Goal: Task Accomplishment & Management: Manage account settings

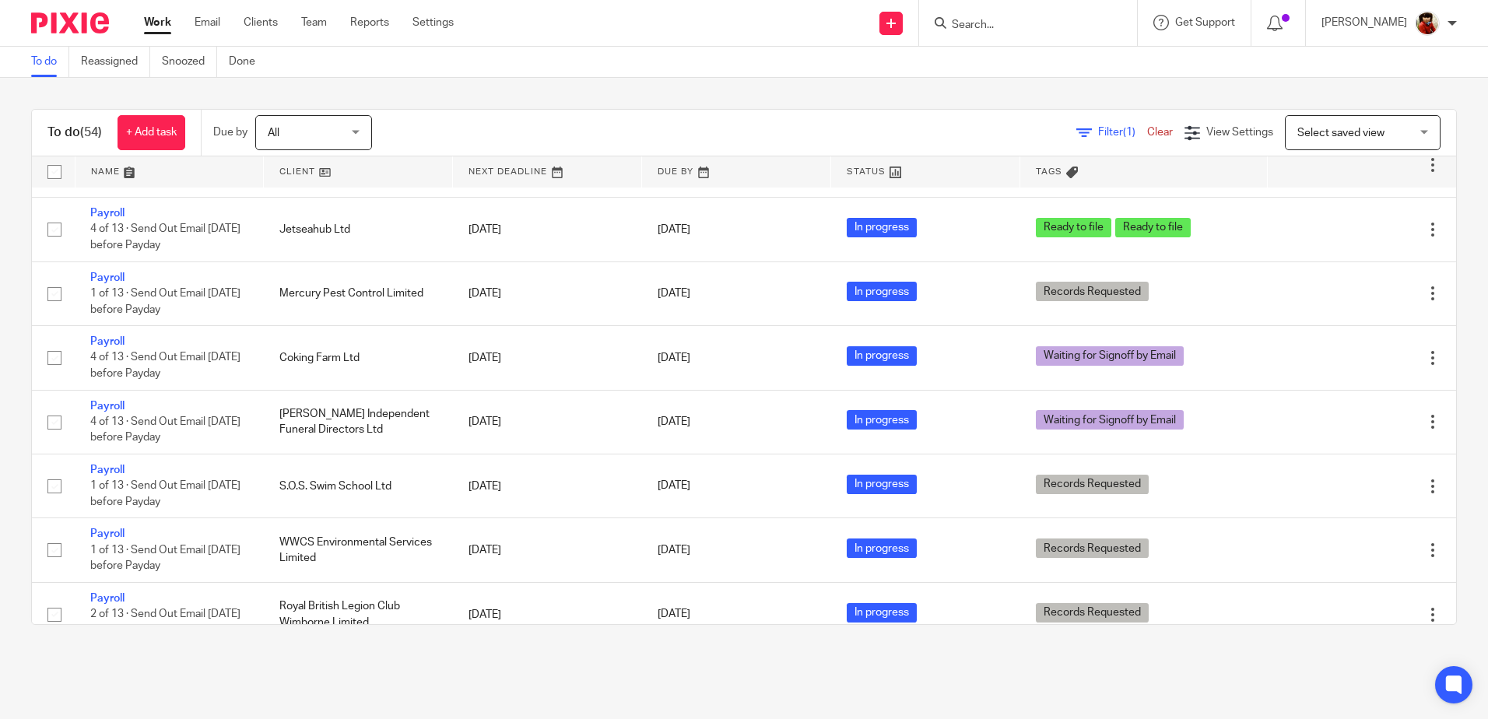
scroll to position [1350, 0]
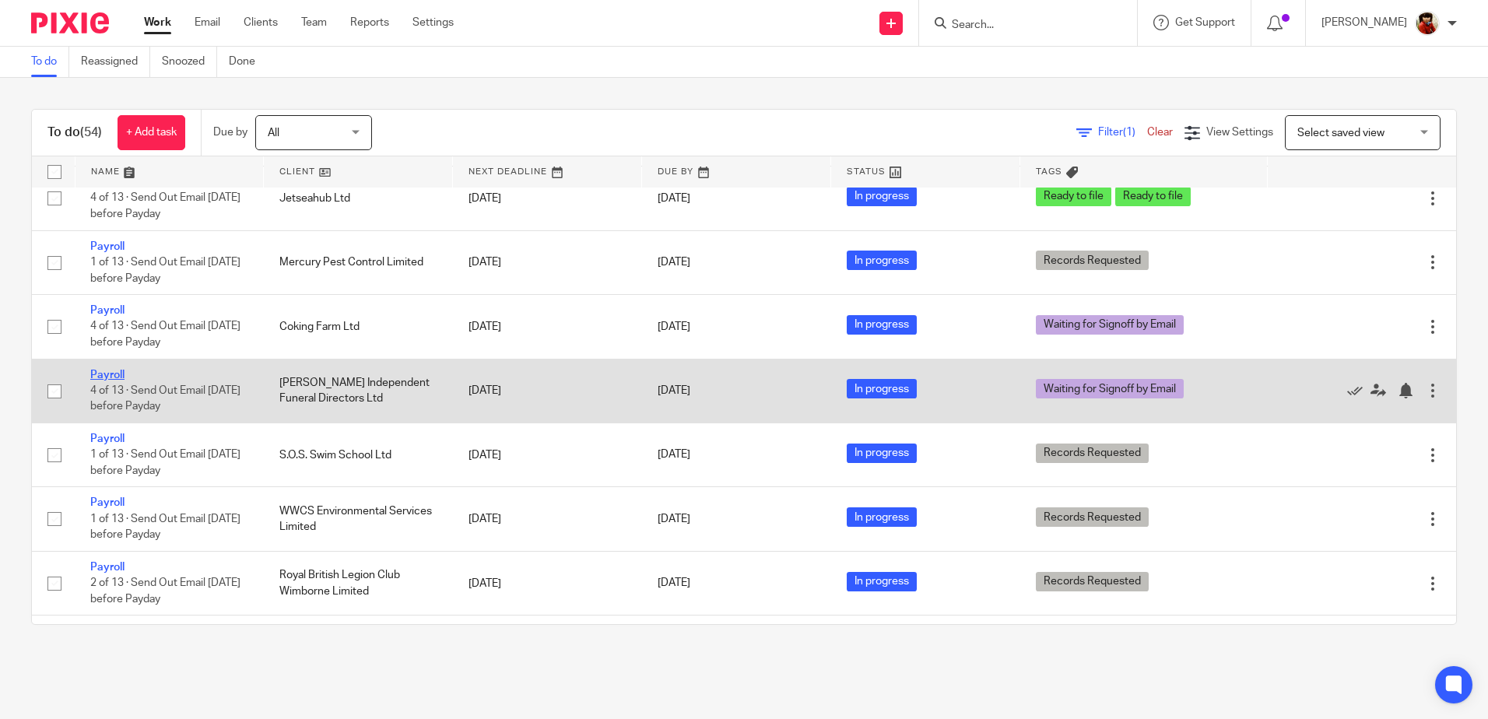
click at [105, 378] on link "Payroll" at bounding box center [107, 375] width 34 height 11
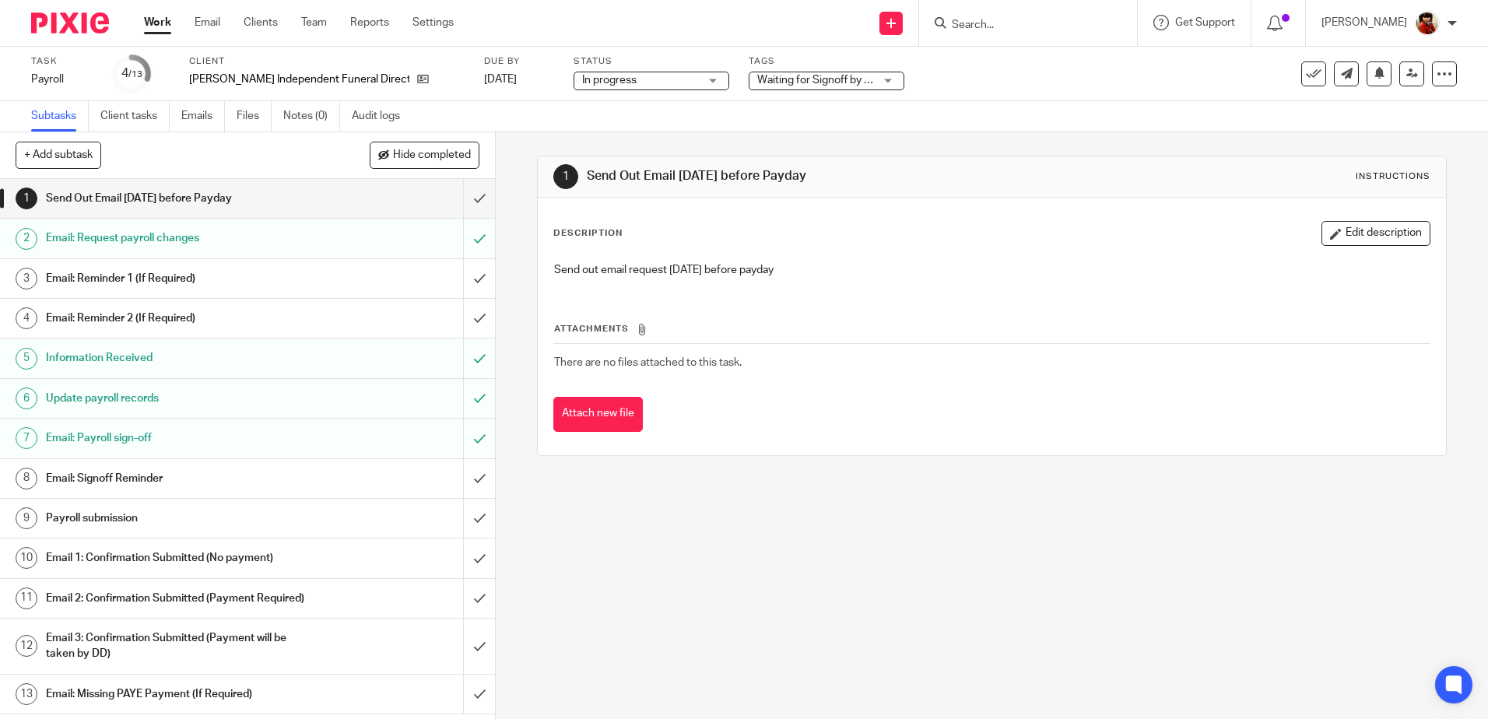
click at [817, 81] on span "Waiting for Signoff by Email" at bounding box center [823, 80] width 132 height 11
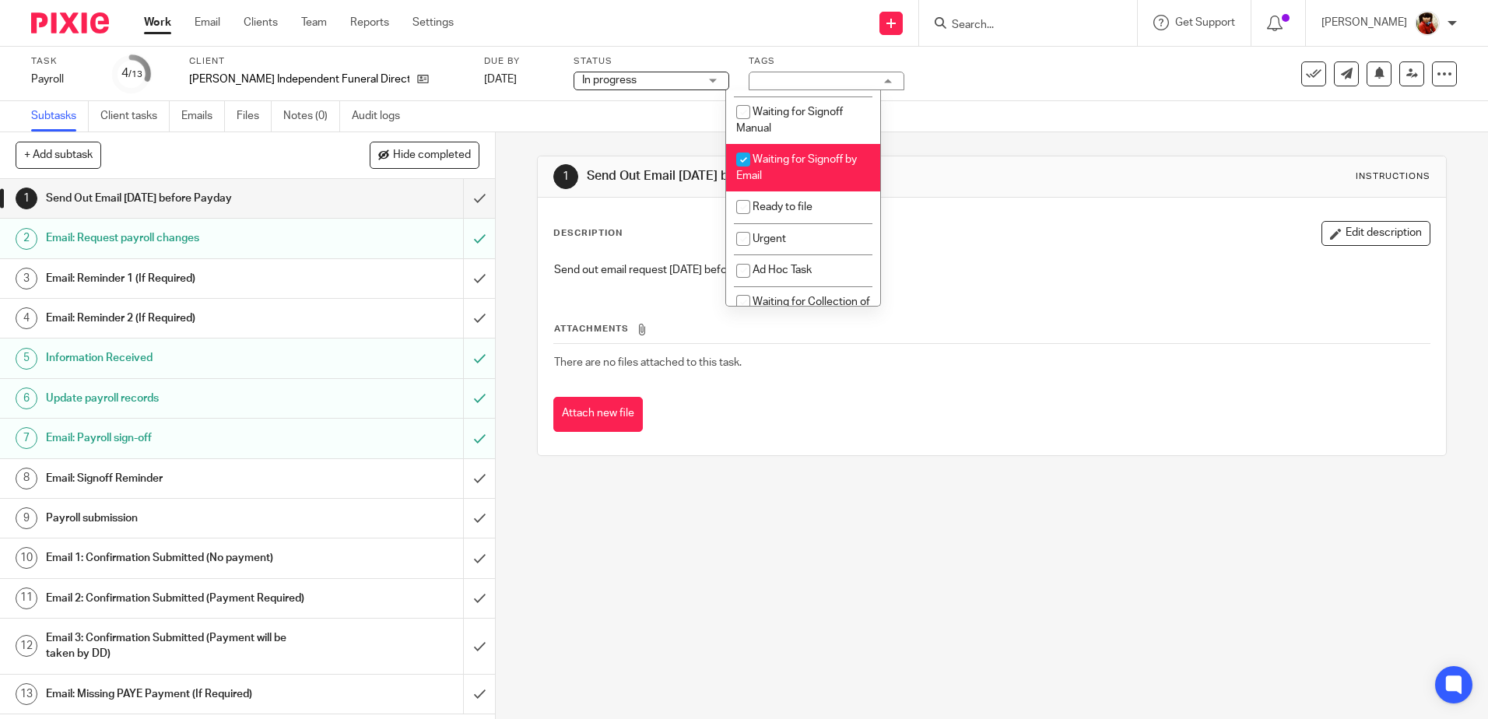
scroll to position [255, 0]
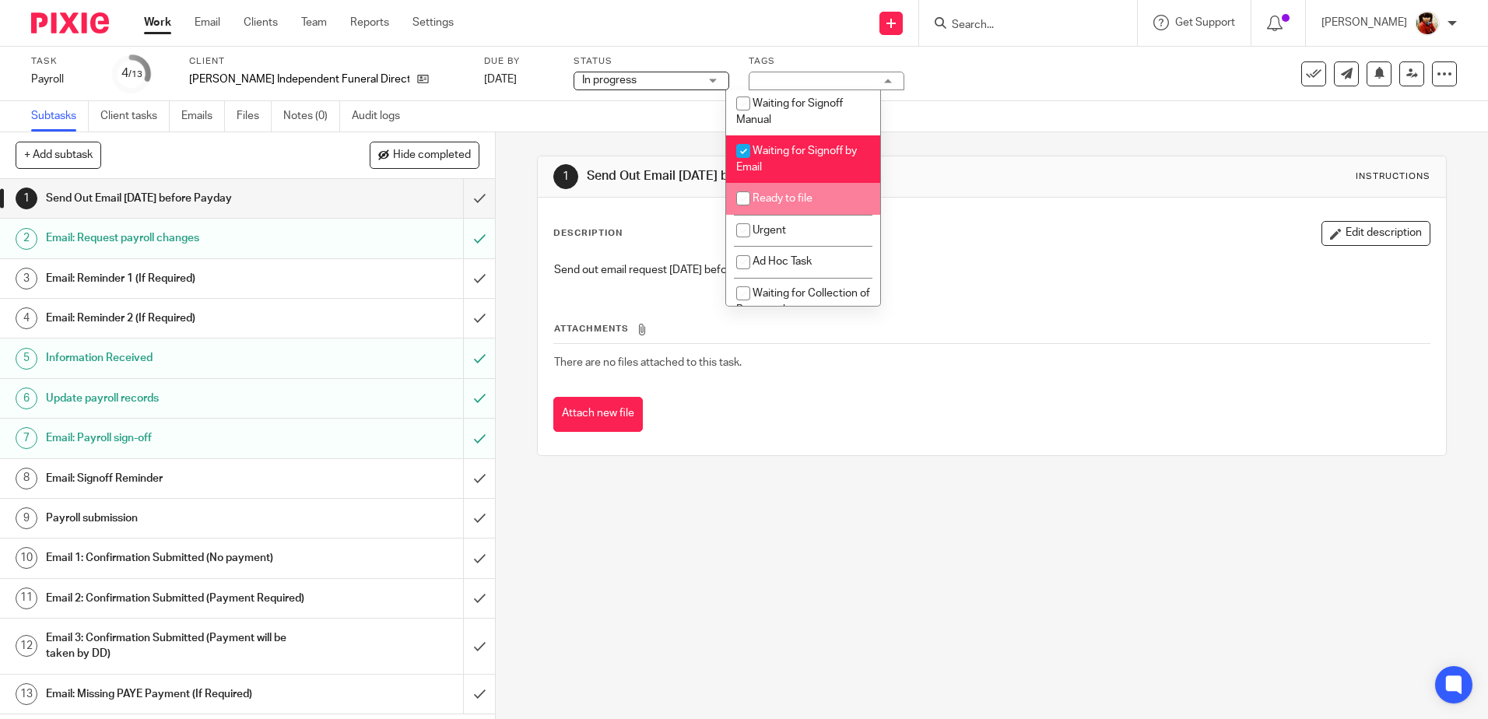
click at [747, 197] on input "checkbox" at bounding box center [744, 199] width 30 height 30
checkbox input "true"
click at [744, 153] on input "checkbox" at bounding box center [744, 151] width 30 height 30
checkbox input "false"
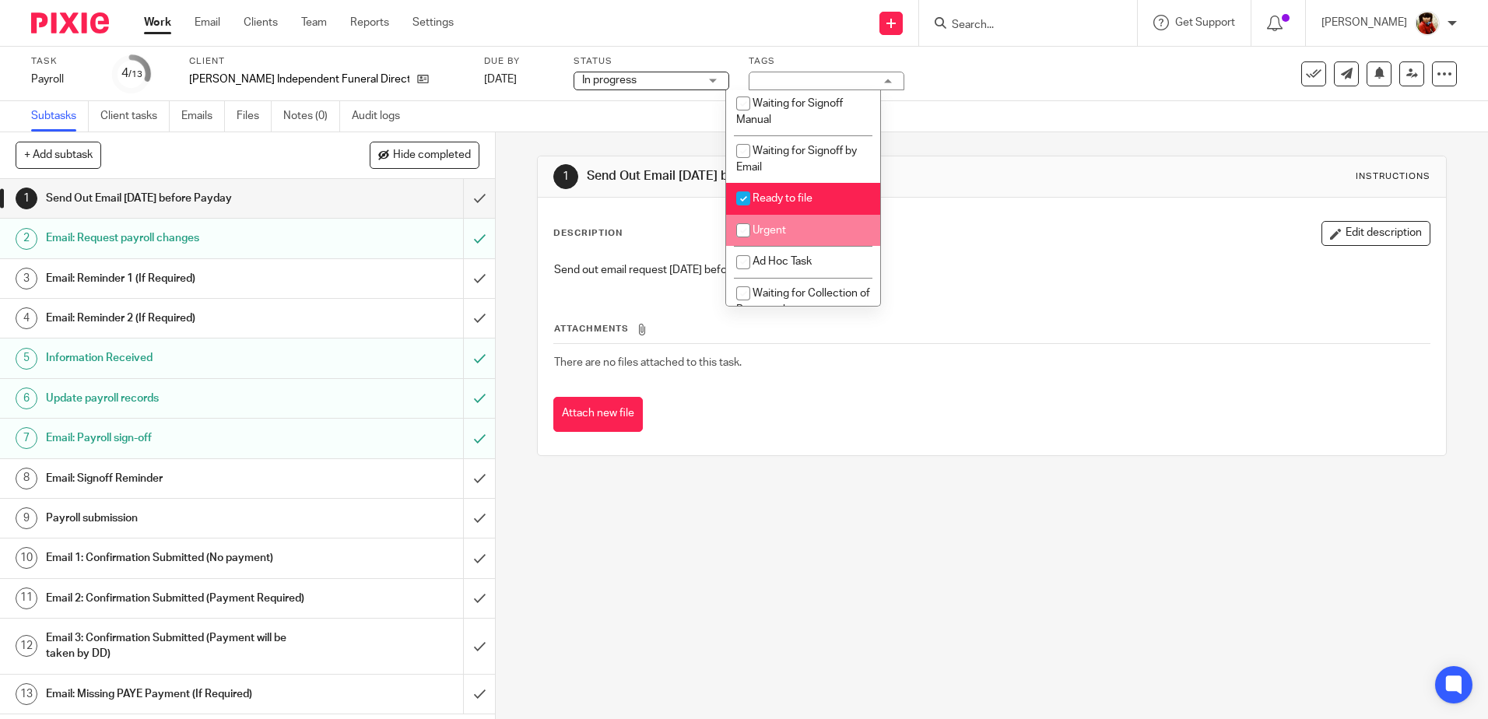
click at [691, 539] on div "1 Send Out Email Friday before Payday Instructions Description Edit description…" at bounding box center [992, 425] width 993 height 587
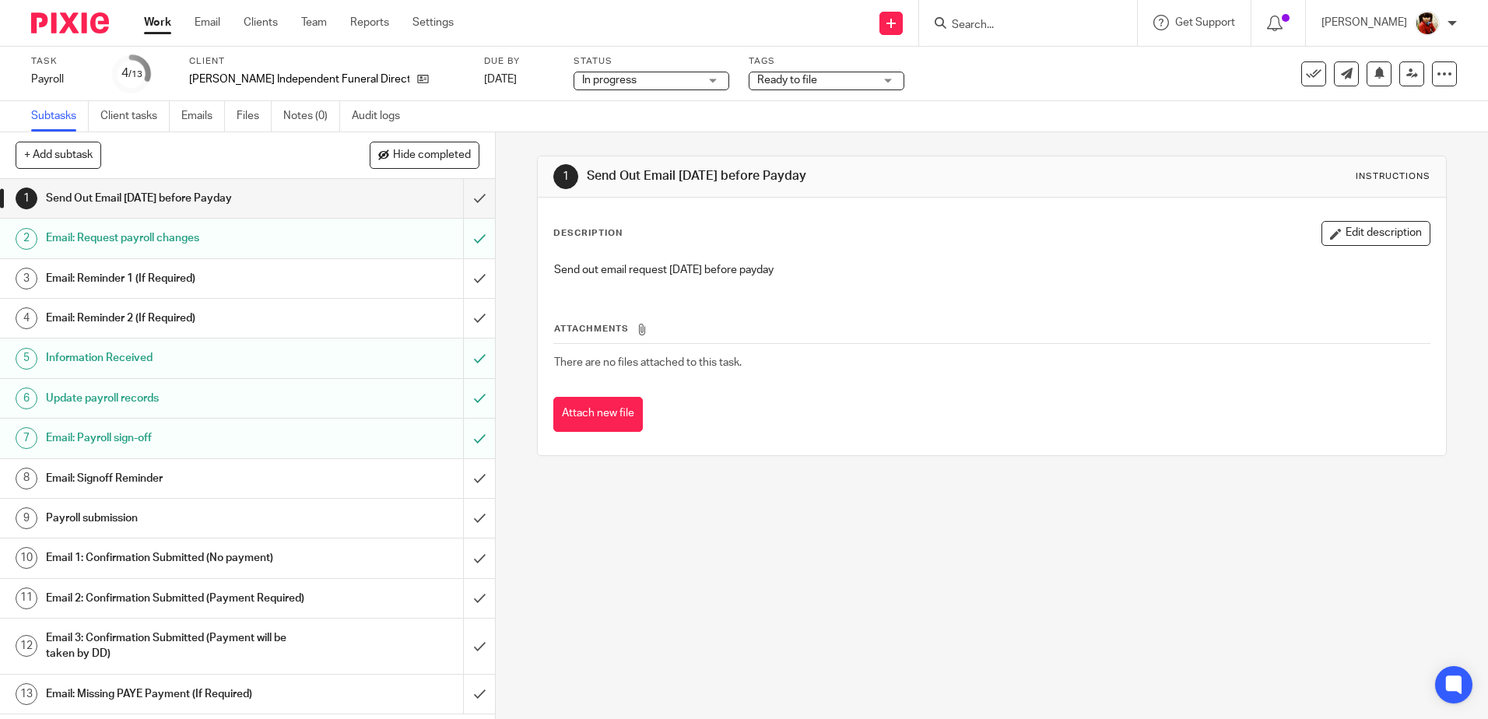
click at [162, 19] on link "Work" at bounding box center [157, 23] width 27 height 16
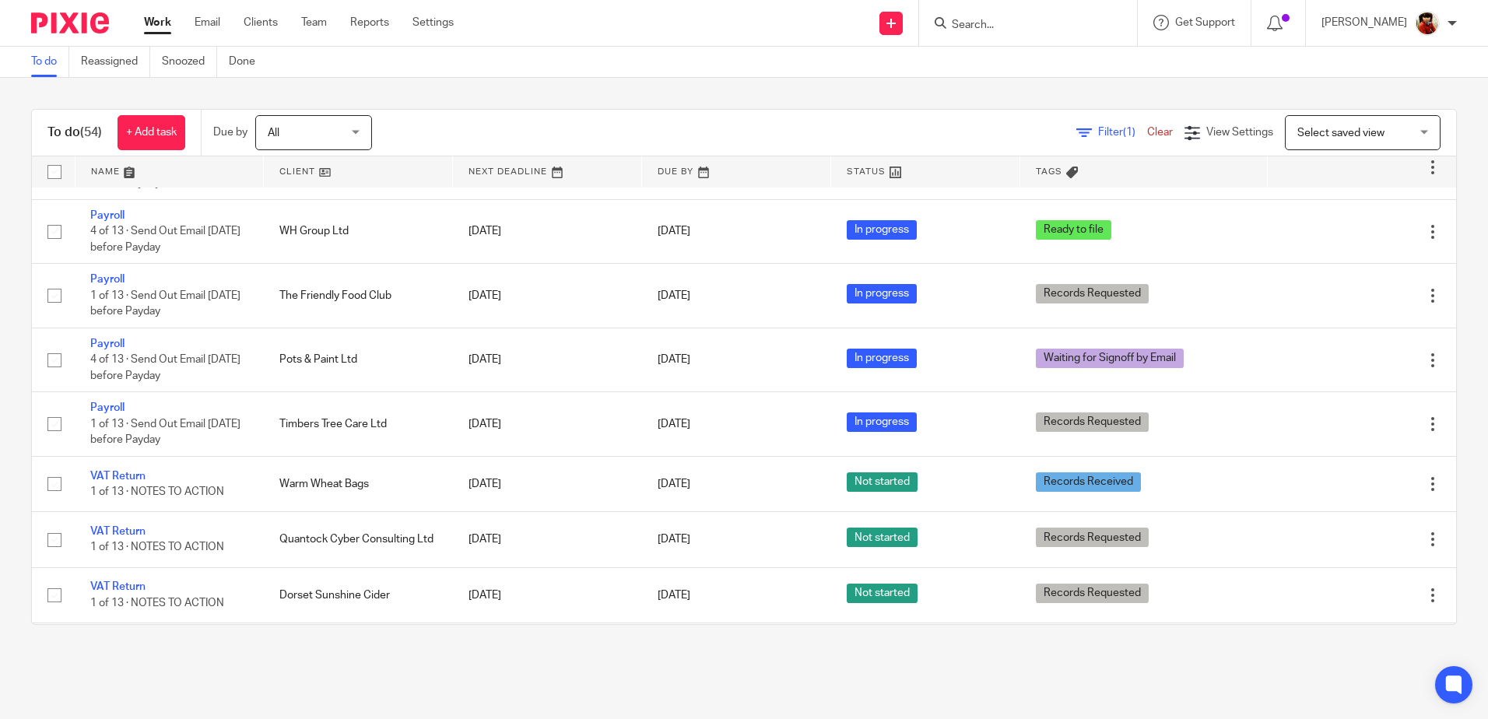
scroll to position [1836, 0]
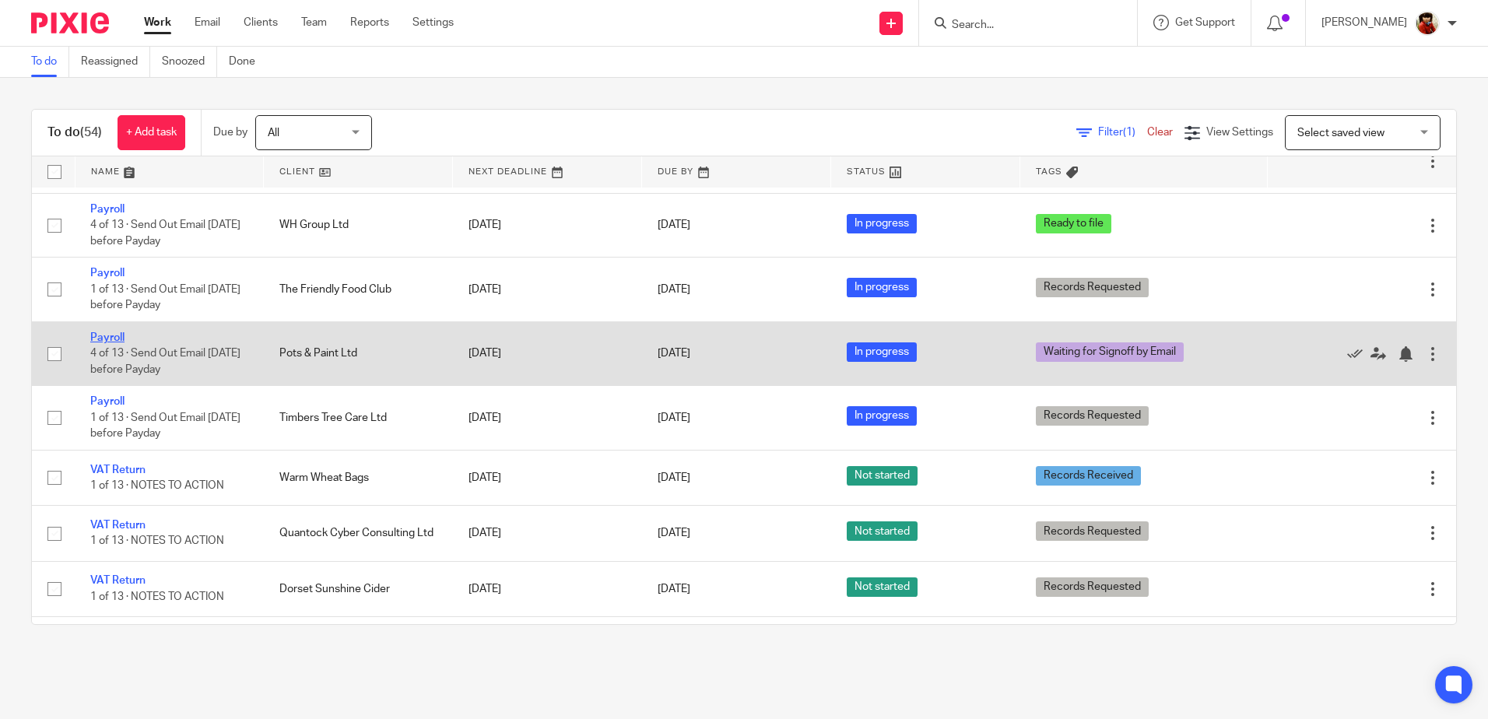
click at [110, 339] on link "Payroll" at bounding box center [107, 337] width 34 height 11
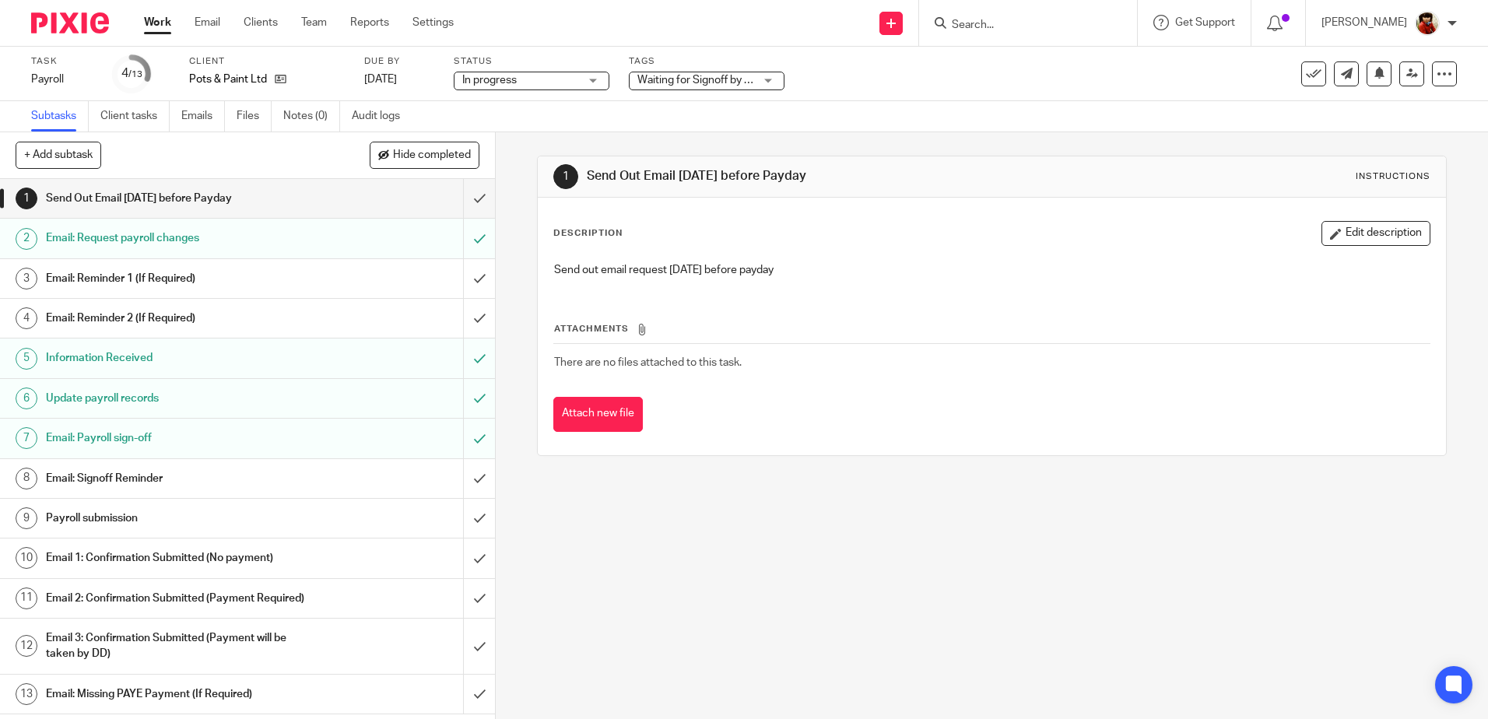
click at [685, 84] on span "Waiting for Signoff by Email" at bounding box center [704, 80] width 132 height 11
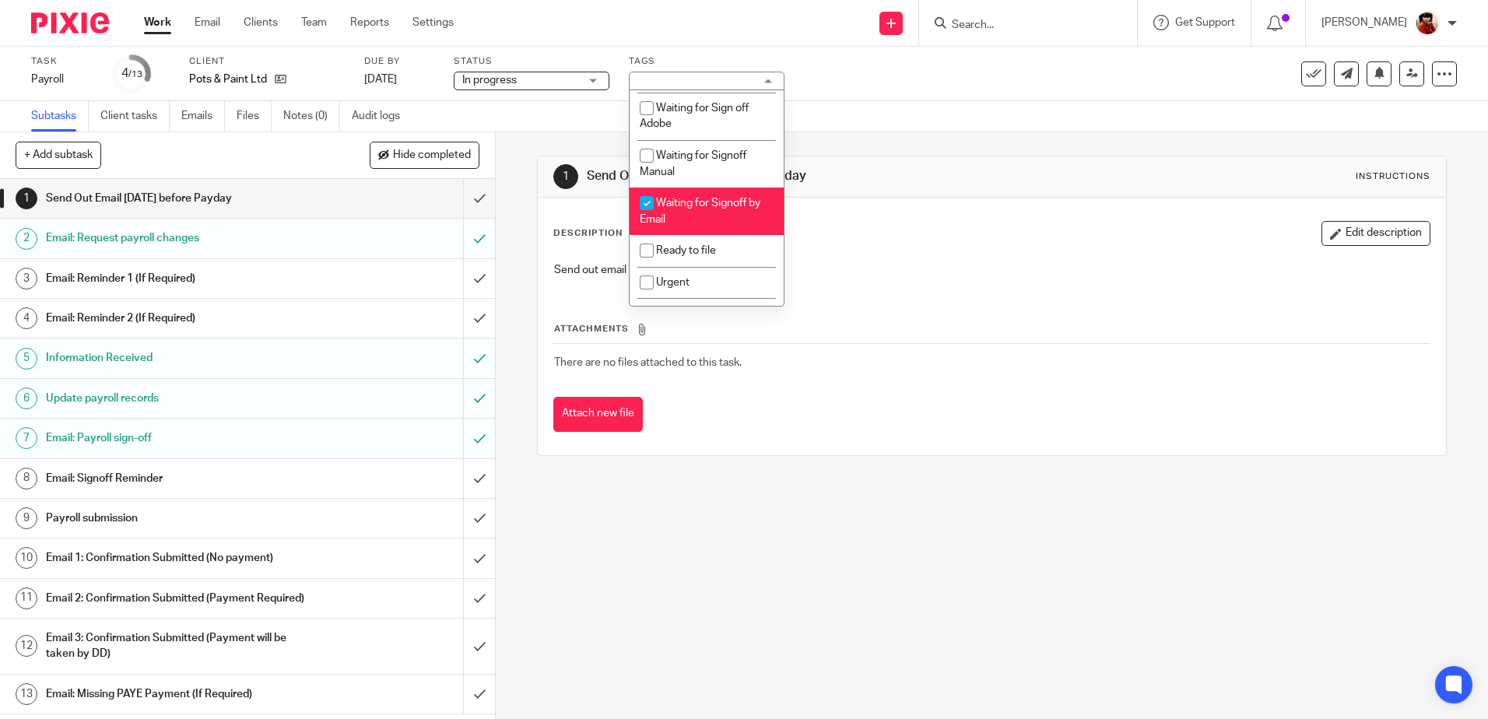
scroll to position [234, 0]
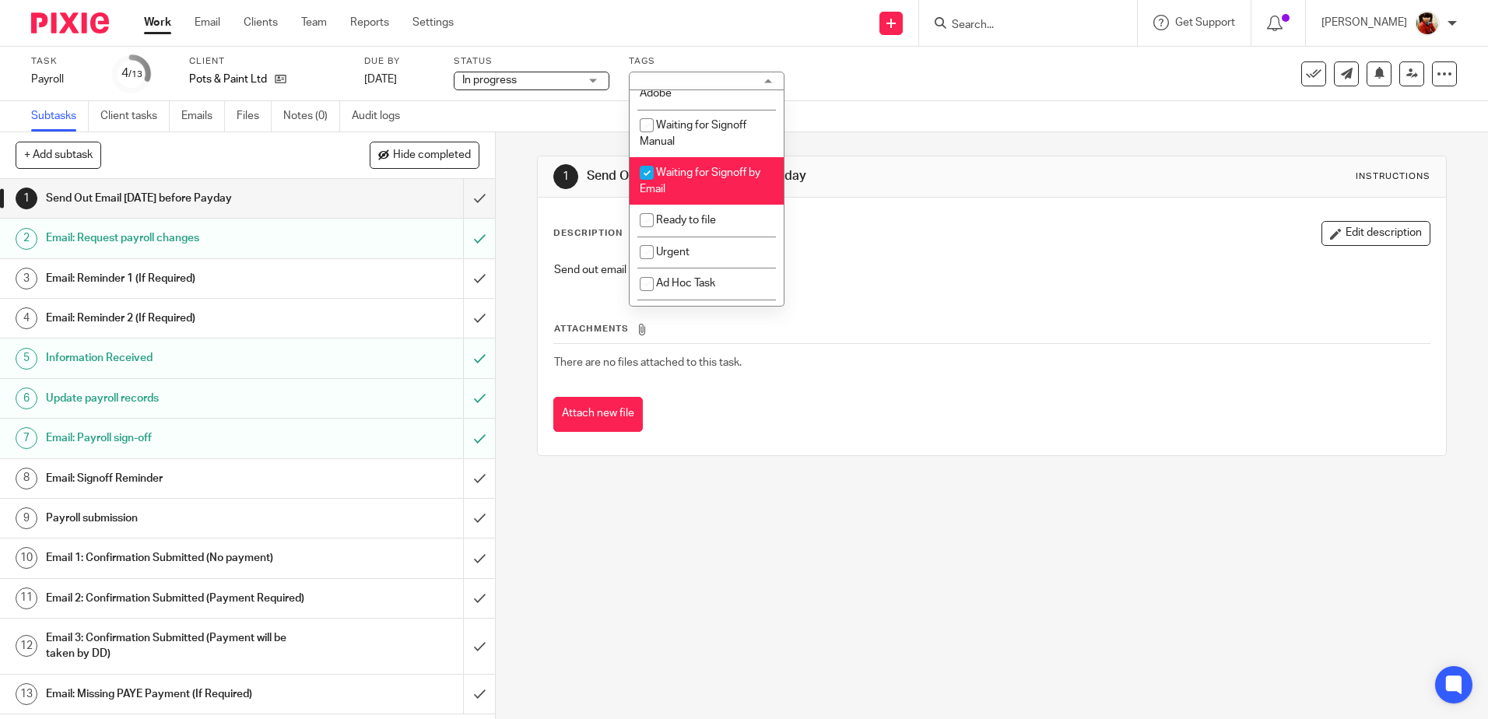
click at [651, 173] on input "checkbox" at bounding box center [647, 173] width 30 height 30
checkbox input "false"
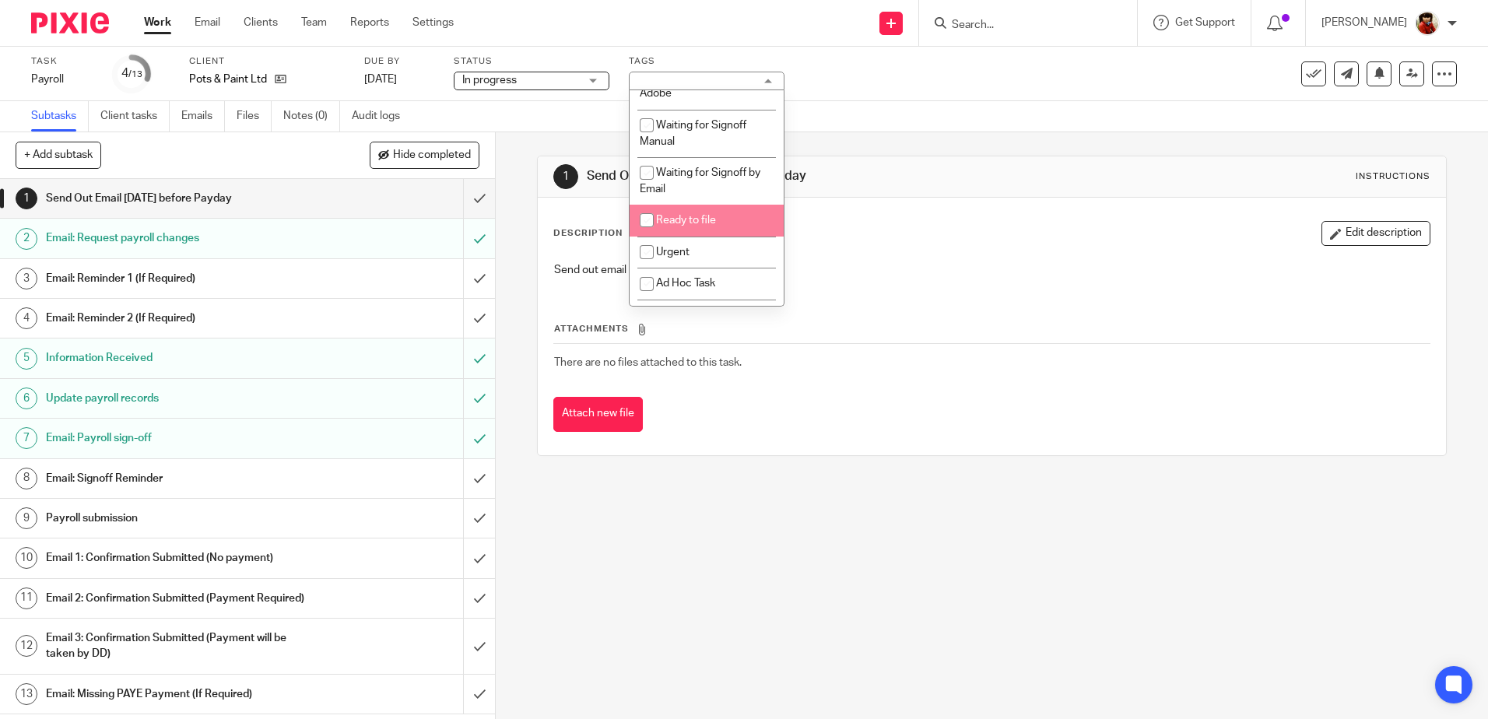
click at [648, 220] on input "checkbox" at bounding box center [647, 221] width 30 height 30
checkbox input "true"
click at [937, 108] on div "Subtasks Client tasks Emails Files Notes (0) Audit logs" at bounding box center [744, 116] width 1488 height 31
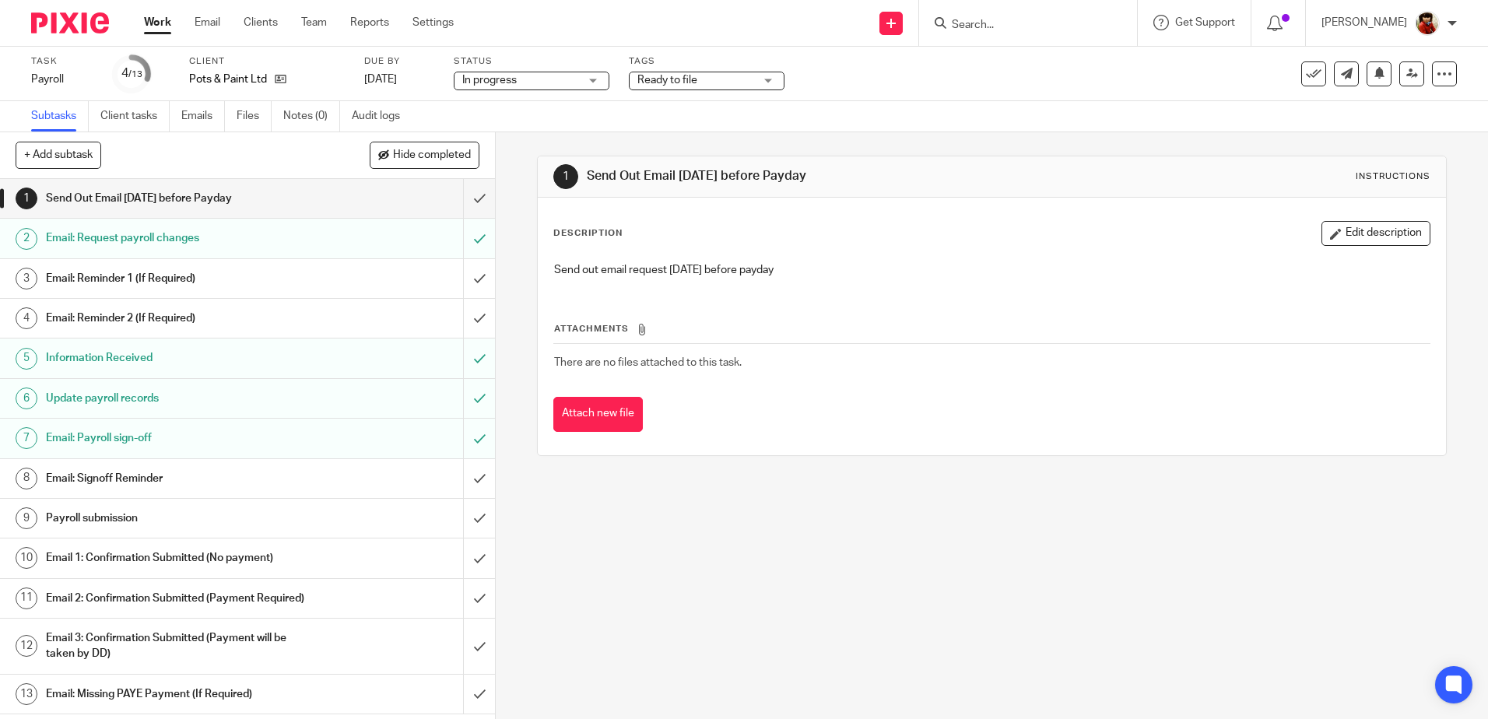
click at [163, 29] on link "Work" at bounding box center [157, 23] width 27 height 16
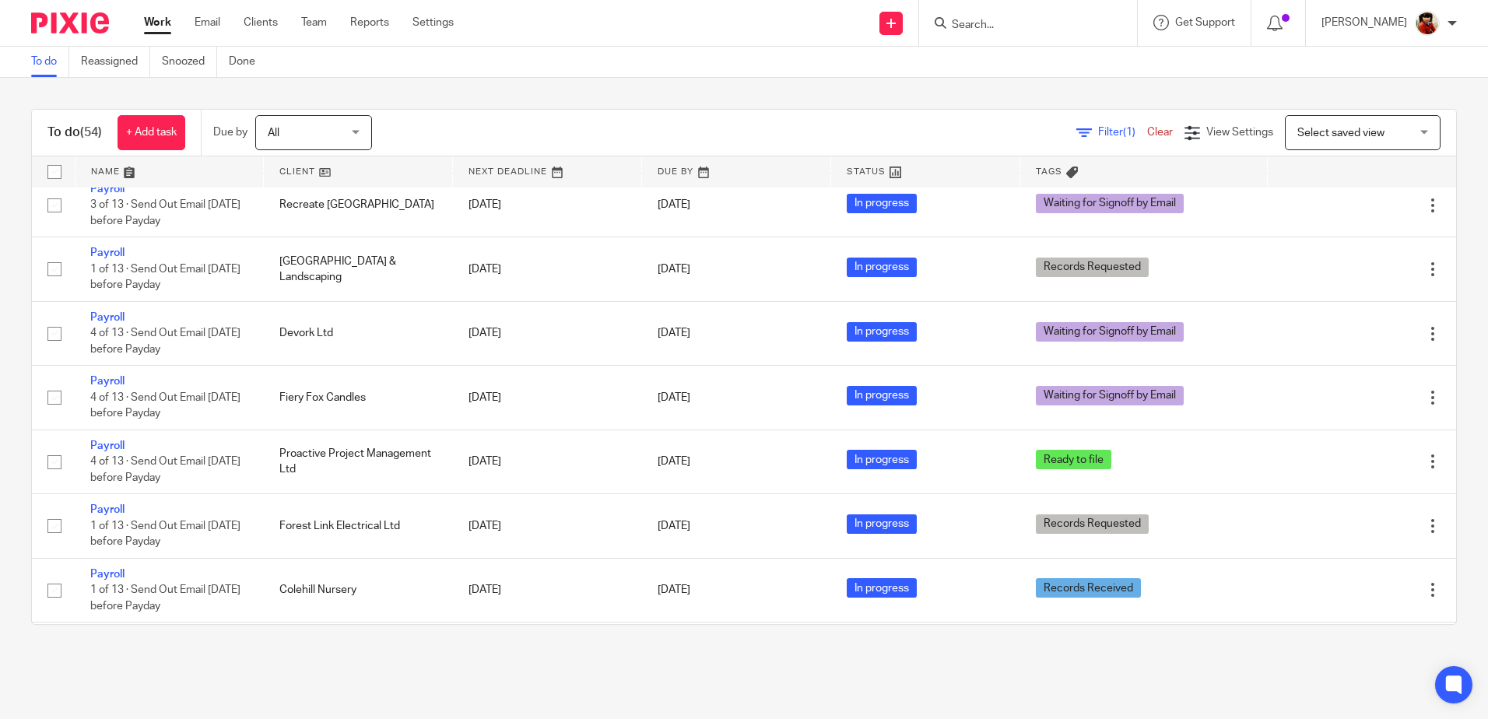
scroll to position [824, 0]
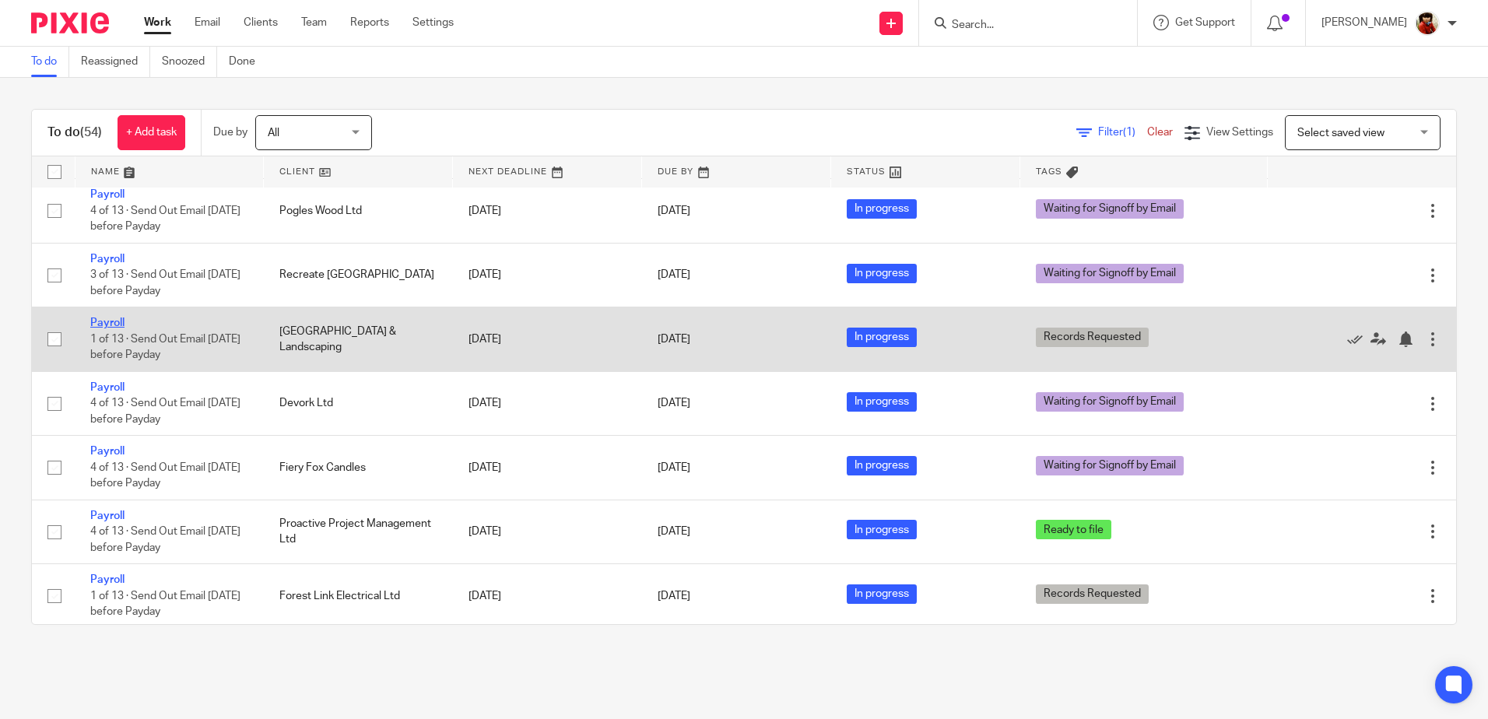
click at [98, 320] on link "Payroll" at bounding box center [107, 323] width 34 height 11
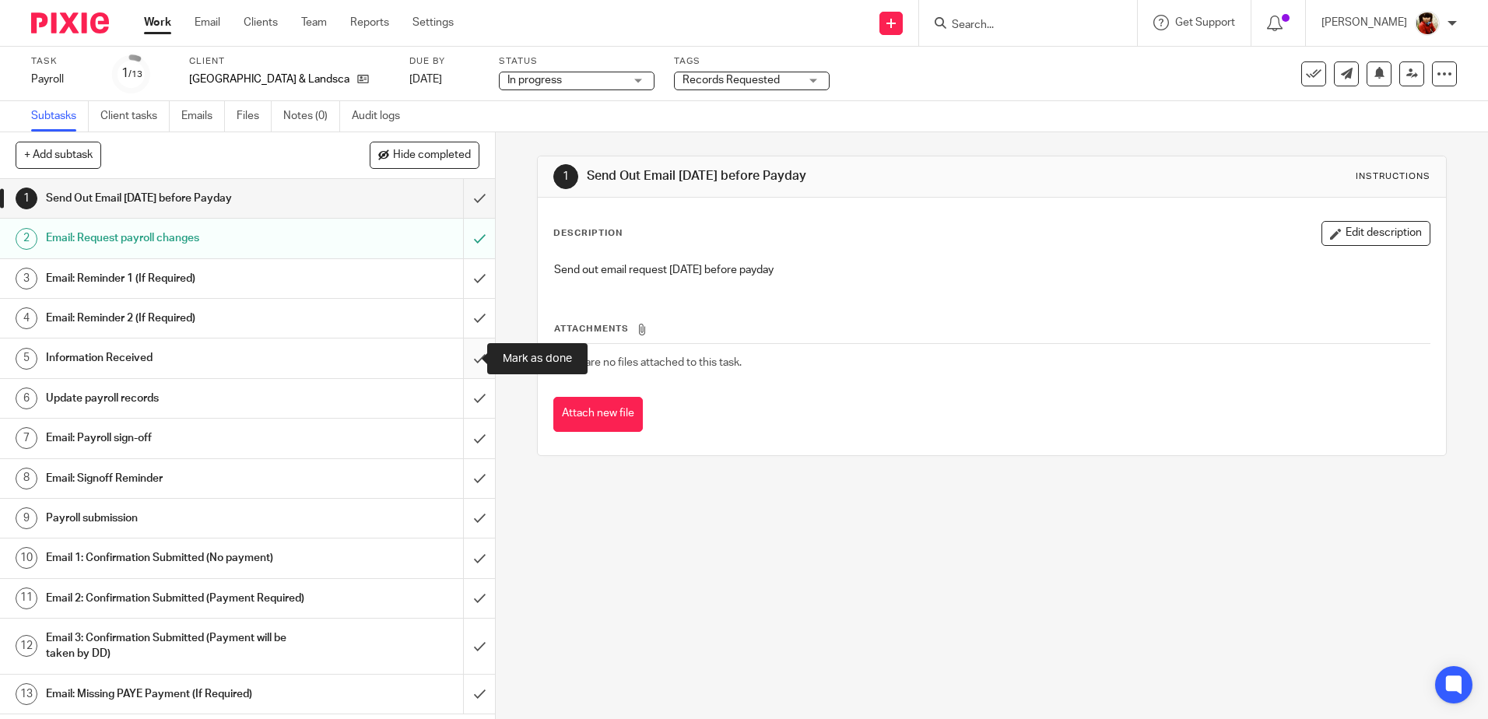
click at [460, 356] on input "submit" at bounding box center [247, 358] width 495 height 39
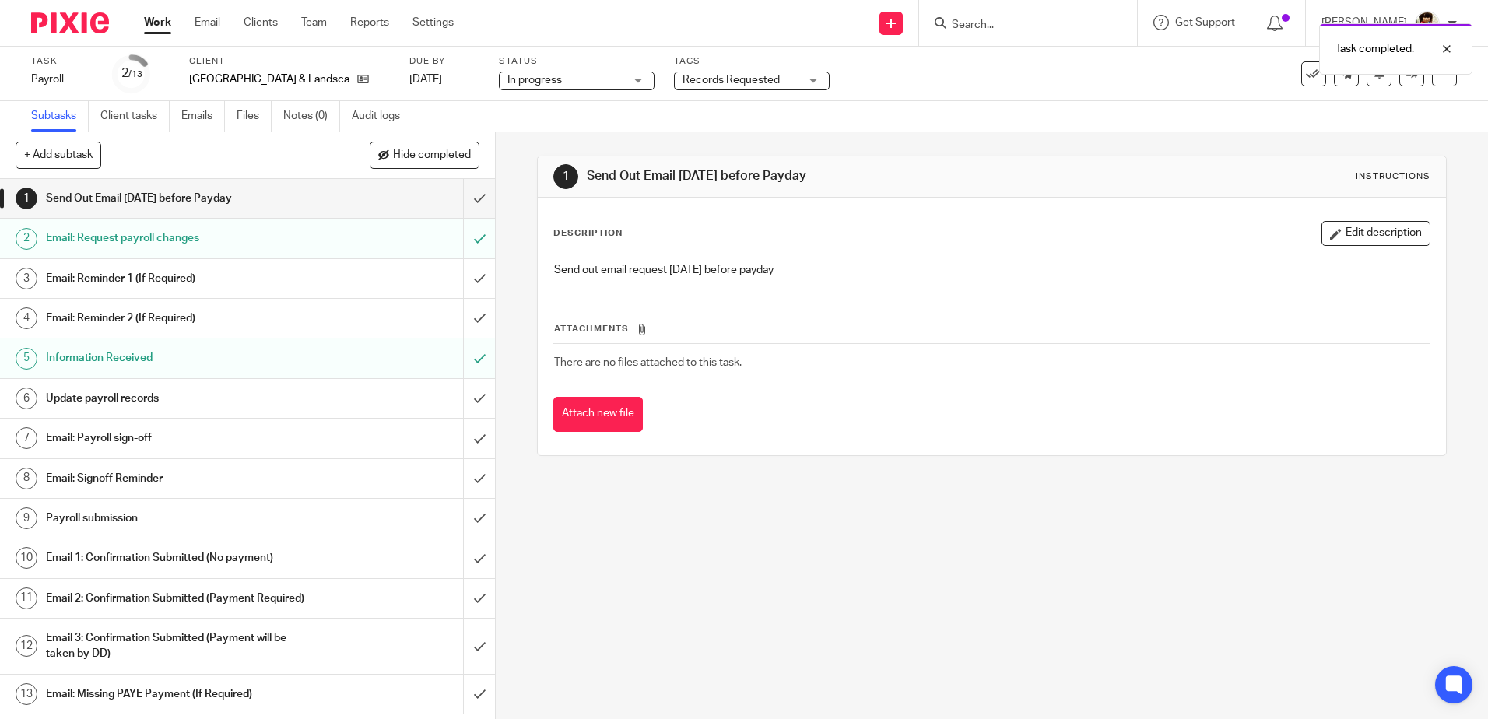
click at [105, 399] on h1 "Update payroll records" at bounding box center [180, 398] width 268 height 23
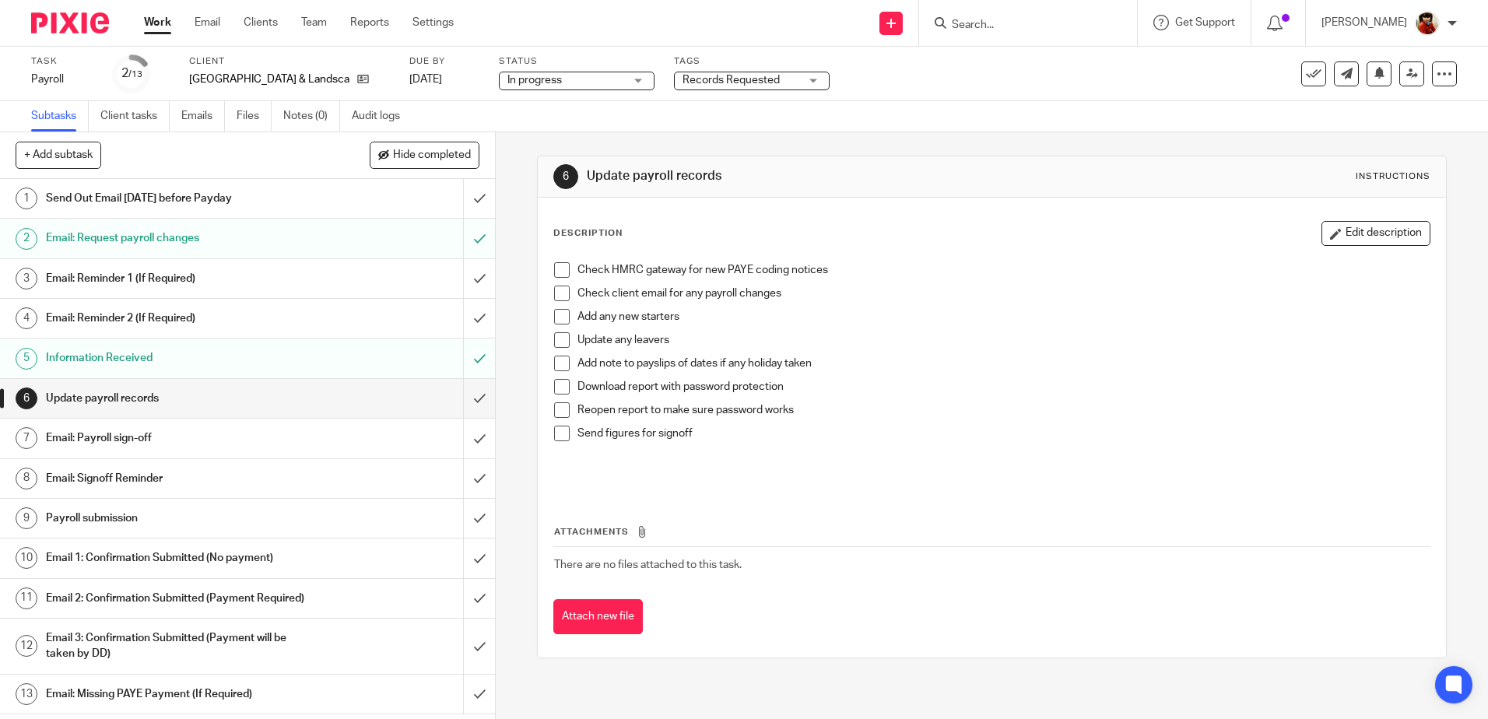
click at [557, 271] on span at bounding box center [562, 270] width 16 height 16
click at [556, 388] on span at bounding box center [562, 387] width 16 height 16
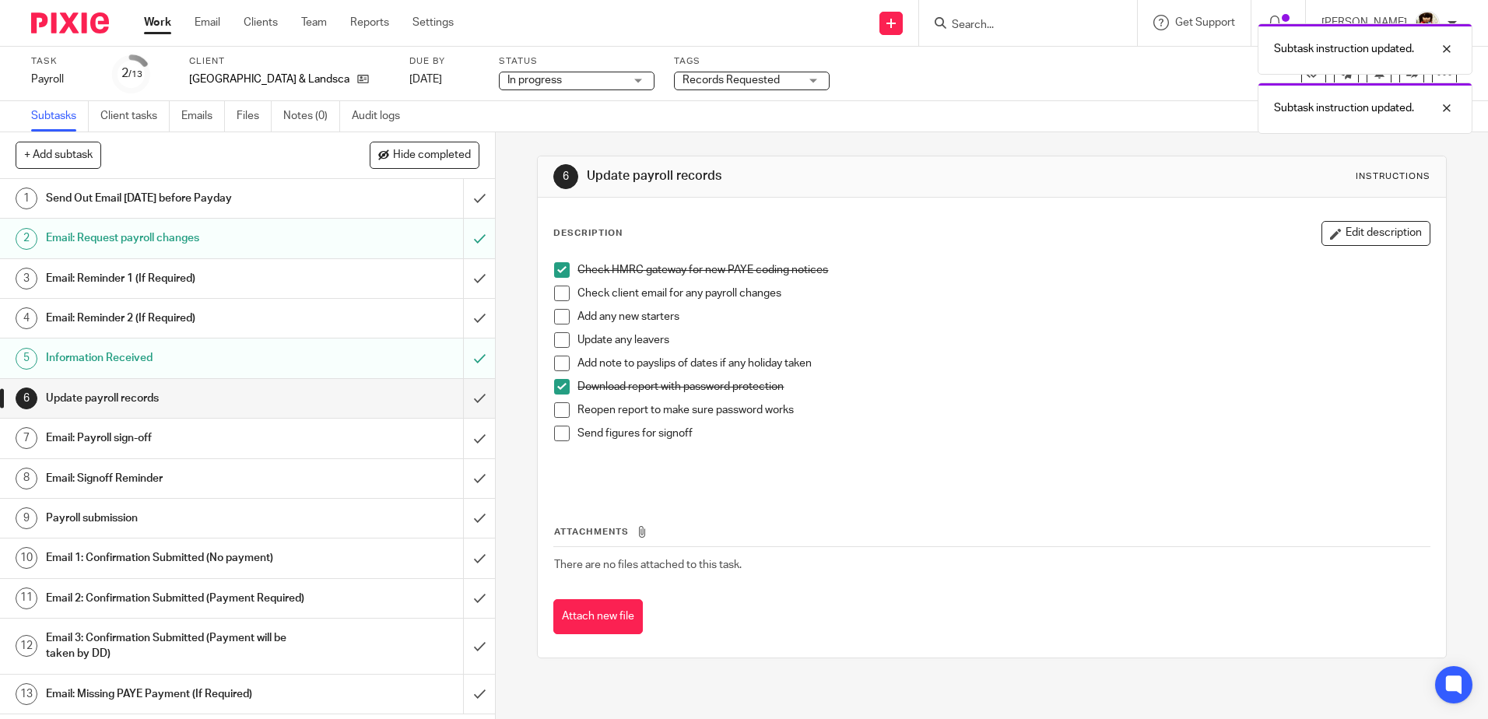
click at [562, 413] on span at bounding box center [562, 410] width 16 height 16
click at [557, 442] on li "Send figures for signoff" at bounding box center [991, 437] width 875 height 23
click at [554, 437] on span at bounding box center [562, 434] width 16 height 16
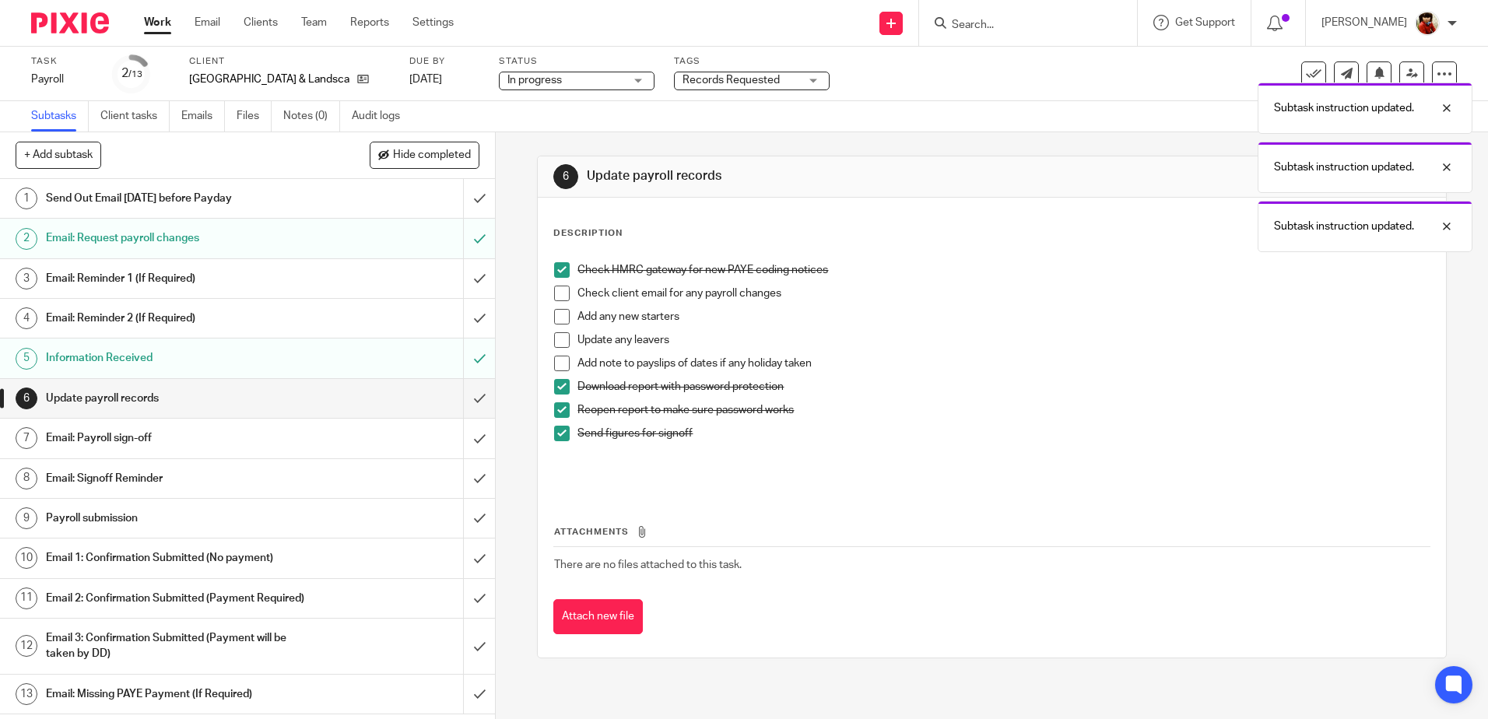
click at [82, 436] on h1 "Email: Payroll sign-off" at bounding box center [180, 438] width 268 height 23
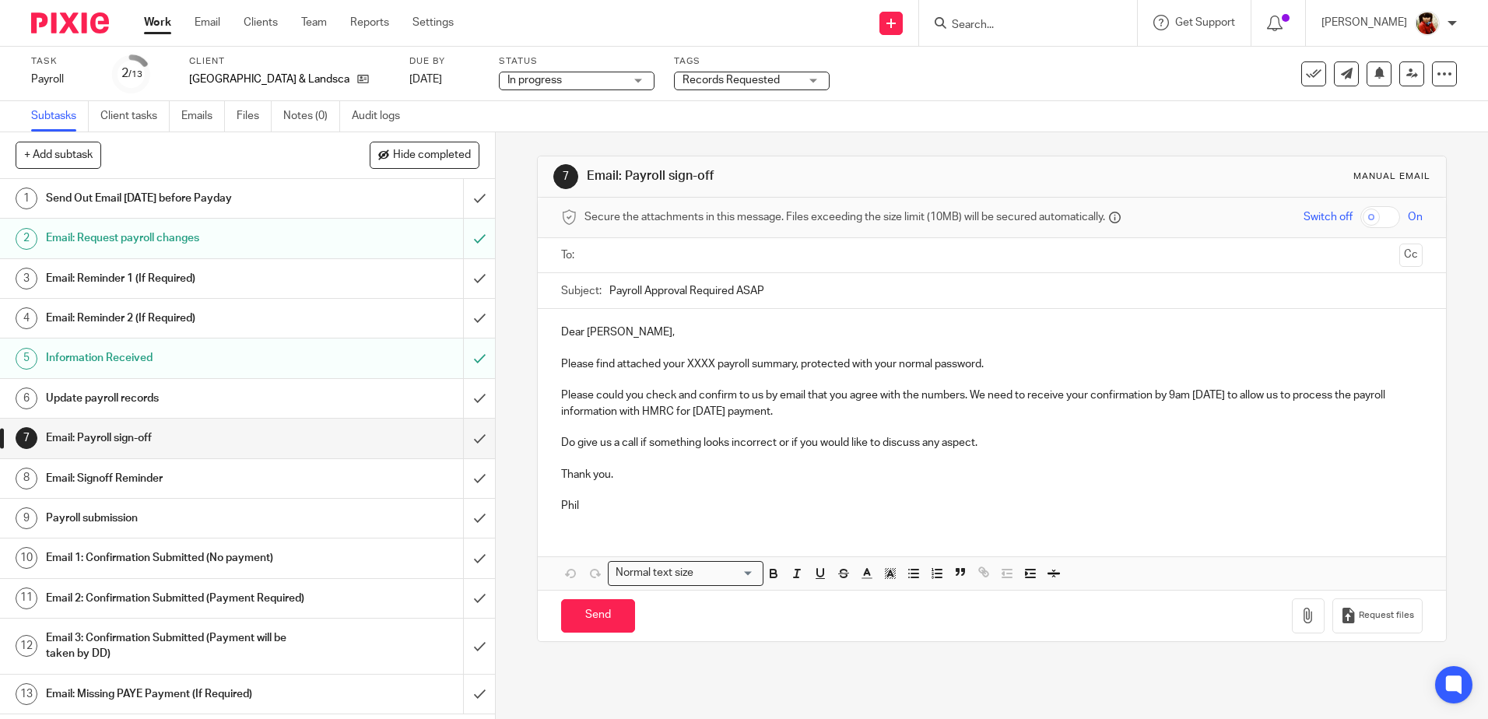
click at [711, 363] on p "Please find attached your XXXX payroll summary, protected with your normal pass…" at bounding box center [991, 365] width 861 height 16
click at [1301, 618] on icon "button" at bounding box center [1309, 616] width 16 height 16
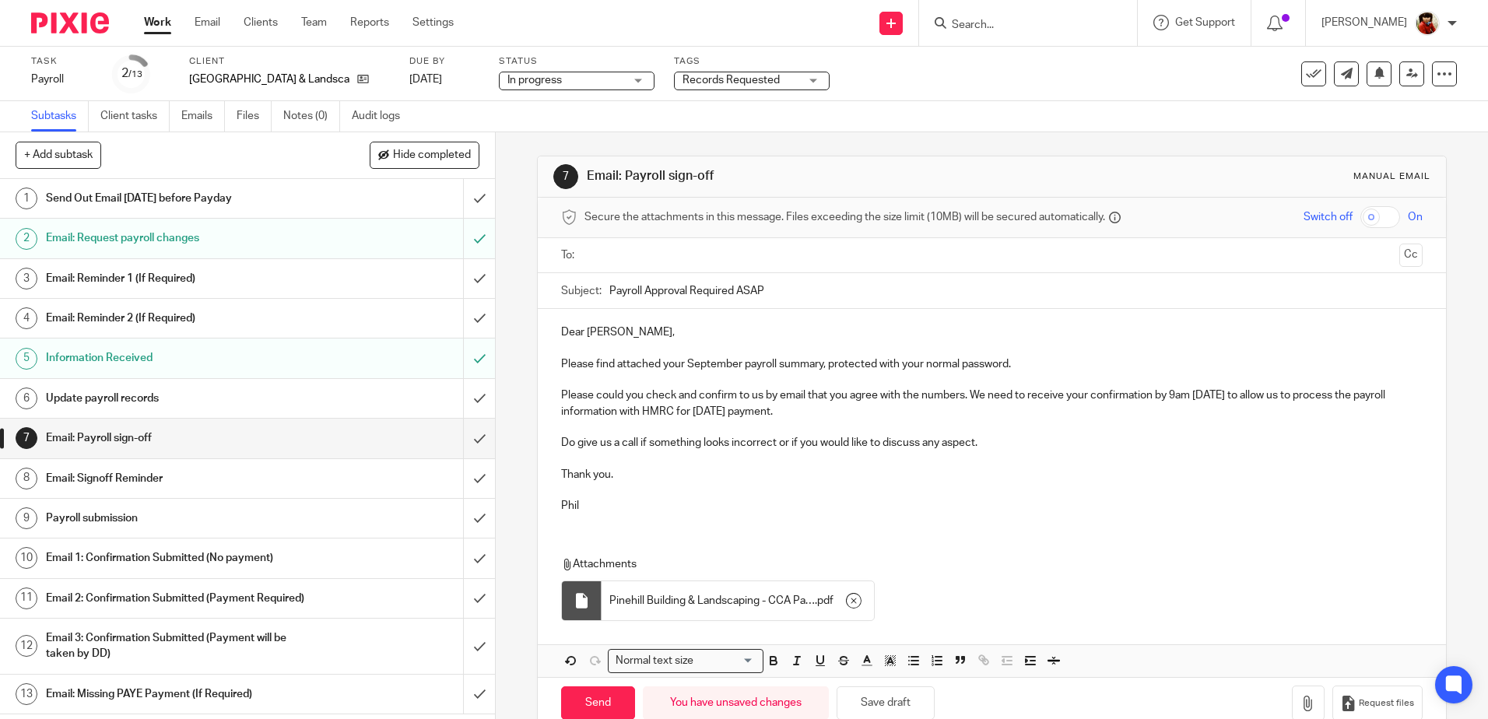
click at [590, 251] on input "text" at bounding box center [991, 256] width 803 height 18
click at [596, 702] on input "Send" at bounding box center [598, 706] width 74 height 33
type input "Sent"
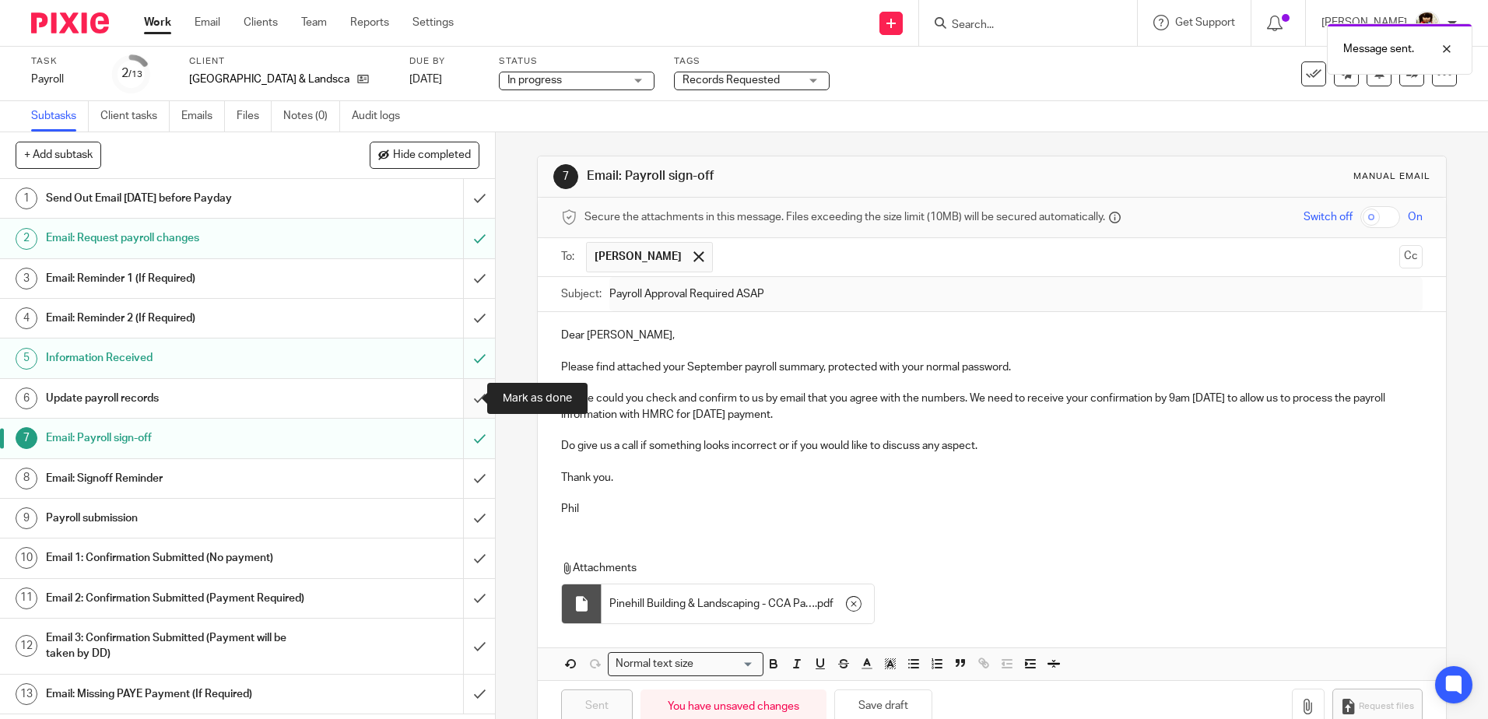
click at [466, 396] on input "submit" at bounding box center [247, 398] width 495 height 39
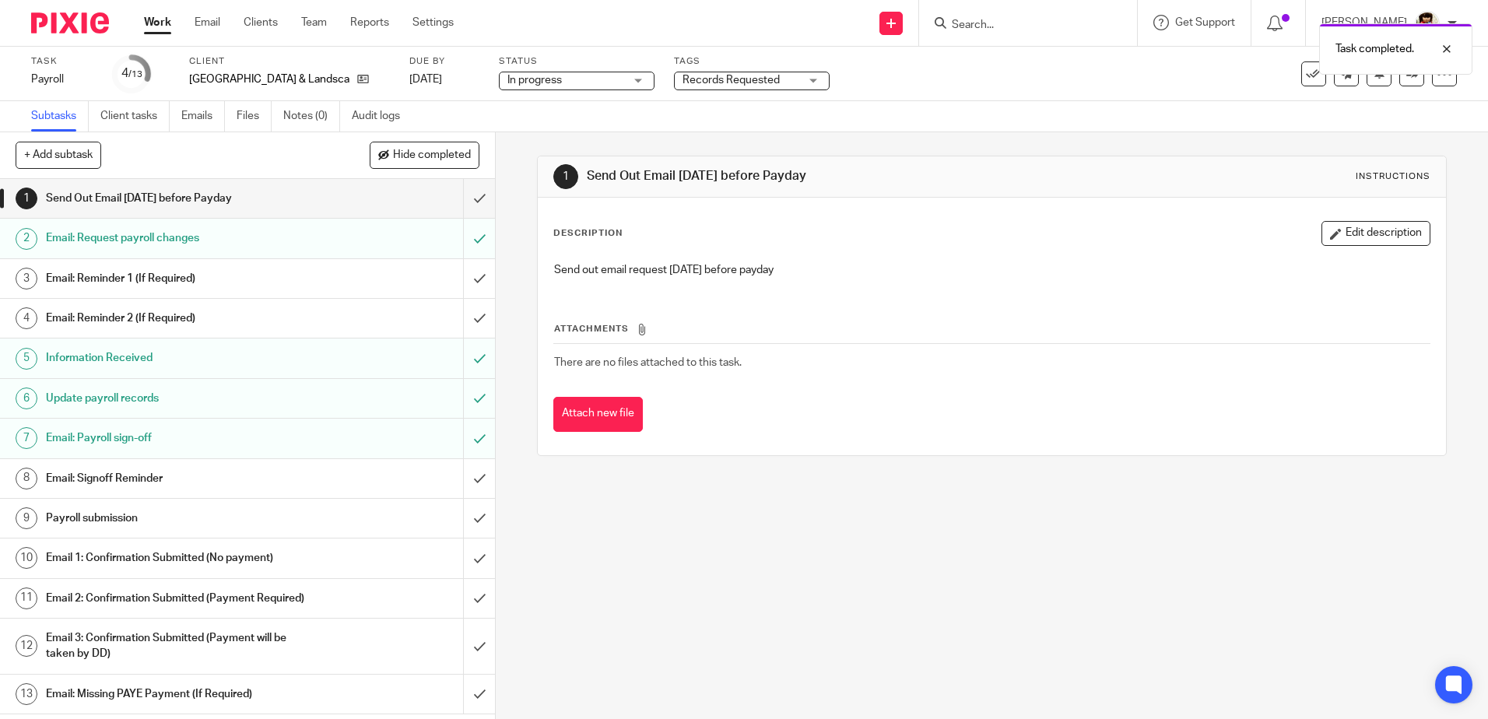
click at [780, 82] on div "Records Requested" at bounding box center [752, 81] width 156 height 19
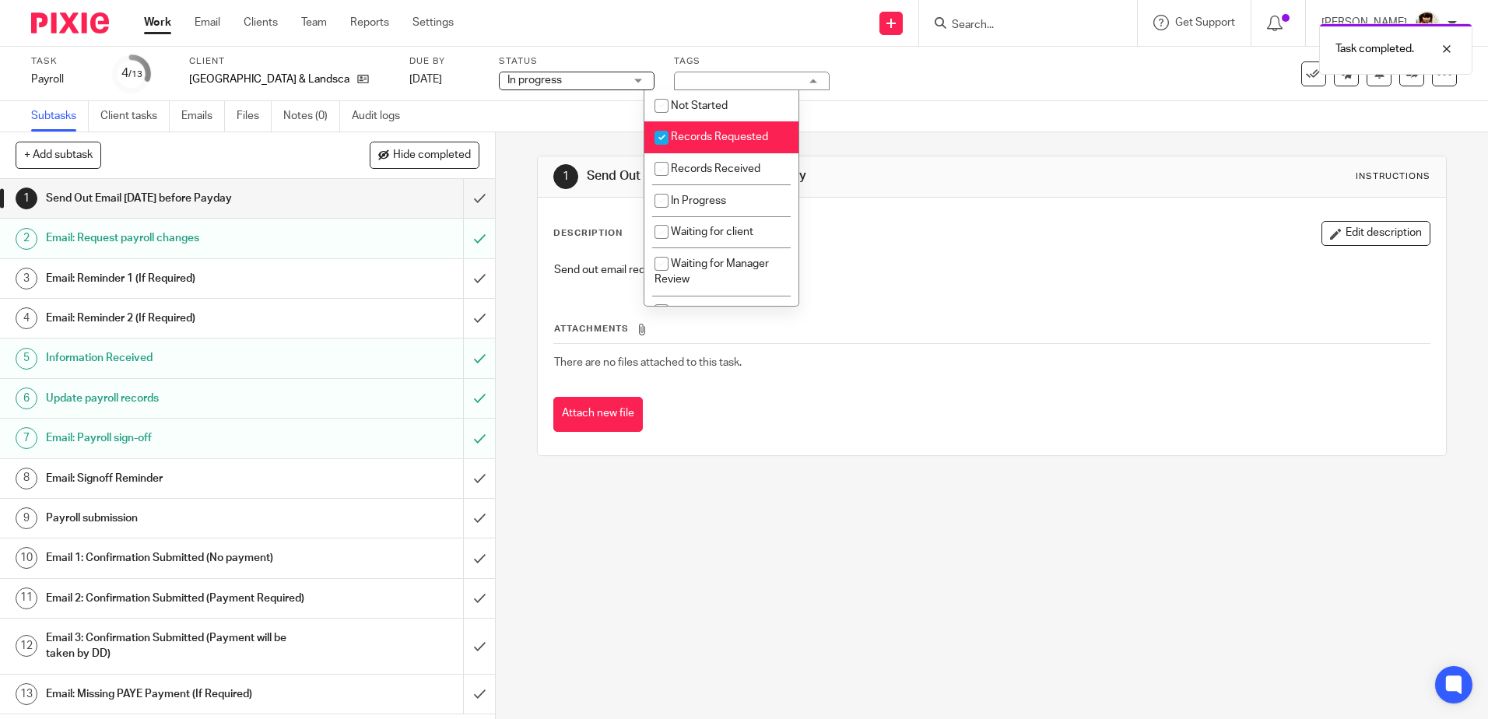
click at [660, 134] on input "checkbox" at bounding box center [662, 138] width 30 height 30
checkbox input "false"
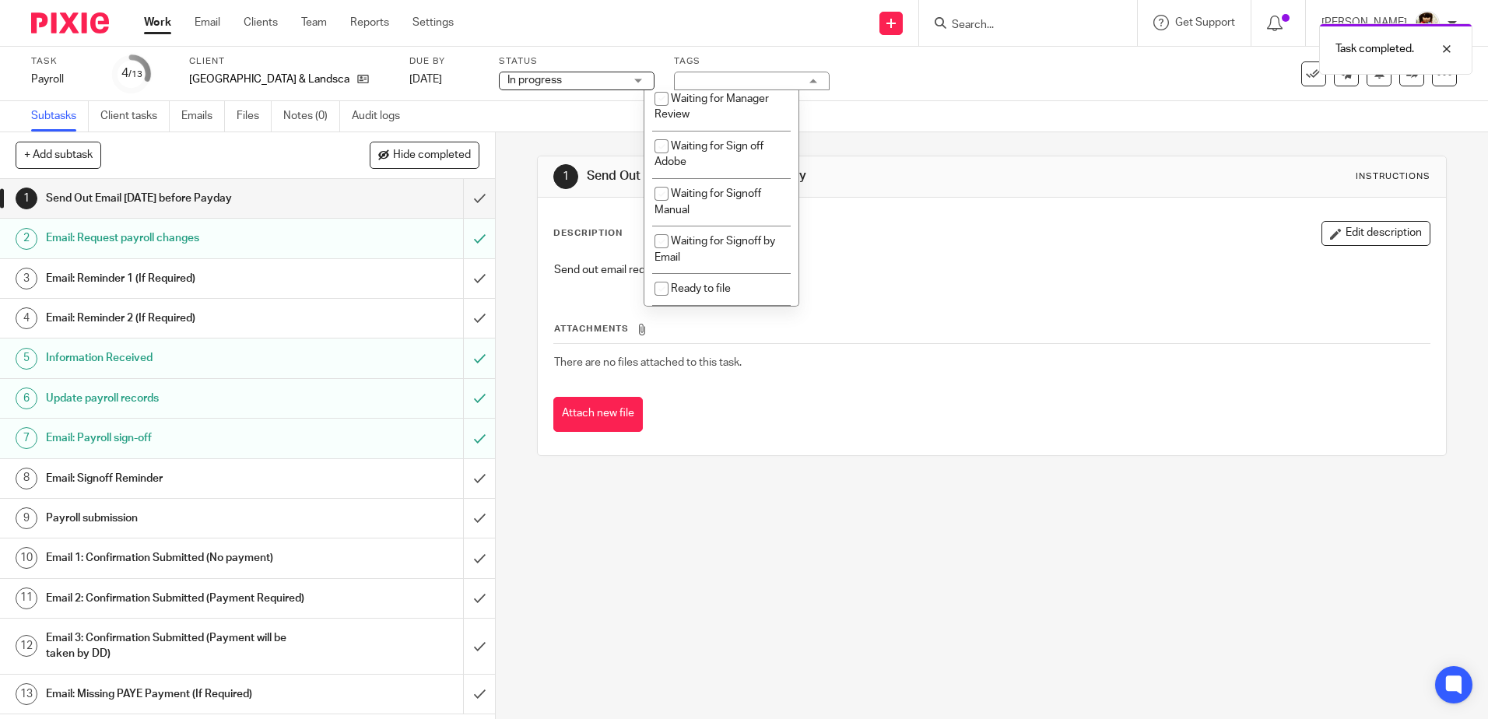
scroll to position [173, 0]
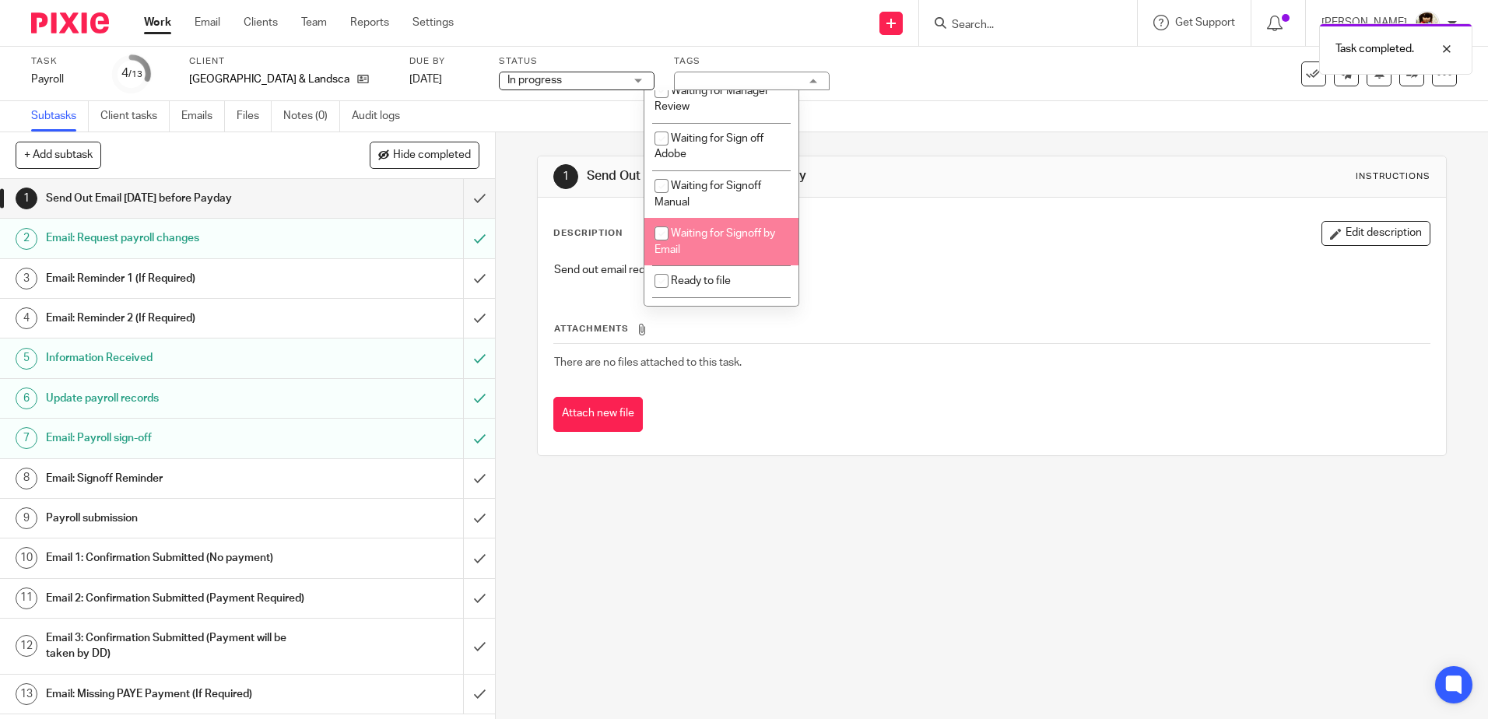
click at [660, 234] on input "checkbox" at bounding box center [662, 234] width 30 height 30
checkbox input "true"
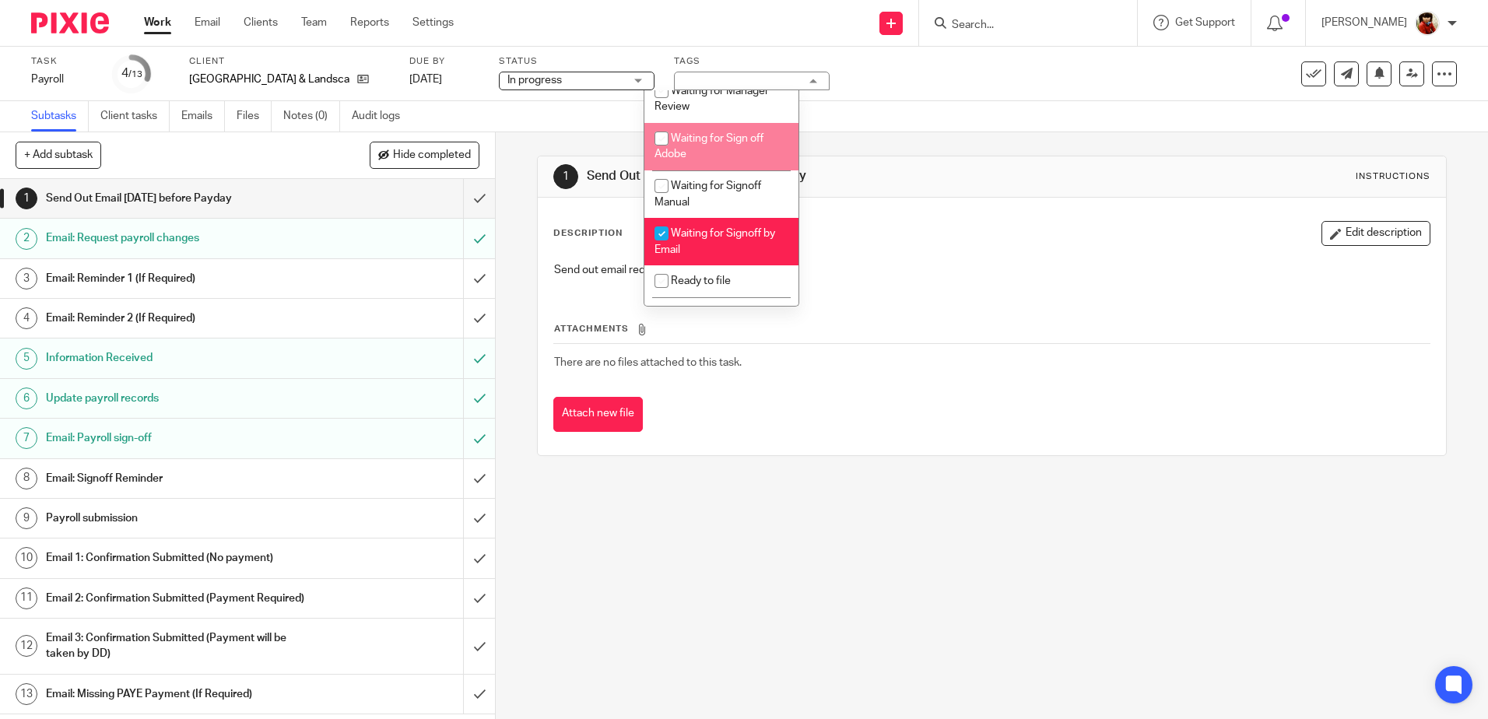
click at [893, 97] on div "Task Payroll Save Payroll 4 /13 Client Pinehill Building & Landscaping Due by 2…" at bounding box center [744, 74] width 1488 height 54
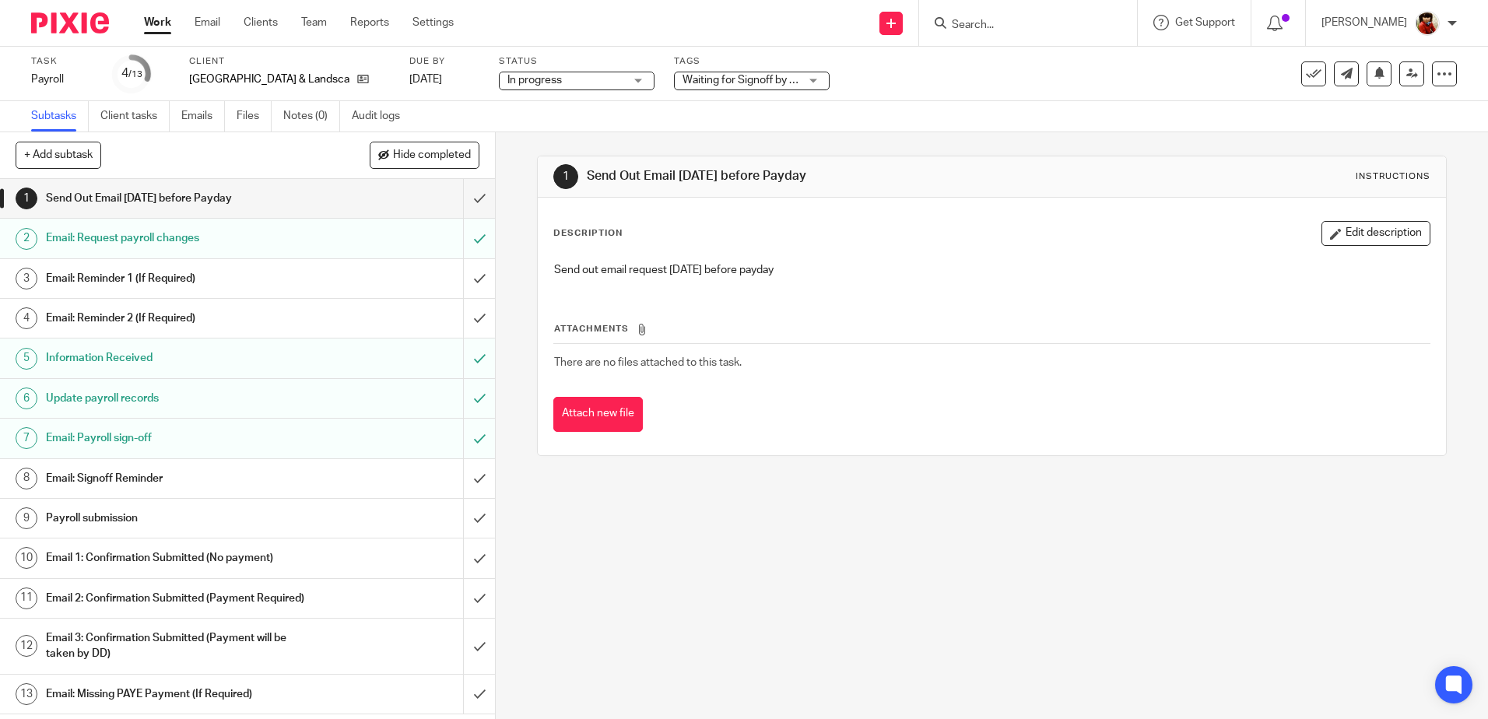
click at [158, 21] on link "Work" at bounding box center [157, 23] width 27 height 16
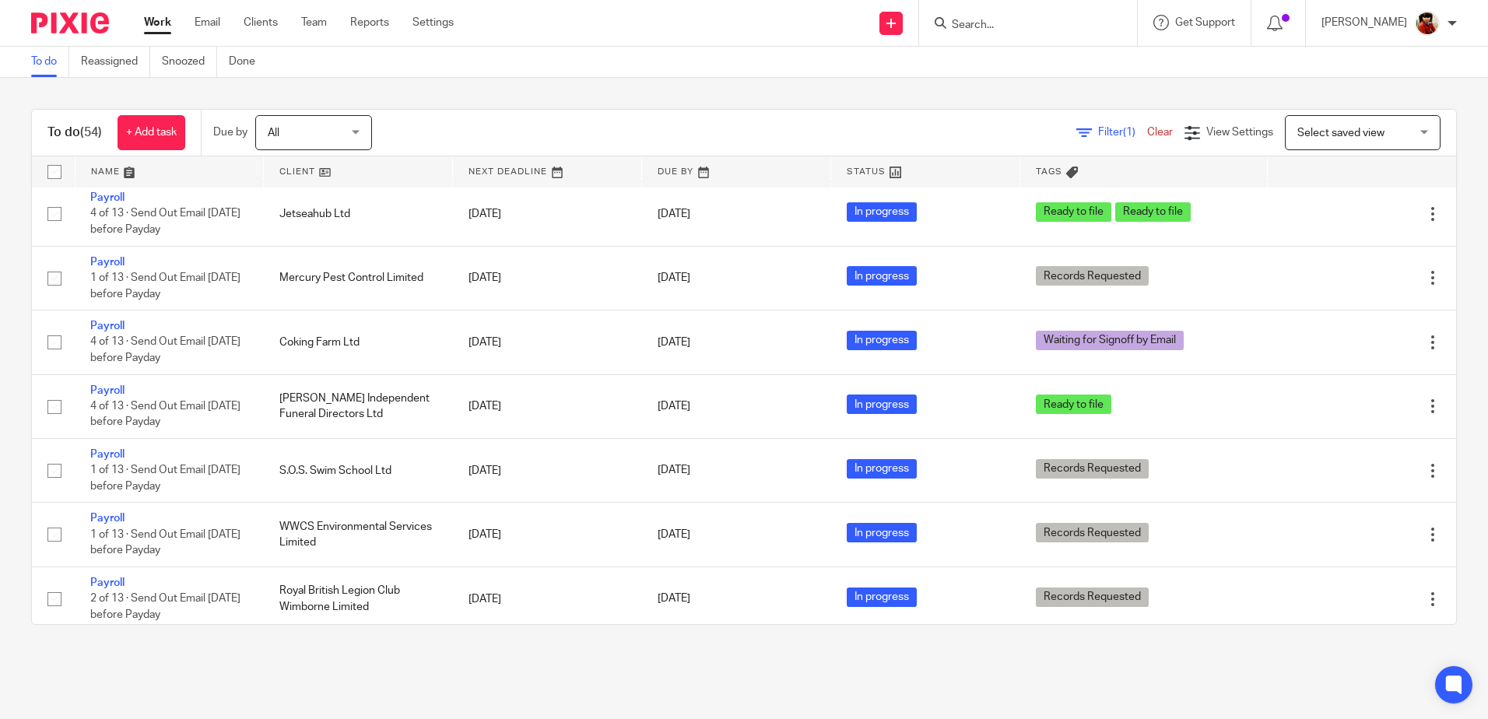
scroll to position [1327, 0]
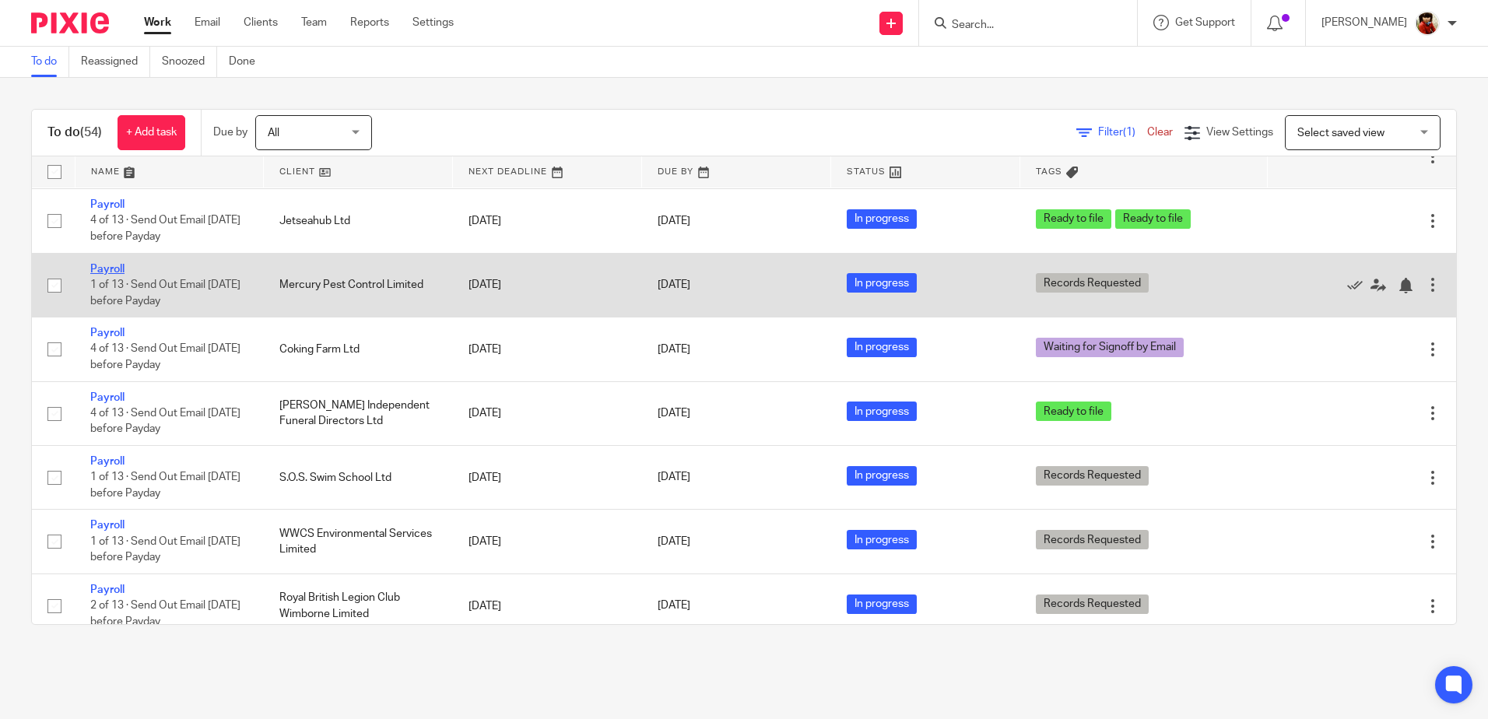
click at [110, 269] on link "Payroll" at bounding box center [107, 269] width 34 height 11
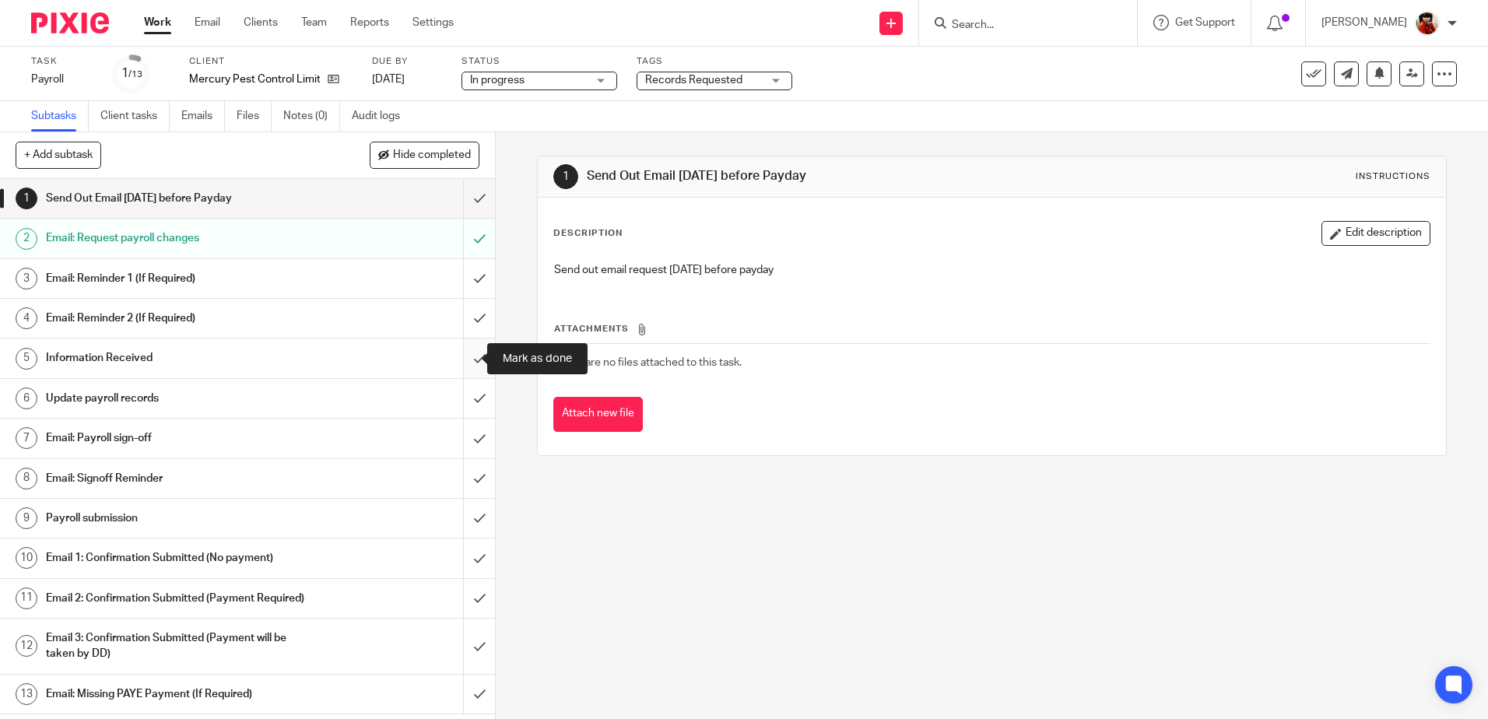
click at [466, 353] on input "submit" at bounding box center [247, 358] width 495 height 39
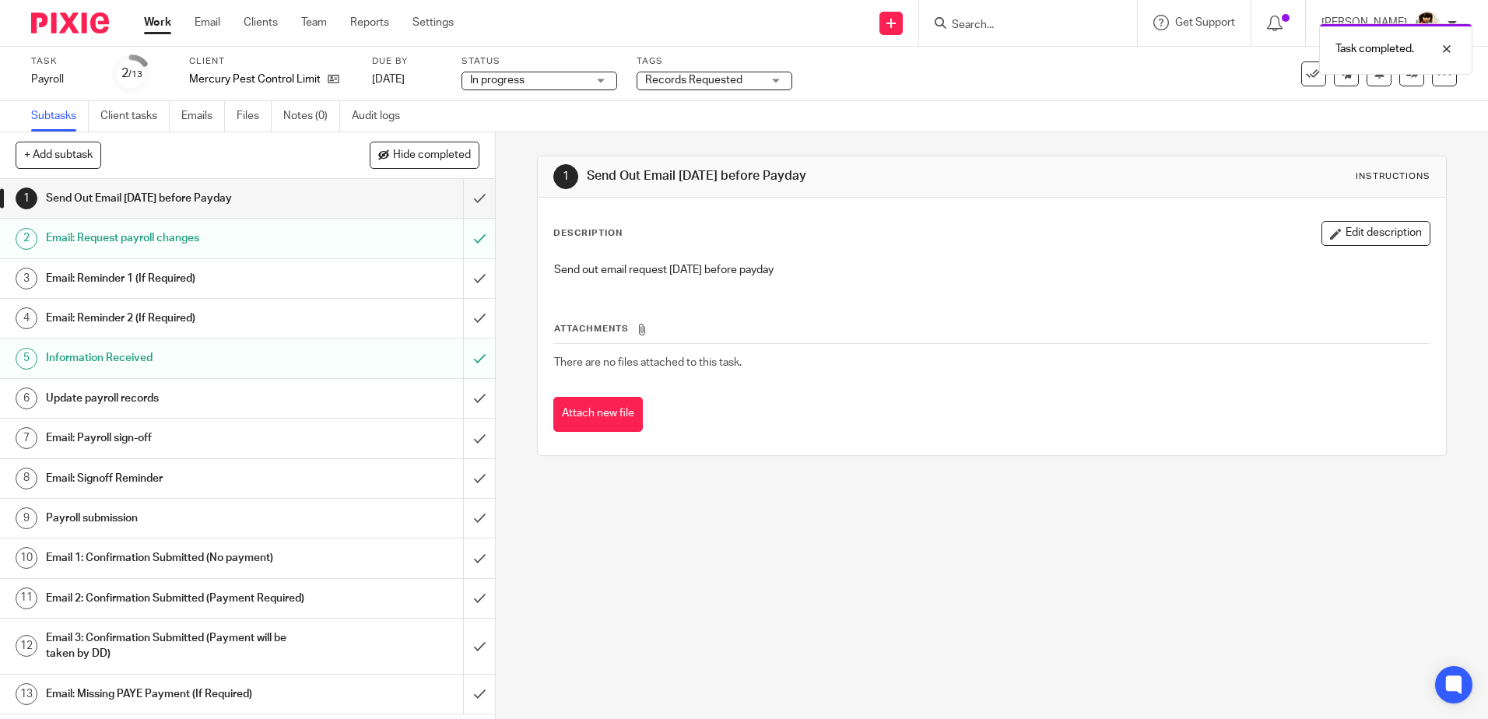
click at [61, 392] on h1 "Update payroll records" at bounding box center [180, 398] width 268 height 23
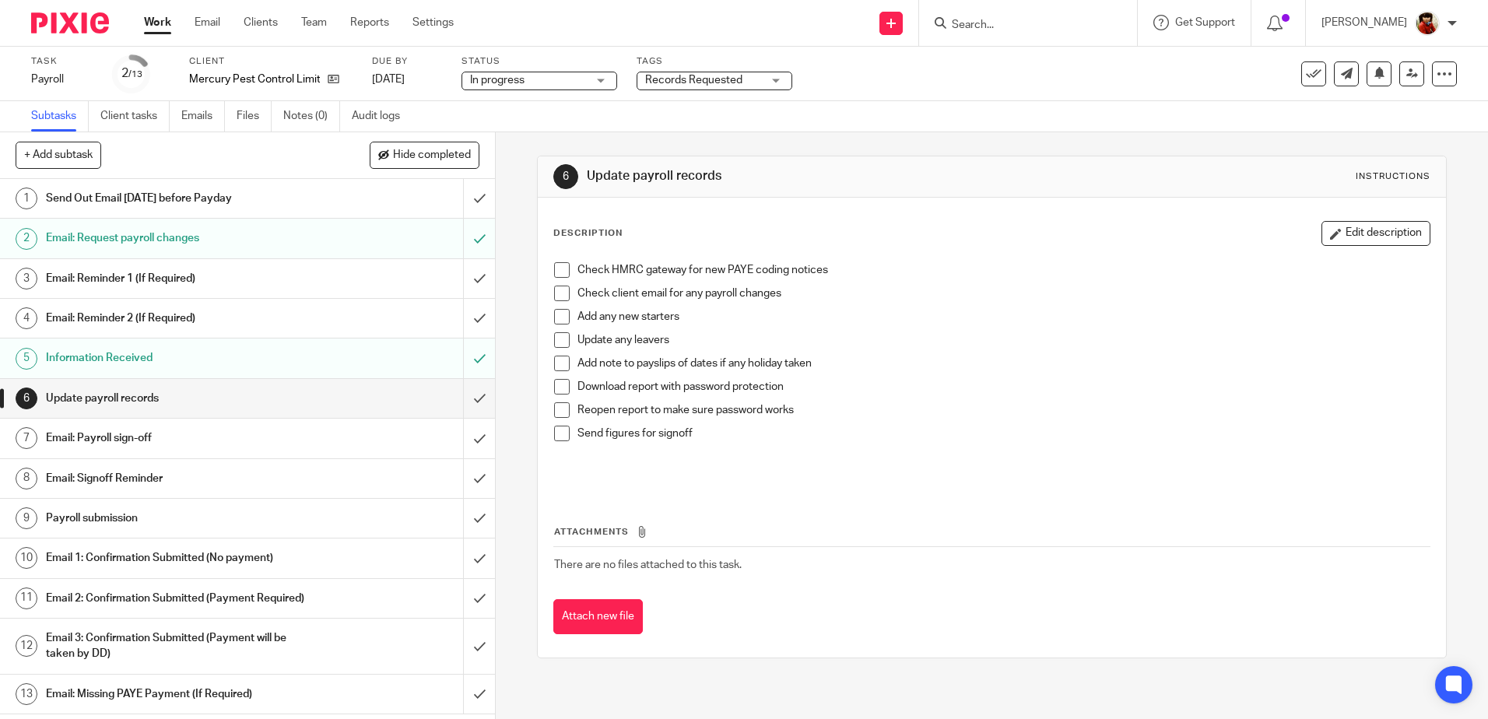
click at [558, 275] on span at bounding box center [562, 270] width 16 height 16
click at [560, 367] on span at bounding box center [562, 364] width 16 height 16
click at [556, 388] on span at bounding box center [562, 387] width 16 height 16
click at [557, 406] on span at bounding box center [562, 410] width 16 height 16
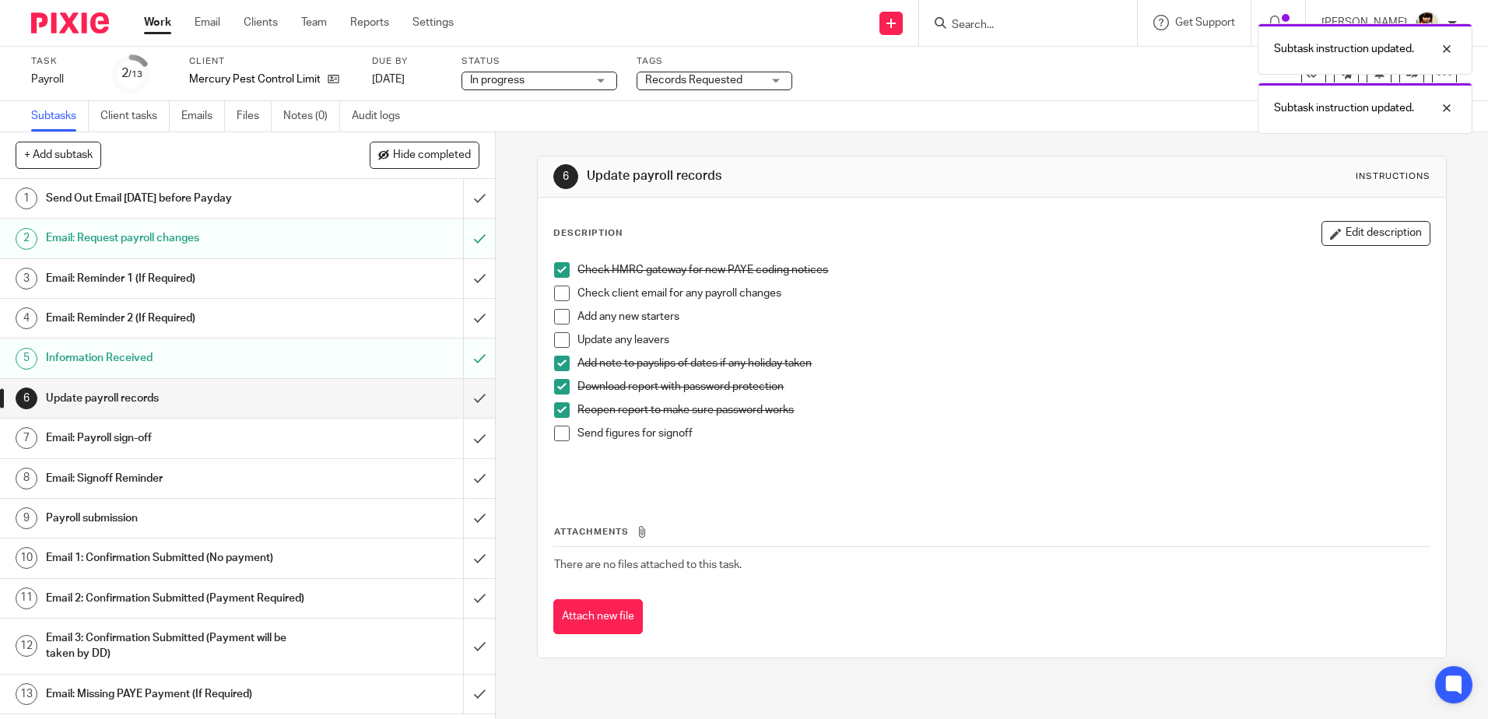
click at [72, 438] on h1 "Email: Payroll sign-off" at bounding box center [180, 438] width 268 height 23
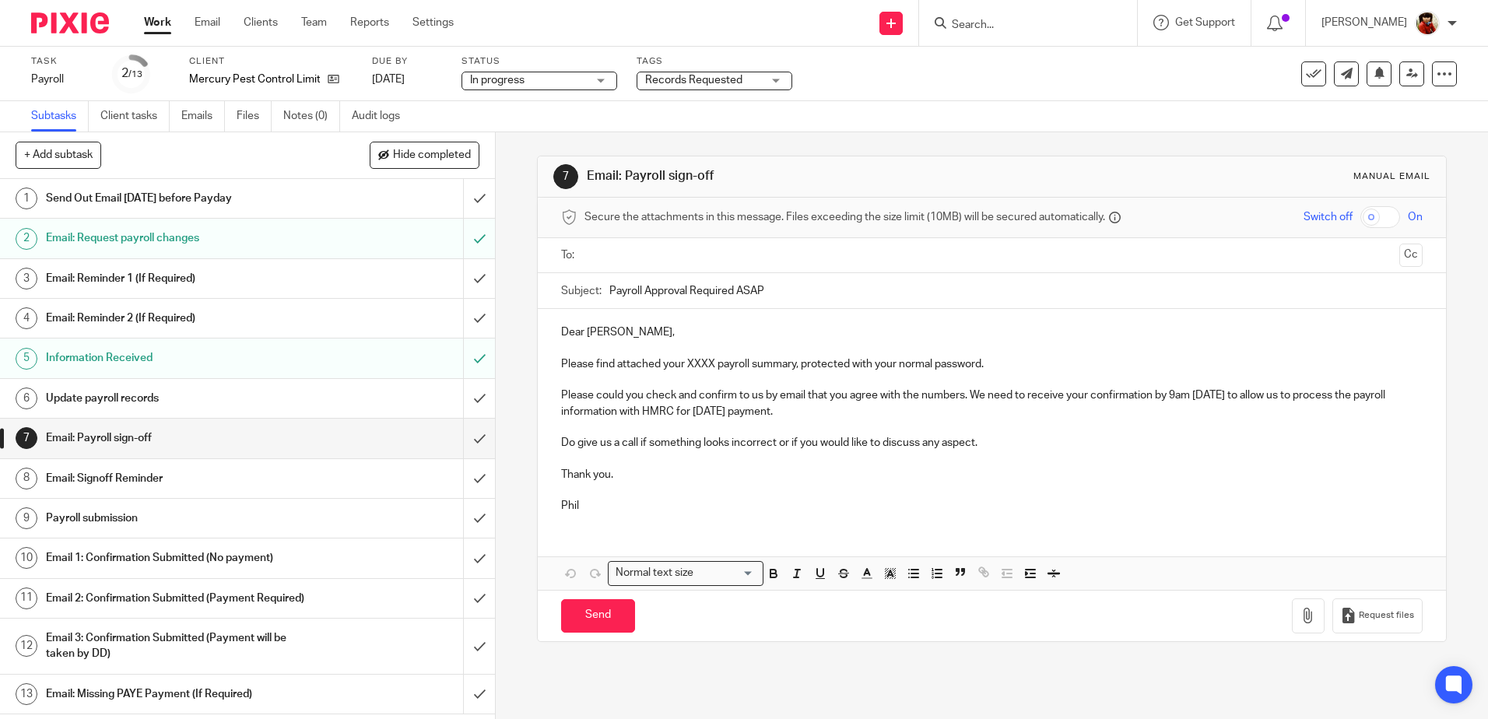
click at [709, 361] on p "Please find attached your XXXX payroll summary, protected with your normal pass…" at bounding box center [991, 365] width 861 height 16
click at [1301, 610] on icon "button" at bounding box center [1309, 616] width 16 height 16
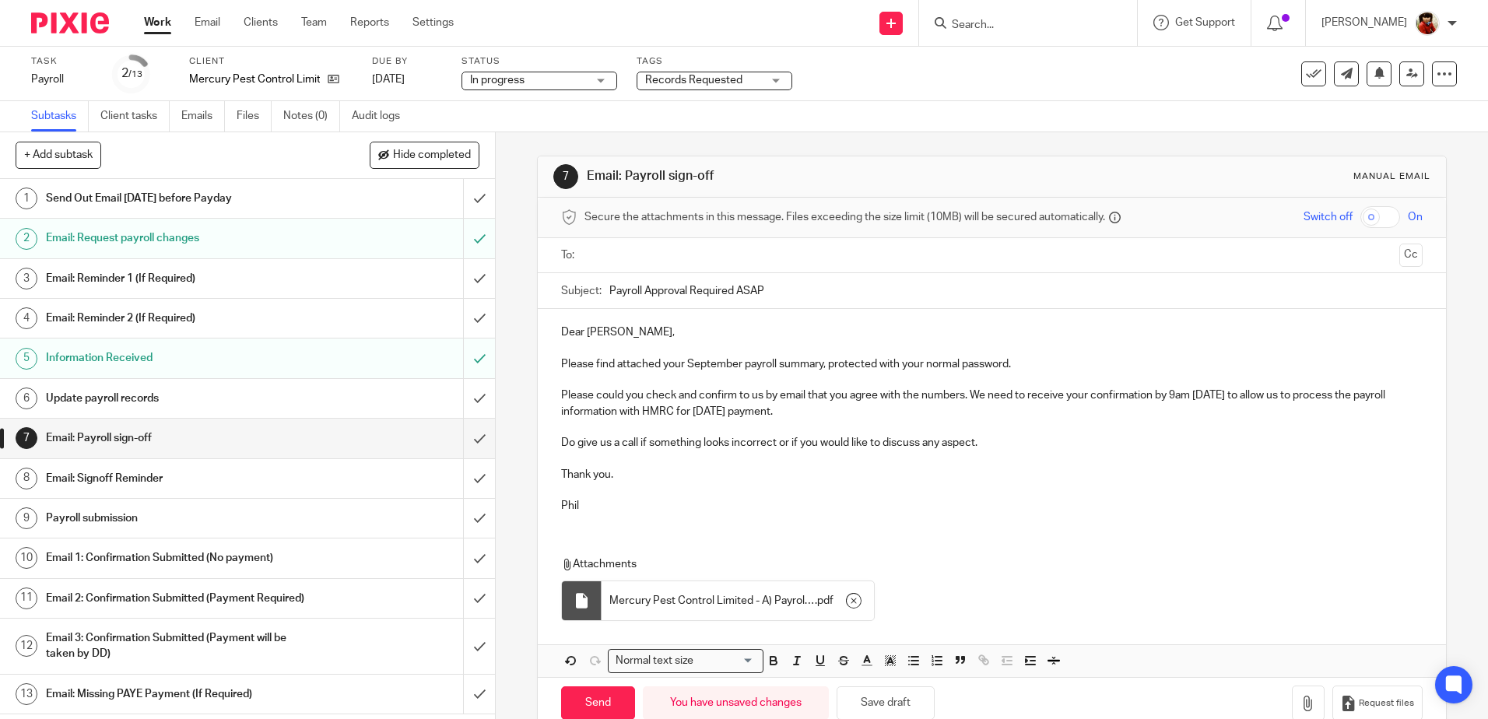
click at [611, 261] on input "text" at bounding box center [991, 256] width 803 height 18
click at [587, 702] on input "Send" at bounding box center [598, 706] width 74 height 33
type input "Sent"
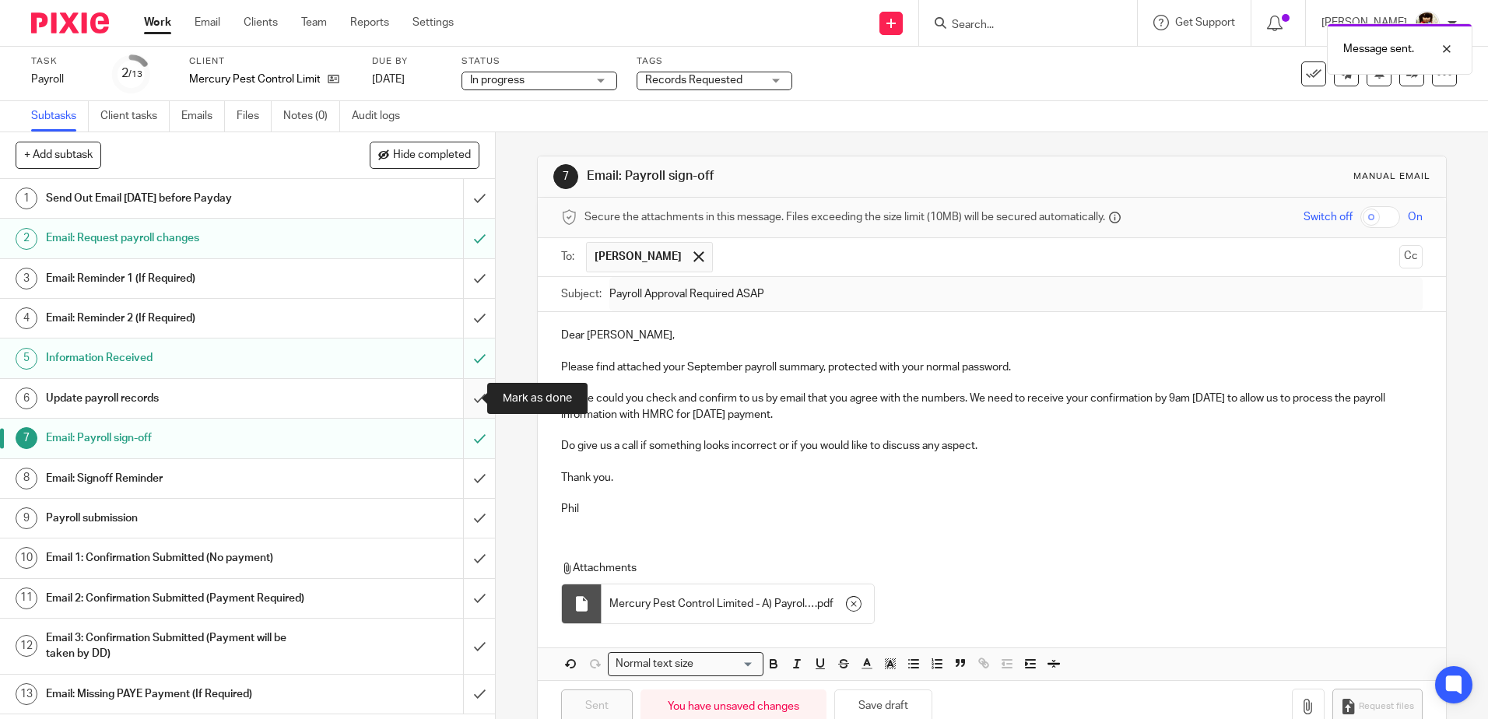
click at [466, 397] on input "submit" at bounding box center [247, 398] width 495 height 39
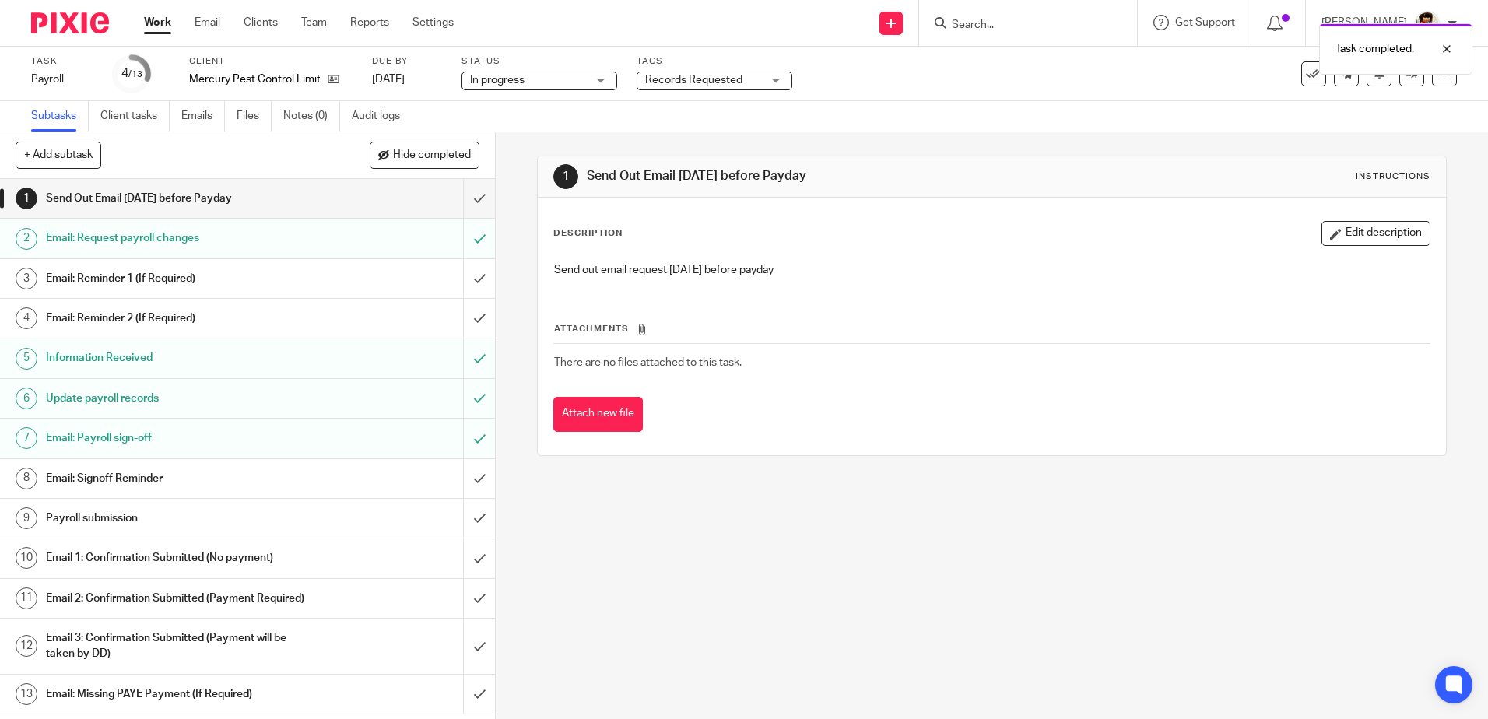
click at [777, 80] on div "Records Requested" at bounding box center [715, 81] width 156 height 19
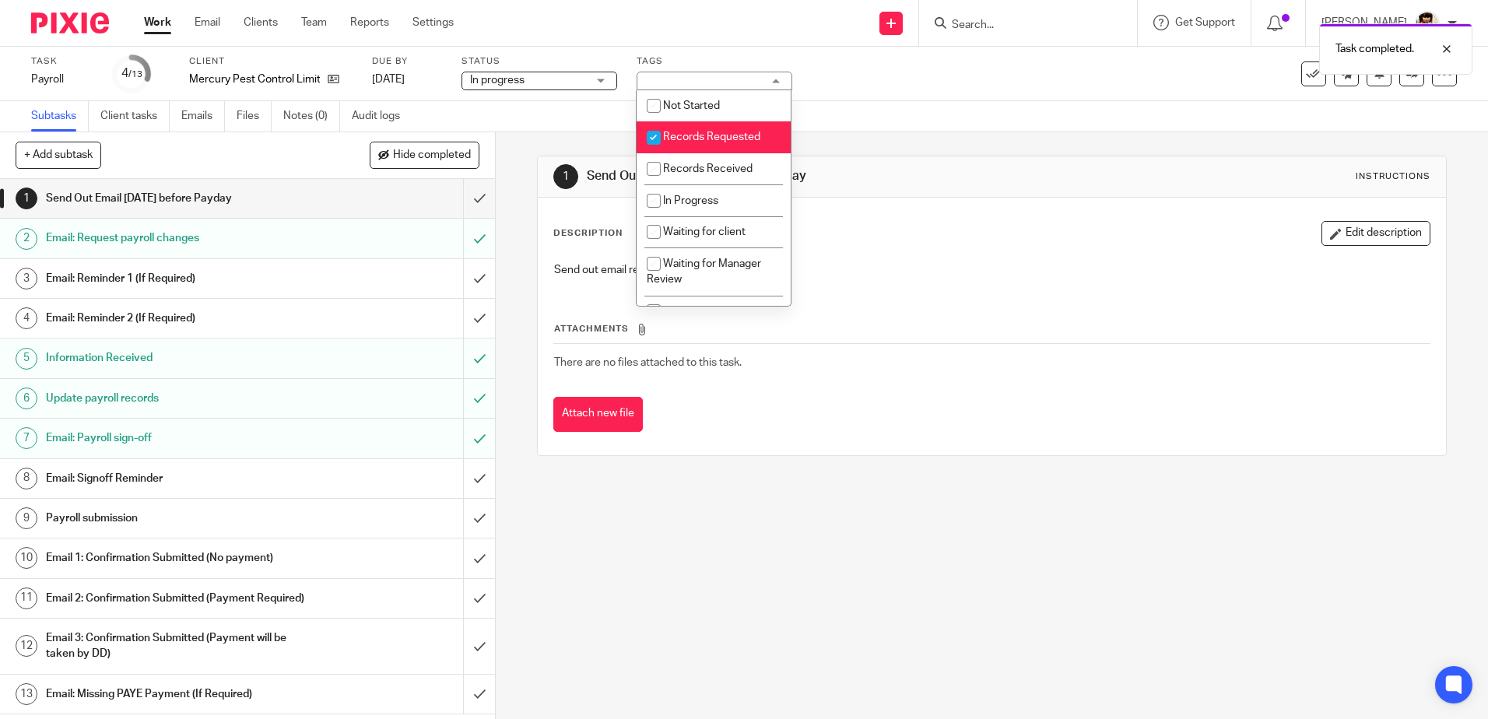
click at [657, 135] on input "checkbox" at bounding box center [654, 138] width 30 height 30
checkbox input "false"
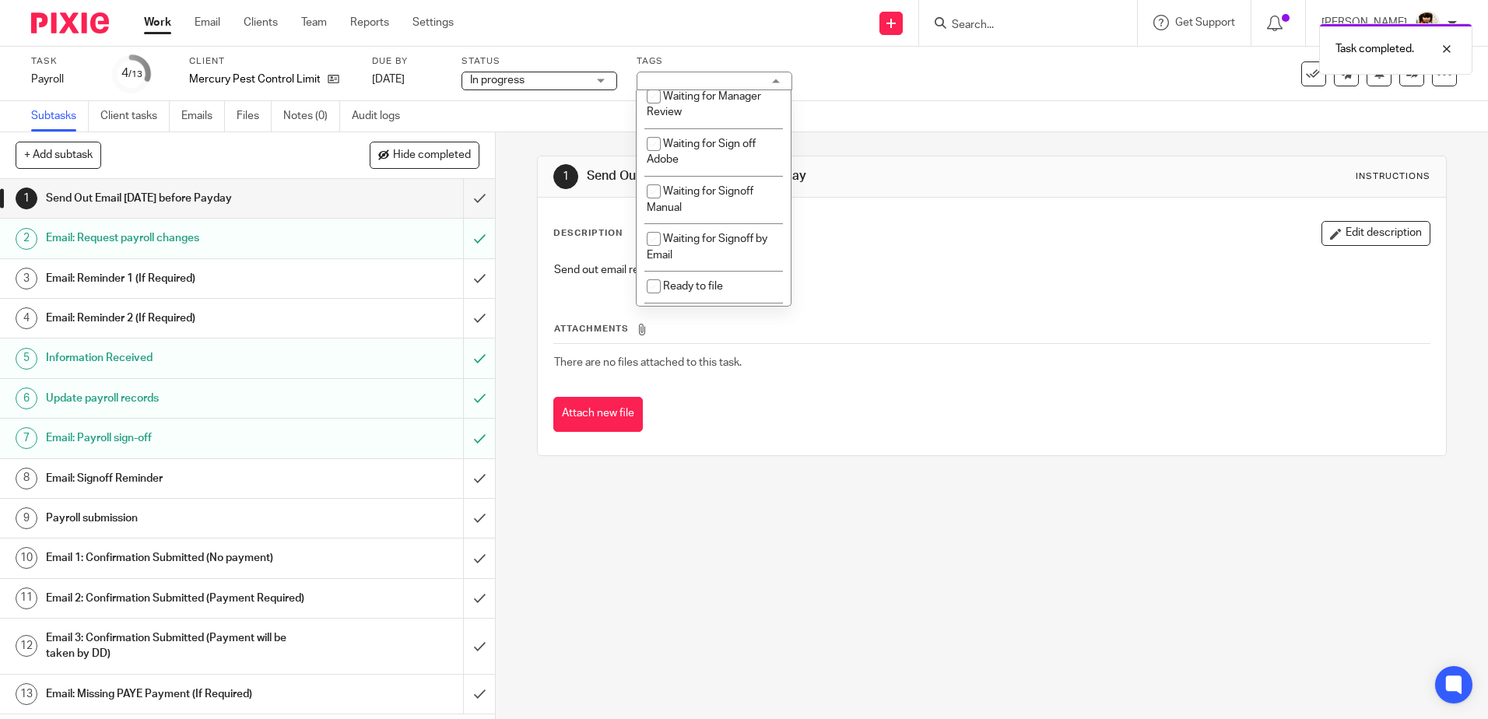
scroll to position [173, 0]
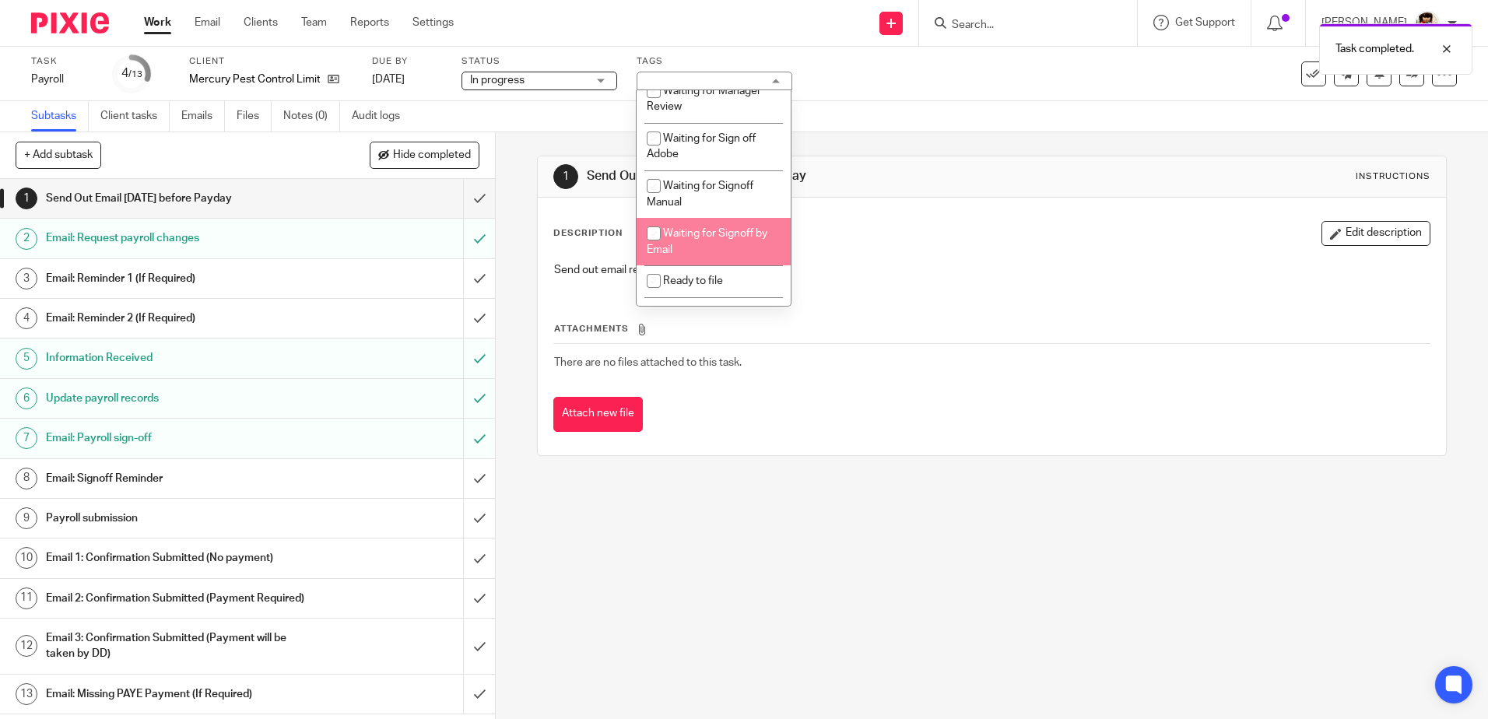
click at [654, 230] on input "checkbox" at bounding box center [654, 234] width 30 height 30
checkbox input "true"
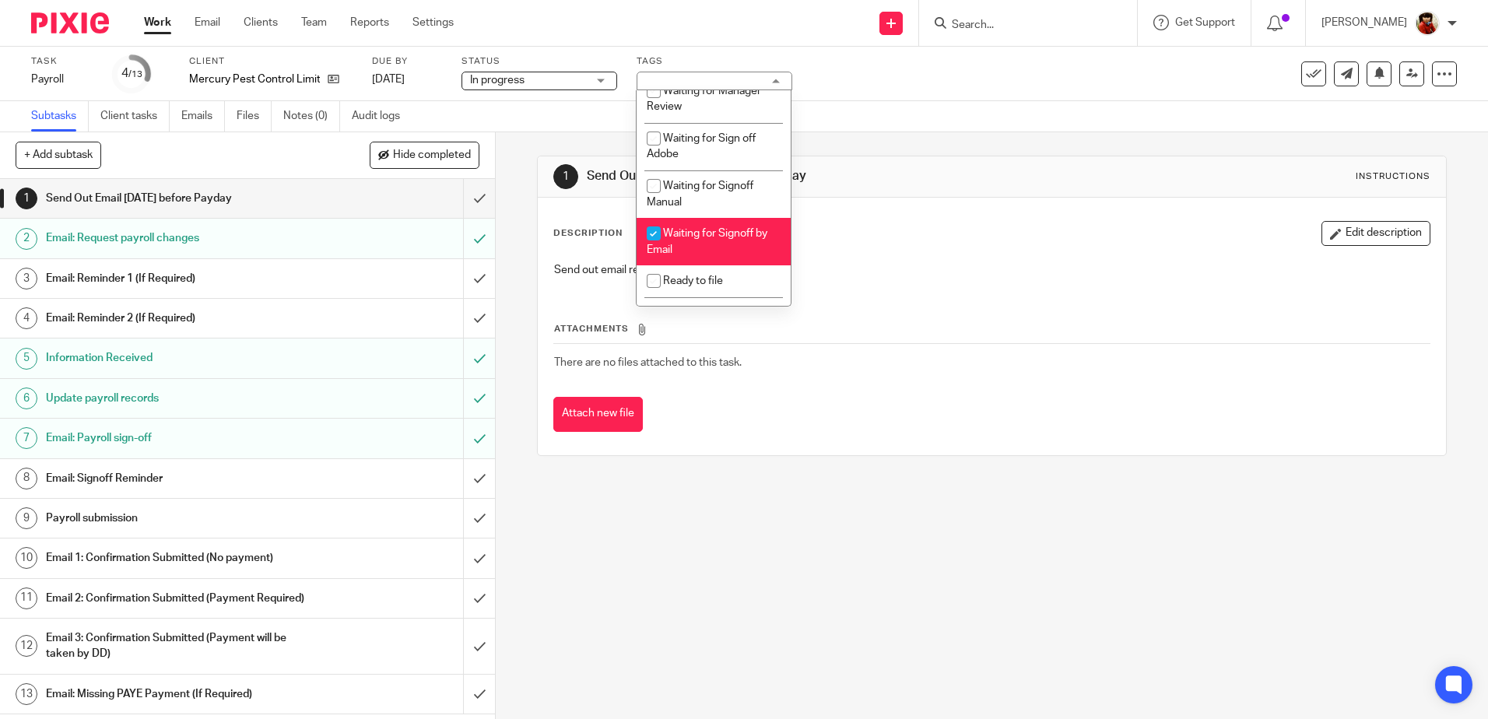
click at [953, 94] on div "Task Payroll Save Payroll 4 /13 Client Mercury Pest Control Limited Due by 29 S…" at bounding box center [744, 74] width 1488 height 54
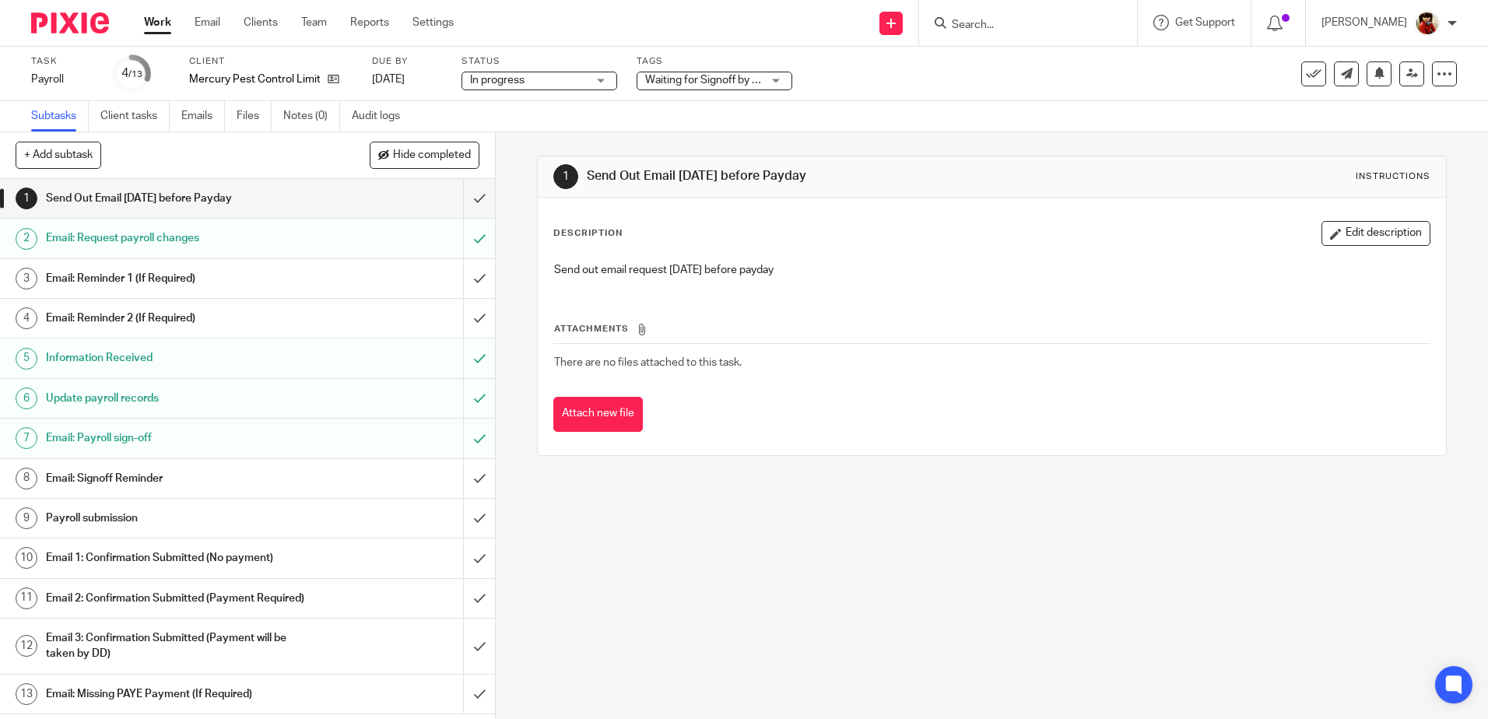
click at [162, 26] on link "Work" at bounding box center [157, 23] width 27 height 16
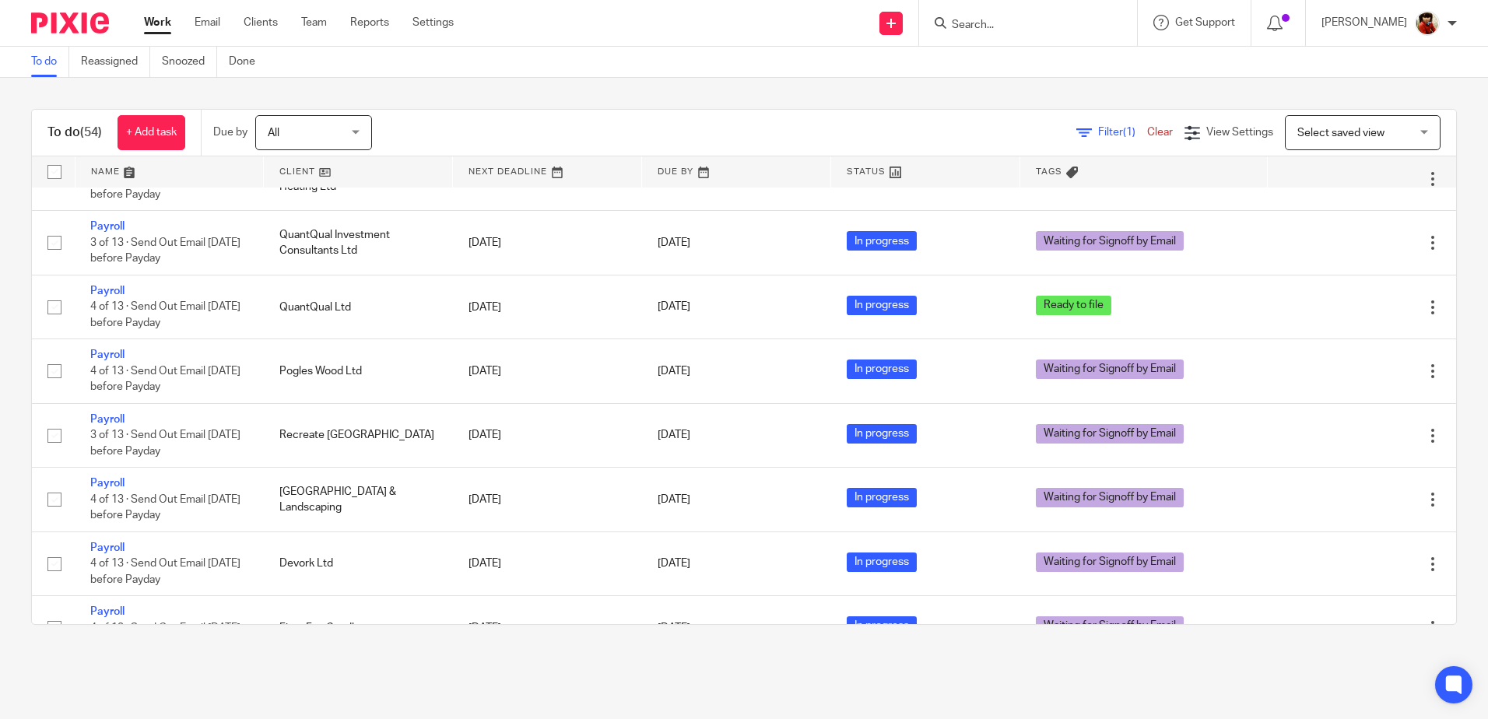
scroll to position [619, 0]
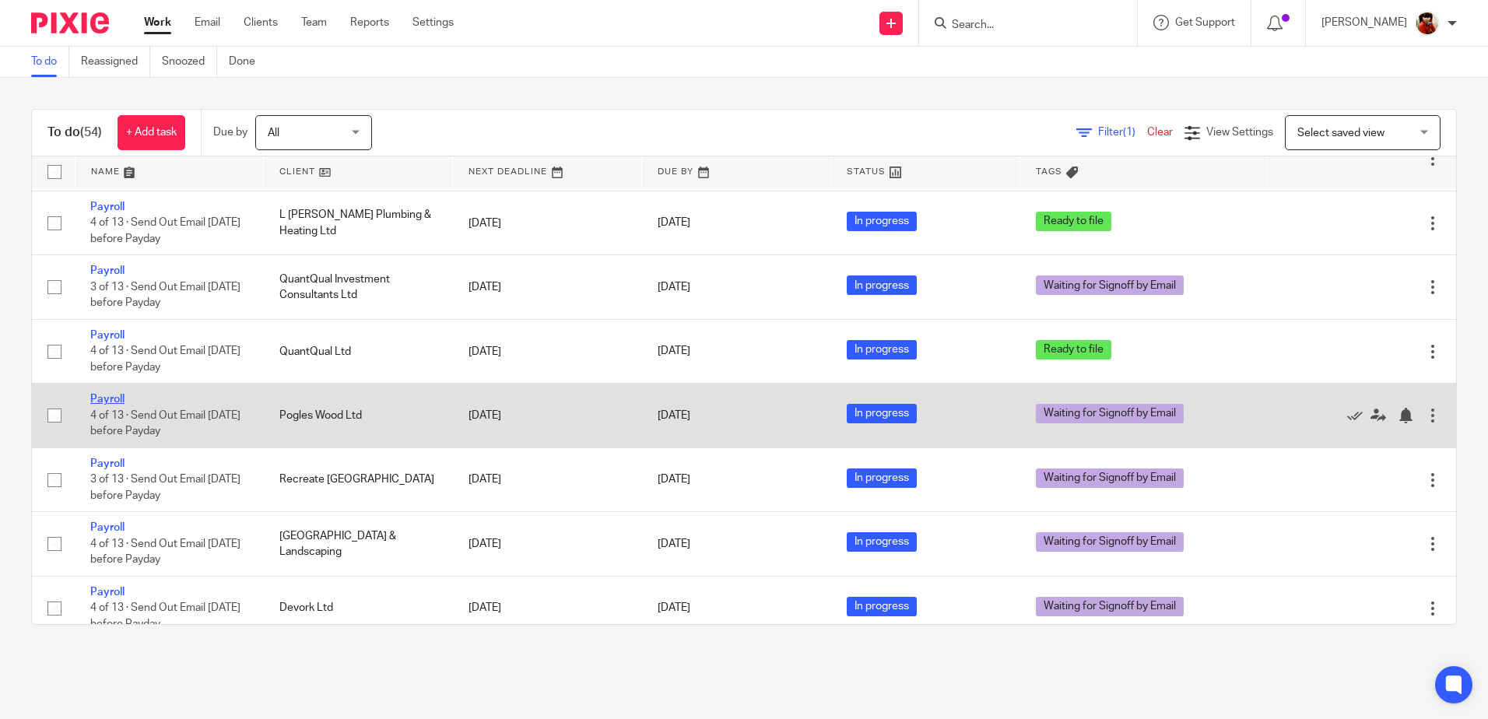
click at [112, 396] on link "Payroll" at bounding box center [107, 399] width 34 height 11
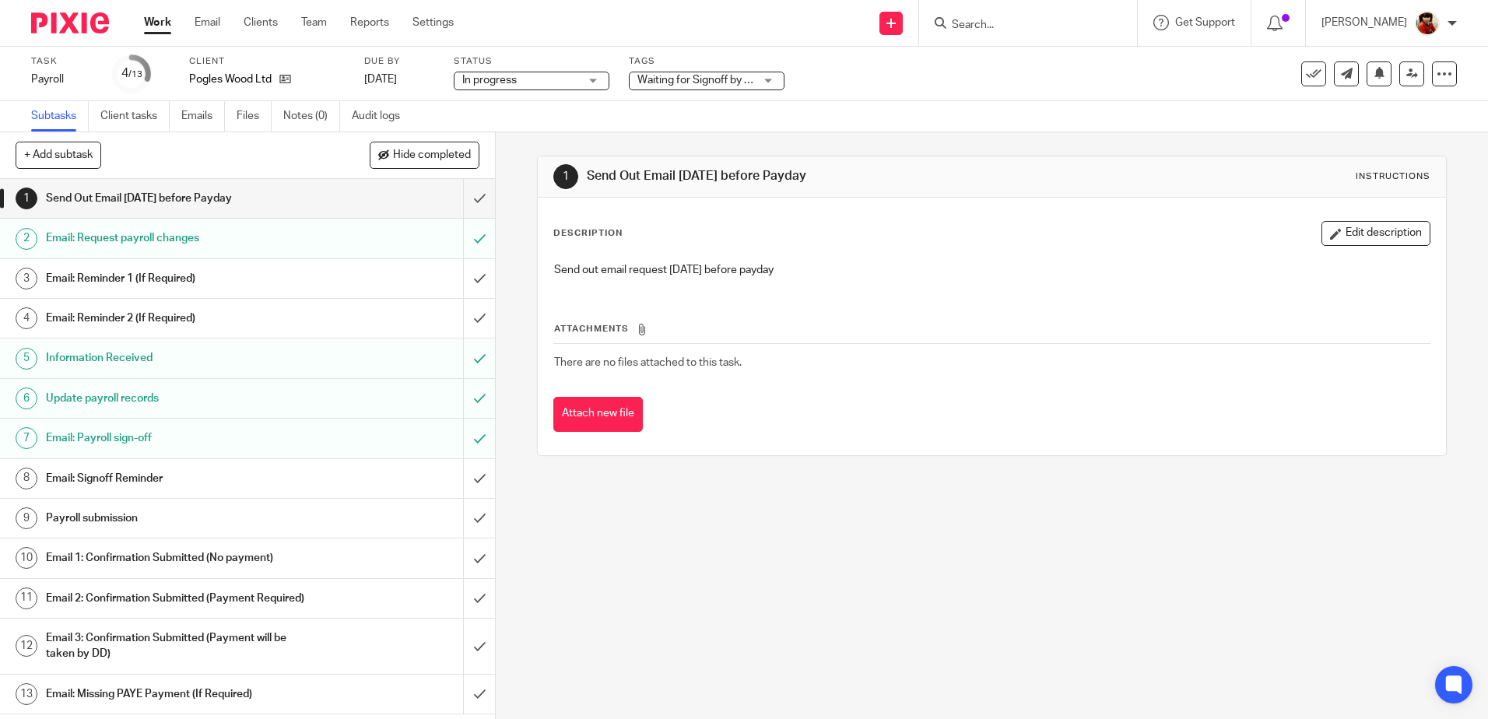
click at [768, 79] on div "Waiting for Signoff by Email" at bounding box center [707, 81] width 156 height 19
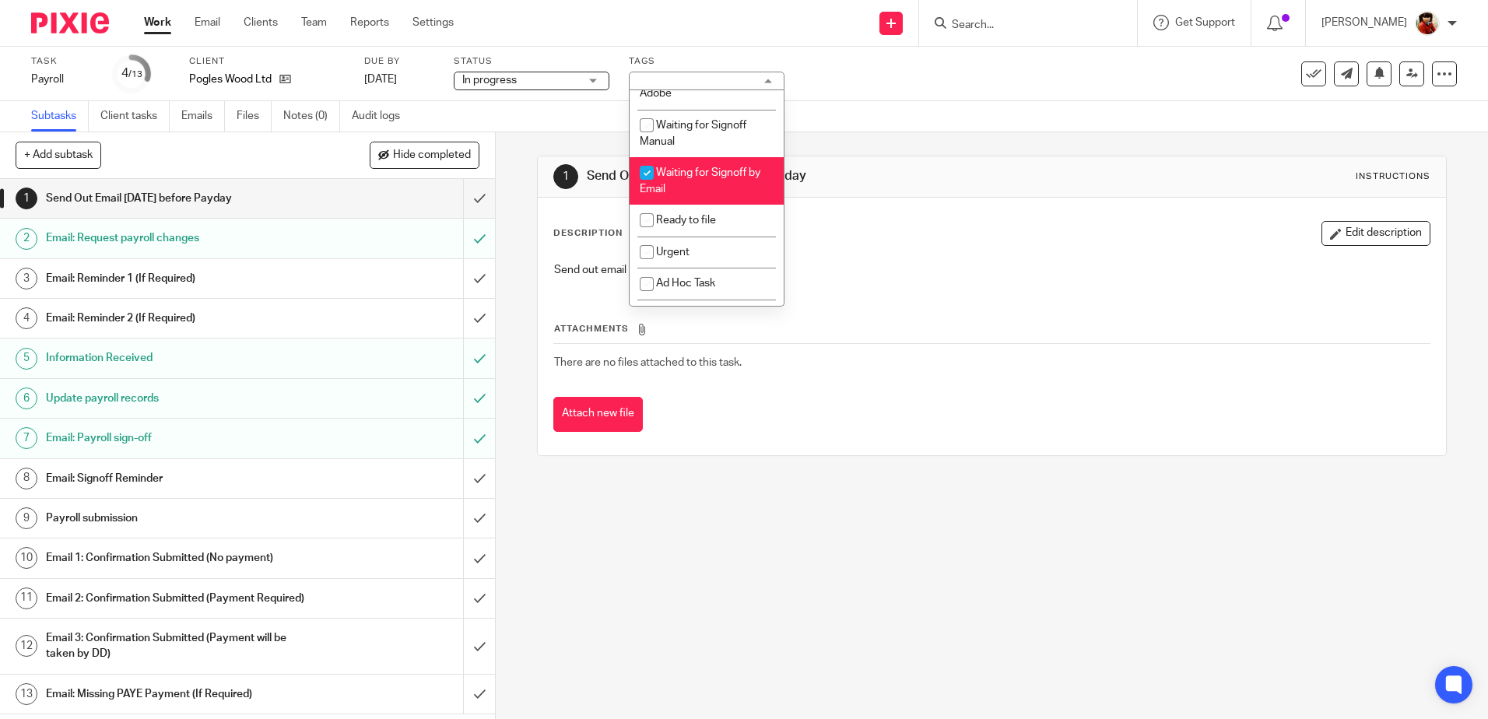
scroll to position [241, 0]
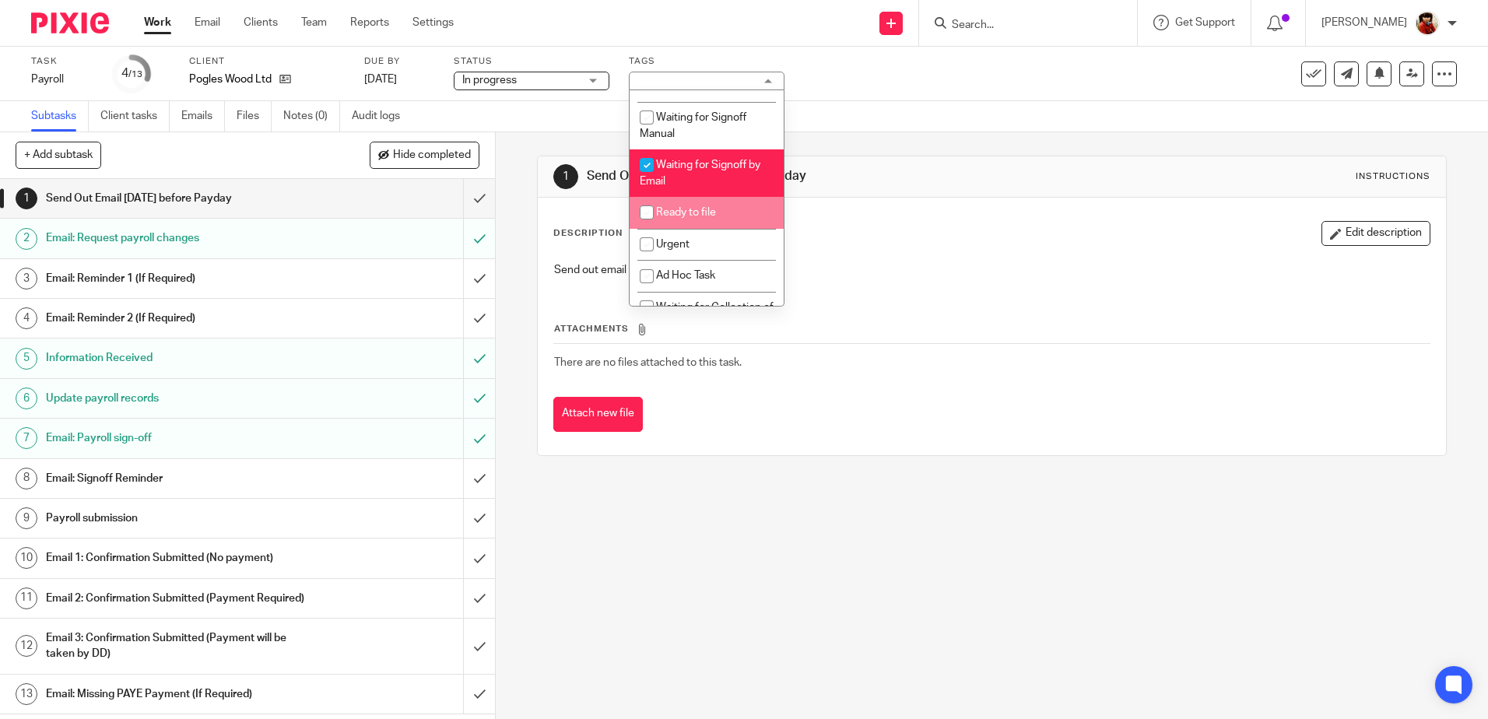
click at [642, 216] on input "checkbox" at bounding box center [647, 213] width 30 height 30
checkbox input "true"
click at [645, 167] on input "checkbox" at bounding box center [647, 165] width 30 height 30
checkbox input "false"
click at [492, 118] on div "Subtasks Client tasks Emails Files Notes (0) Audit logs" at bounding box center [744, 116] width 1488 height 31
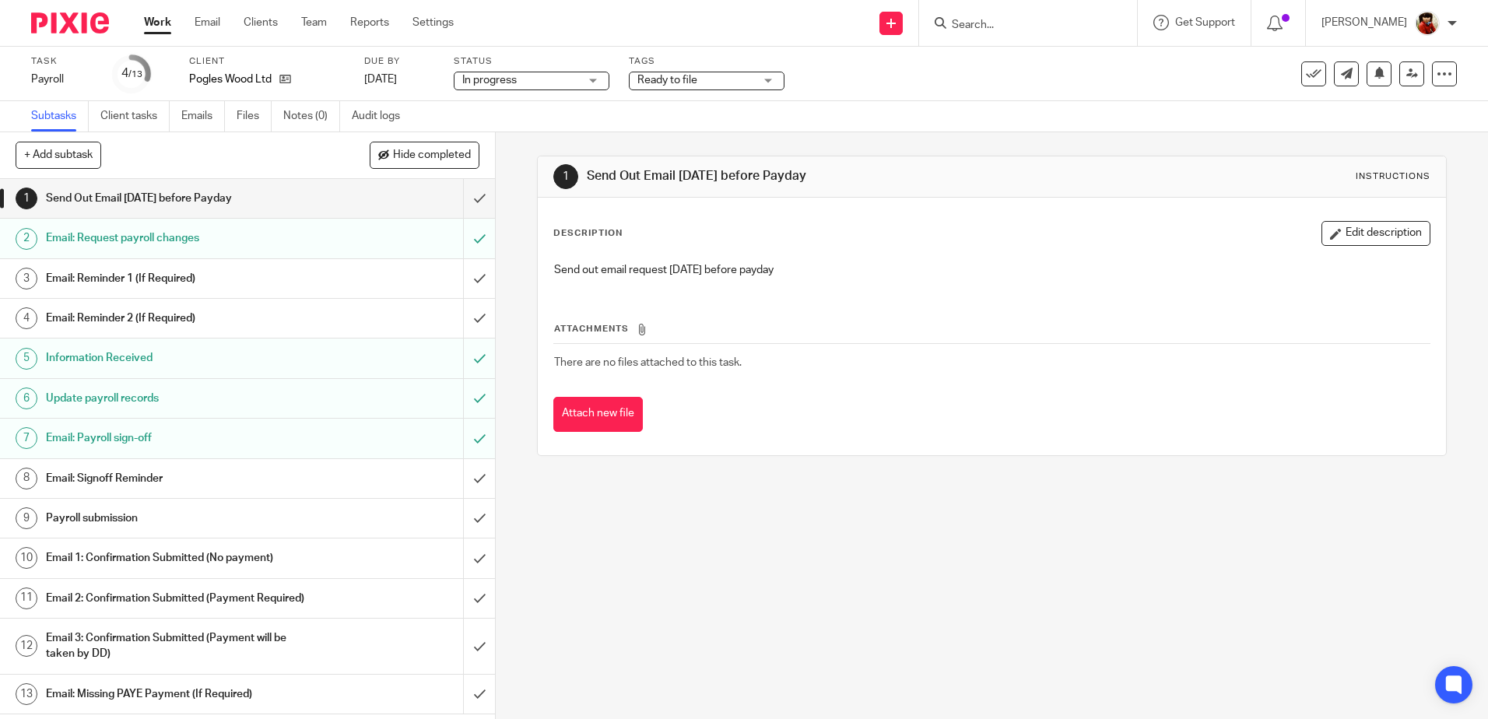
click at [150, 20] on link "Work" at bounding box center [157, 23] width 27 height 16
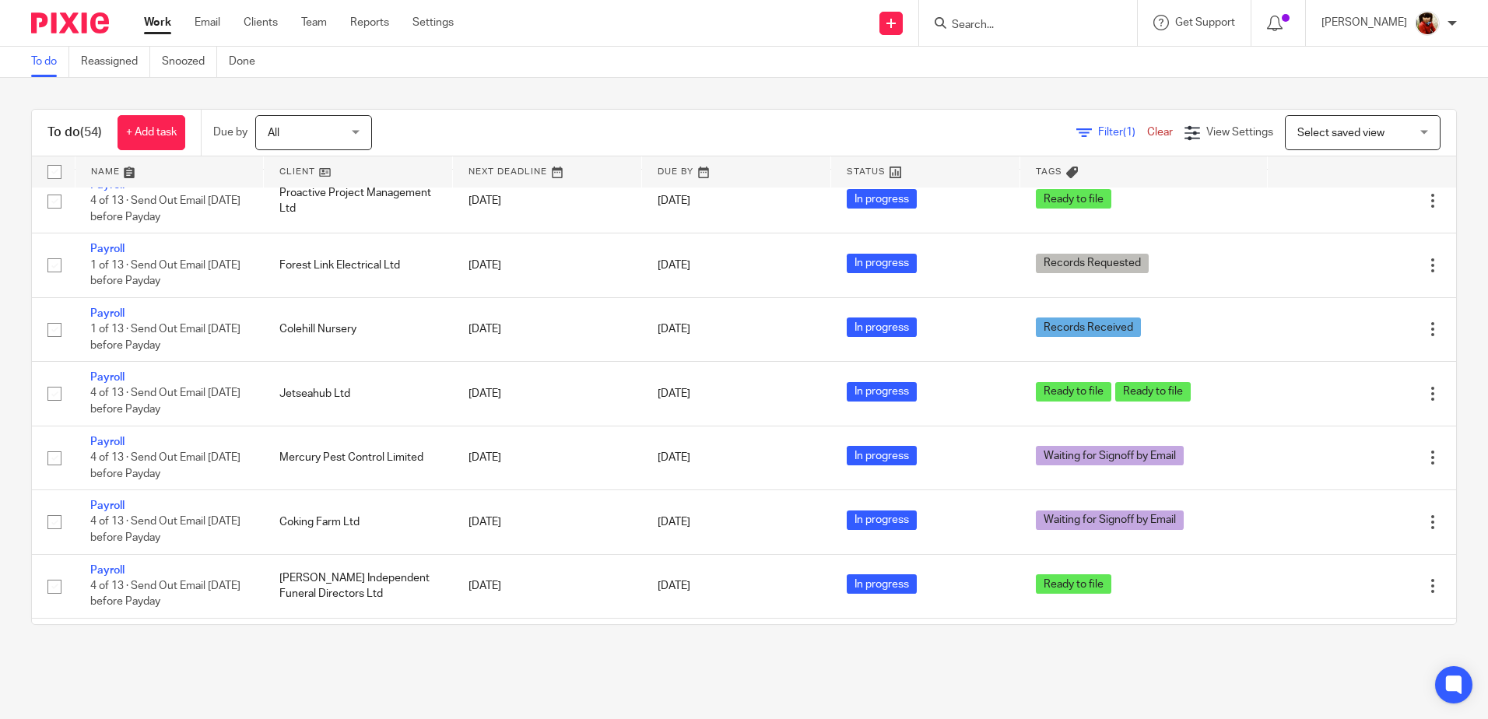
scroll to position [937, 0]
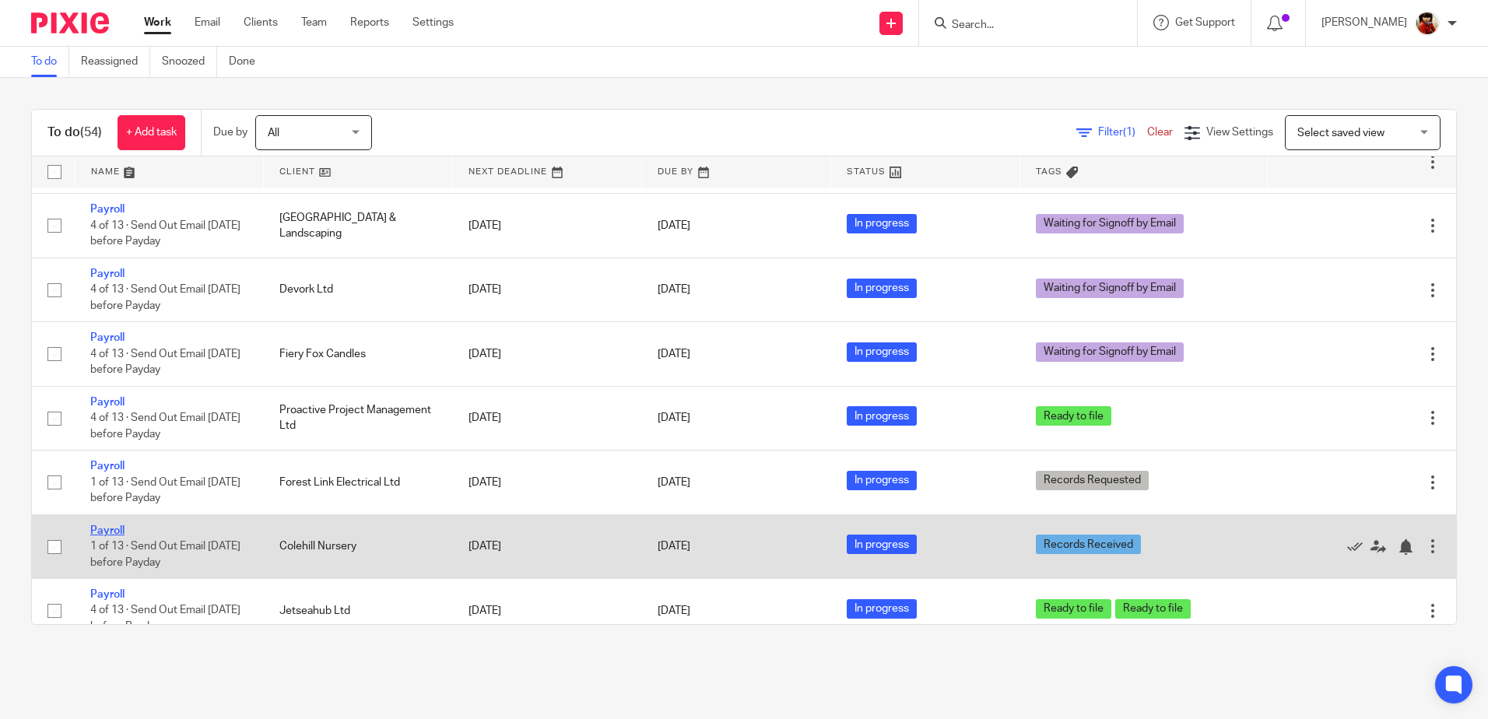
click at [104, 526] on link "Payroll" at bounding box center [107, 530] width 34 height 11
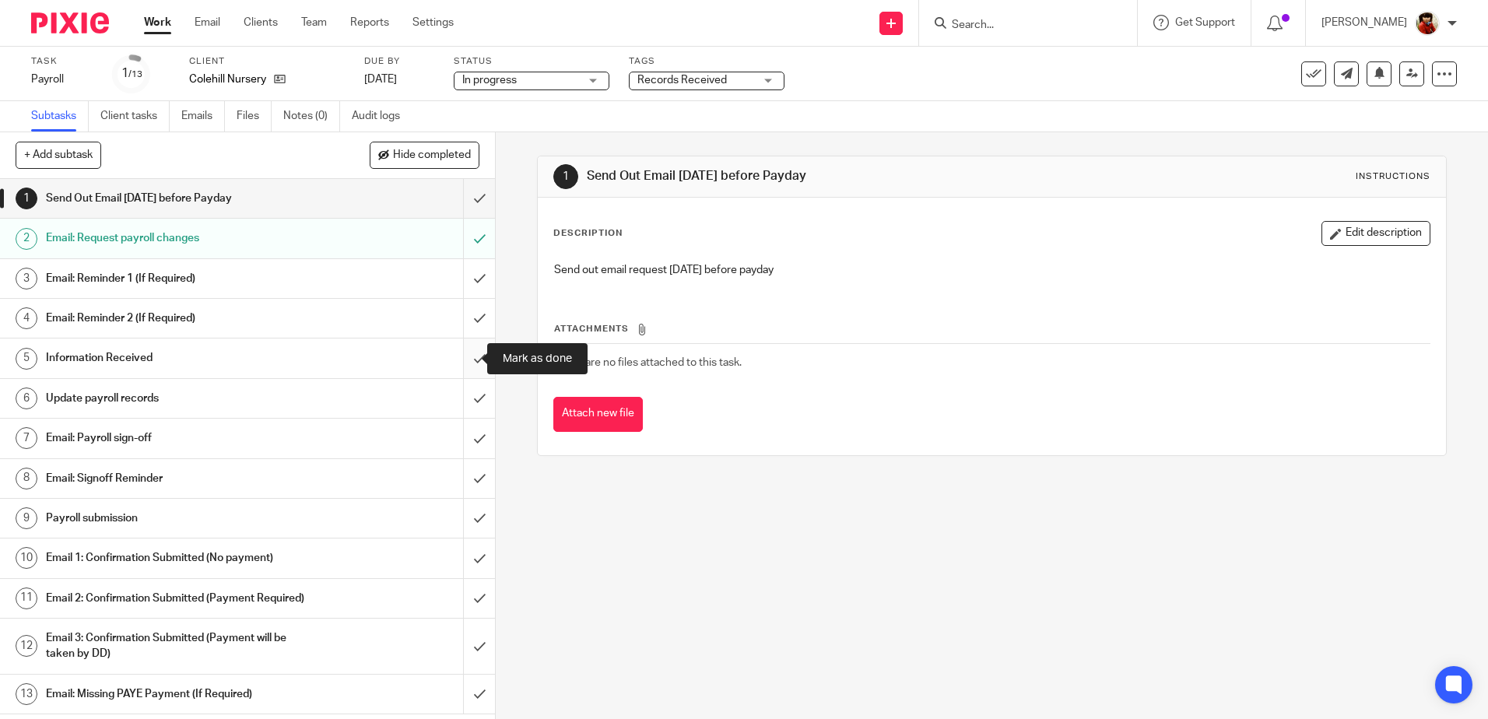
click at [466, 356] on input "submit" at bounding box center [247, 358] width 495 height 39
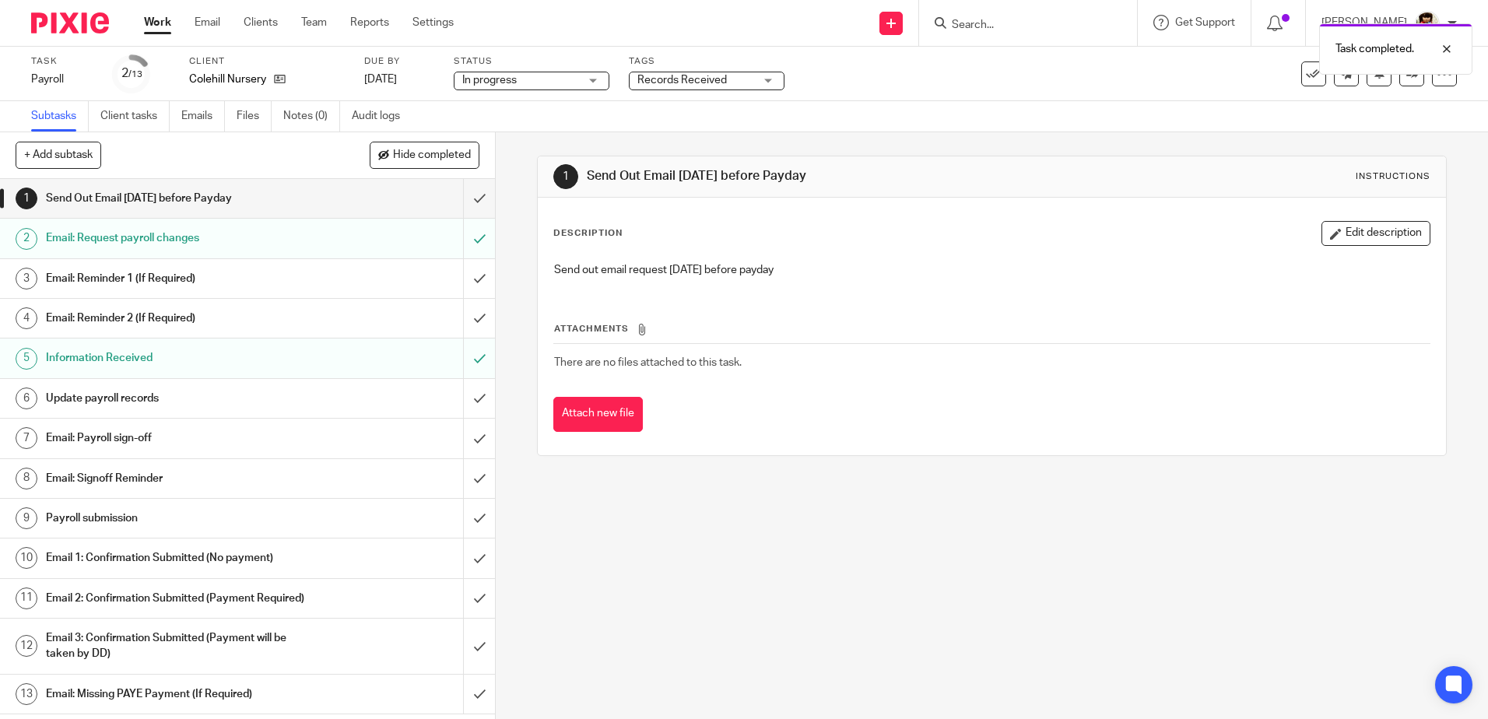
click at [121, 403] on h1 "Update payroll records" at bounding box center [180, 398] width 268 height 23
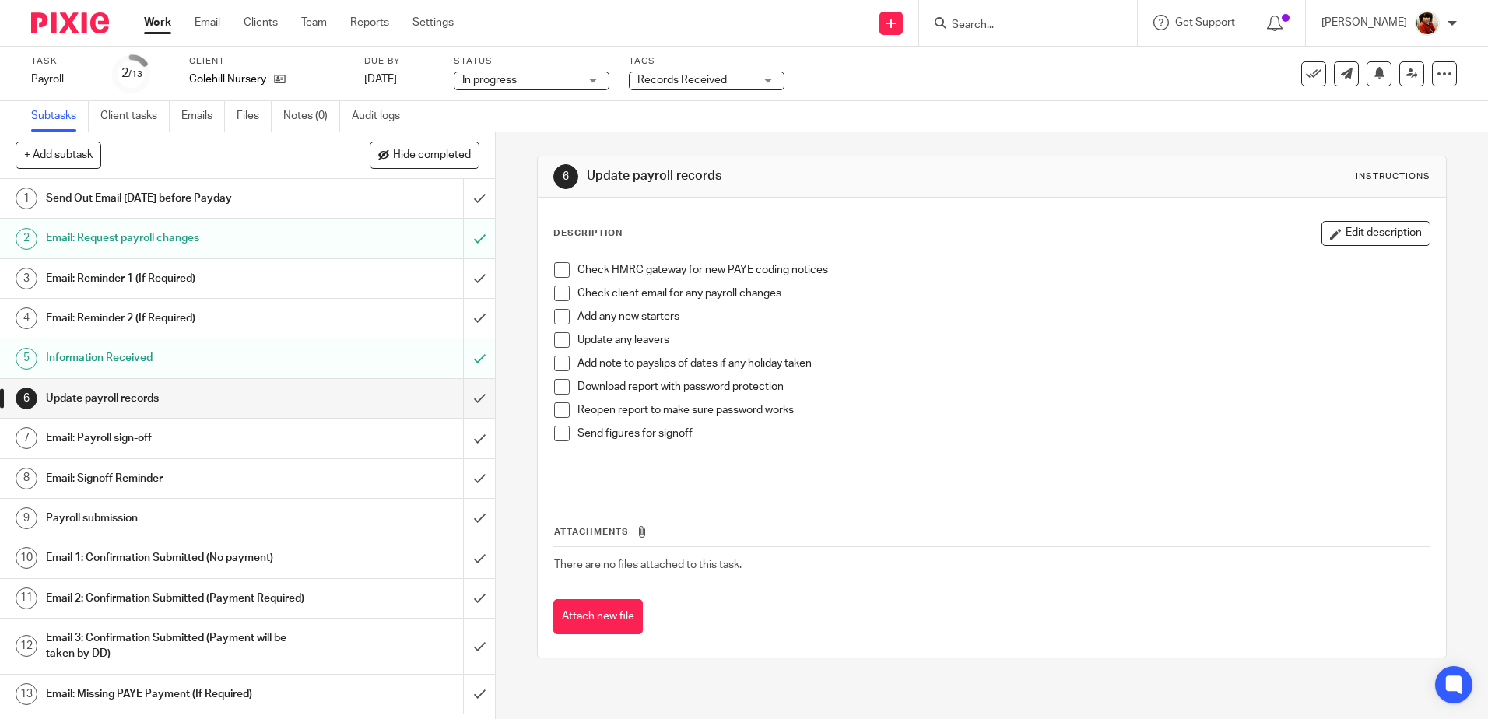
click at [554, 266] on span at bounding box center [562, 270] width 16 height 16
click at [554, 385] on span at bounding box center [562, 387] width 16 height 16
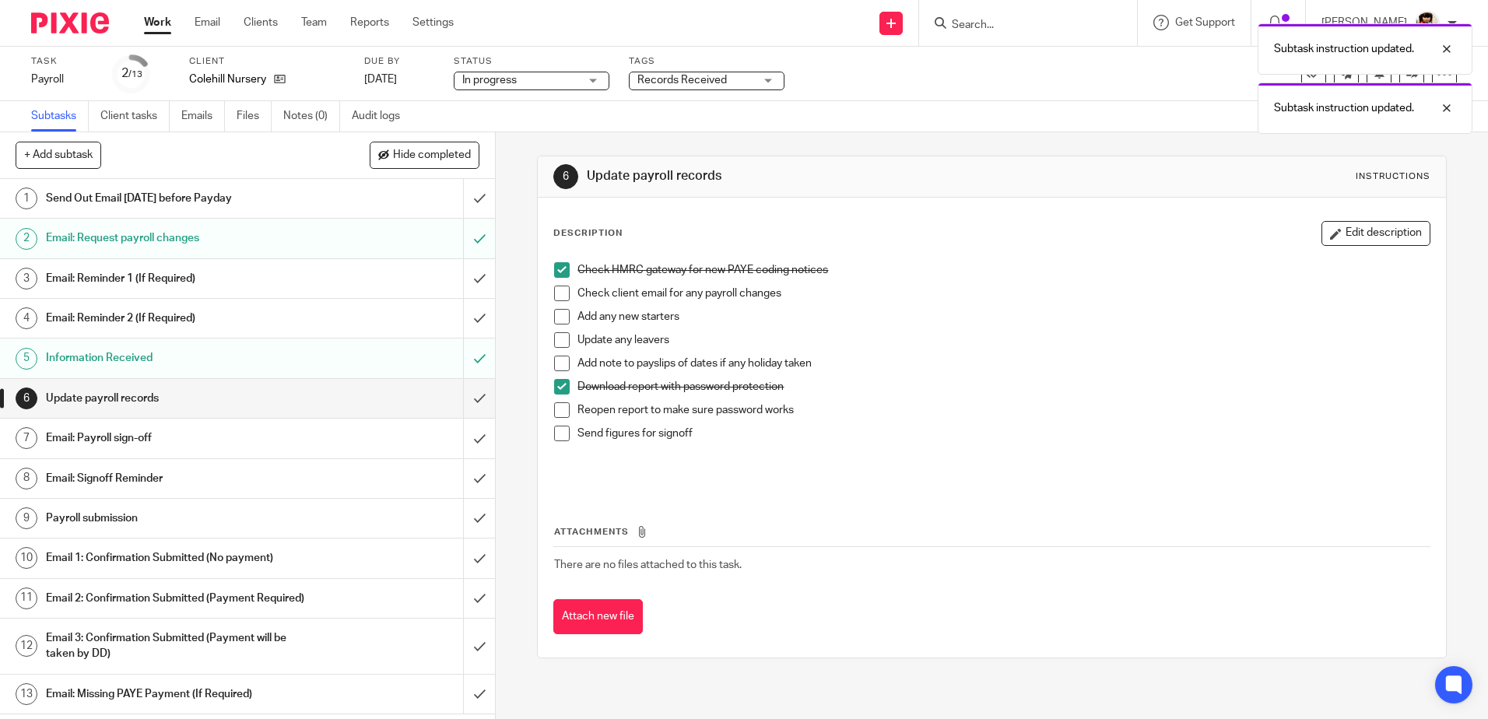
click at [557, 411] on span at bounding box center [562, 410] width 16 height 16
click at [557, 434] on span at bounding box center [562, 434] width 16 height 16
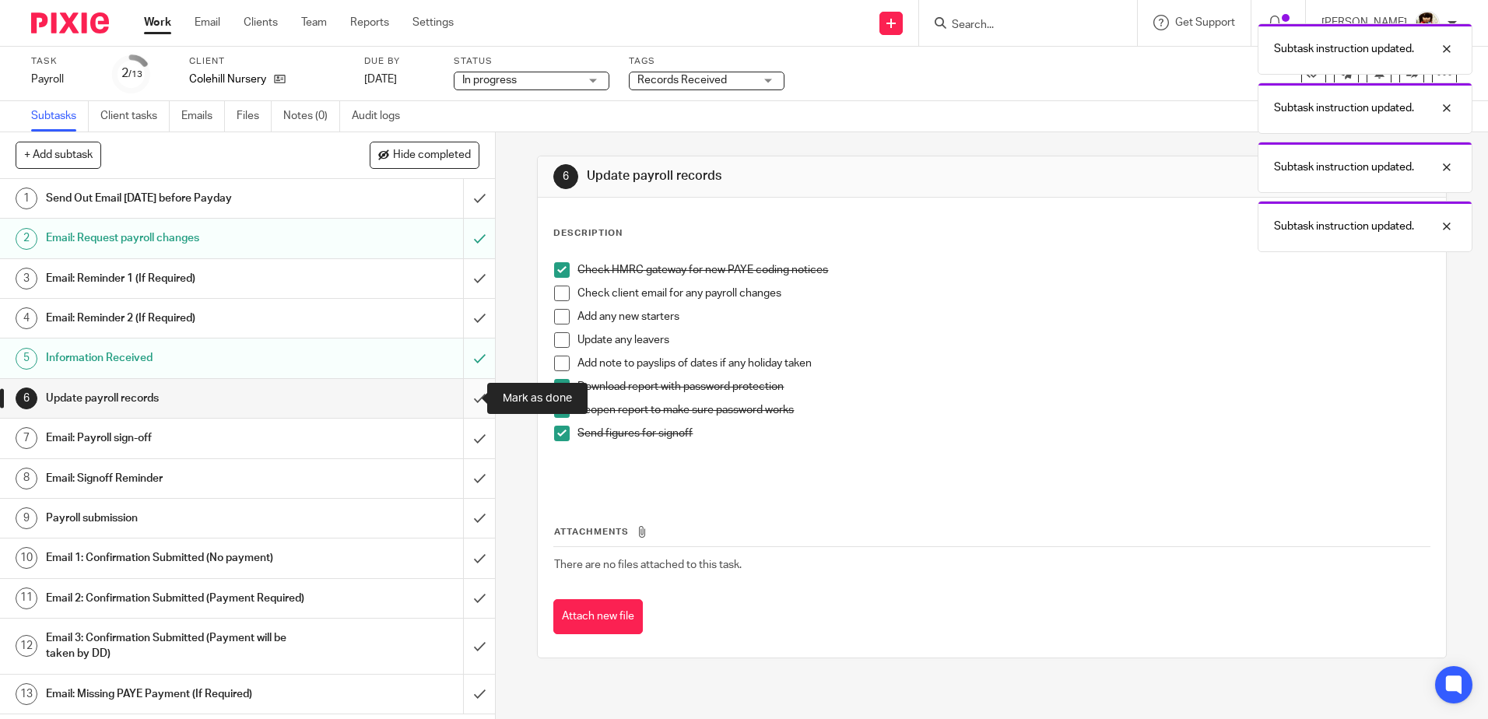
click at [462, 396] on input "submit" at bounding box center [247, 398] width 495 height 39
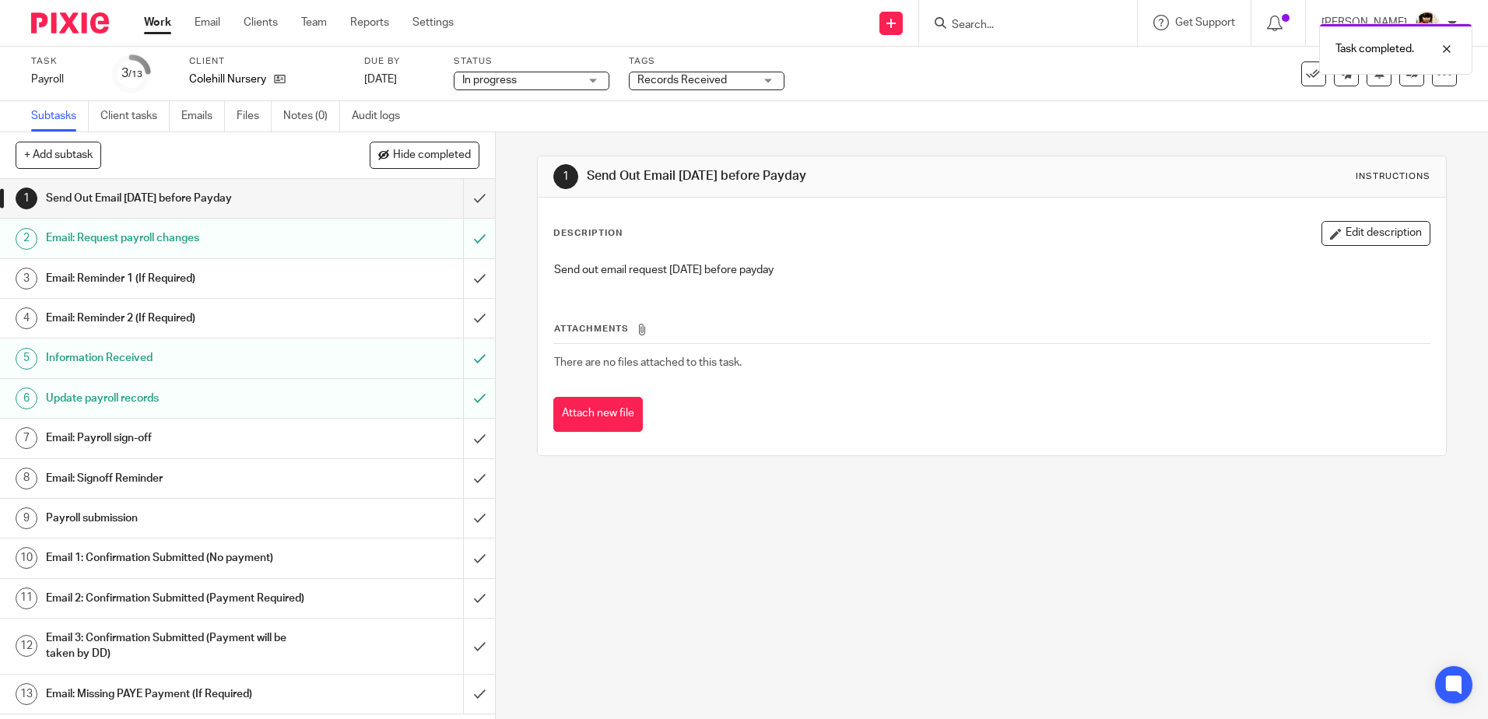
click at [146, 436] on h1 "Email: Payroll sign-off" at bounding box center [180, 438] width 268 height 23
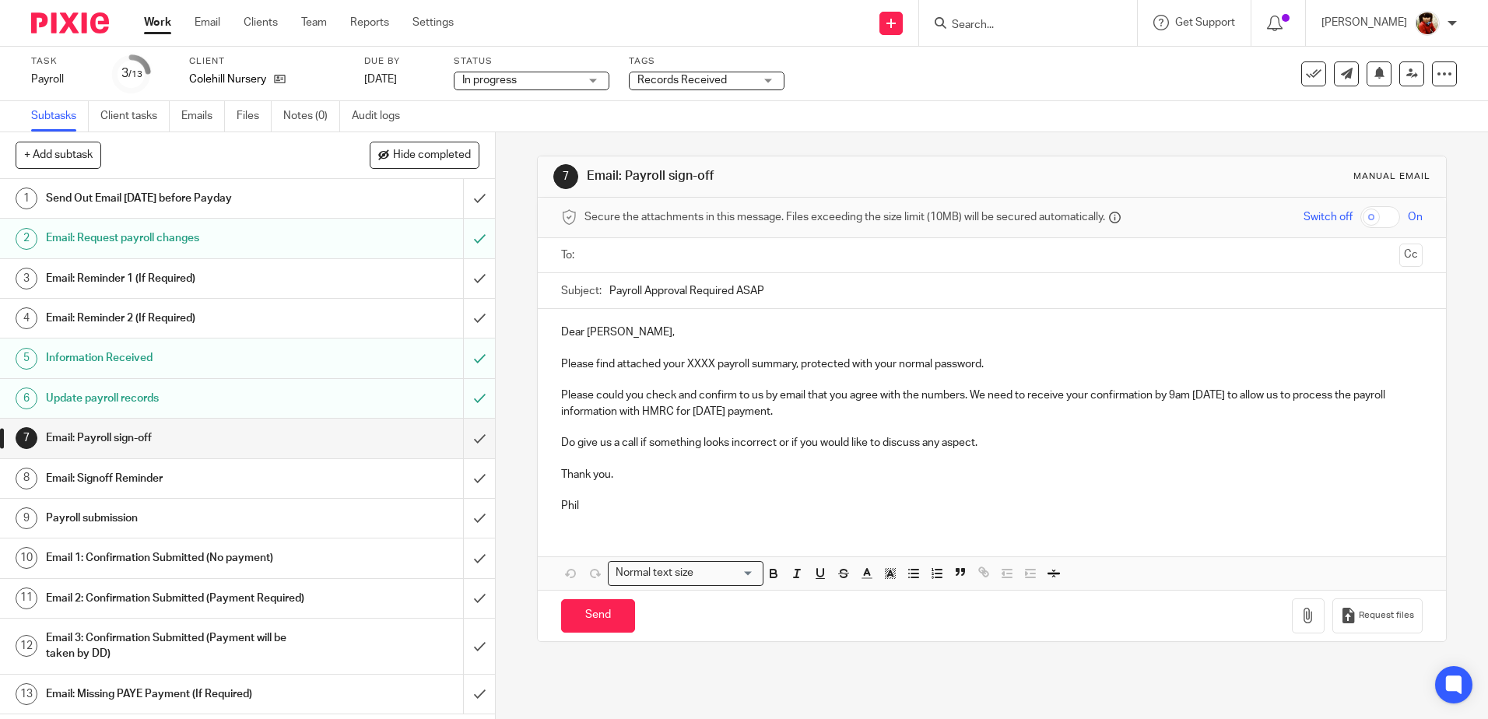
click at [711, 361] on p "Please find attached your XXXX payroll summary, protected with your normal pass…" at bounding box center [991, 365] width 861 height 16
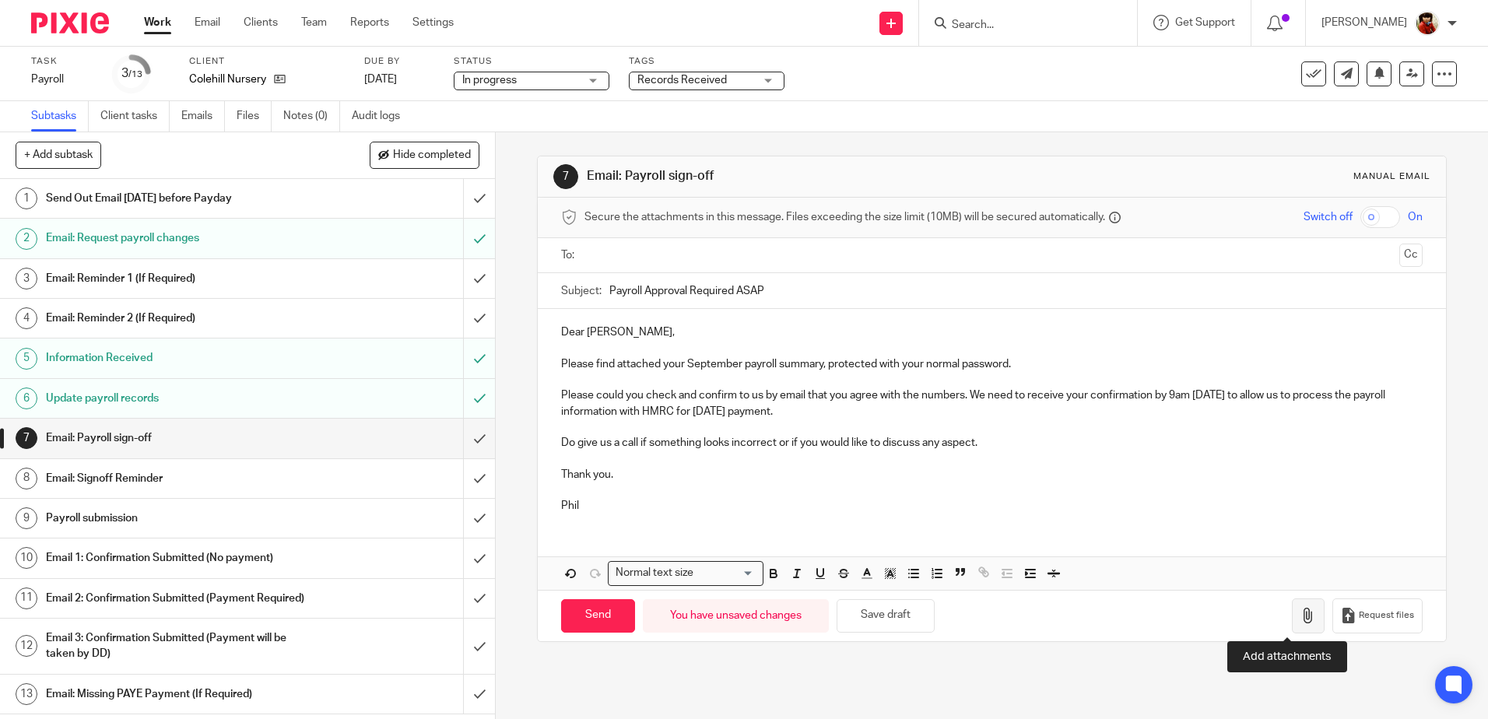
click at [1301, 614] on icon "button" at bounding box center [1309, 616] width 16 height 16
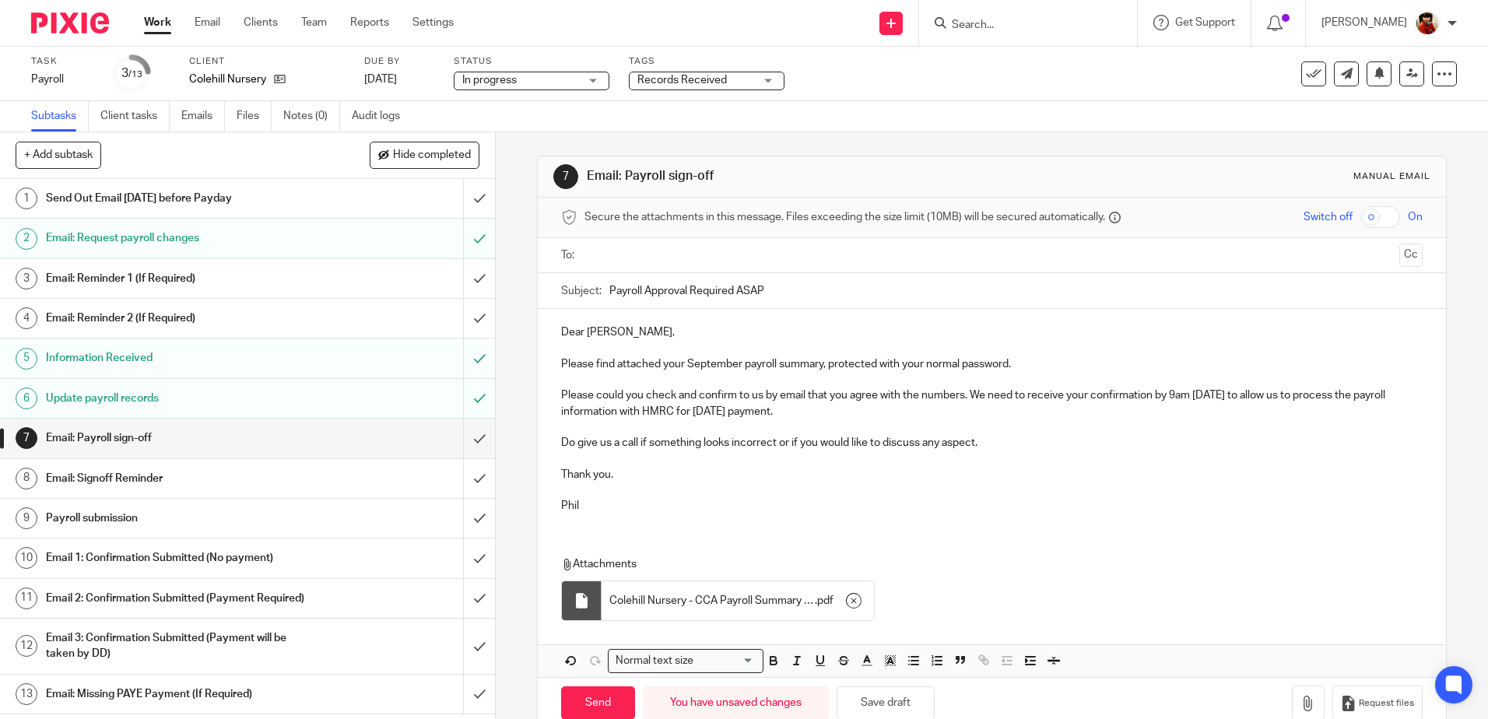
click at [607, 255] on input "text" at bounding box center [991, 256] width 803 height 18
click at [599, 707] on input "Send" at bounding box center [598, 706] width 74 height 33
type input "Sent"
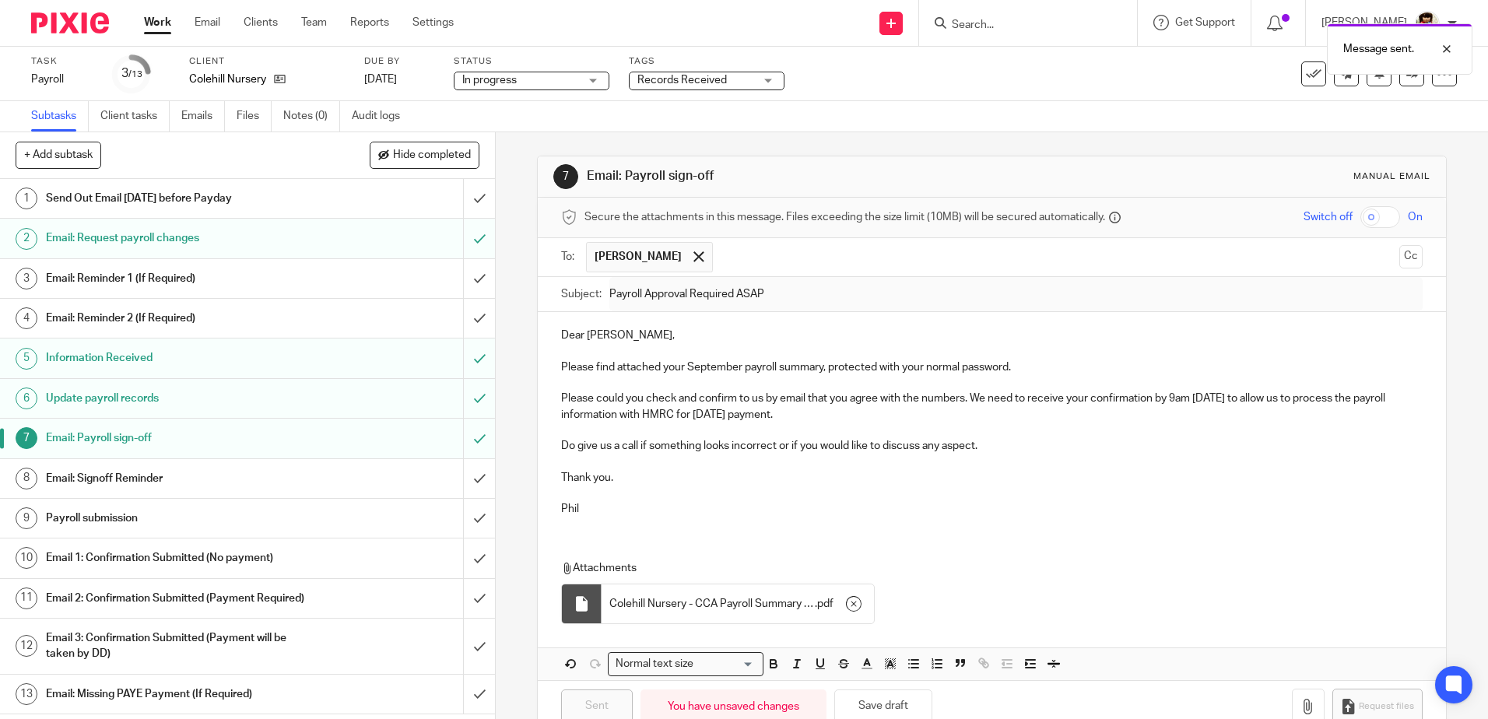
click at [765, 79] on div "Records Received" at bounding box center [707, 81] width 156 height 19
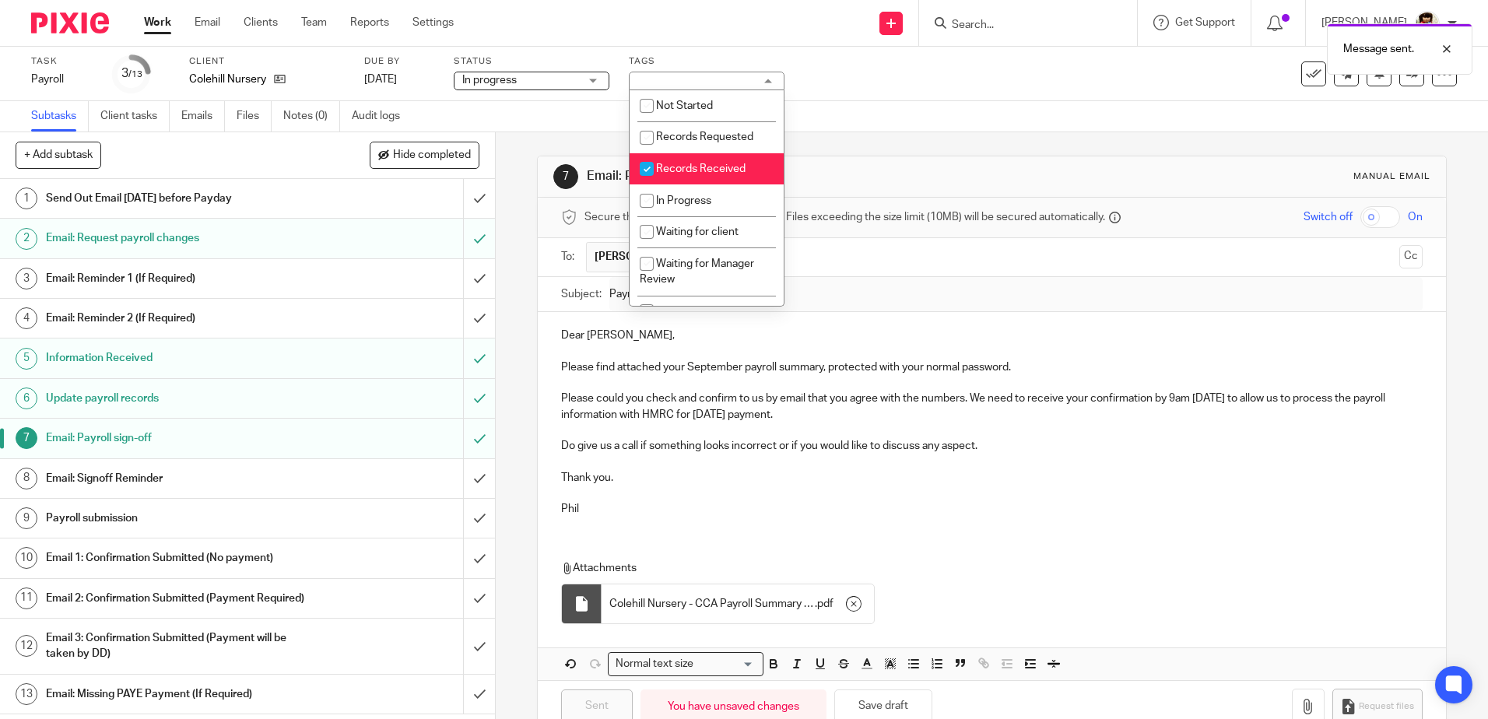
click at [644, 171] on input "checkbox" at bounding box center [647, 169] width 30 height 30
checkbox input "false"
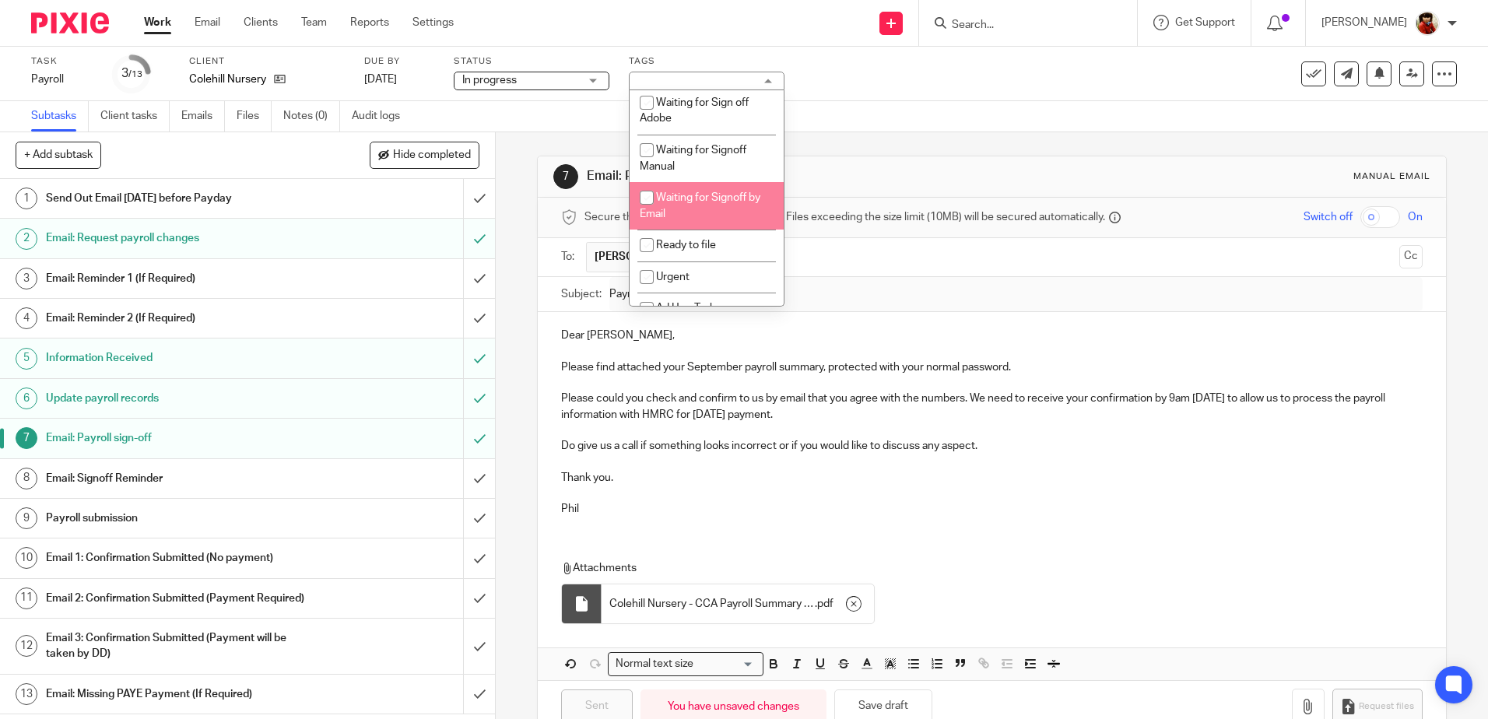
click at [649, 195] on input "checkbox" at bounding box center [647, 198] width 30 height 30
checkbox input "true"
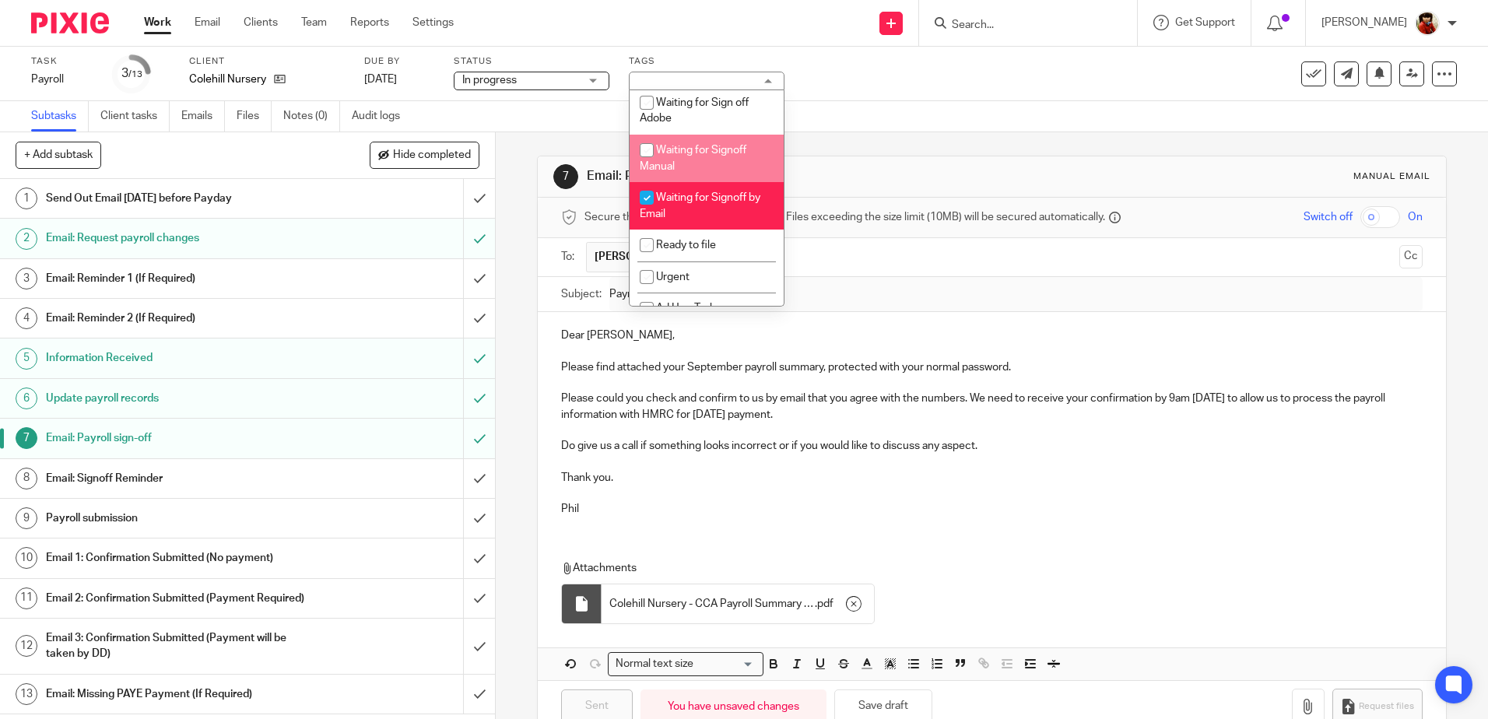
click at [834, 107] on div "Subtasks Client tasks Emails Files Notes (0) Audit logs" at bounding box center [744, 116] width 1488 height 31
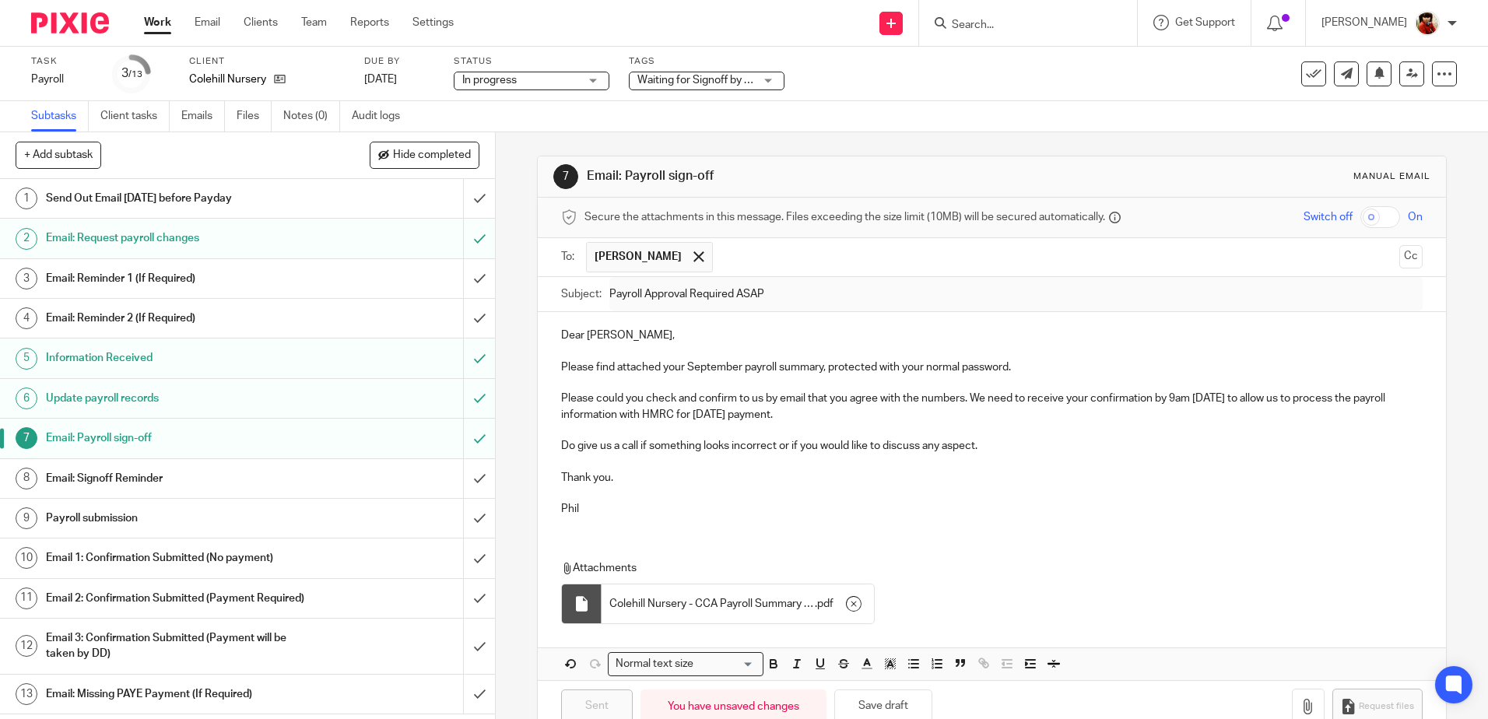
click at [157, 23] on link "Work" at bounding box center [157, 23] width 27 height 16
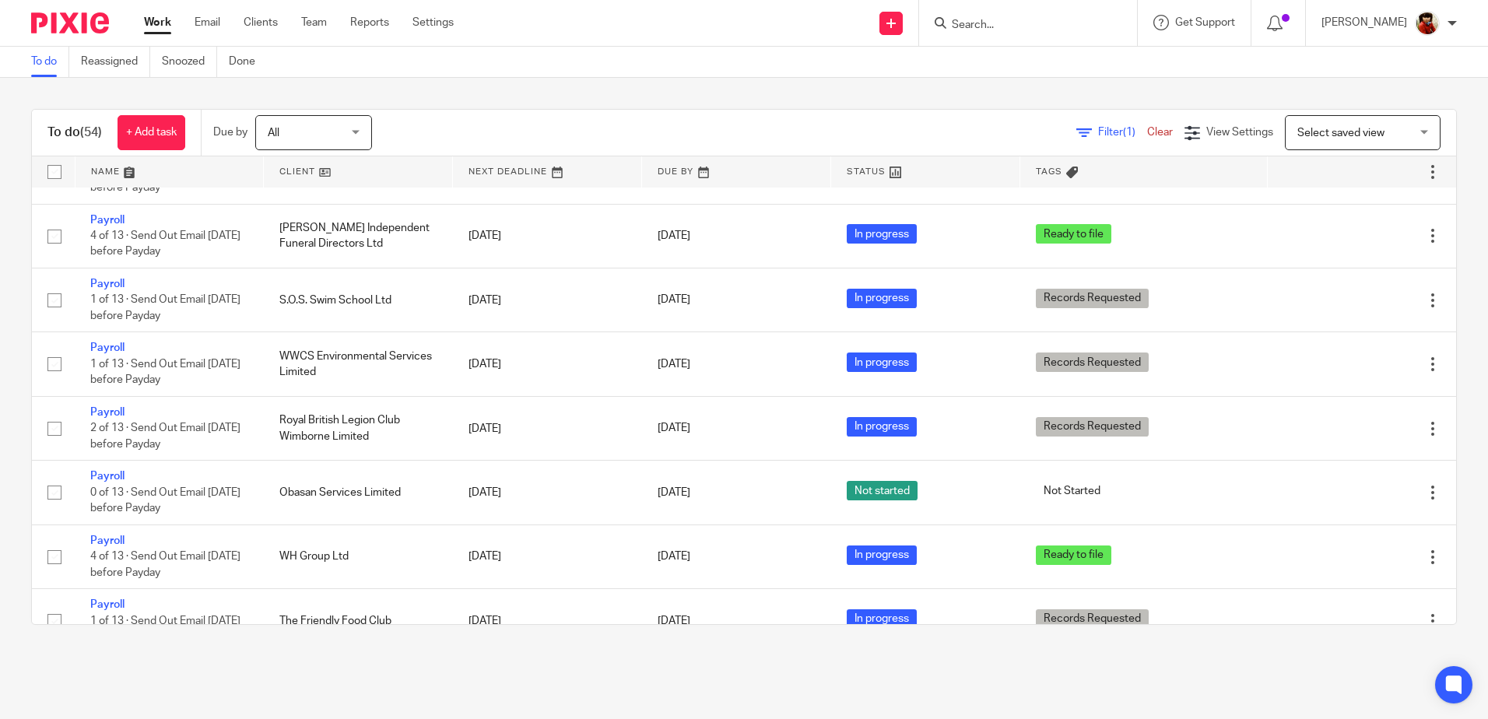
scroll to position [1543, 0]
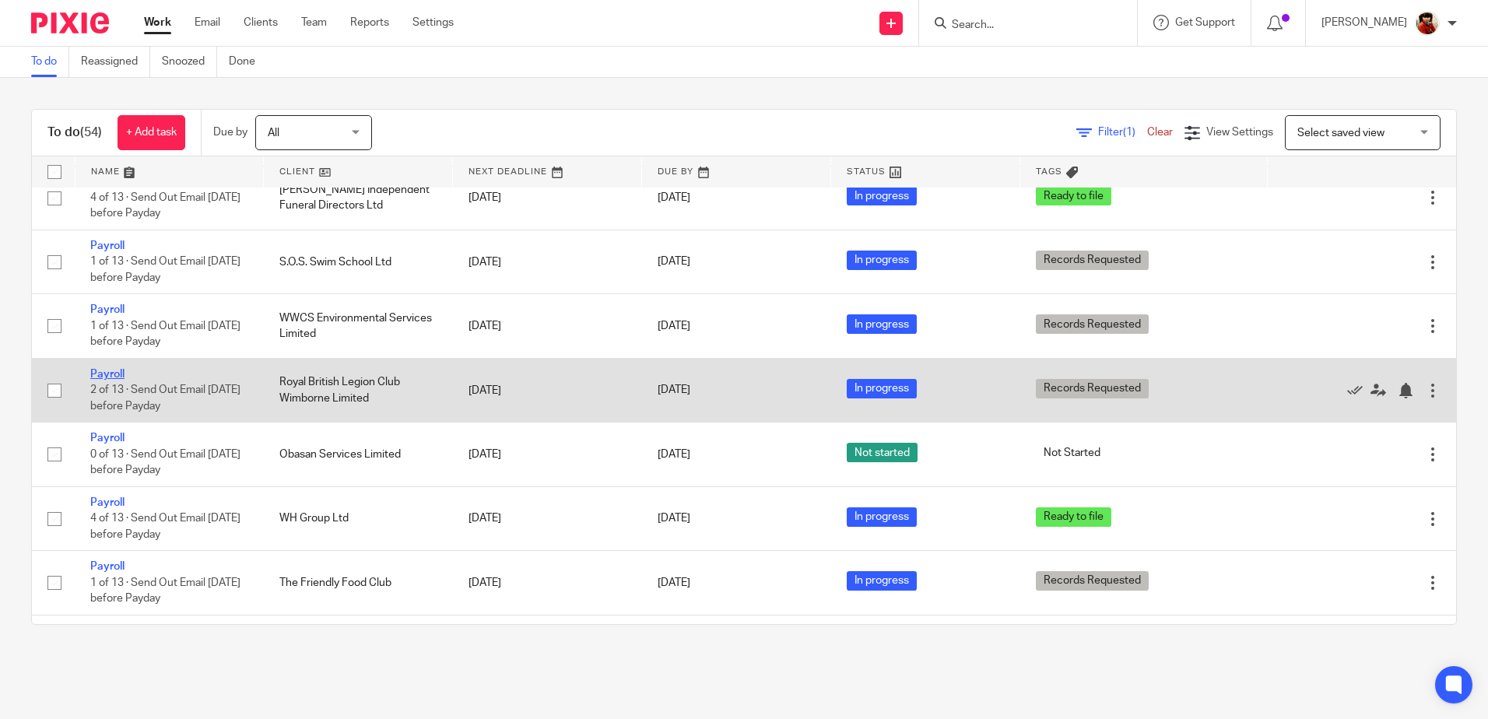
click at [100, 374] on link "Payroll" at bounding box center [107, 374] width 34 height 11
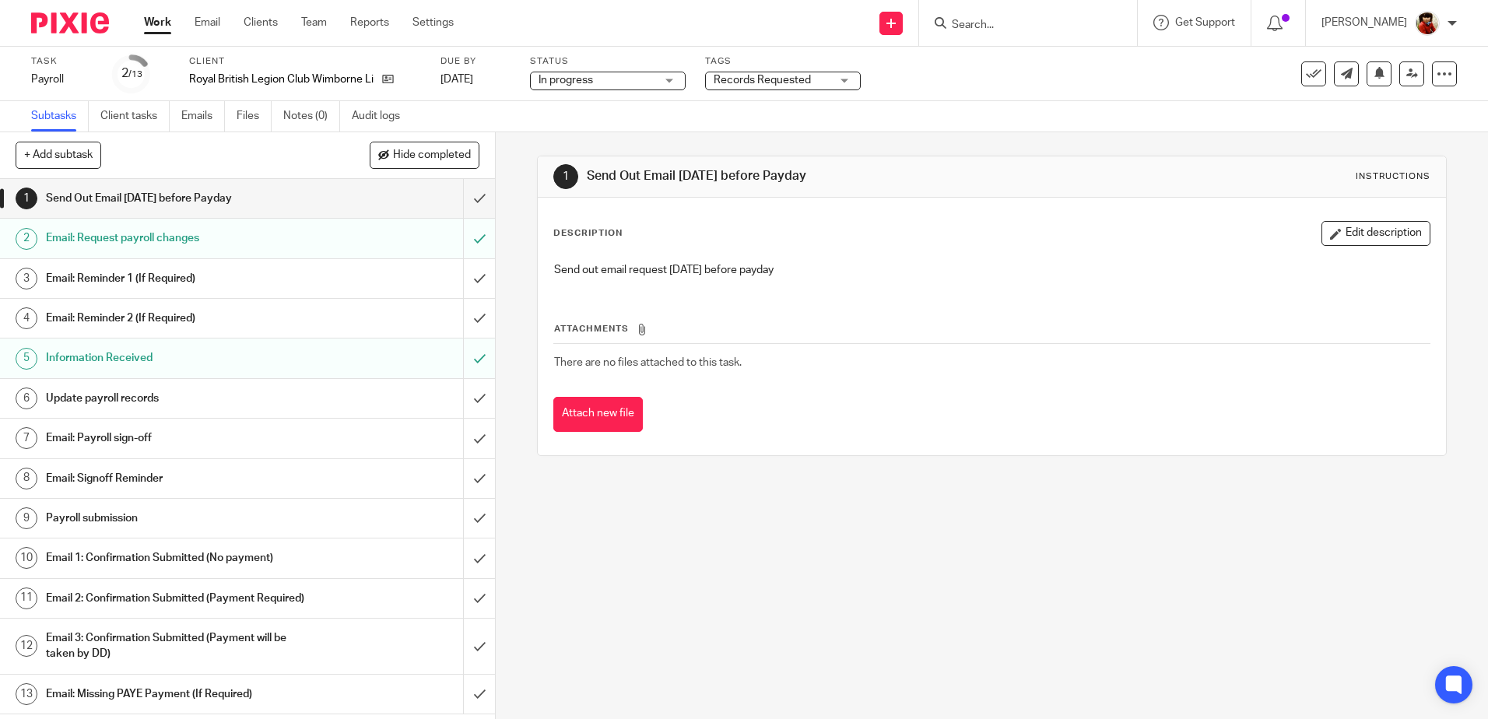
click at [109, 395] on h1 "Update payroll records" at bounding box center [180, 398] width 268 height 23
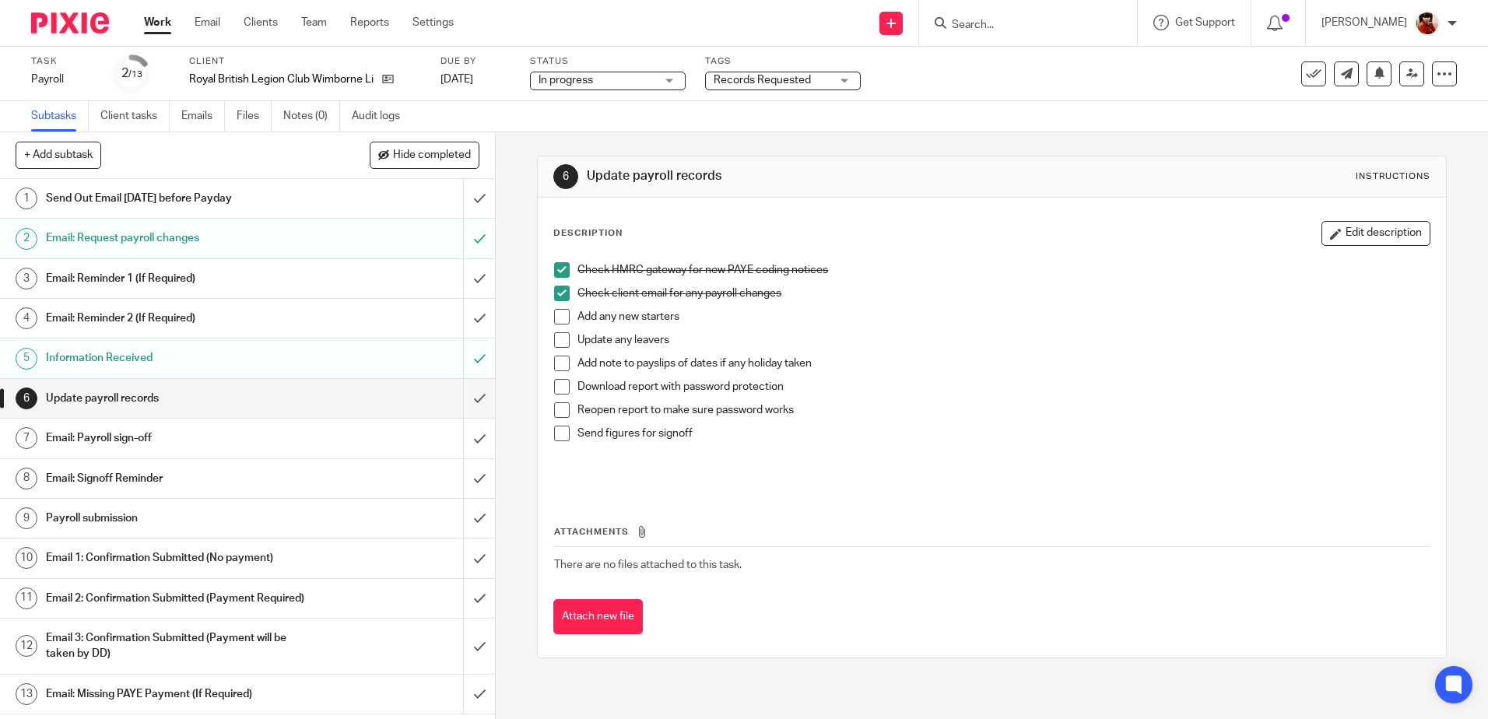
click at [558, 387] on span at bounding box center [562, 387] width 16 height 16
click at [556, 410] on span at bounding box center [562, 410] width 16 height 16
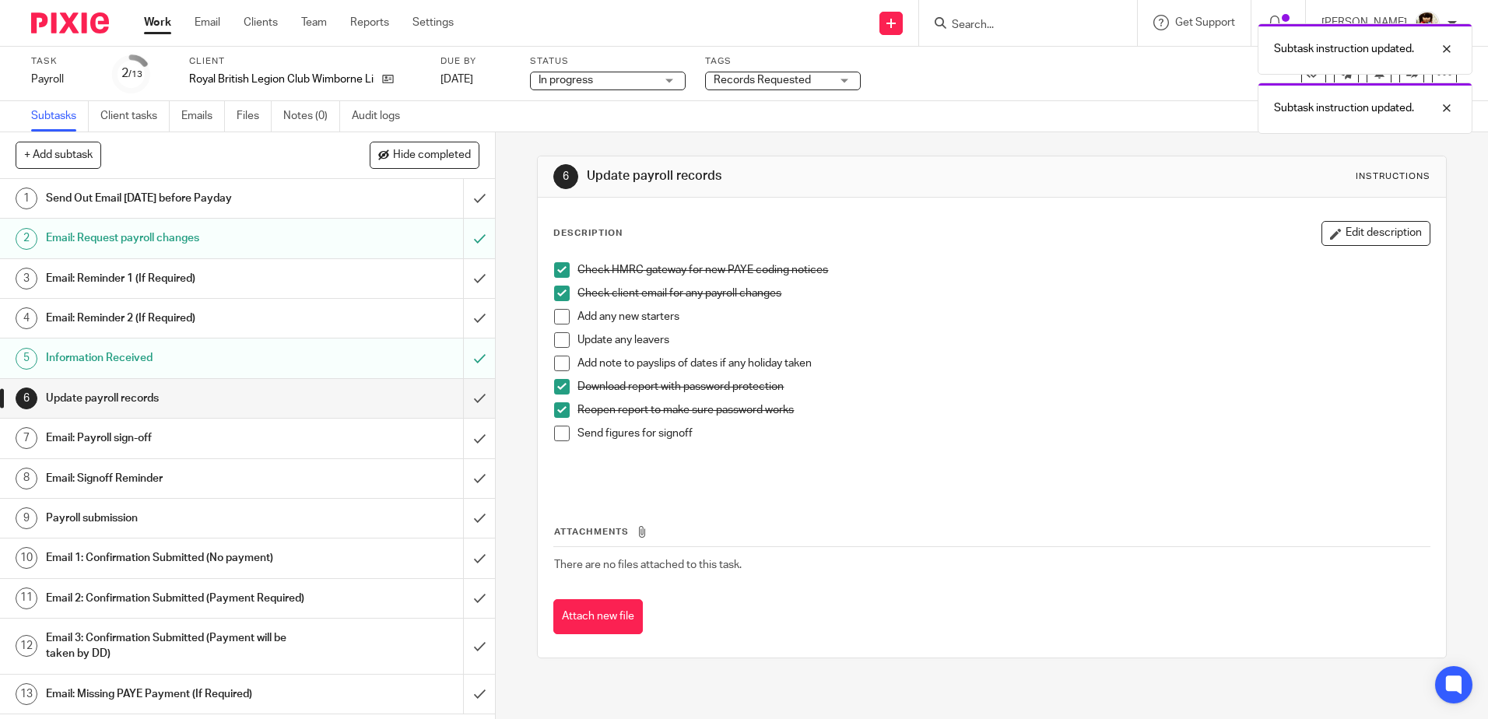
click at [556, 436] on span at bounding box center [562, 434] width 16 height 16
click at [125, 436] on h1 "Email: Payroll sign-off" at bounding box center [180, 438] width 268 height 23
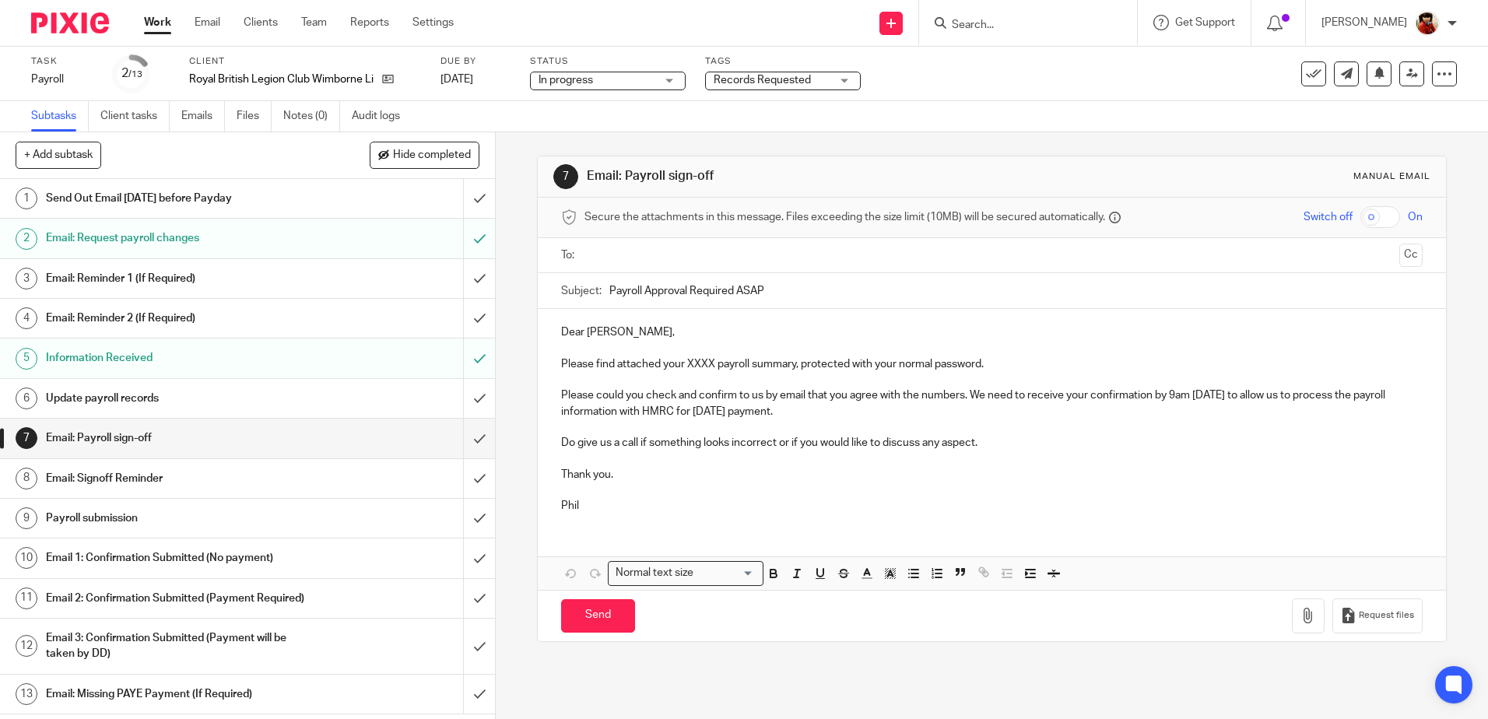
click at [711, 364] on p "Please find attached your XXXX payroll summary, protected with your normal pass…" at bounding box center [991, 365] width 861 height 16
click at [1024, 363] on p "Please find attached your September payroll summary, protected with your normal…" at bounding box center [991, 365] width 861 height 16
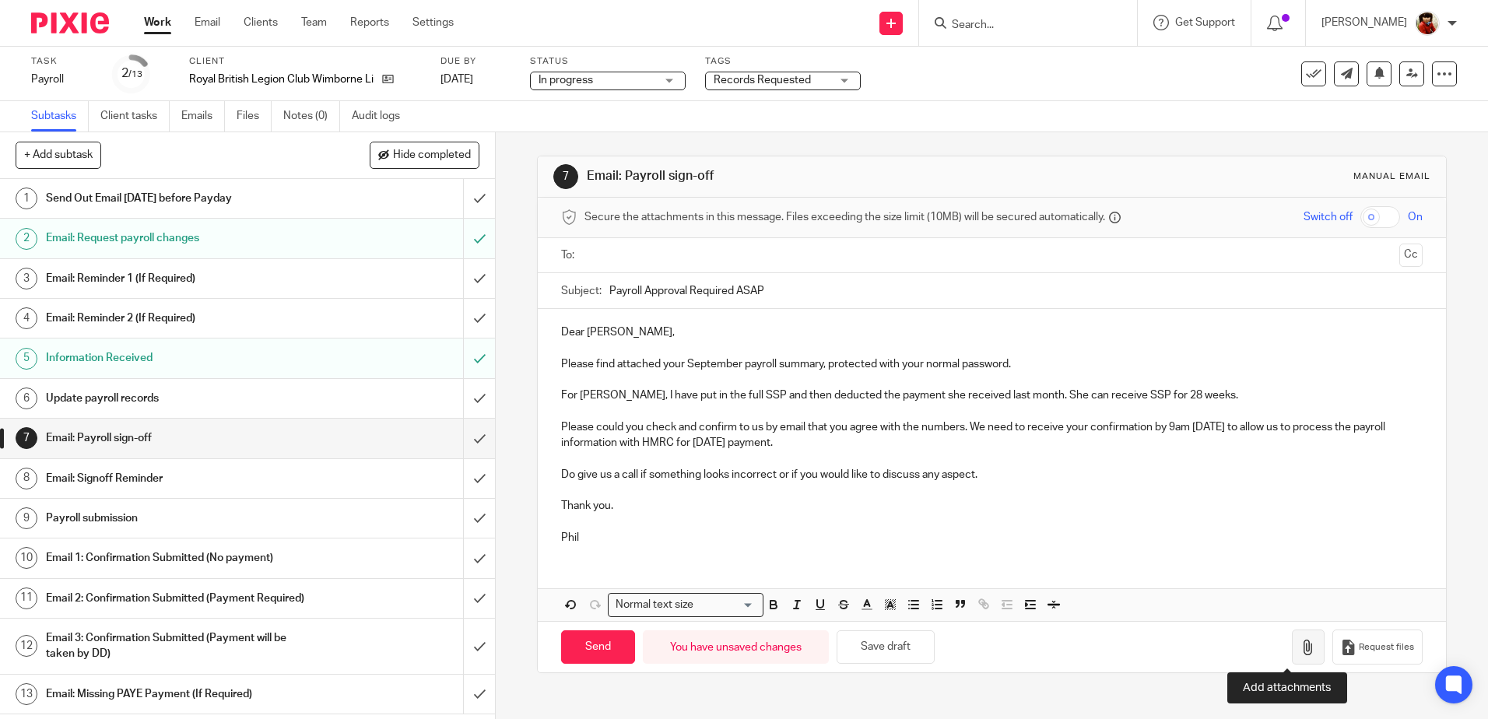
click at [1301, 645] on icon "button" at bounding box center [1309, 648] width 16 height 16
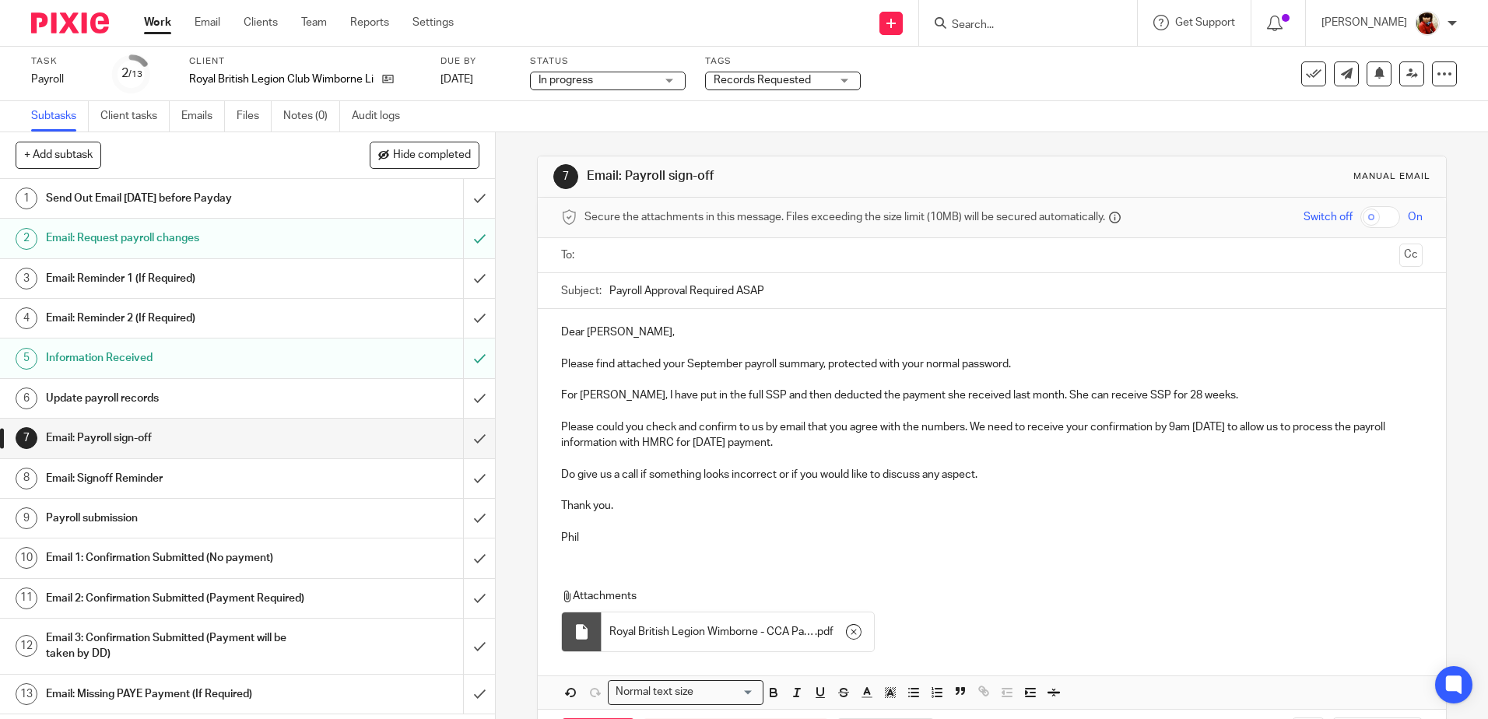
click at [612, 255] on input "text" at bounding box center [991, 256] width 803 height 18
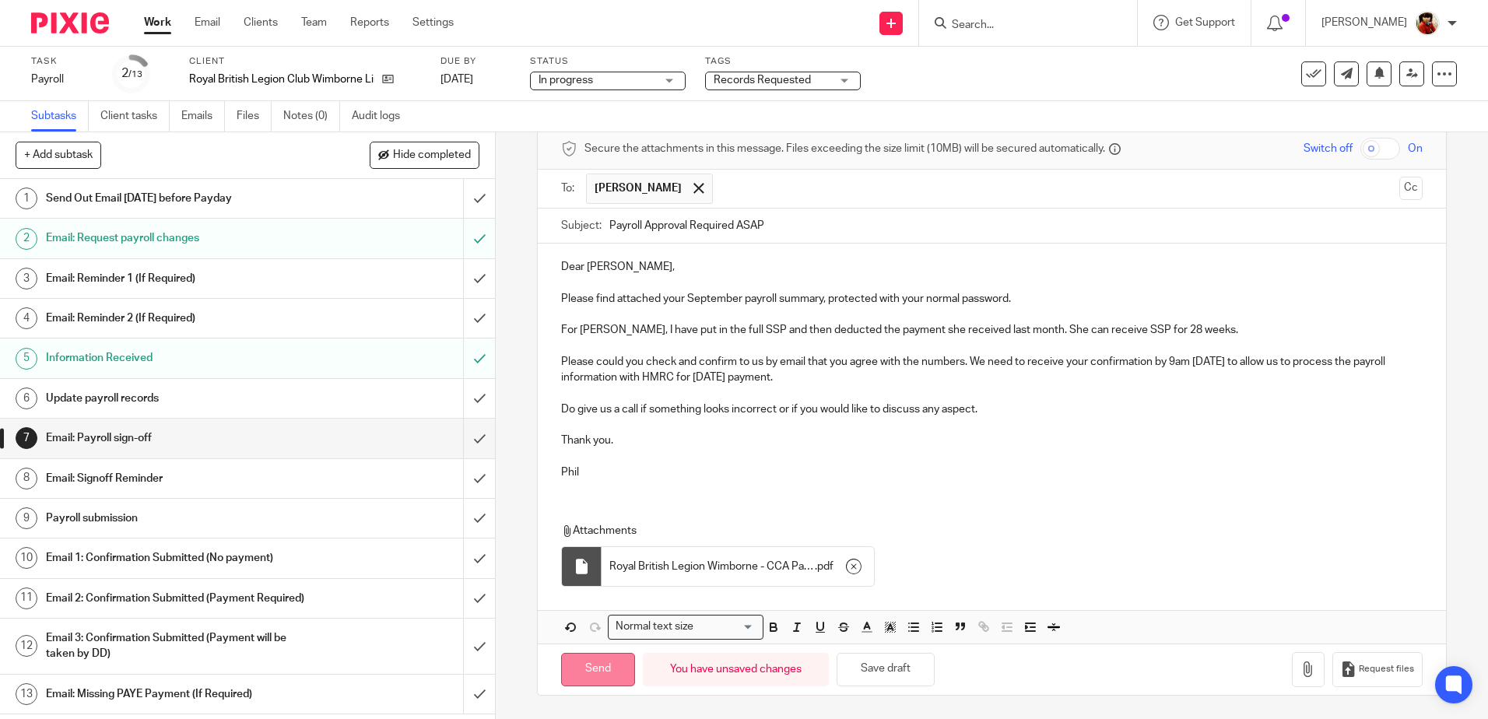
click at [593, 666] on input "Send" at bounding box center [598, 669] width 74 height 33
type input "Sent"
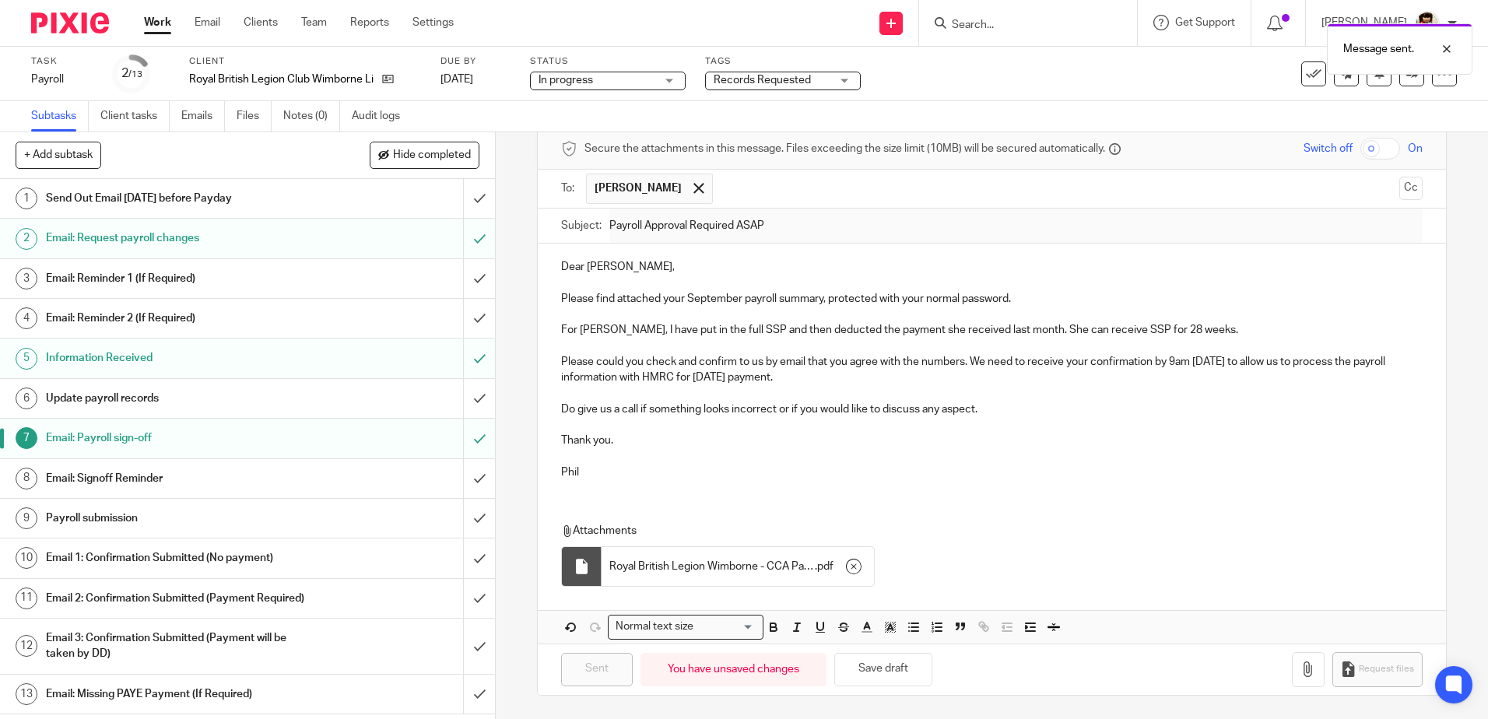
click at [844, 74] on div "Message sent." at bounding box center [1108, 45] width 729 height 59
click at [843, 76] on div "Records Requested" at bounding box center [783, 81] width 156 height 19
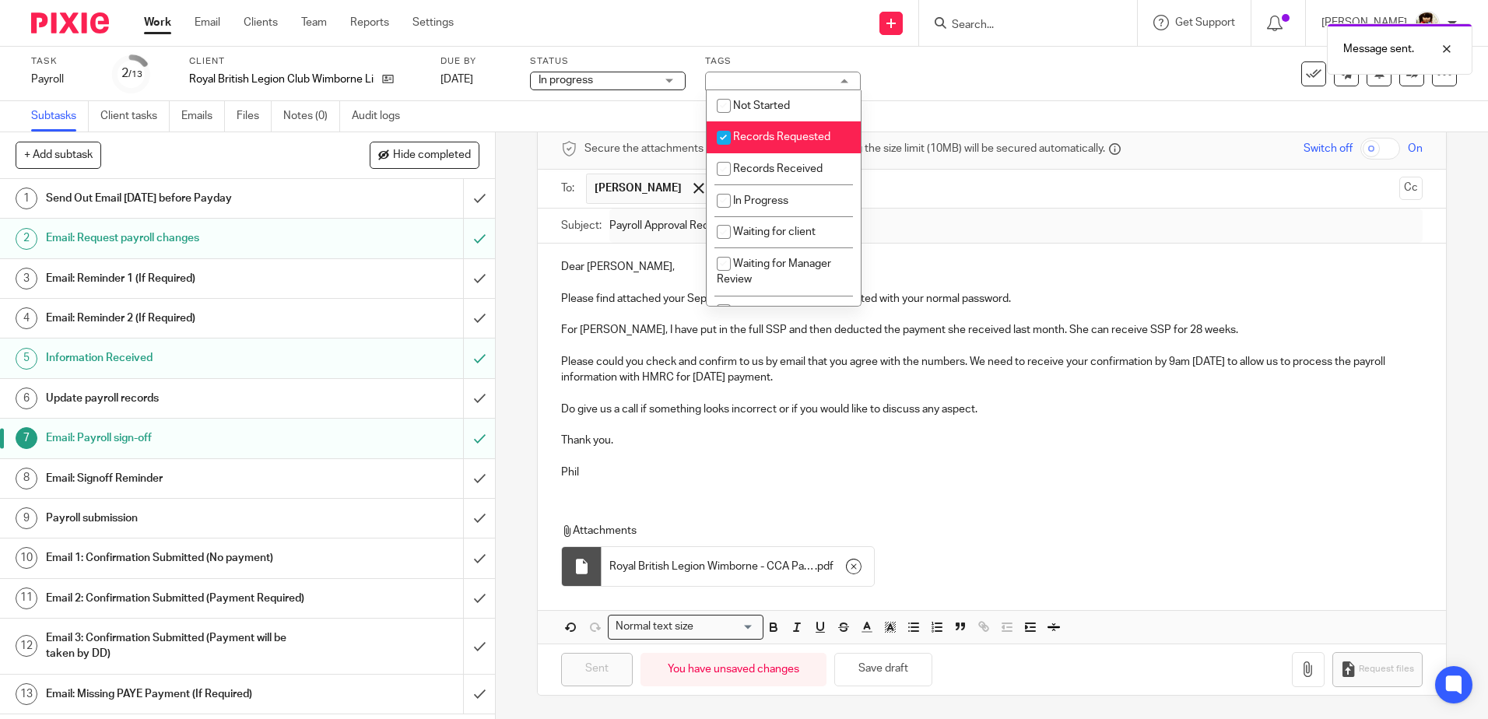
click at [727, 142] on input "checkbox" at bounding box center [724, 138] width 30 height 30
checkbox input "false"
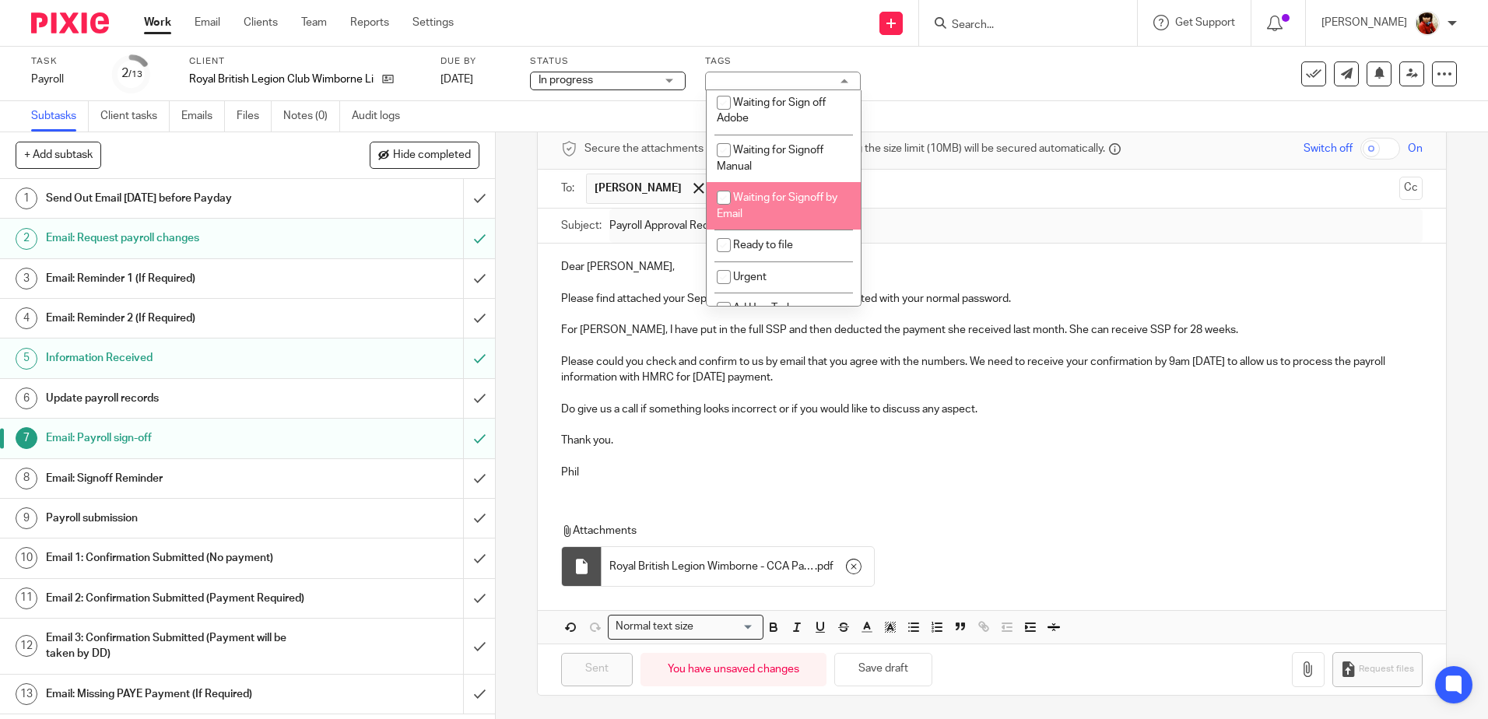
click at [725, 197] on input "checkbox" at bounding box center [724, 198] width 30 height 30
checkbox input "true"
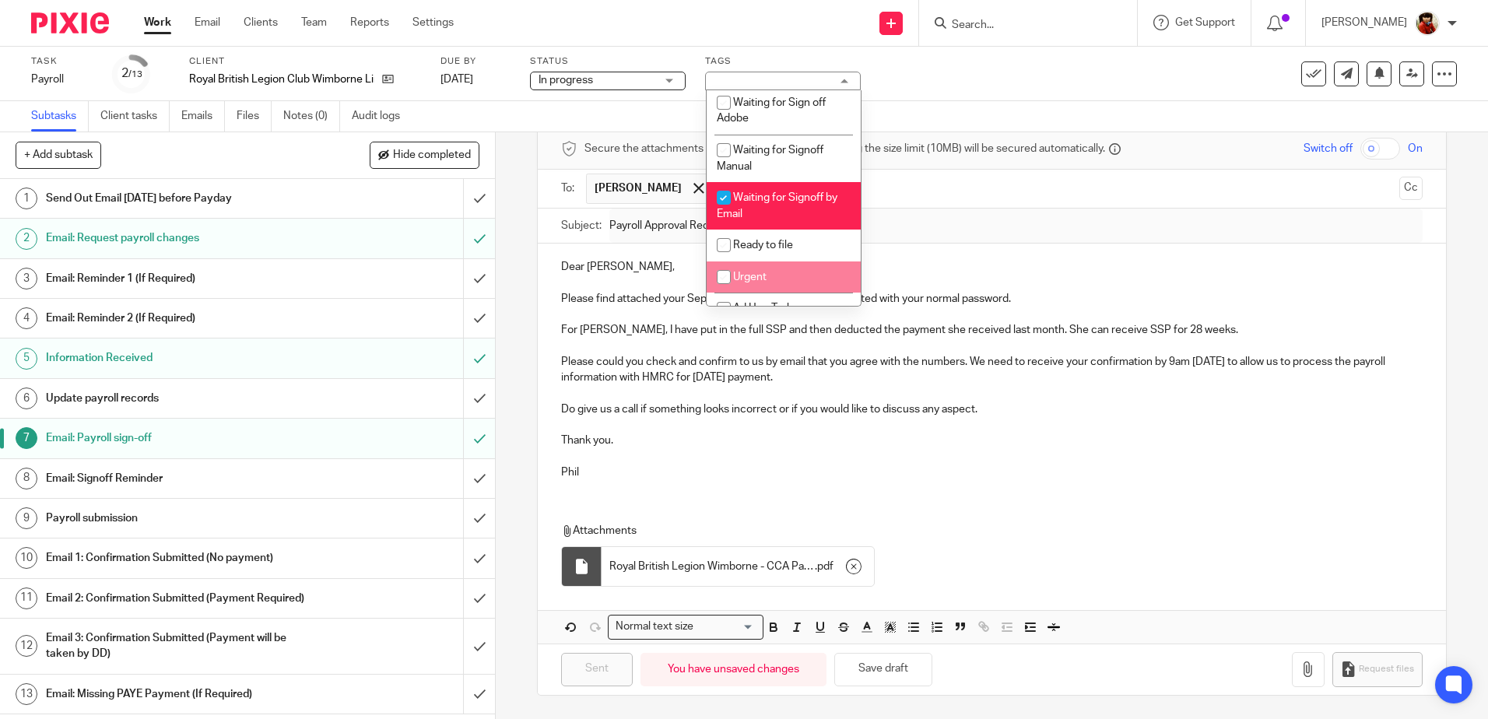
click at [517, 293] on div "7 Email: Payroll sign-off Manual email Secure the attachments in this message. …" at bounding box center [992, 425] width 993 height 587
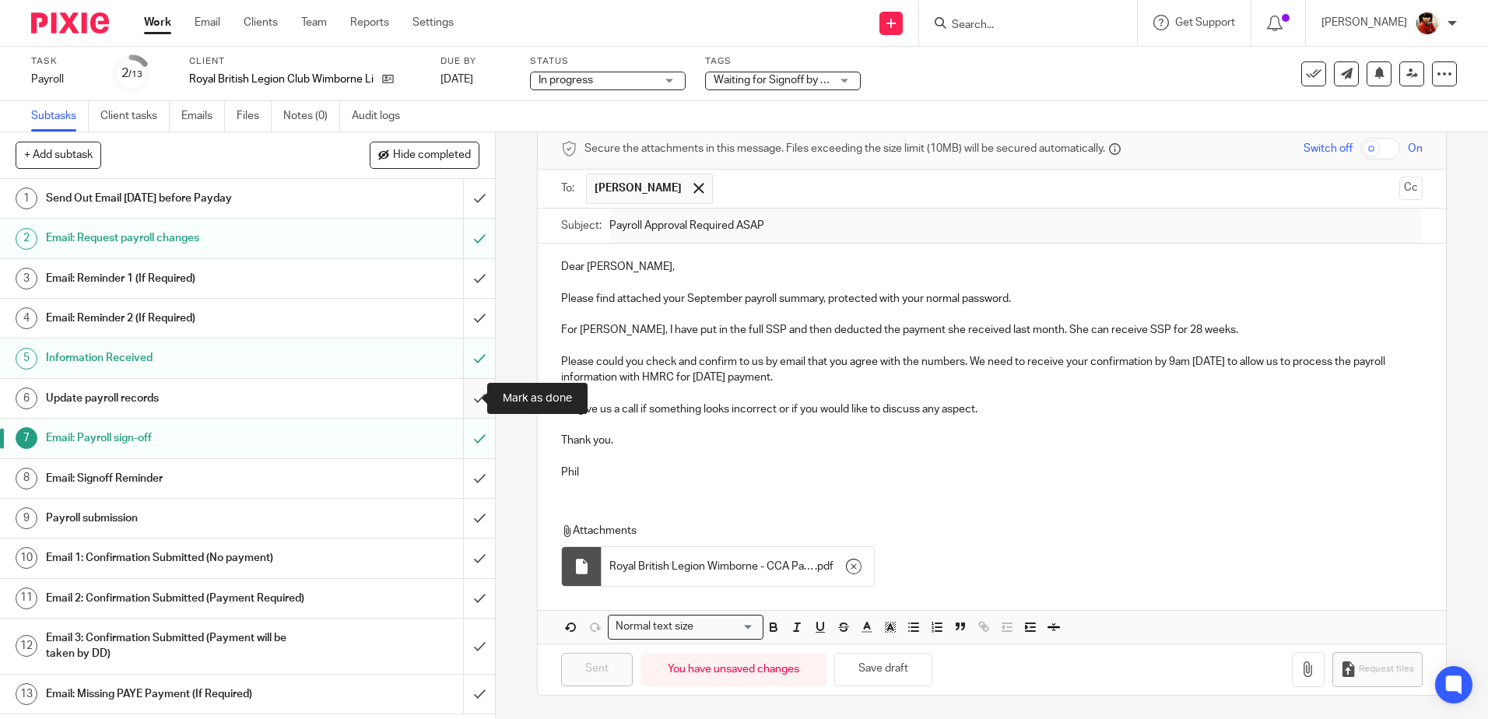
click at [464, 392] on input "submit" at bounding box center [247, 398] width 495 height 39
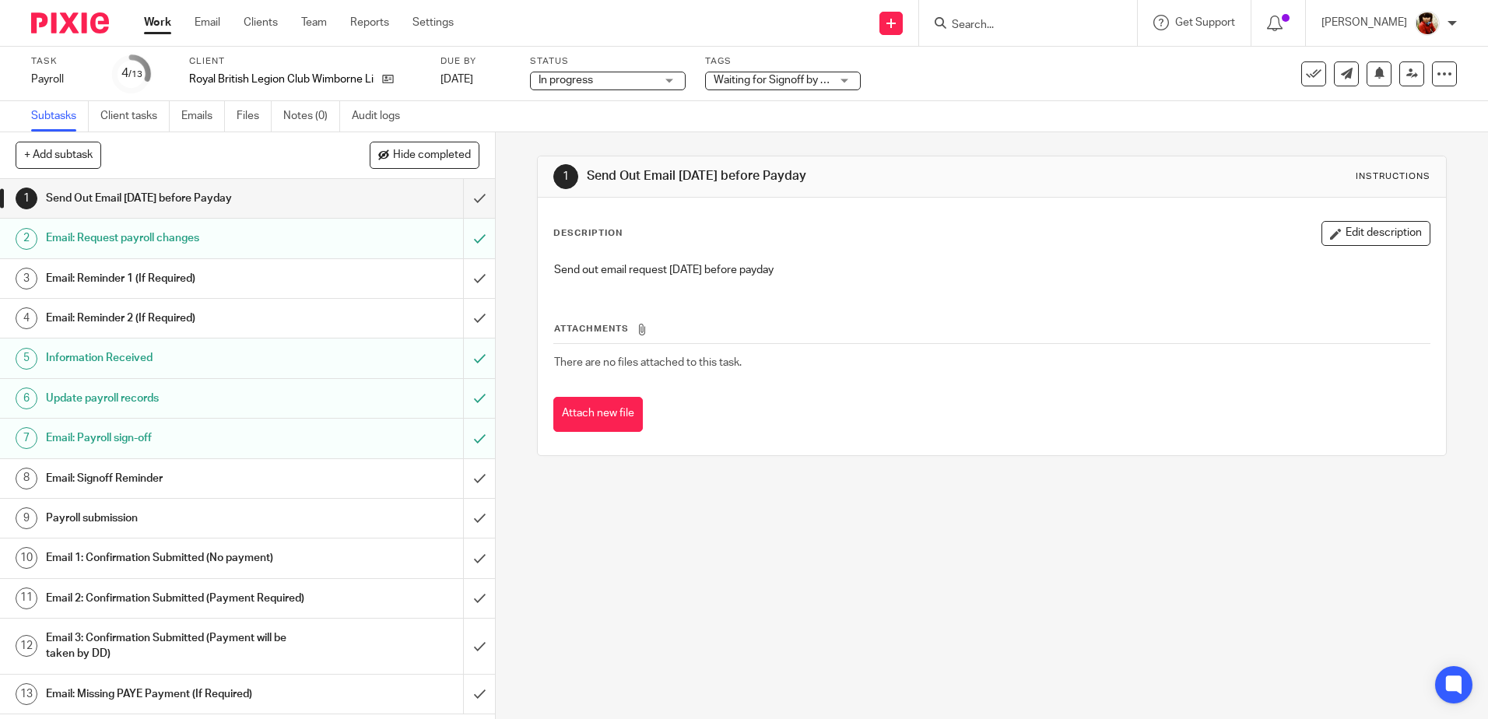
click at [154, 25] on link "Work" at bounding box center [157, 23] width 27 height 16
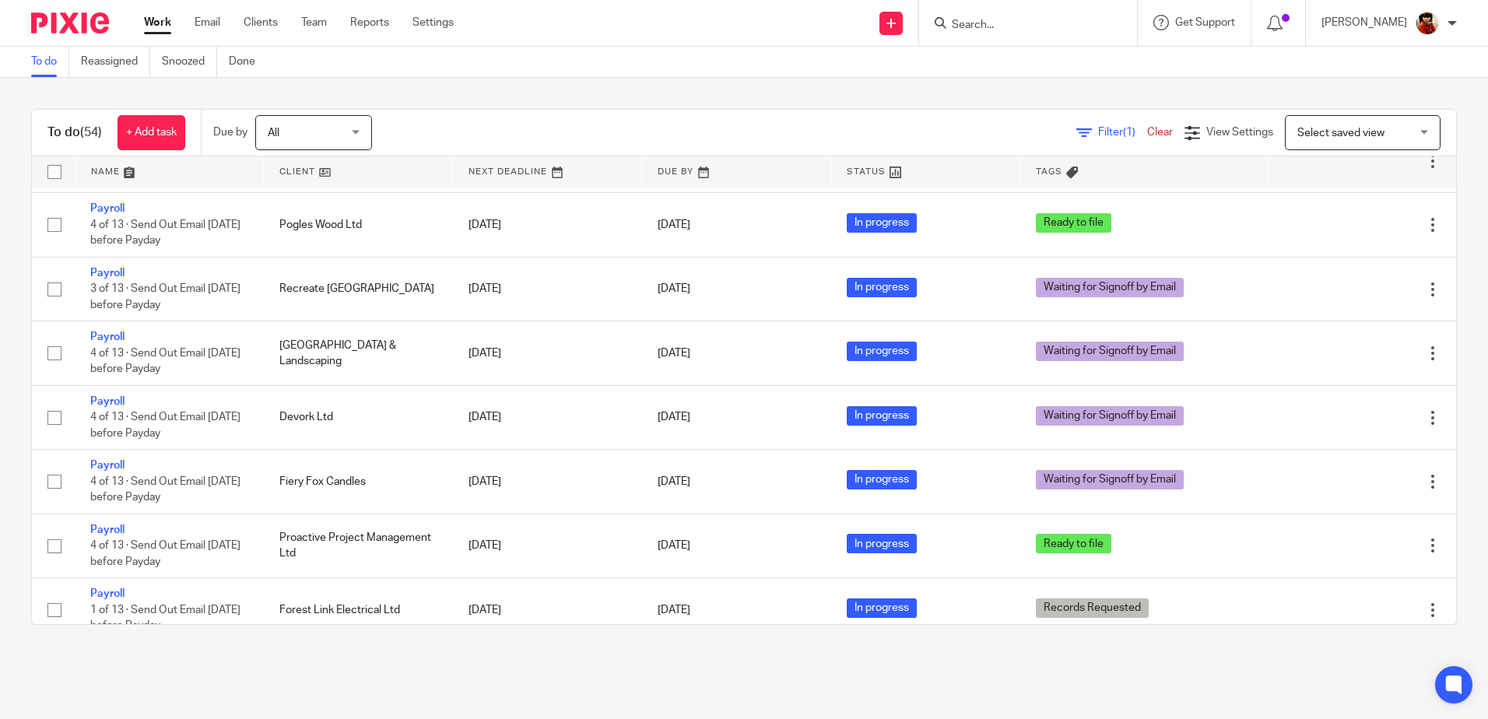
scroll to position [841, 0]
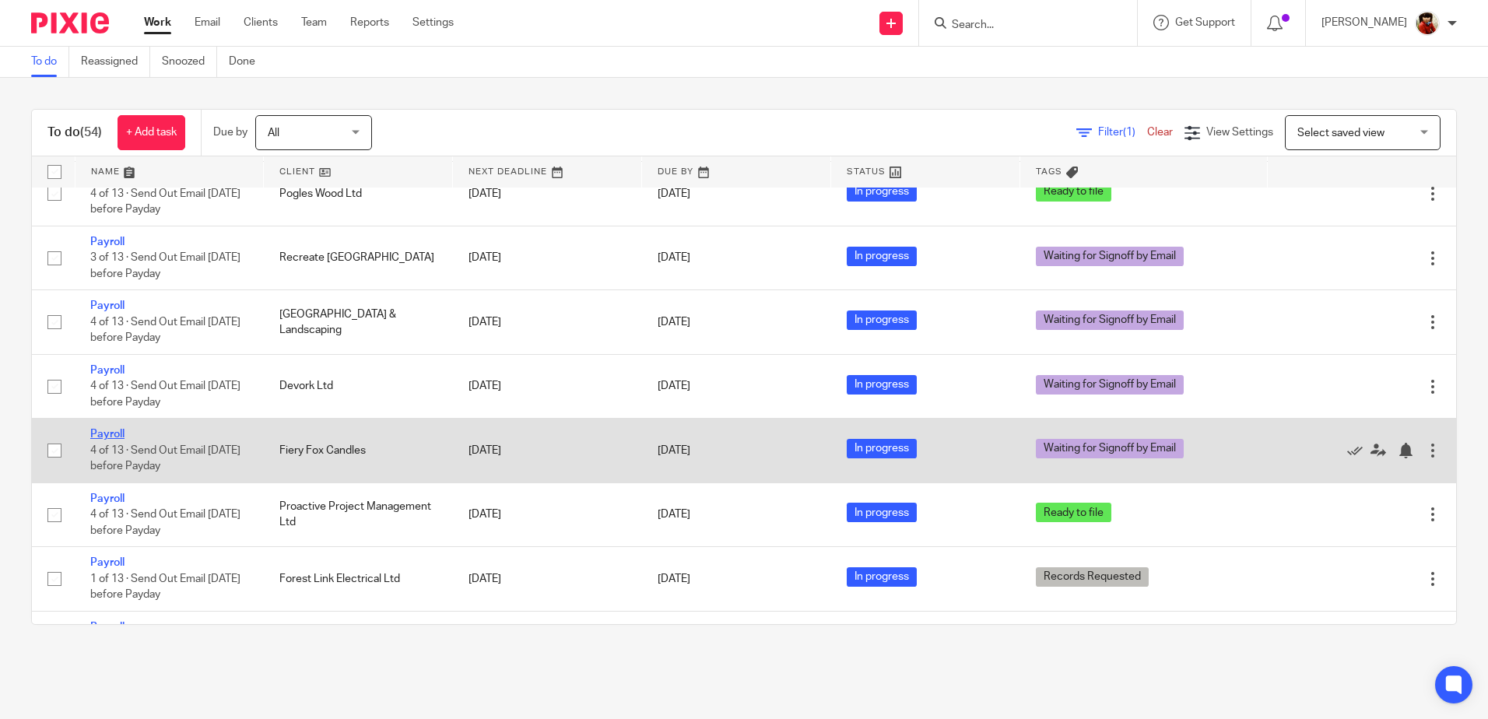
click at [97, 434] on link "Payroll" at bounding box center [107, 434] width 34 height 11
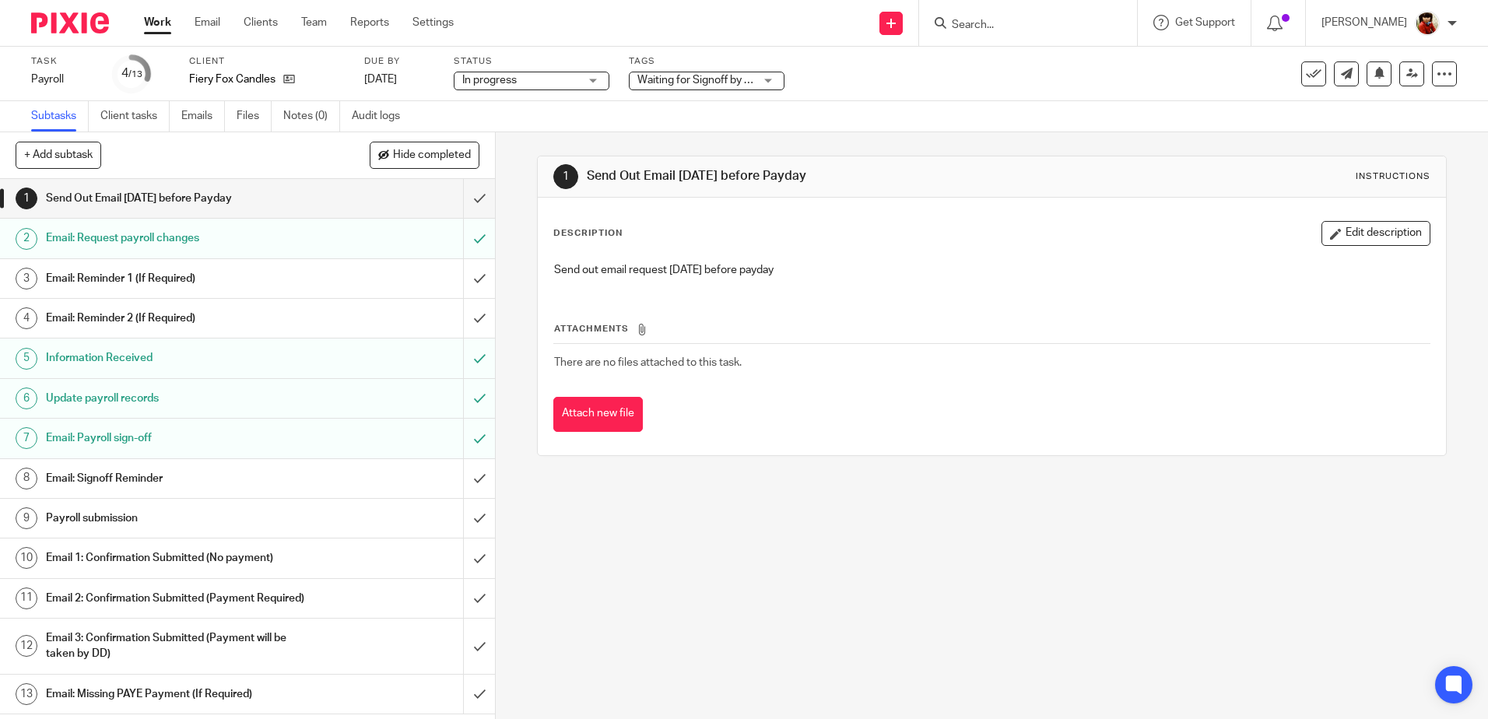
click at [768, 81] on div "Waiting for Signoff by Email" at bounding box center [707, 81] width 156 height 19
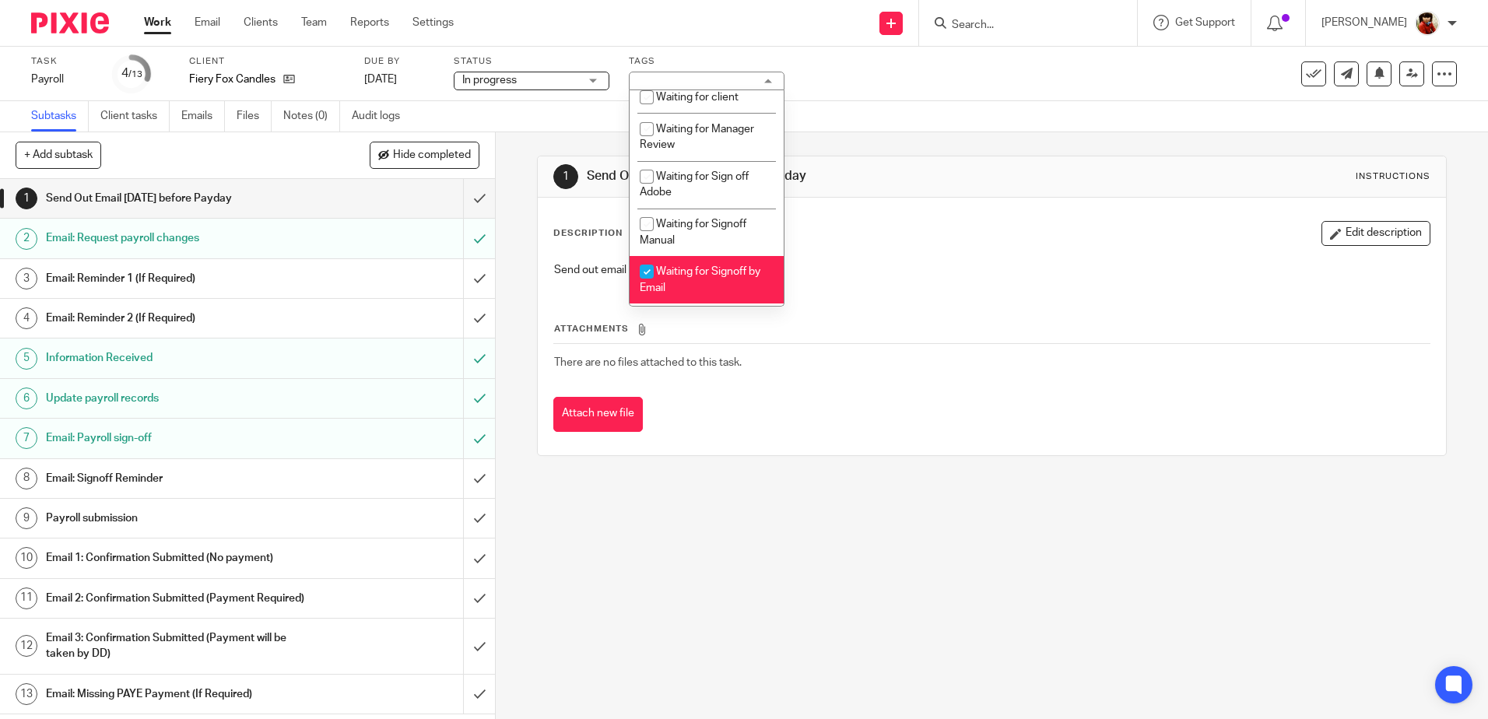
scroll to position [223, 0]
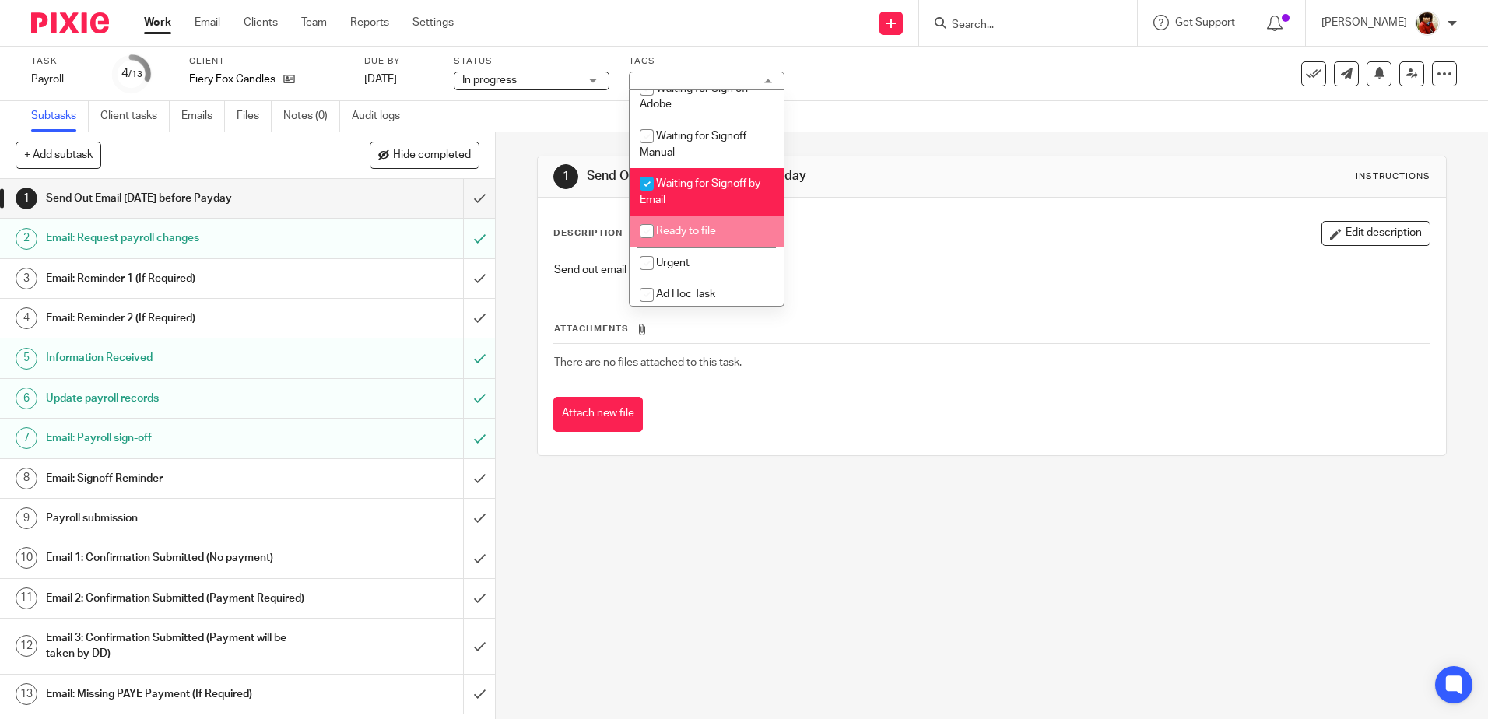
click at [647, 230] on input "checkbox" at bounding box center [647, 231] width 30 height 30
checkbox input "true"
click at [647, 181] on input "checkbox" at bounding box center [647, 184] width 30 height 30
checkbox input "false"
click at [1001, 100] on div "Task Payroll Save Payroll 4 /13 Client Fiery Fox Candles Due by 29 Sep 2025 Sta…" at bounding box center [744, 74] width 1488 height 54
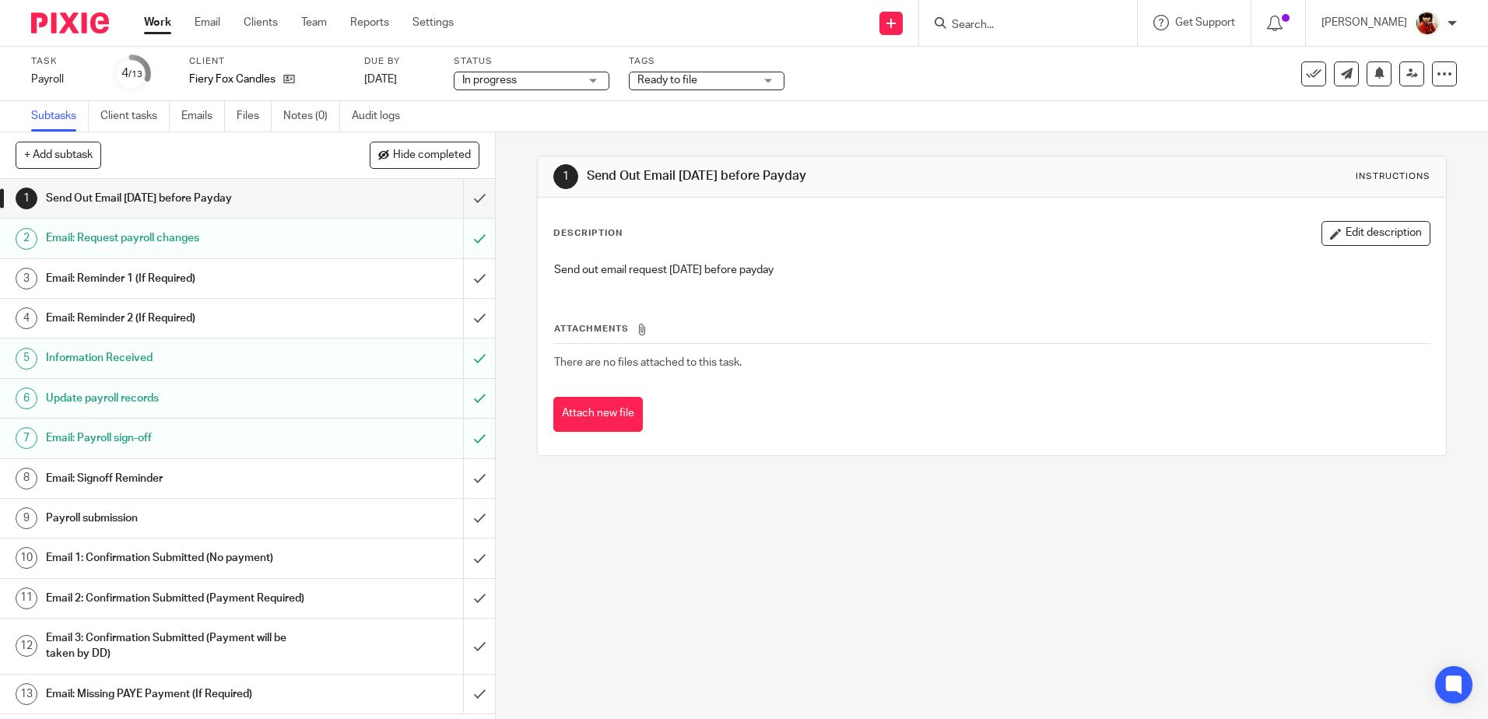
click at [161, 26] on link "Work" at bounding box center [157, 23] width 27 height 16
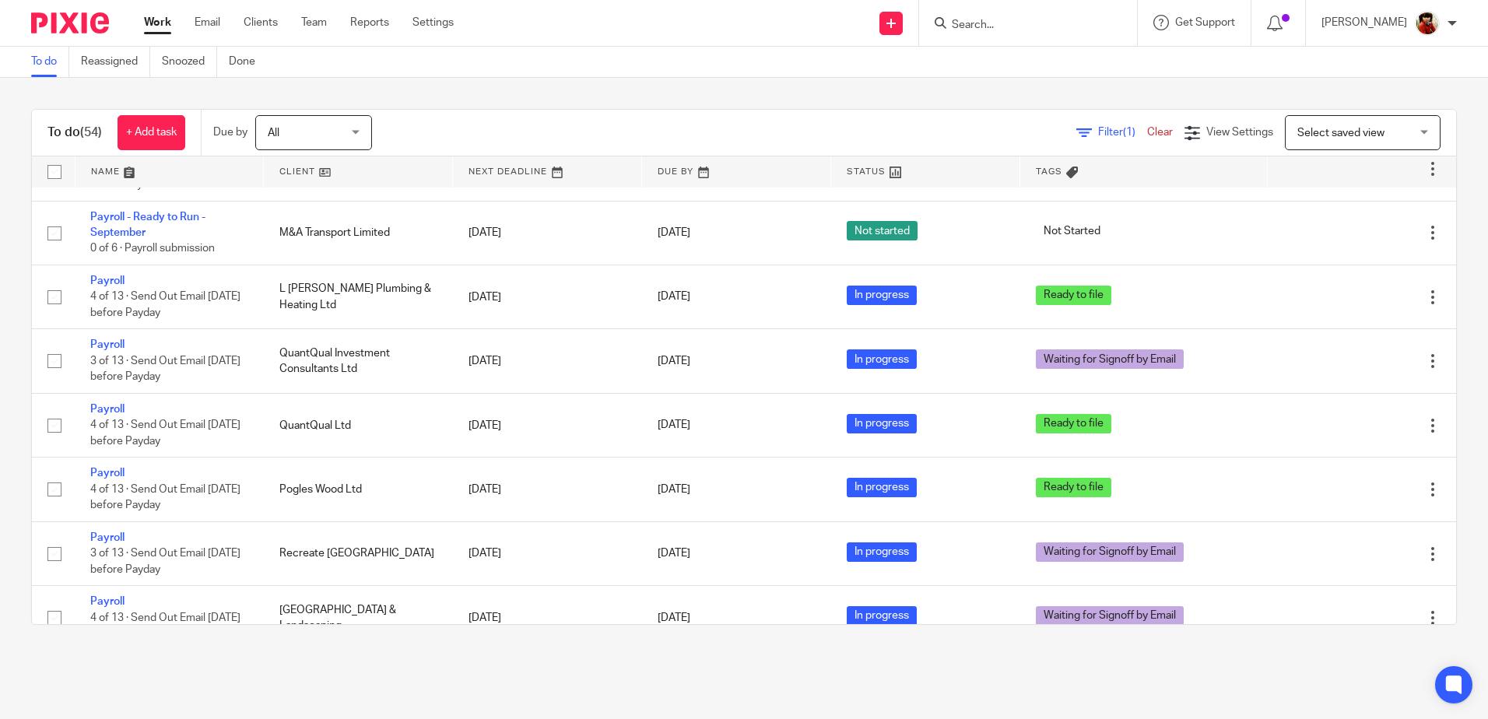
scroll to position [576, 0]
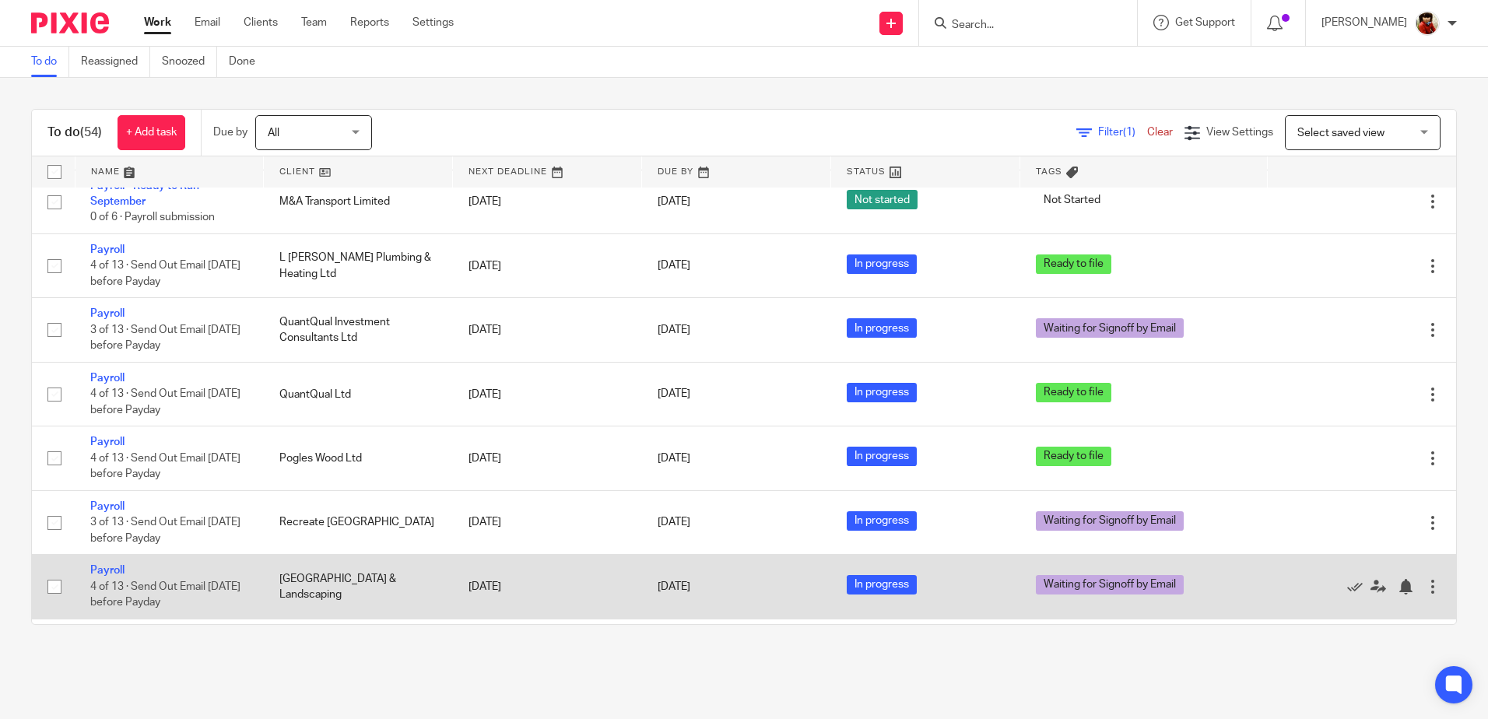
click at [1420, 609] on td "Edit task Delete" at bounding box center [1361, 587] width 189 height 64
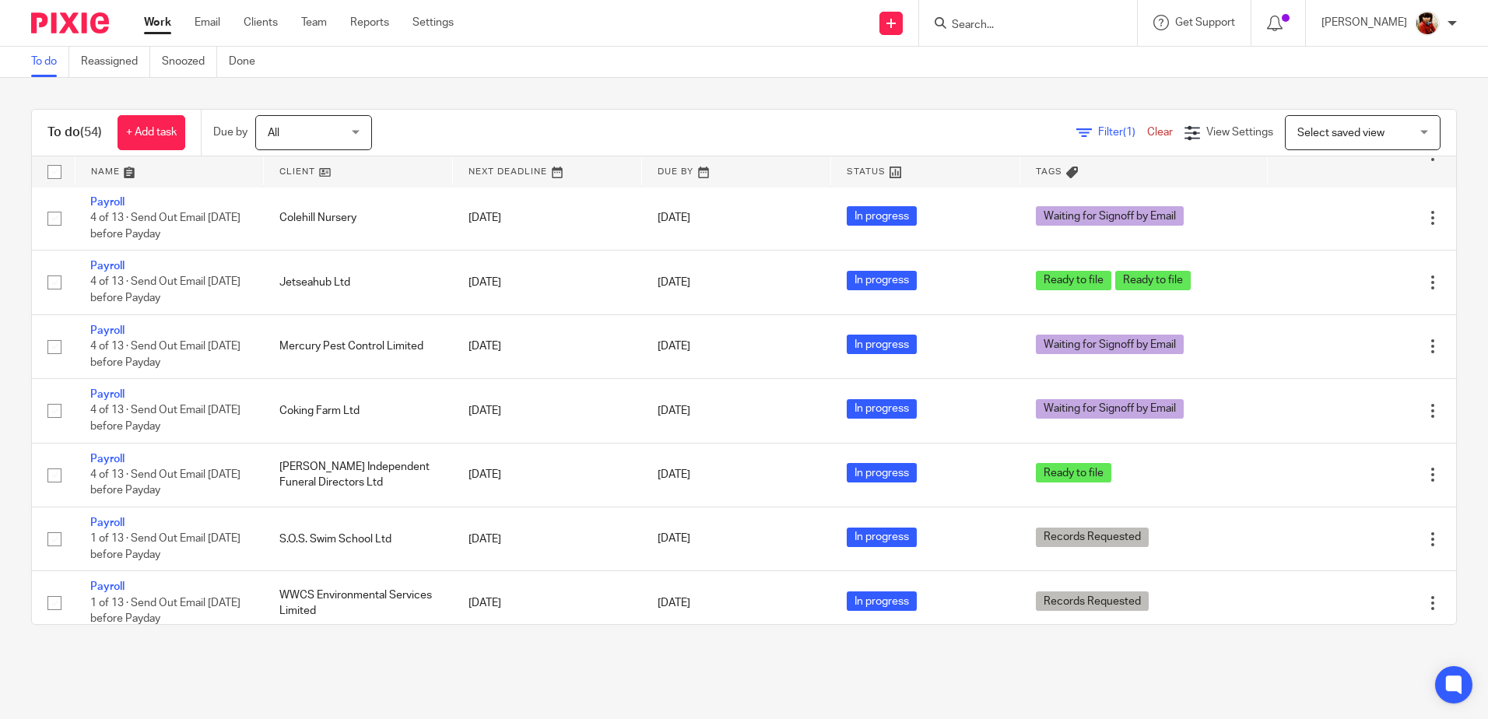
scroll to position [1298, 0]
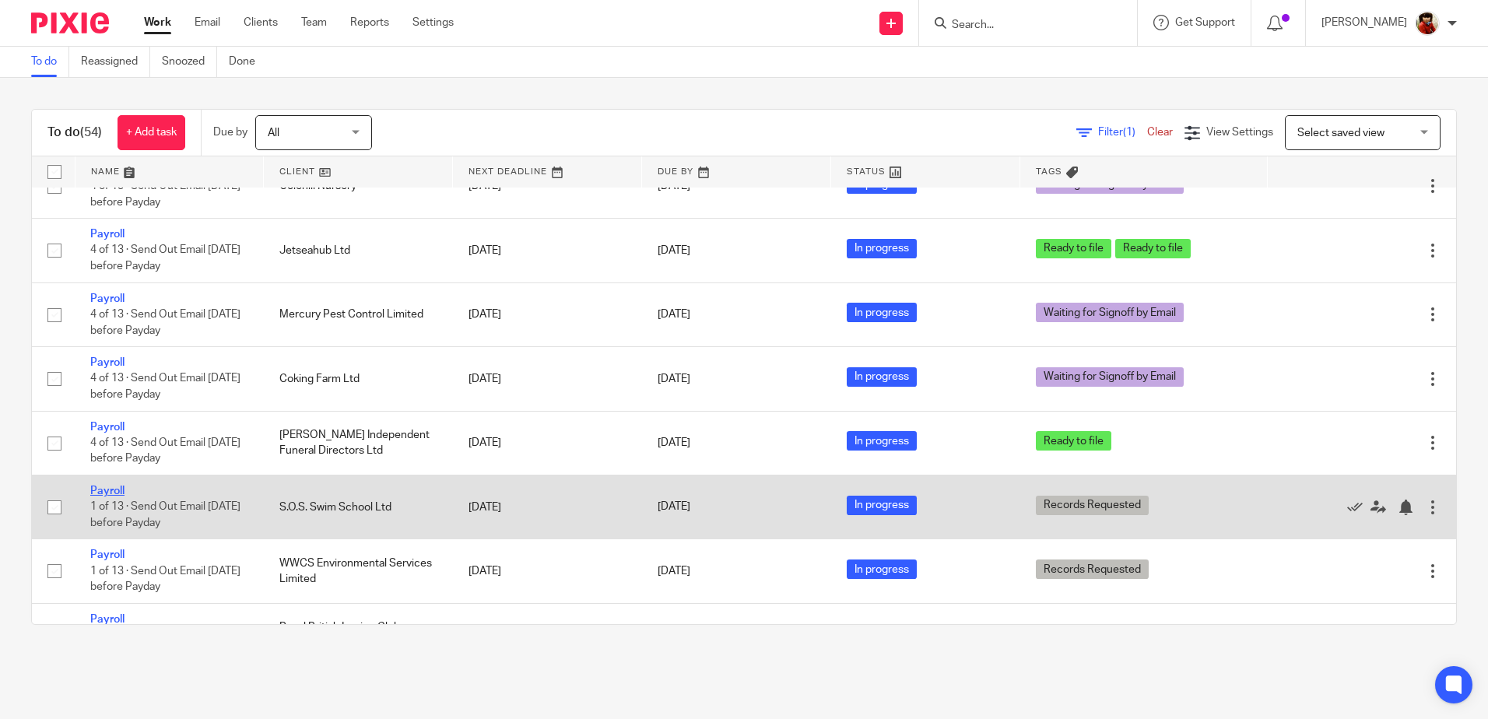
click at [112, 490] on link "Payroll" at bounding box center [107, 491] width 34 height 11
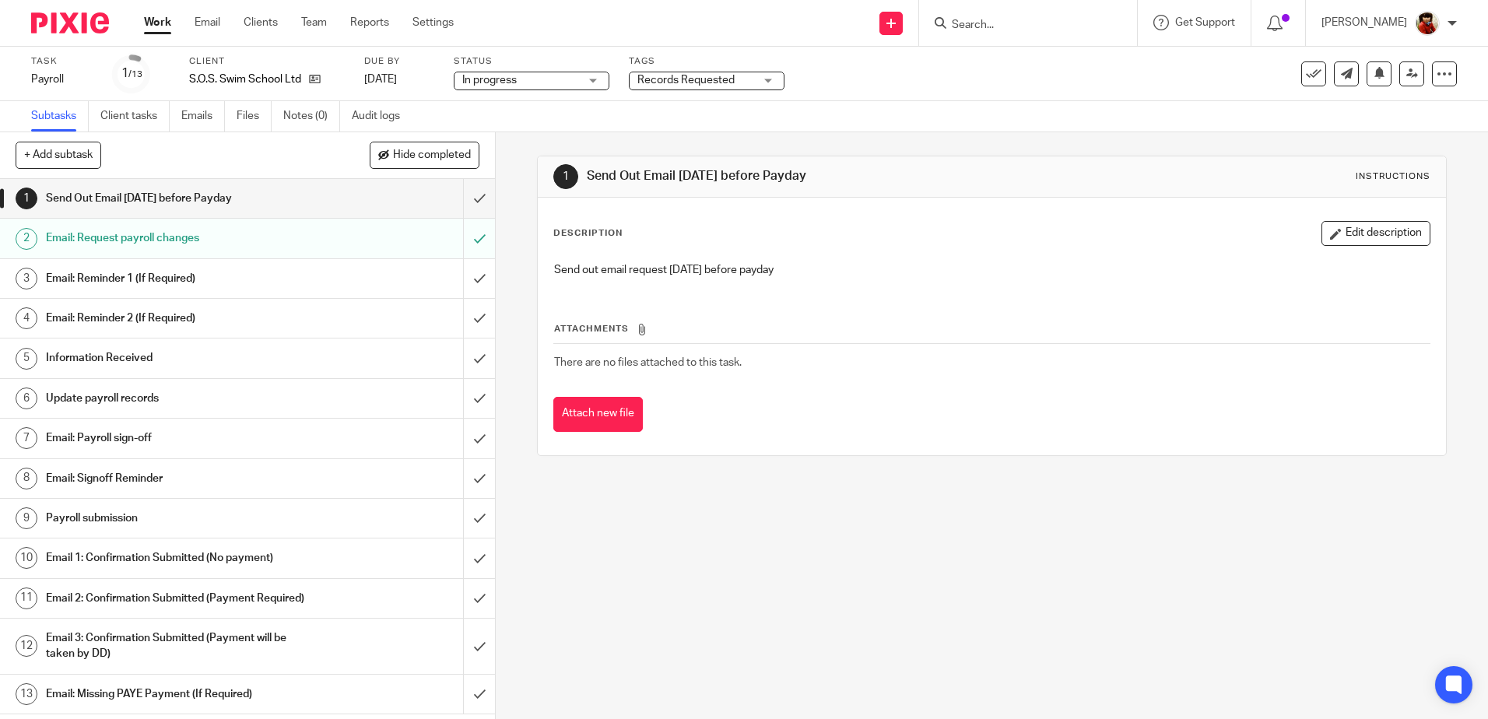
click at [156, 26] on link "Work" at bounding box center [157, 23] width 27 height 16
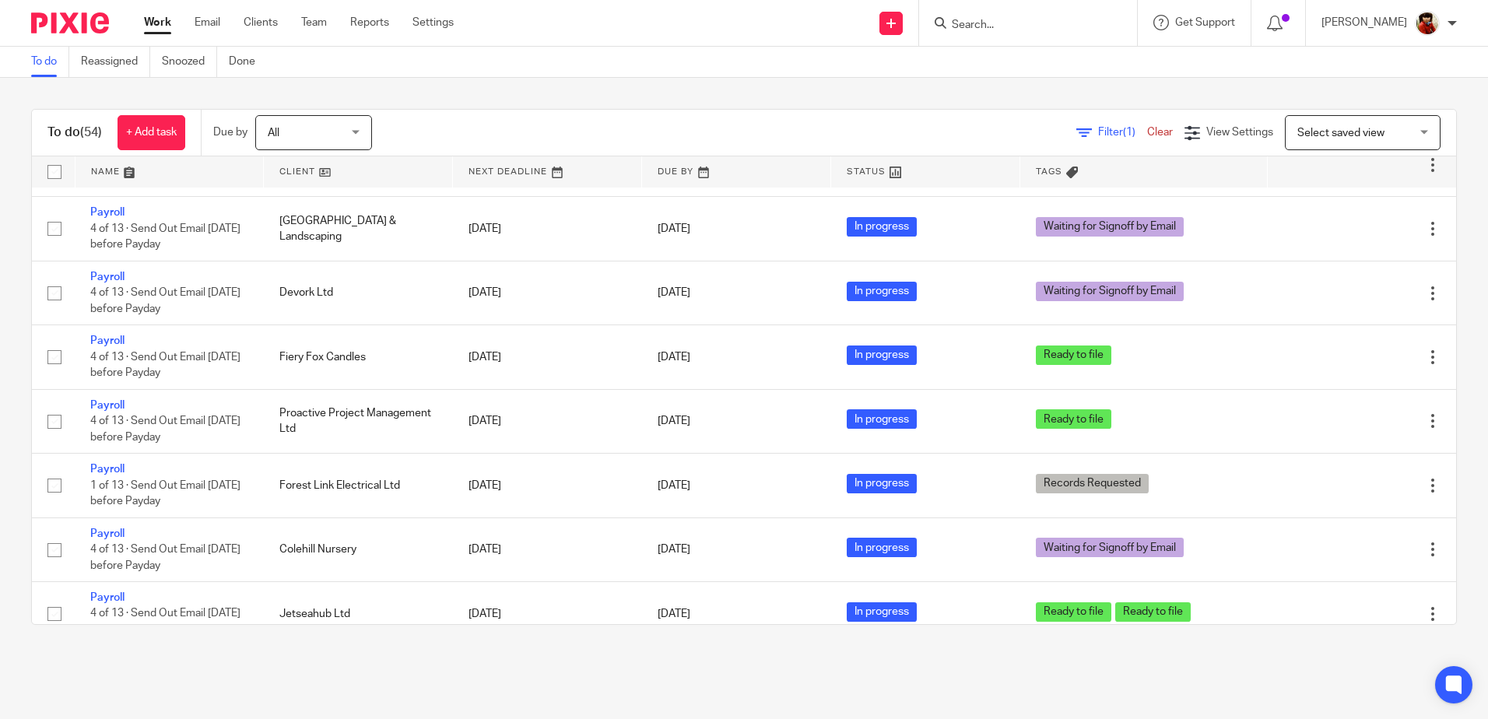
scroll to position [1012, 0]
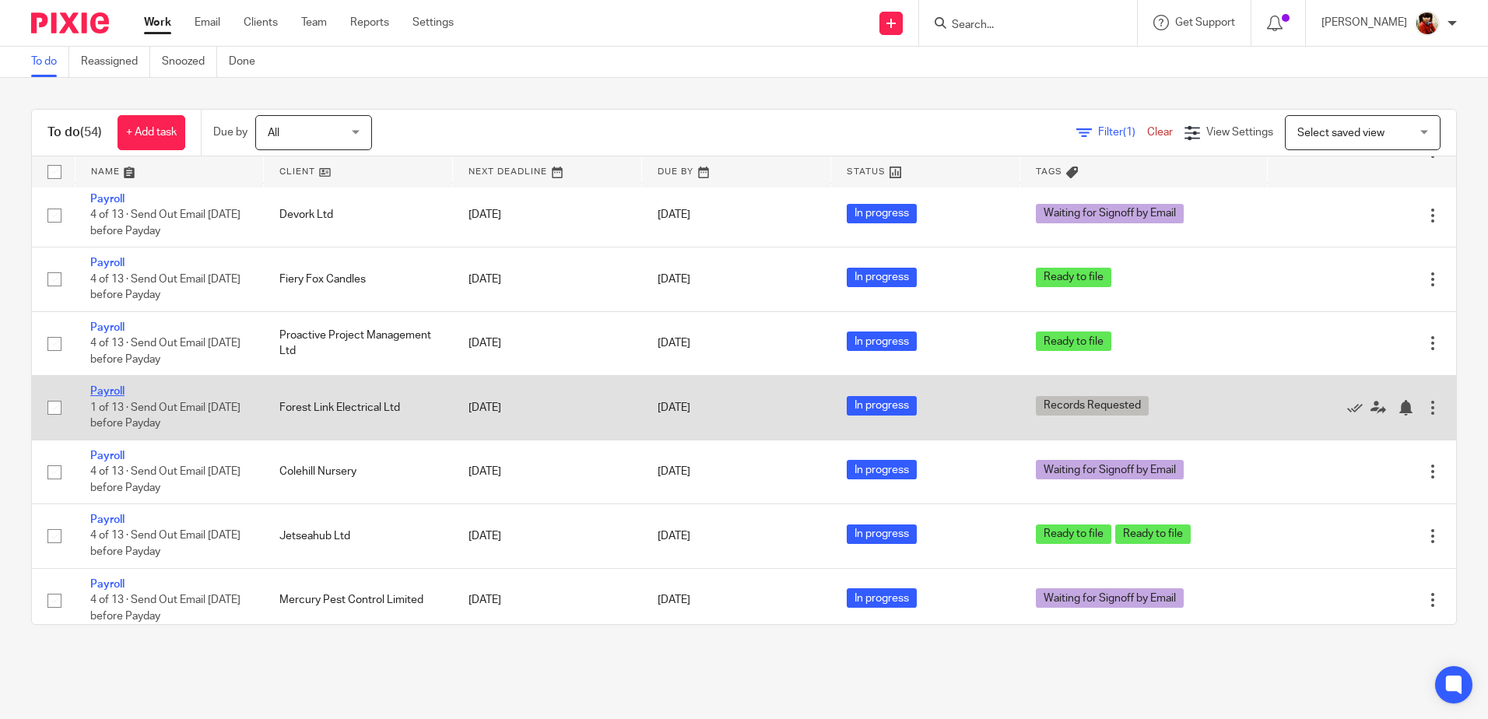
click at [110, 396] on link "Payroll" at bounding box center [107, 391] width 34 height 11
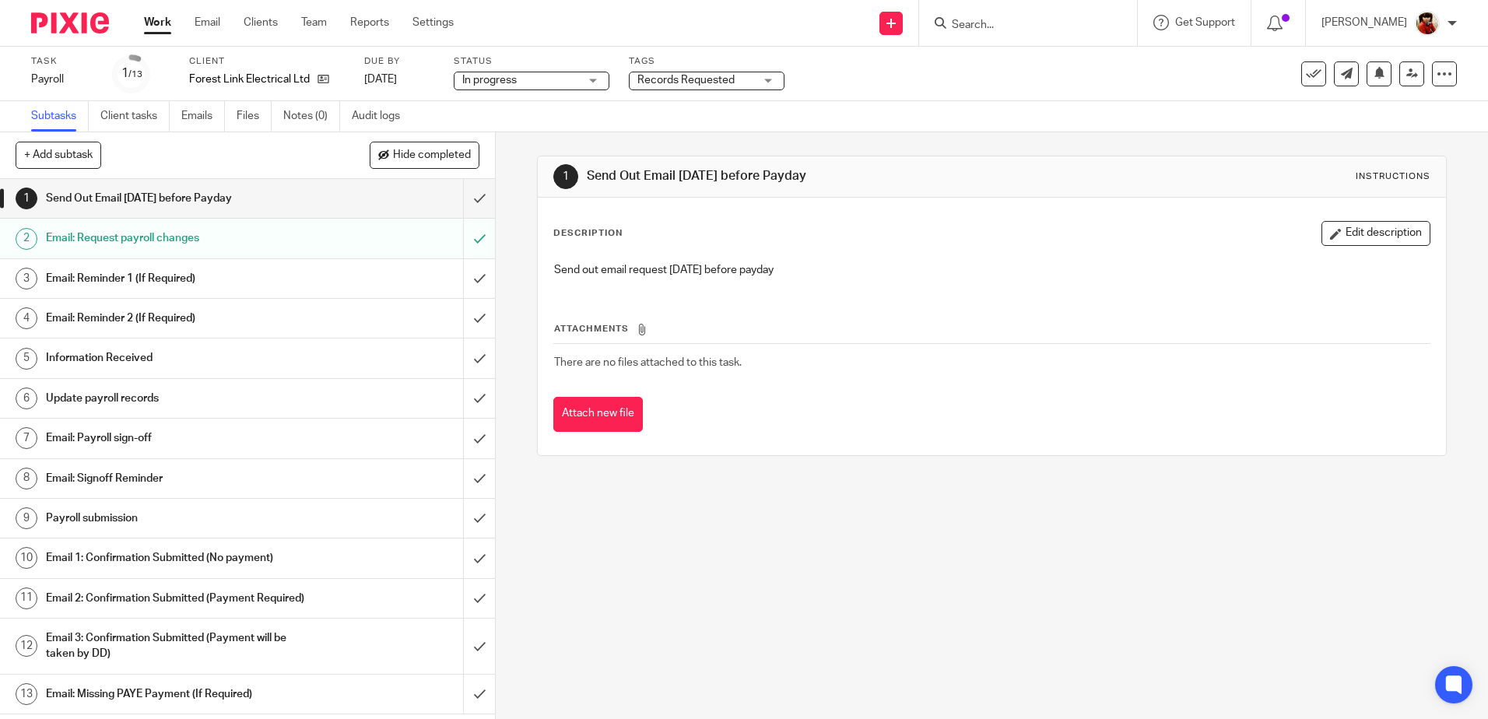
click at [114, 320] on h1 "Email: Reminder 2 (If Required)" at bounding box center [180, 318] width 268 height 23
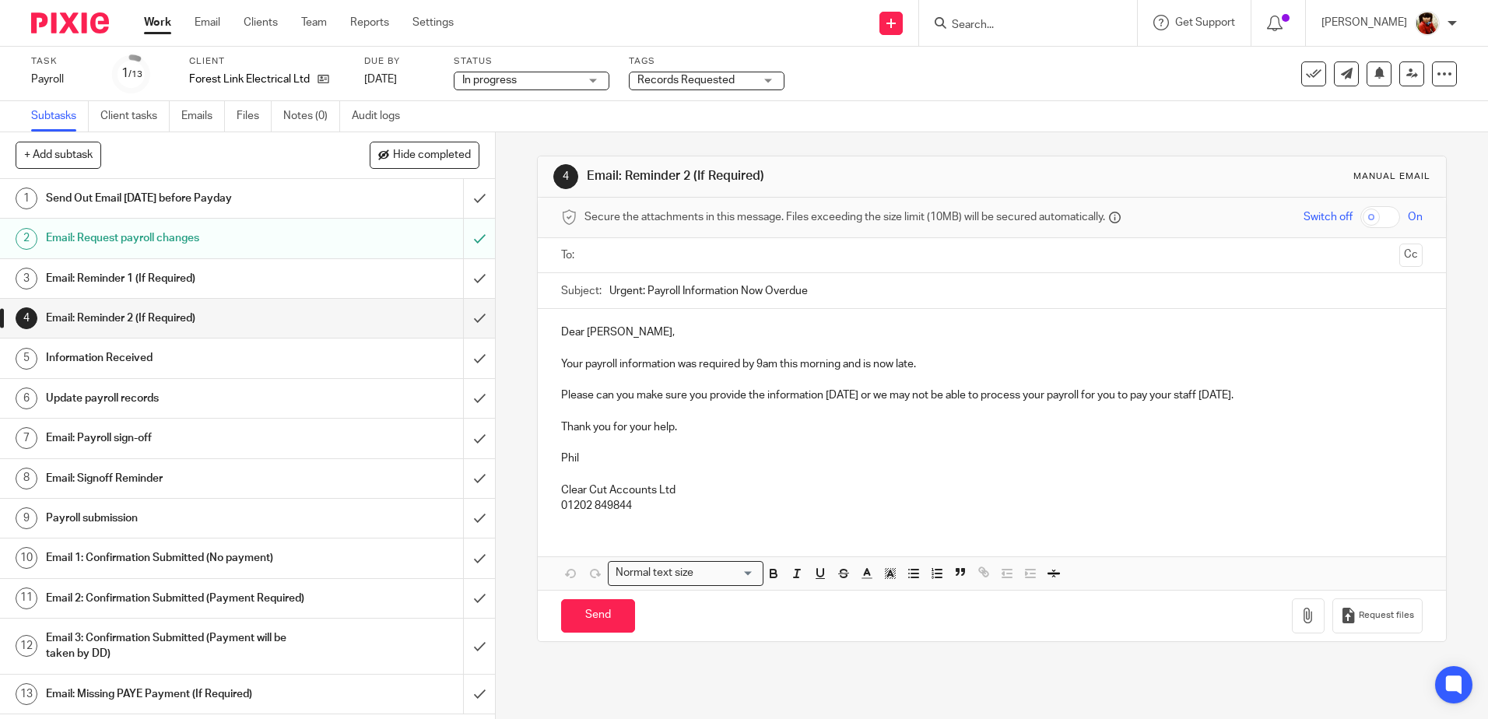
click at [609, 255] on input "text" at bounding box center [991, 256] width 803 height 18
click at [606, 619] on input "Send" at bounding box center [598, 619] width 74 height 33
type input "Sent"
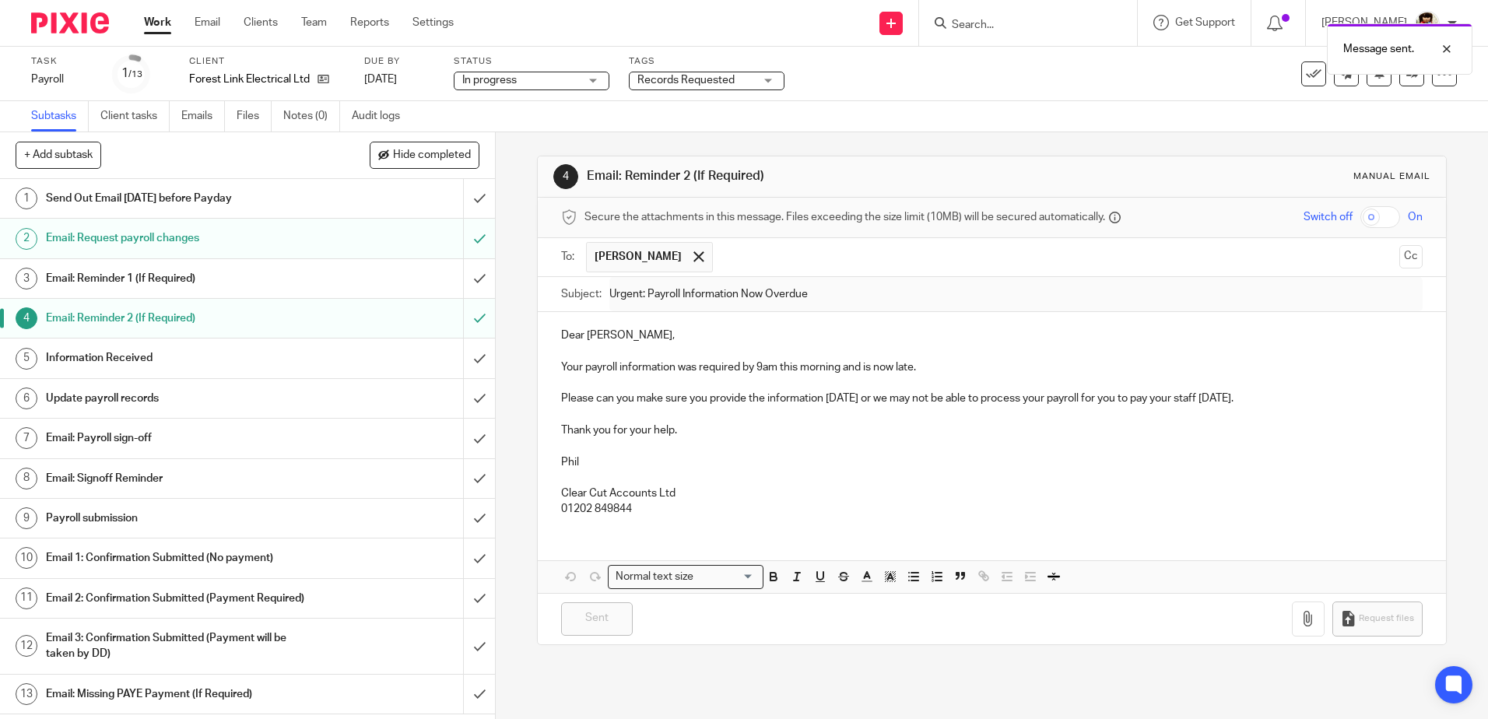
click at [149, 19] on link "Work" at bounding box center [157, 23] width 27 height 16
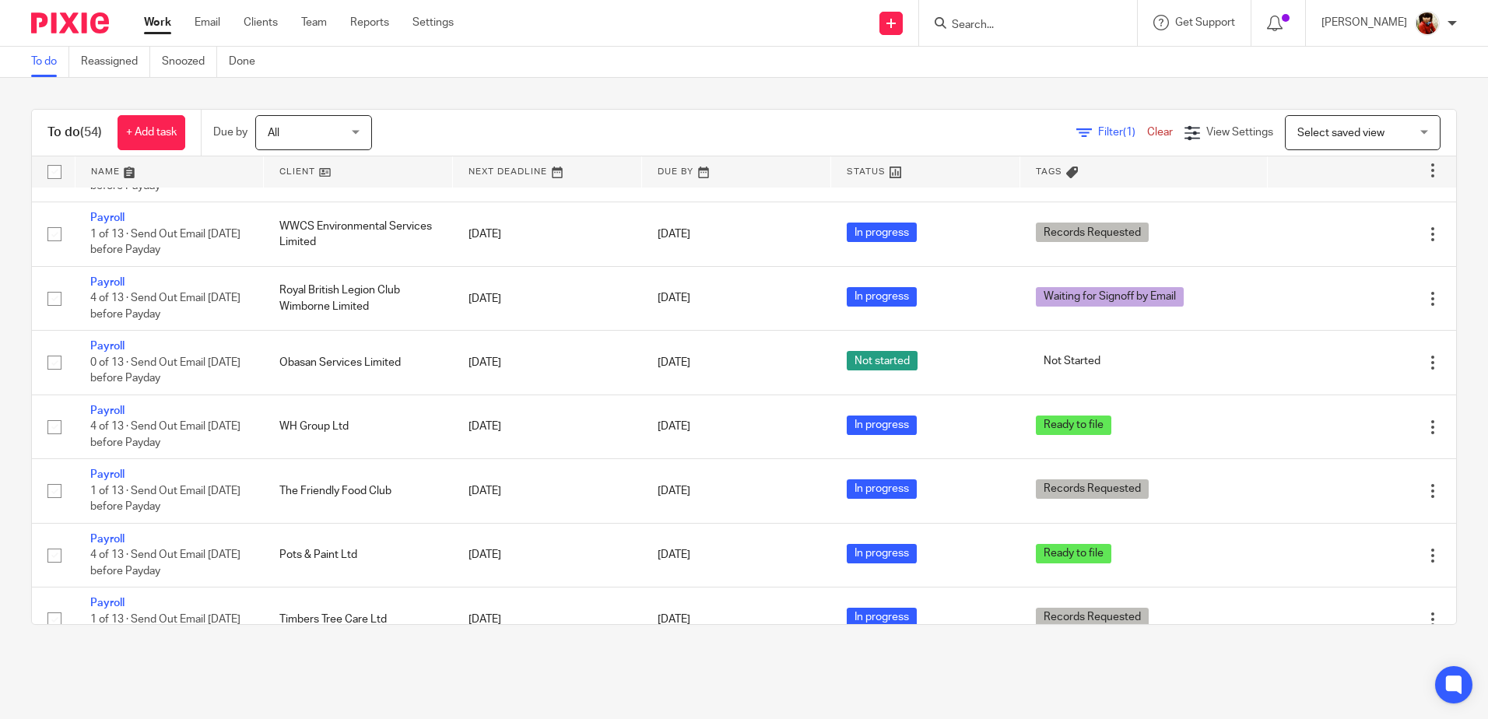
scroll to position [1713, 0]
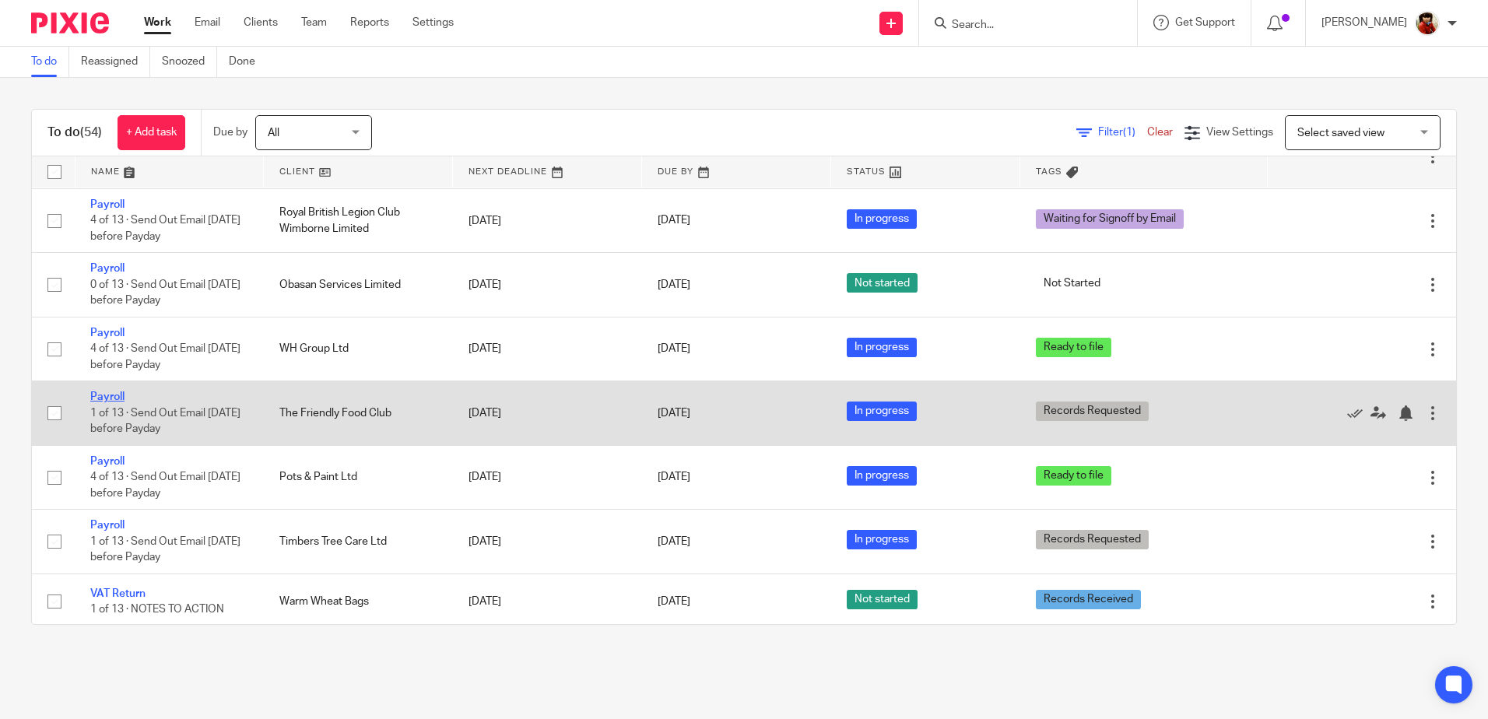
click at [111, 396] on link "Payroll" at bounding box center [107, 397] width 34 height 11
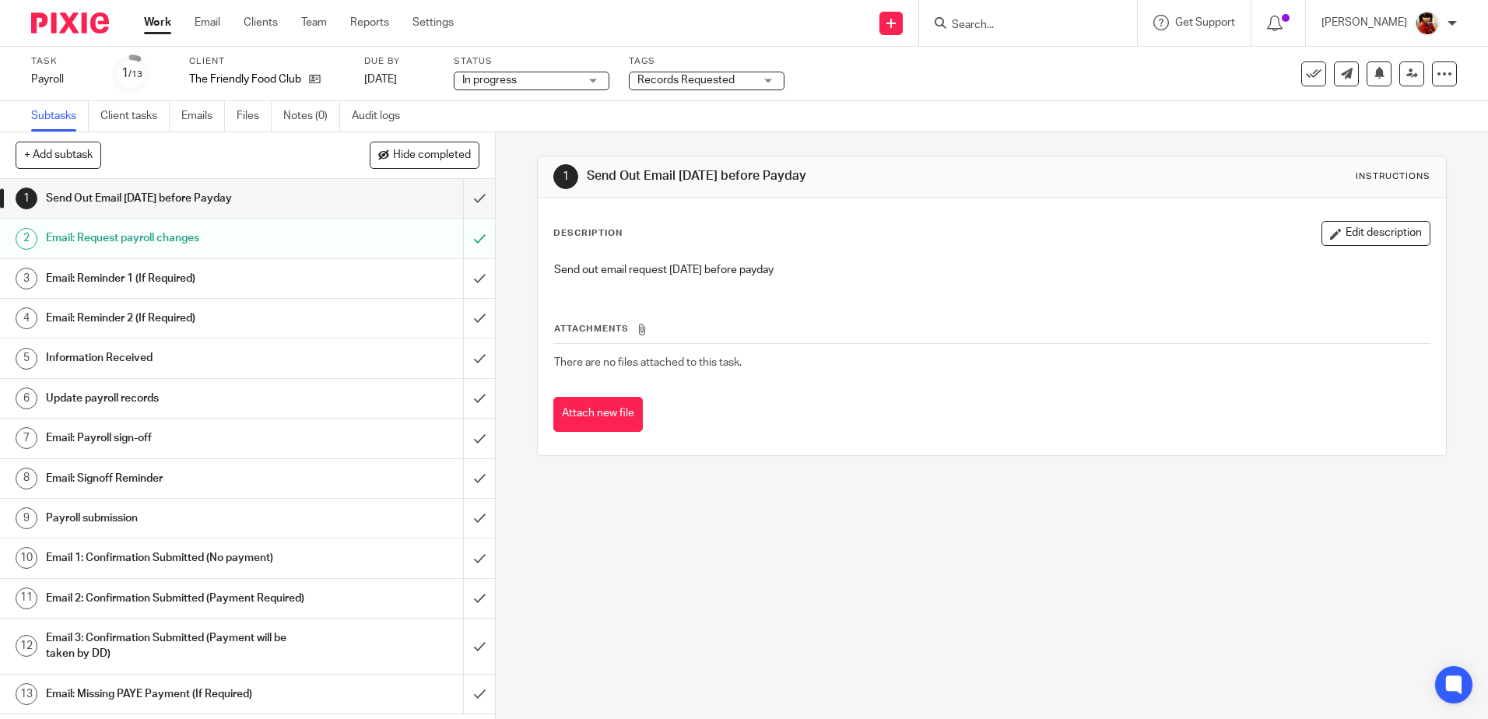
click at [96, 311] on h1 "Email: Reminder 2 (If Required)" at bounding box center [180, 318] width 268 height 23
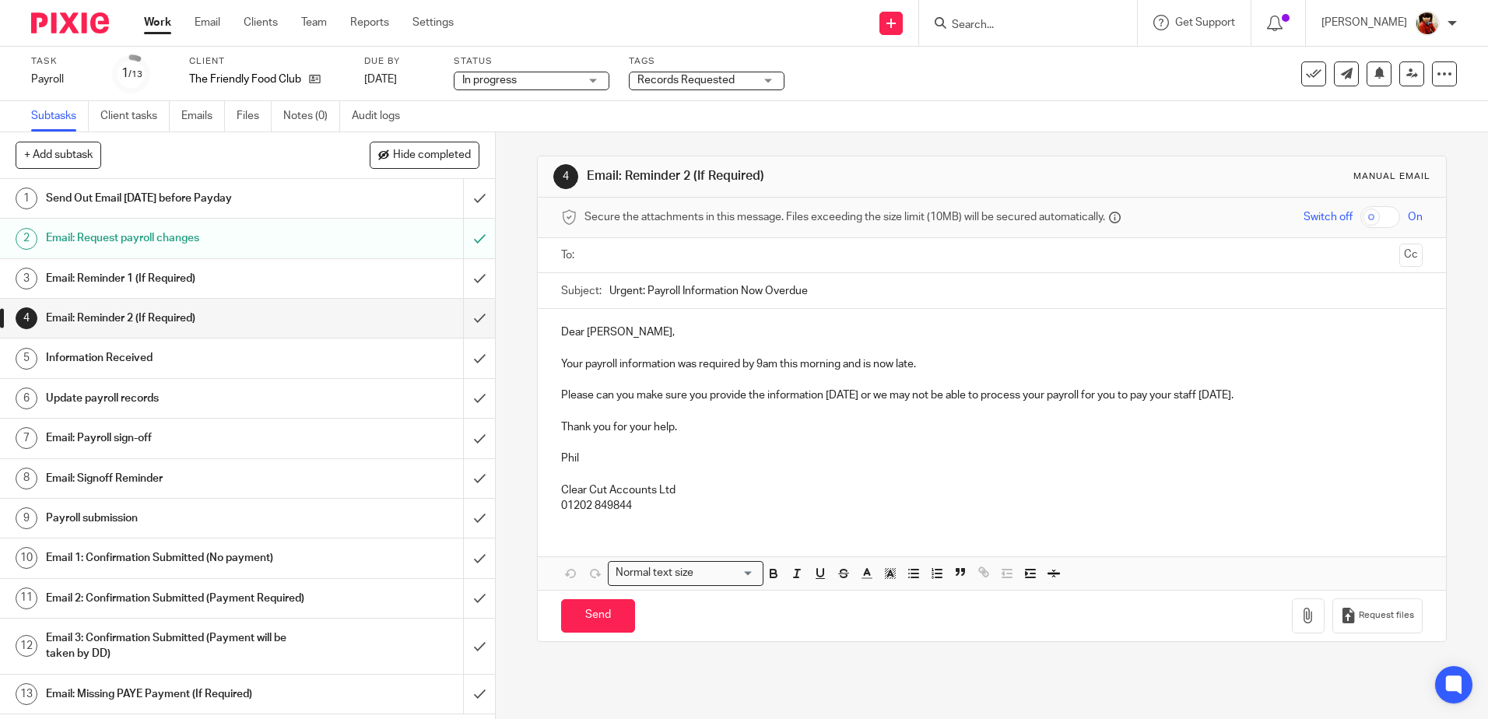
click at [851, 400] on p "Please can you make sure you provide the information [DATE] or we may not be ab…" at bounding box center [991, 396] width 861 height 16
drag, startPoint x: 856, startPoint y: 394, endPoint x: 1277, endPoint y: 403, distance: 421.2
click at [1277, 403] on div "Dear Liz, Your payroll information was required by 9am this morning and is now …" at bounding box center [992, 417] width 908 height 216
click at [621, 258] on input "text" at bounding box center [991, 256] width 803 height 18
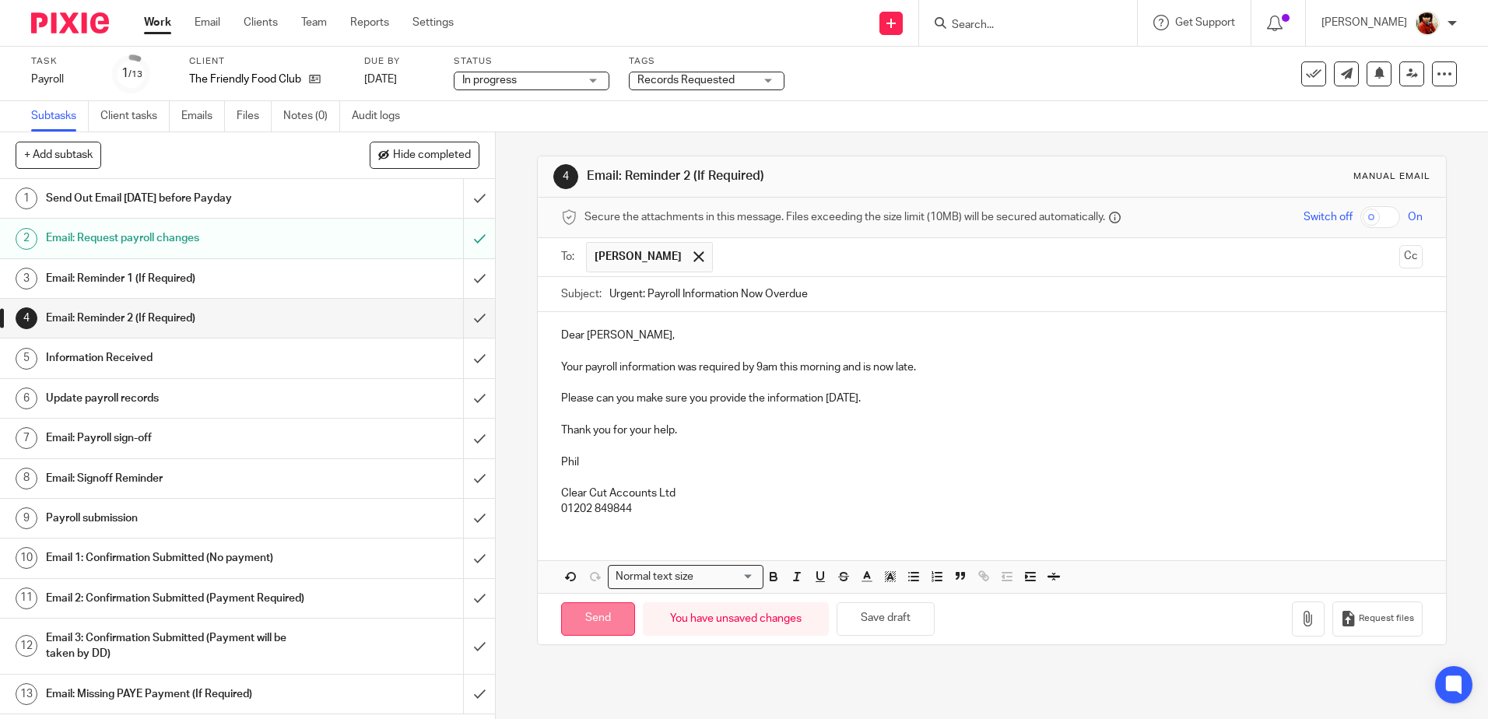
click at [599, 620] on input "Send" at bounding box center [598, 619] width 74 height 33
type input "Sent"
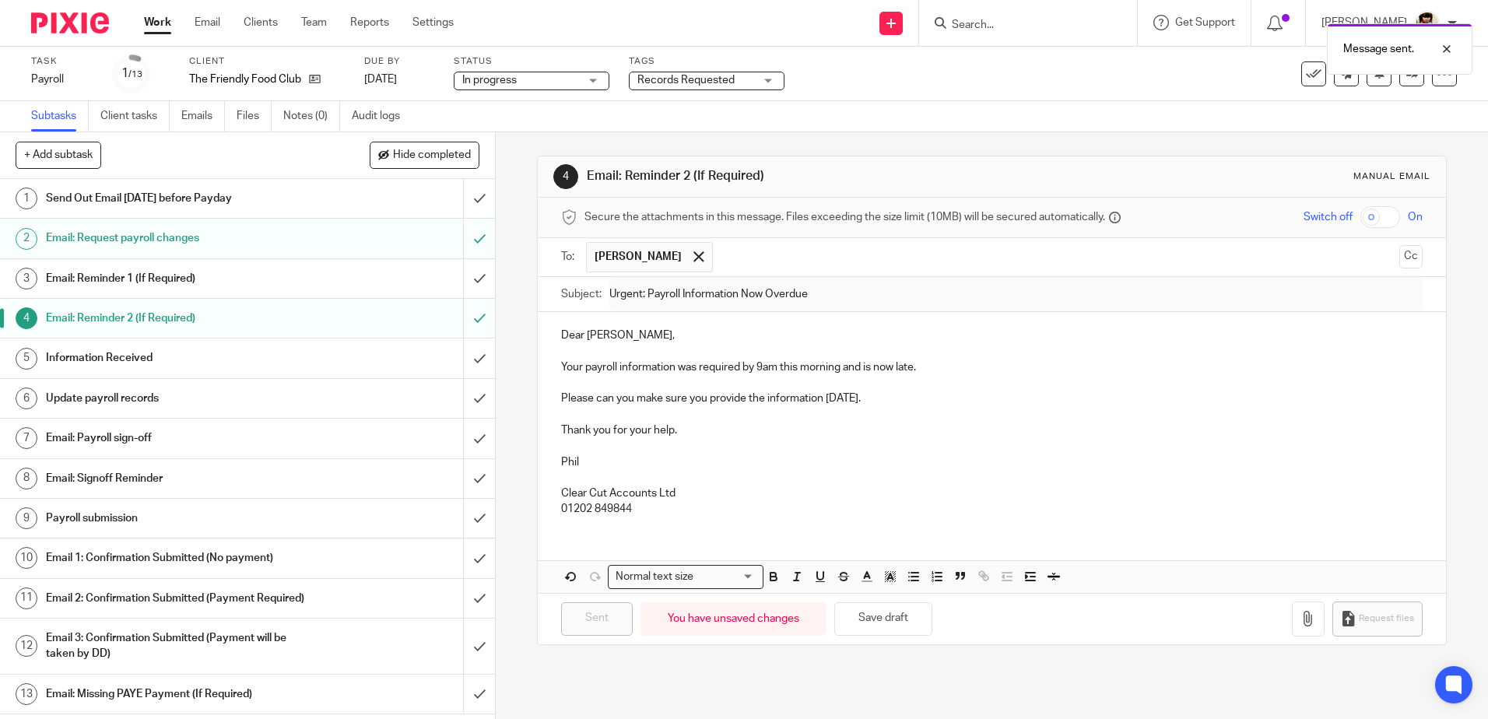
click at [160, 19] on link "Work" at bounding box center [157, 23] width 27 height 16
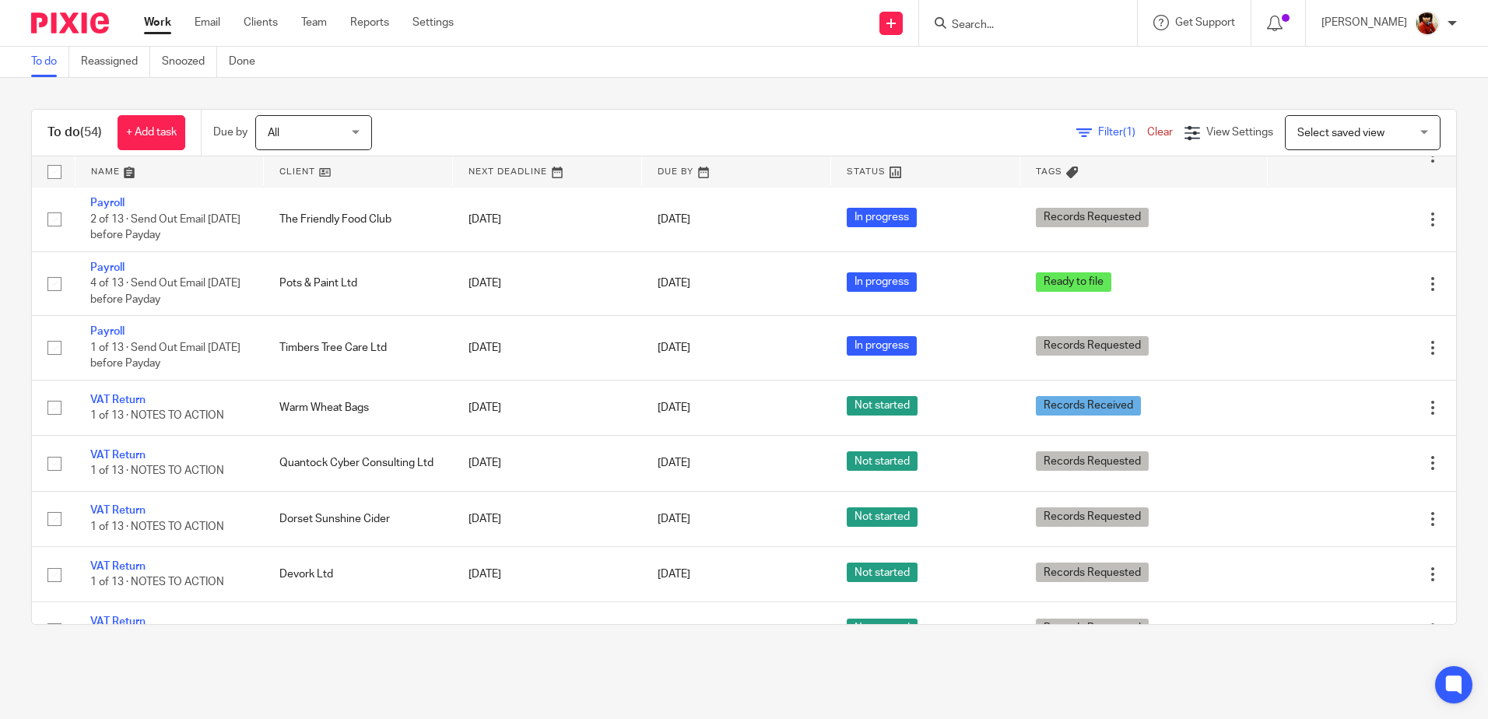
scroll to position [1893, 0]
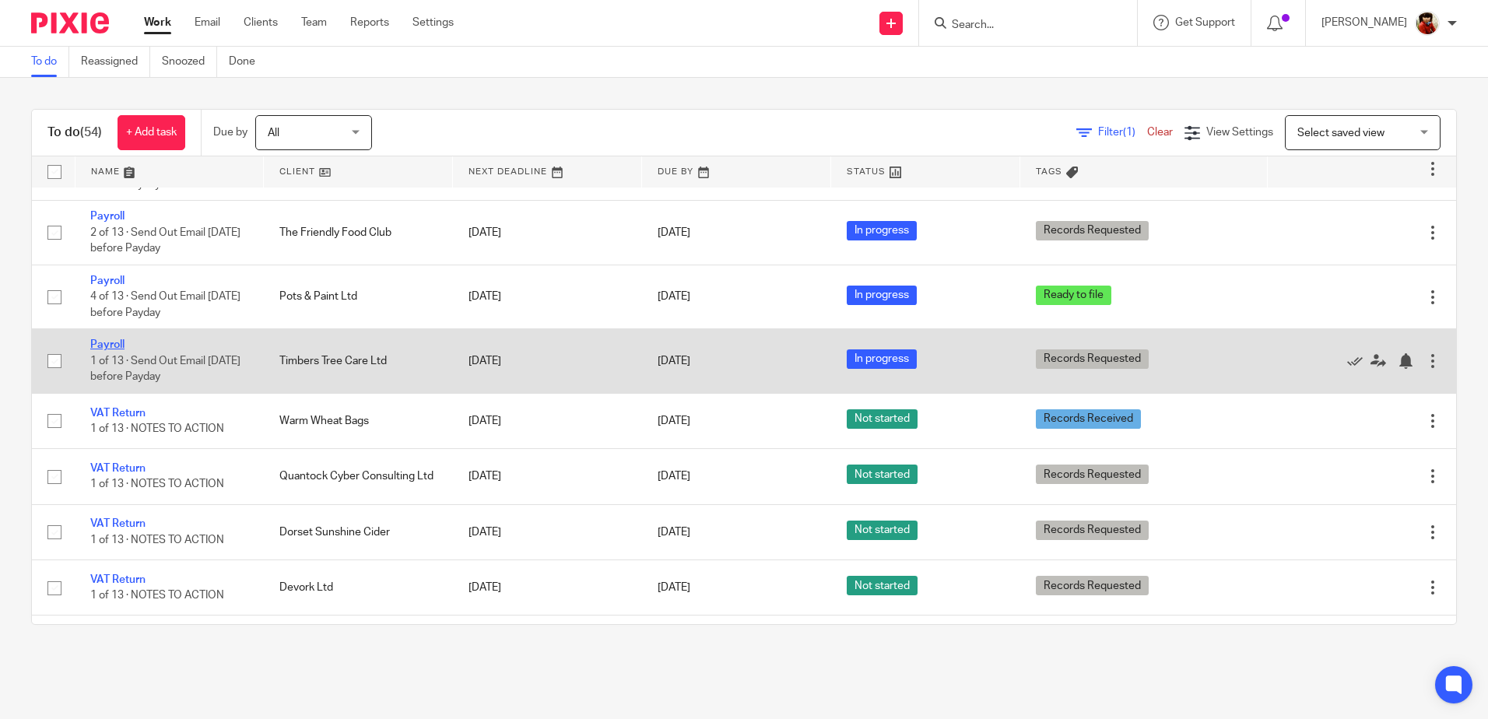
click at [113, 346] on link "Payroll" at bounding box center [107, 344] width 34 height 11
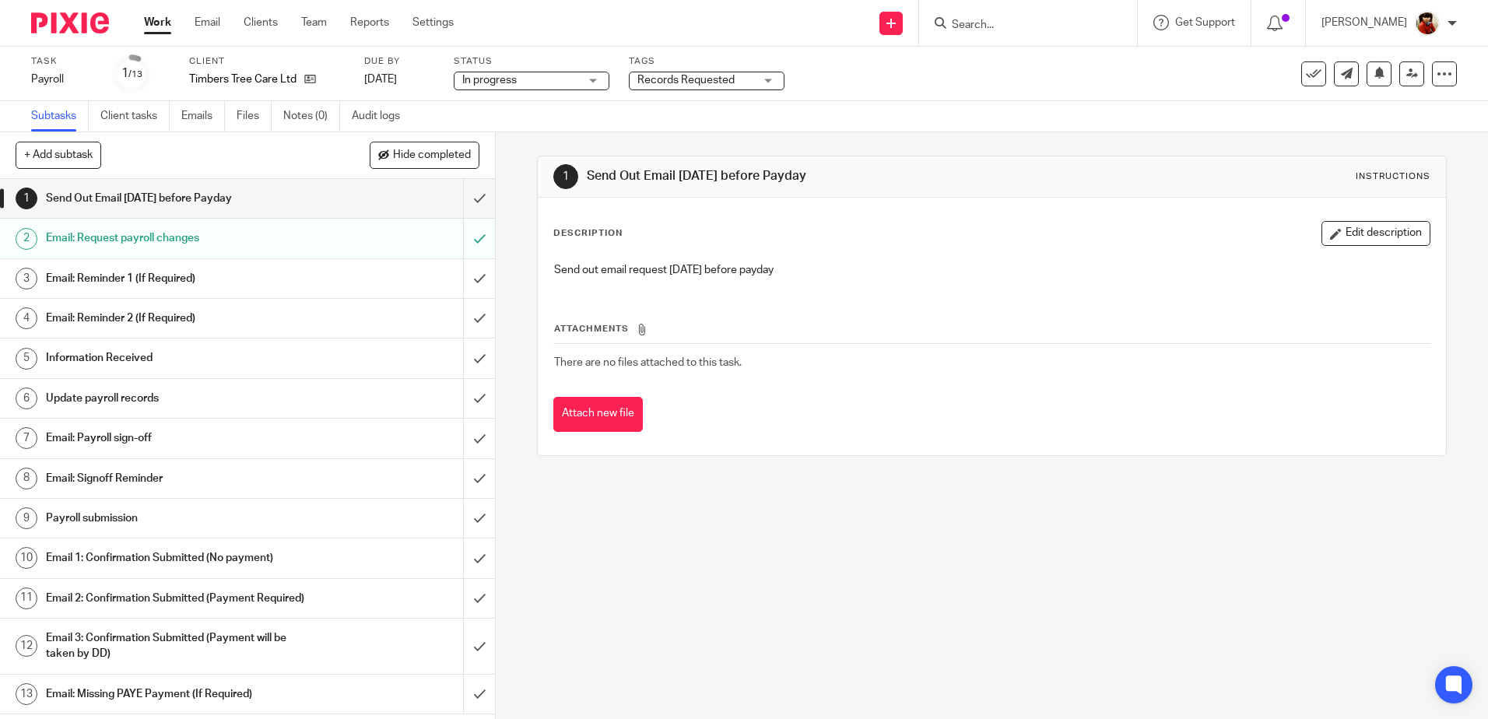
click at [114, 313] on h1 "Email: Reminder 2 (If Required)" at bounding box center [180, 318] width 268 height 23
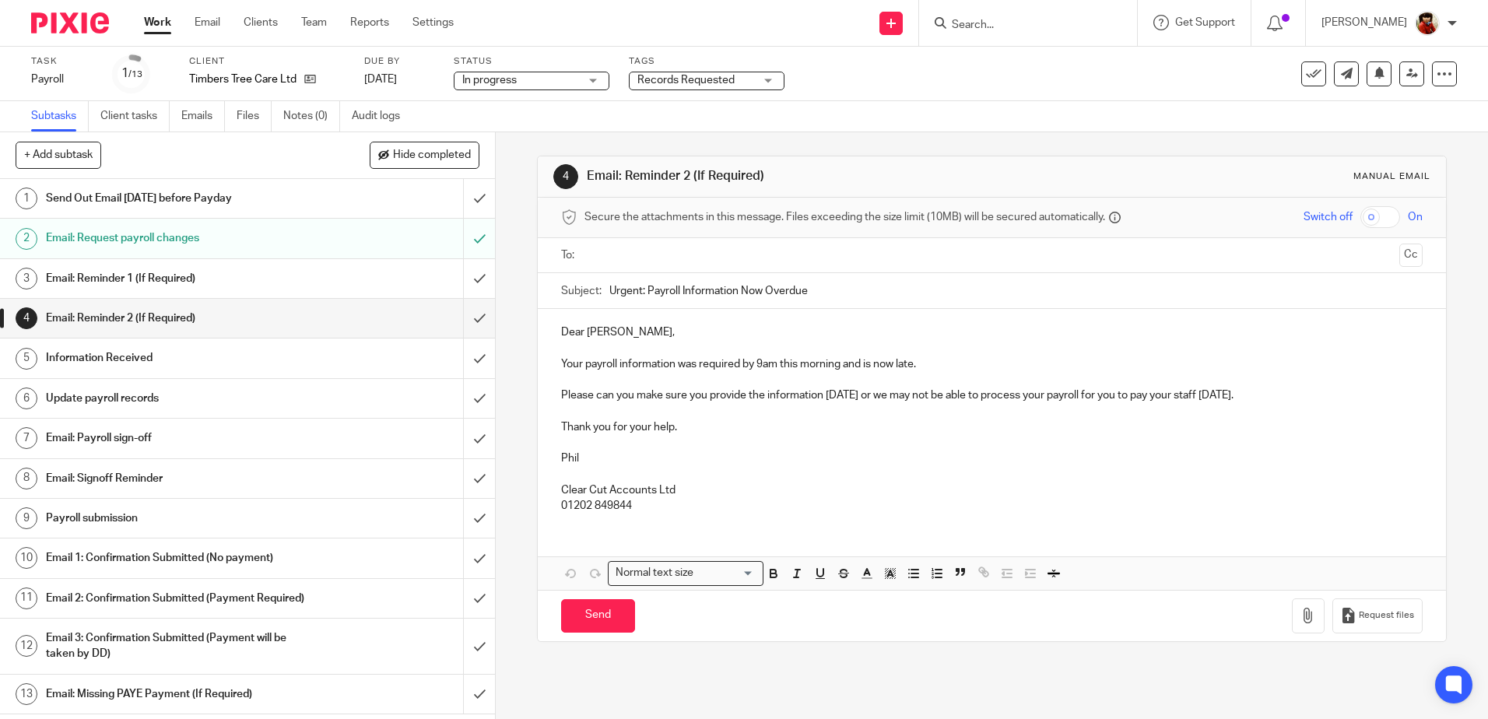
click at [607, 244] on ul at bounding box center [992, 256] width 813 height 26
click at [645, 253] on input "text" at bounding box center [991, 256] width 803 height 18
click at [589, 620] on input "Send" at bounding box center [598, 619] width 74 height 33
type input "Sent"
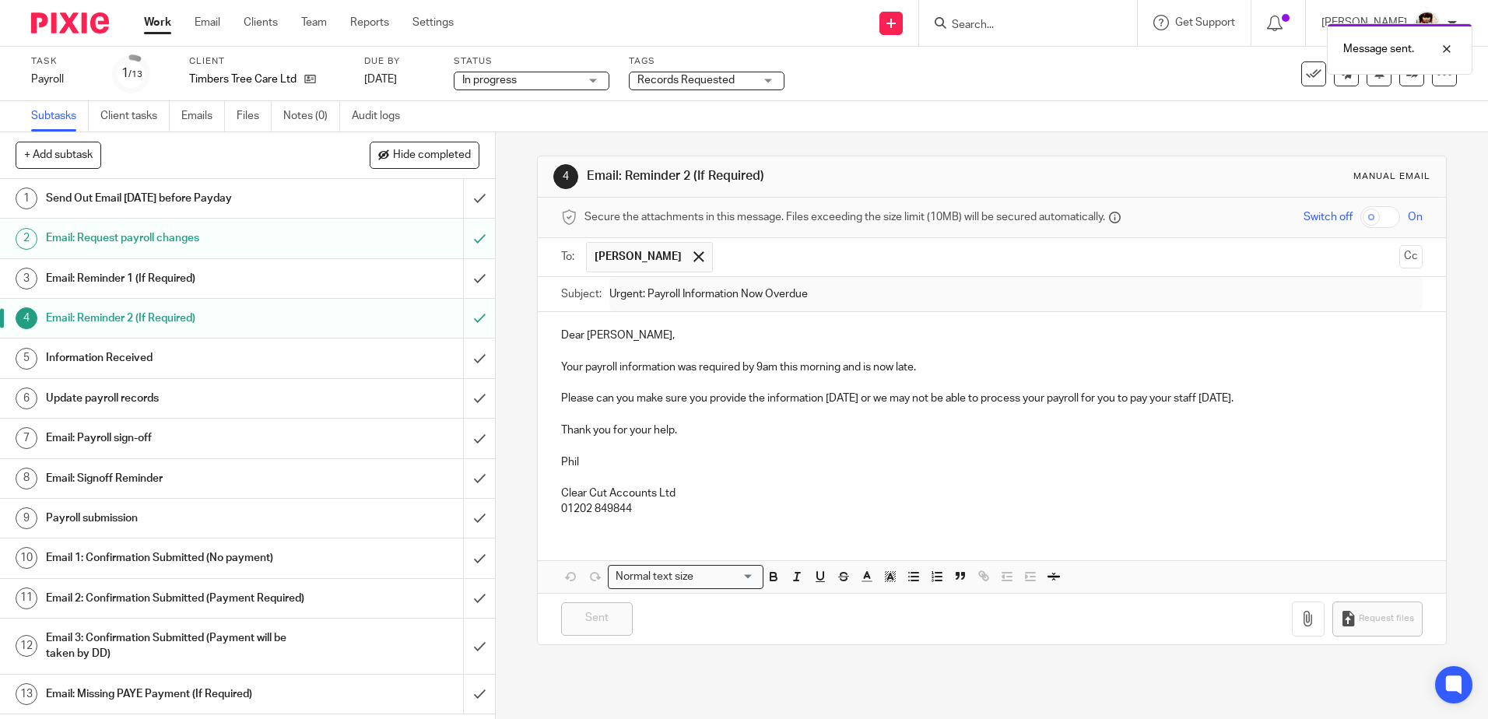
click at [160, 26] on link "Work" at bounding box center [157, 23] width 27 height 16
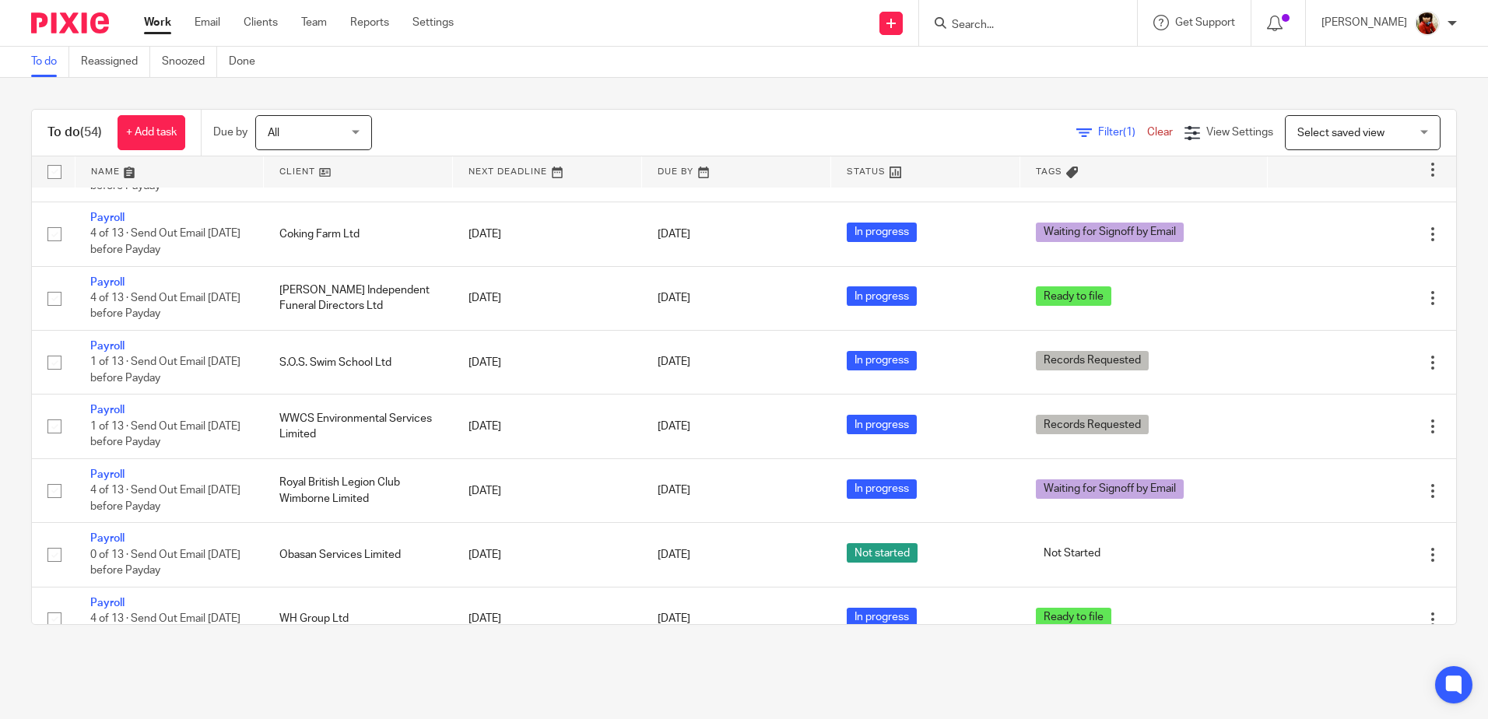
scroll to position [1474, 0]
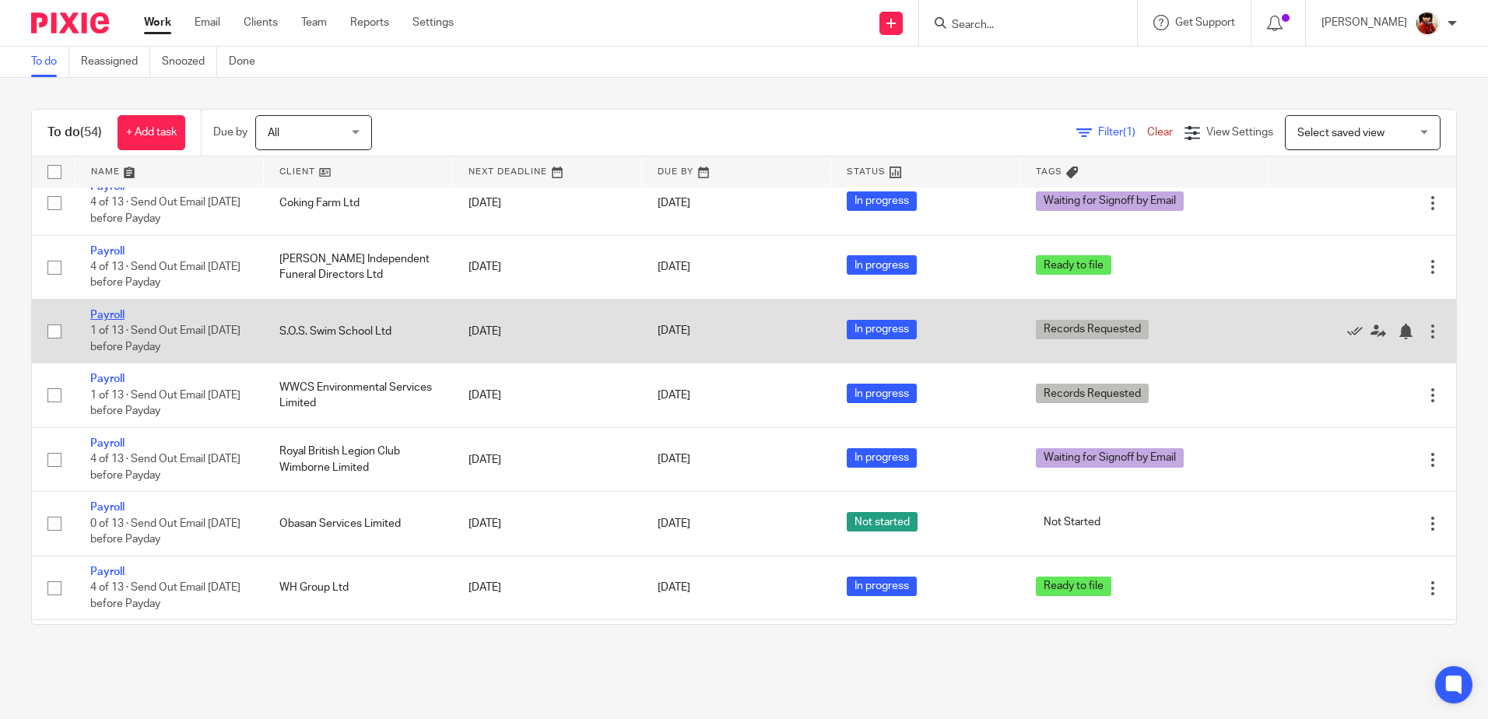
click at [112, 311] on link "Payroll" at bounding box center [107, 315] width 34 height 11
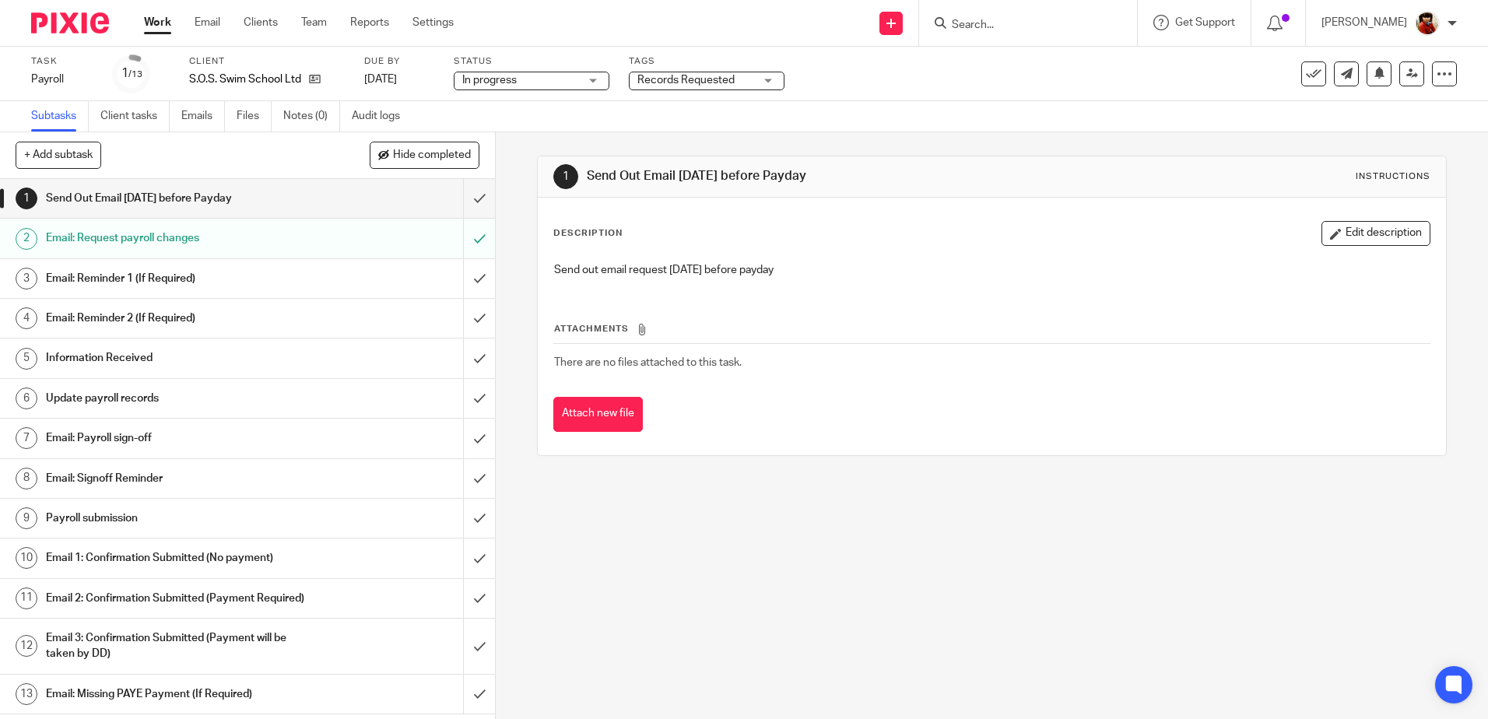
click at [768, 83] on div "Records Requested" at bounding box center [707, 81] width 156 height 19
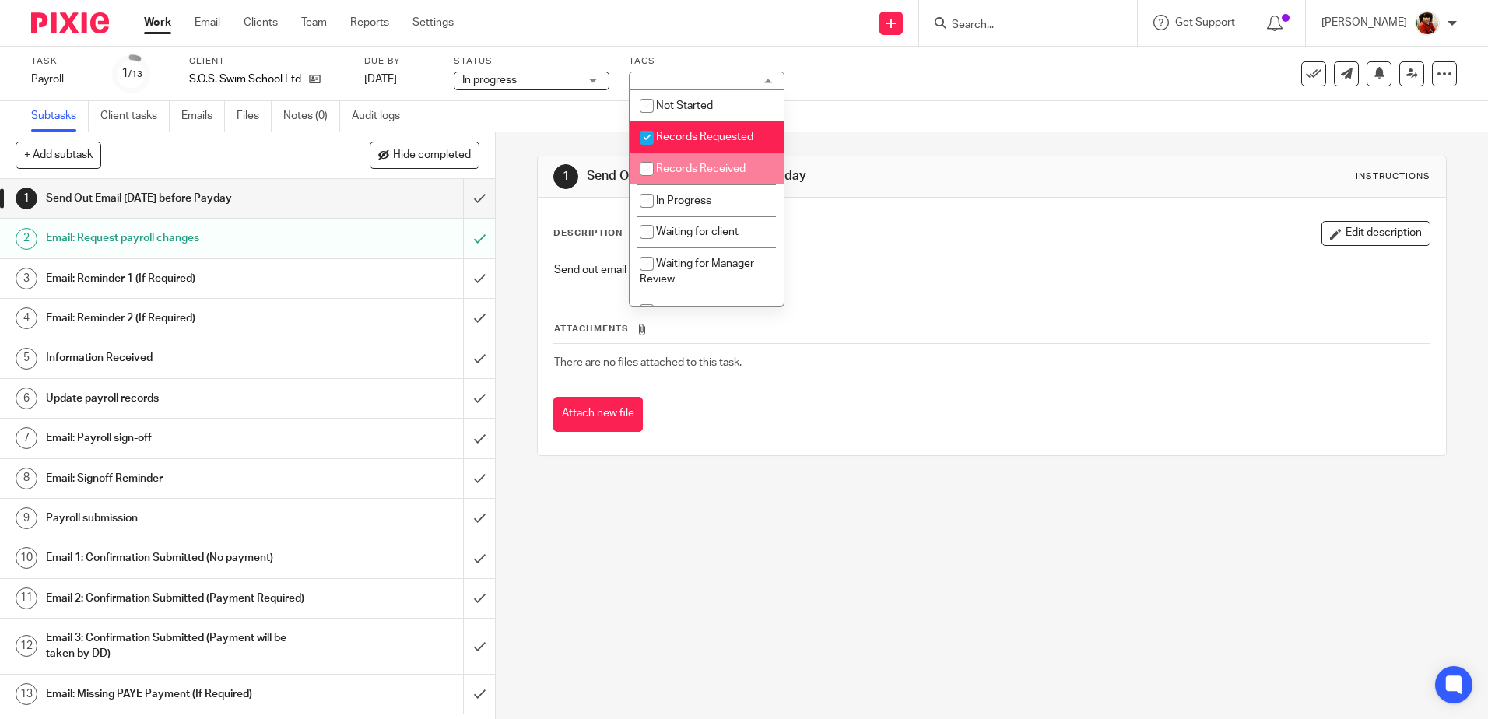
click at [652, 170] on input "checkbox" at bounding box center [647, 169] width 30 height 30
checkbox input "true"
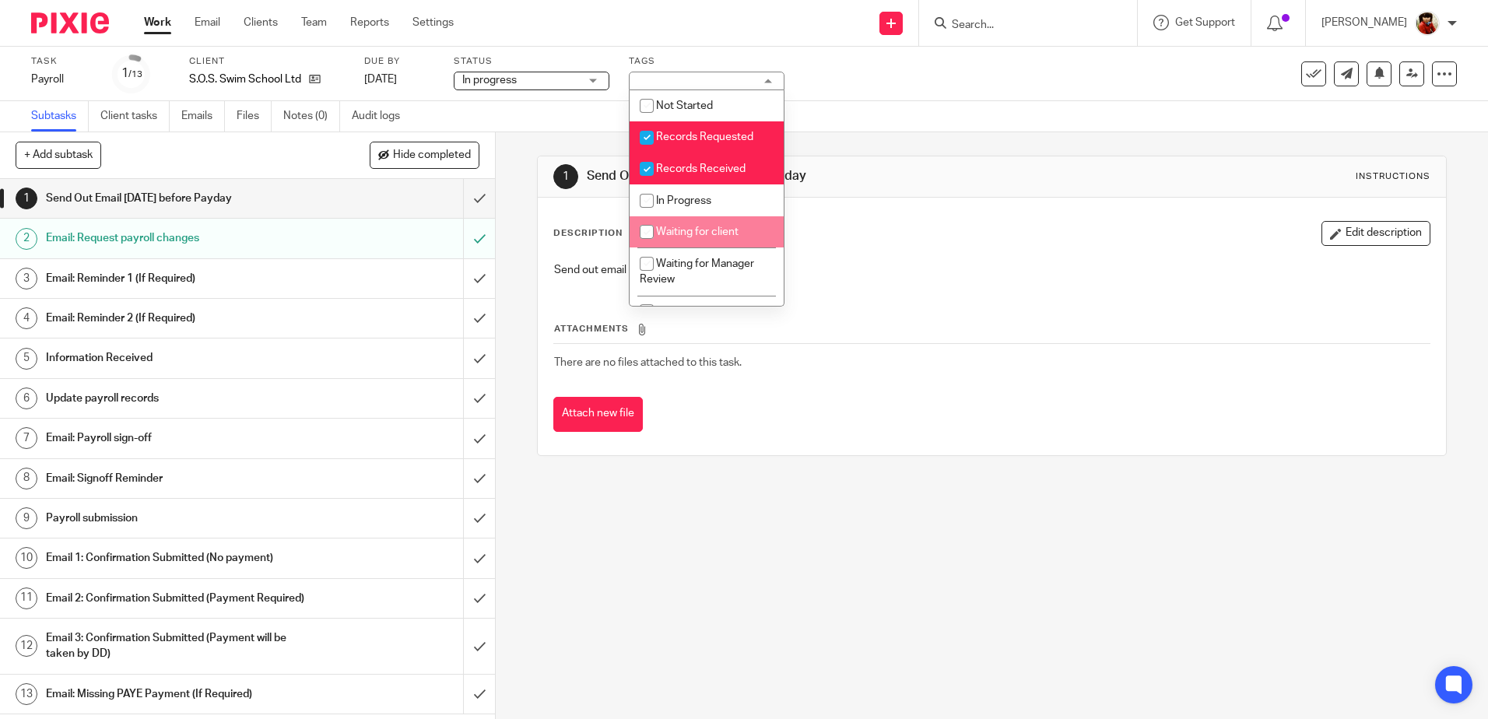
click at [647, 227] on input "checkbox" at bounding box center [647, 232] width 30 height 30
checkbox input "true"
click at [651, 170] on input "checkbox" at bounding box center [647, 169] width 30 height 30
checkbox input "false"
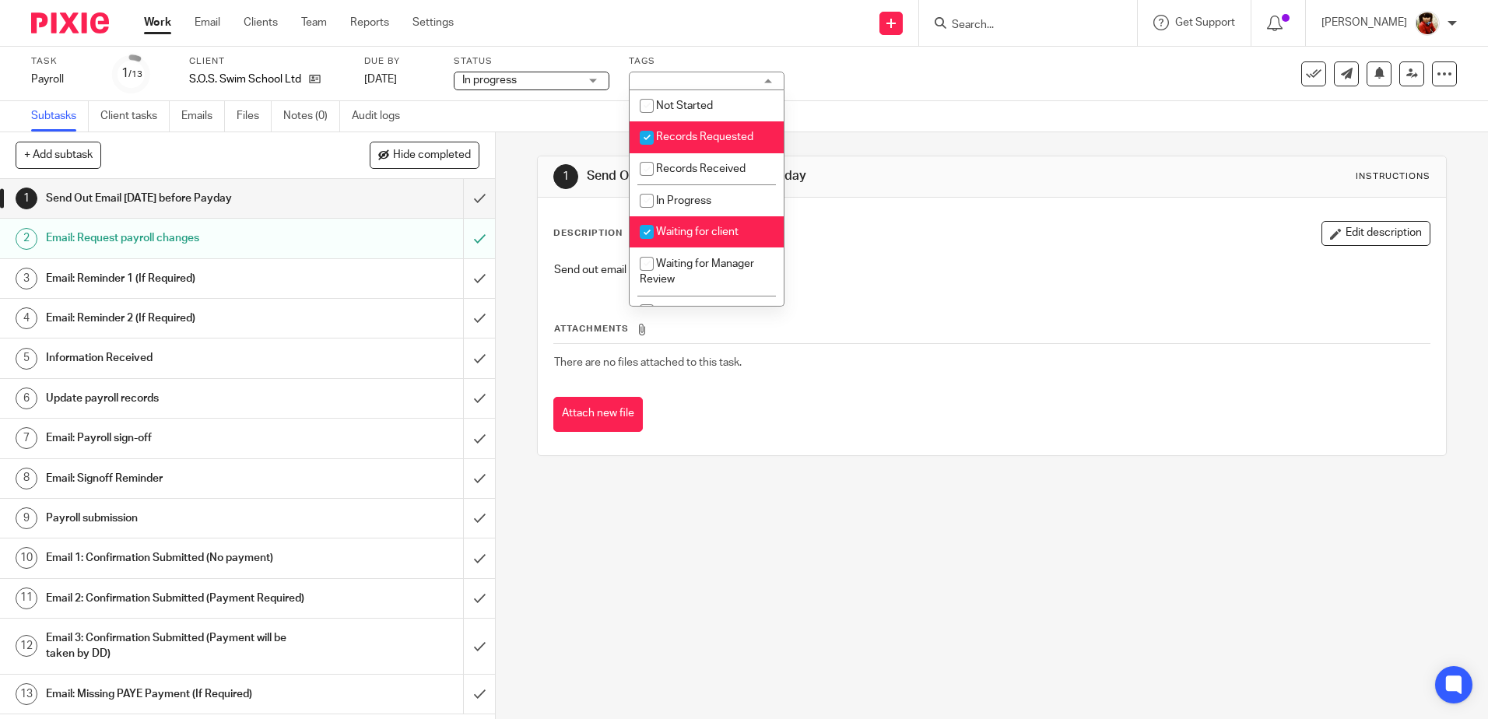
click at [651, 131] on input "checkbox" at bounding box center [647, 138] width 30 height 30
checkbox input "false"
click at [882, 91] on div "Task Payroll Save Payroll 1 /13 Client S.O.S. Swim School Ltd Due by 29 Sep 202…" at bounding box center [625, 73] width 1189 height 37
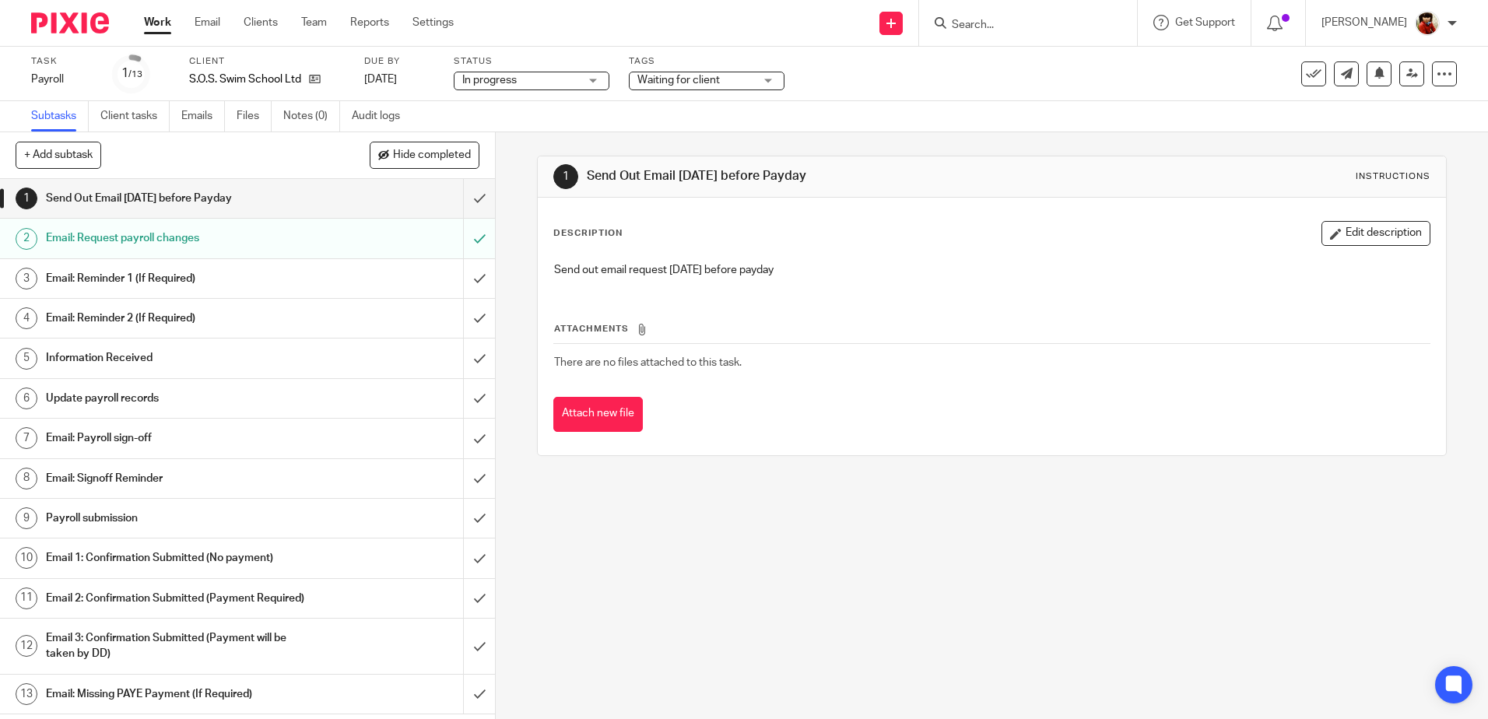
click at [163, 19] on link "Work" at bounding box center [157, 23] width 27 height 16
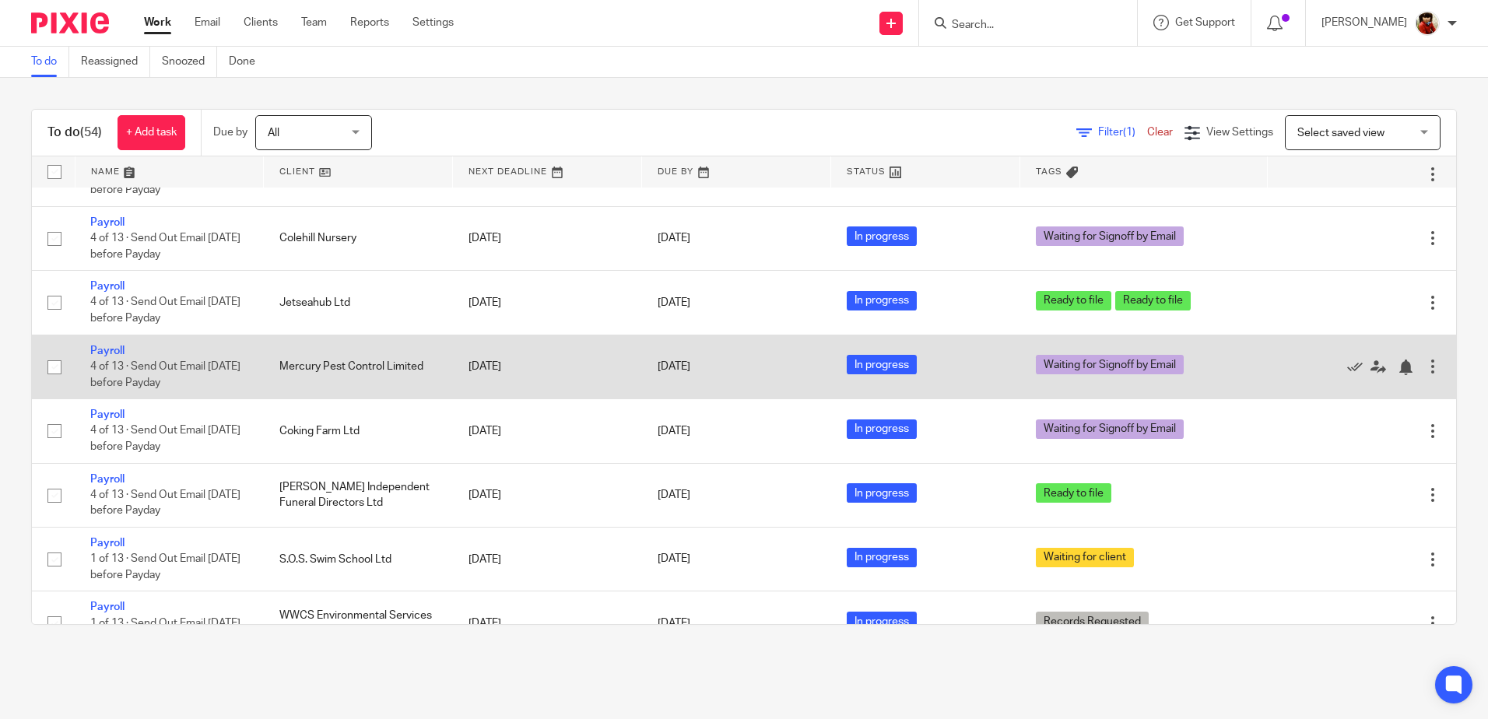
scroll to position [1323, 0]
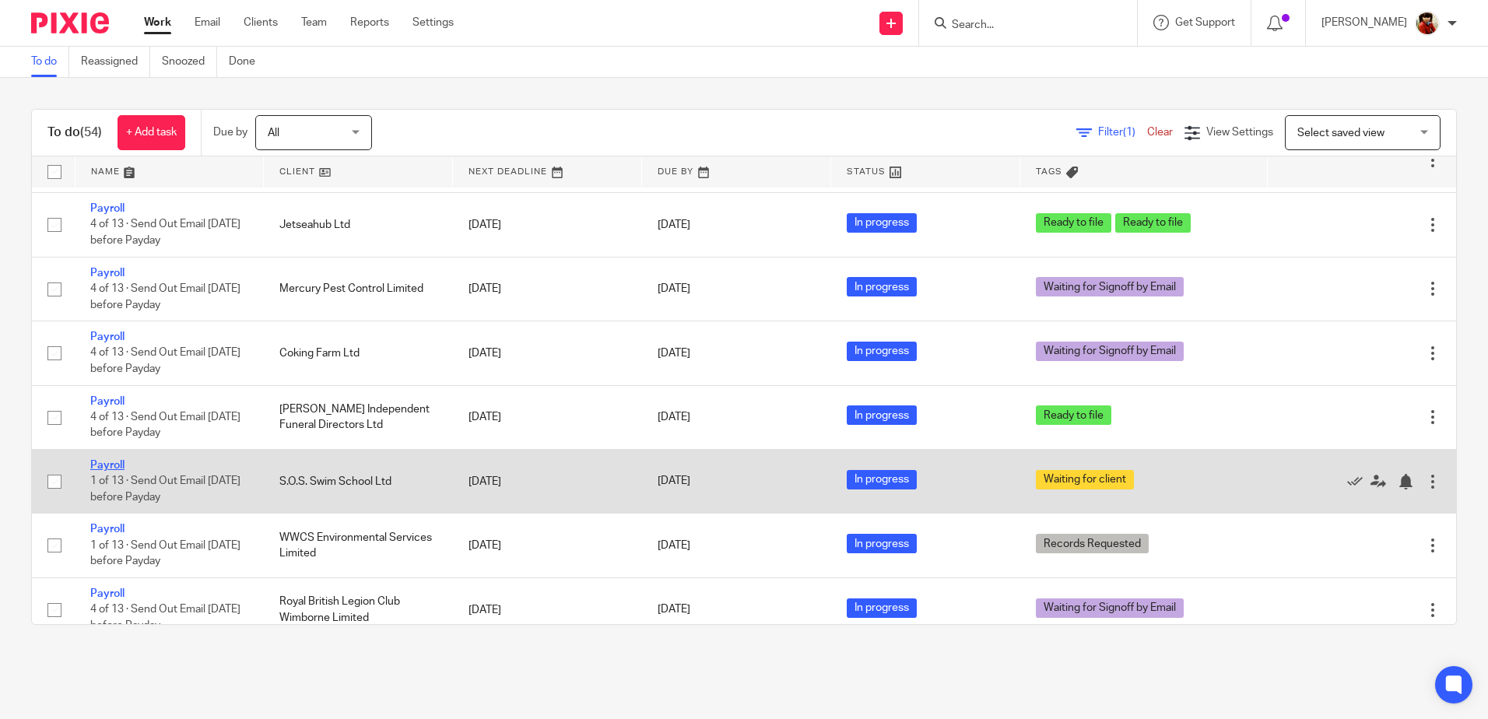
click at [107, 466] on link "Payroll" at bounding box center [107, 465] width 34 height 11
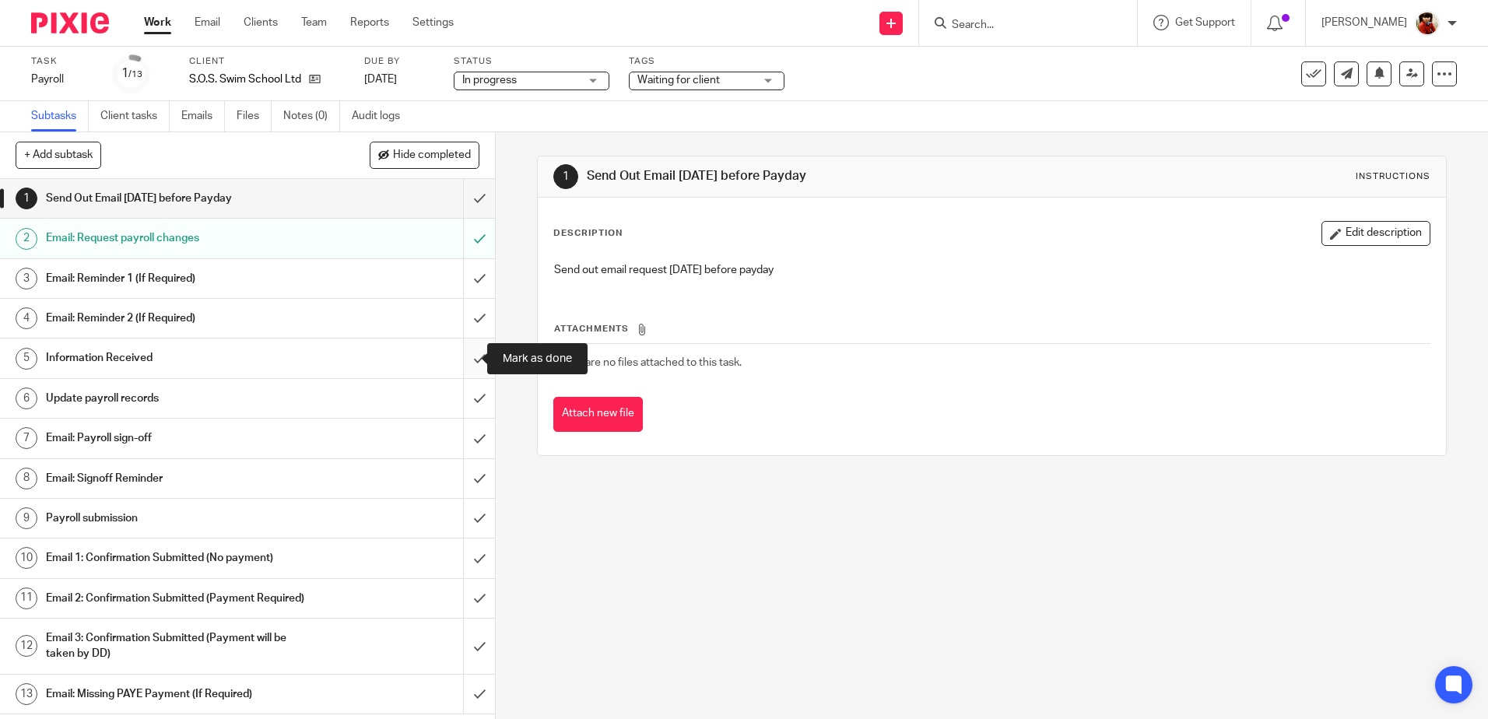
click at [466, 352] on input "submit" at bounding box center [247, 358] width 495 height 39
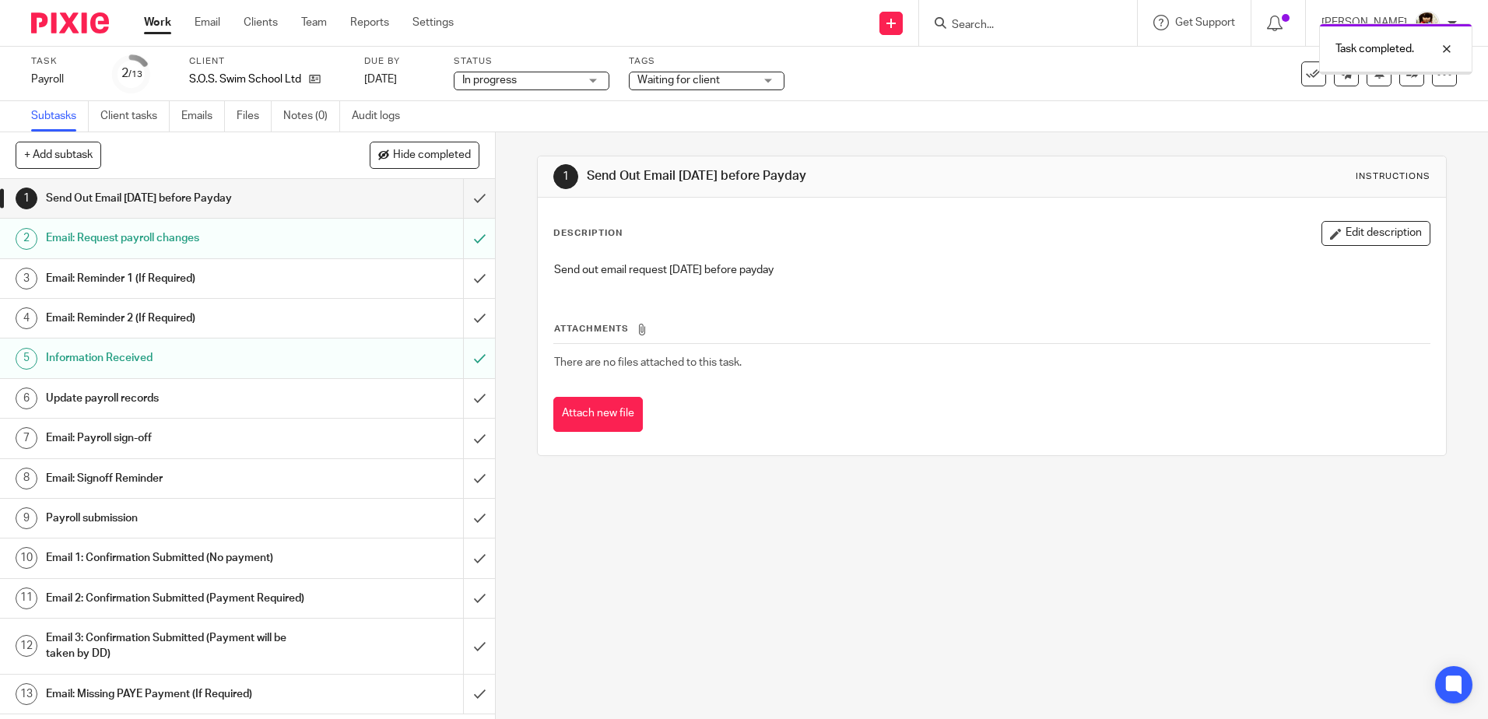
click at [108, 398] on h1 "Update payroll records" at bounding box center [180, 398] width 268 height 23
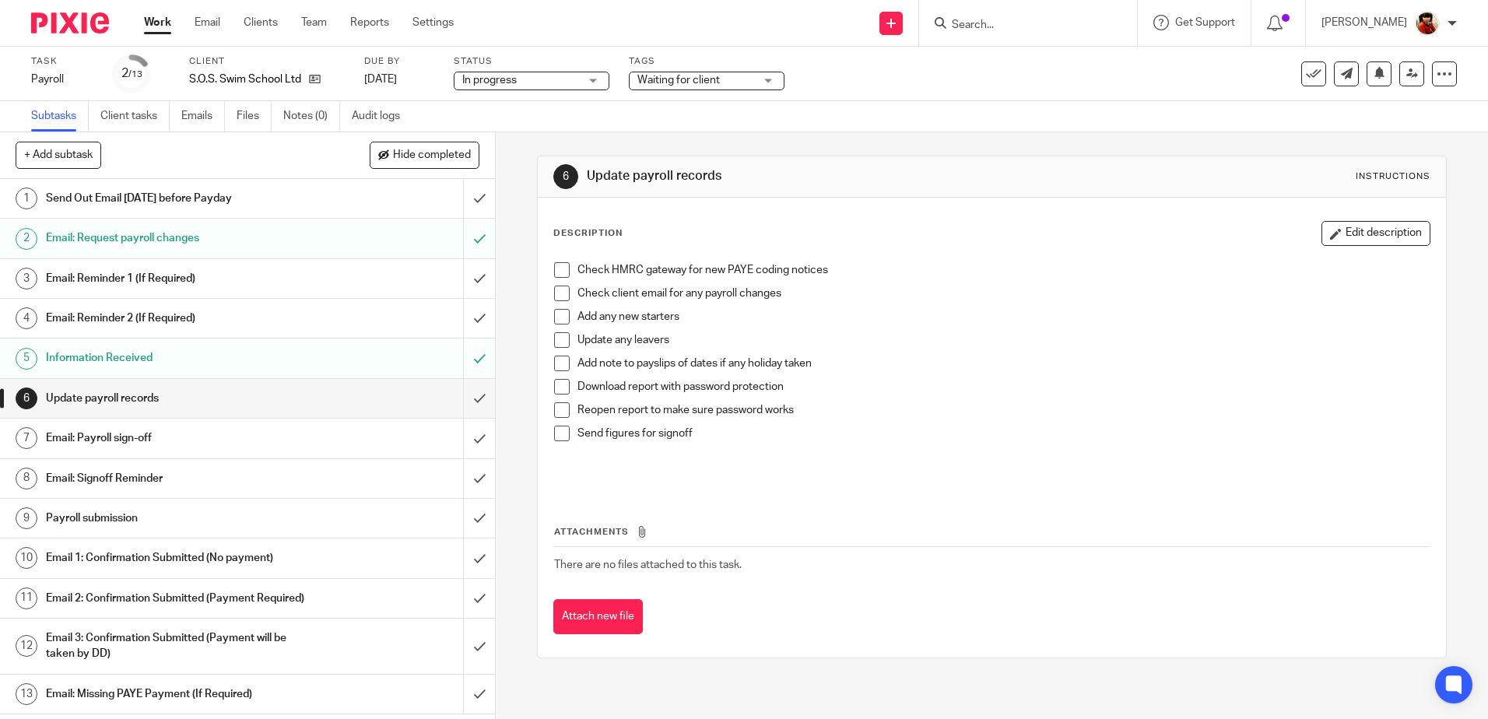
click at [556, 319] on span at bounding box center [562, 317] width 16 height 16
click at [560, 343] on span at bounding box center [562, 340] width 16 height 16
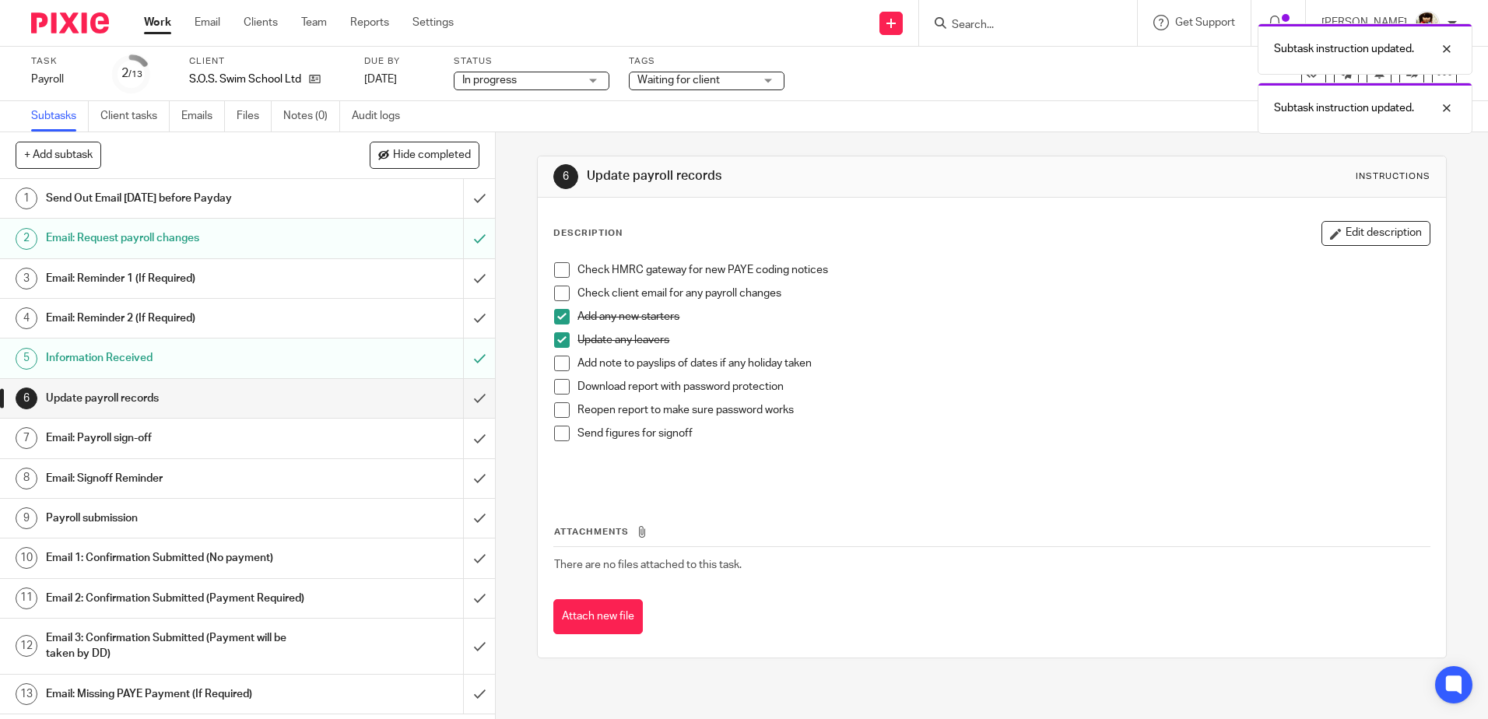
click at [555, 268] on span at bounding box center [562, 270] width 16 height 16
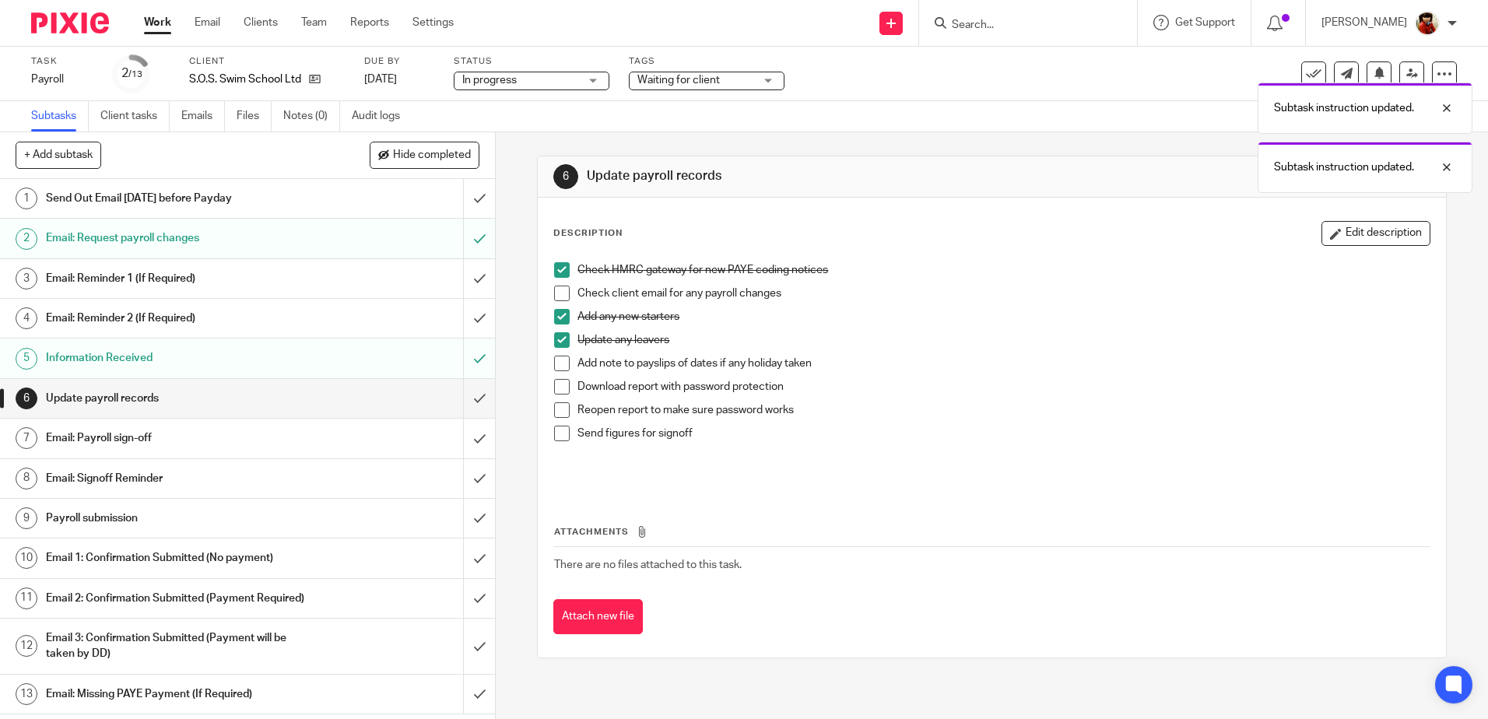
click at [558, 390] on span at bounding box center [562, 387] width 16 height 16
click at [557, 414] on span at bounding box center [562, 410] width 16 height 16
click at [558, 433] on span at bounding box center [562, 434] width 16 height 16
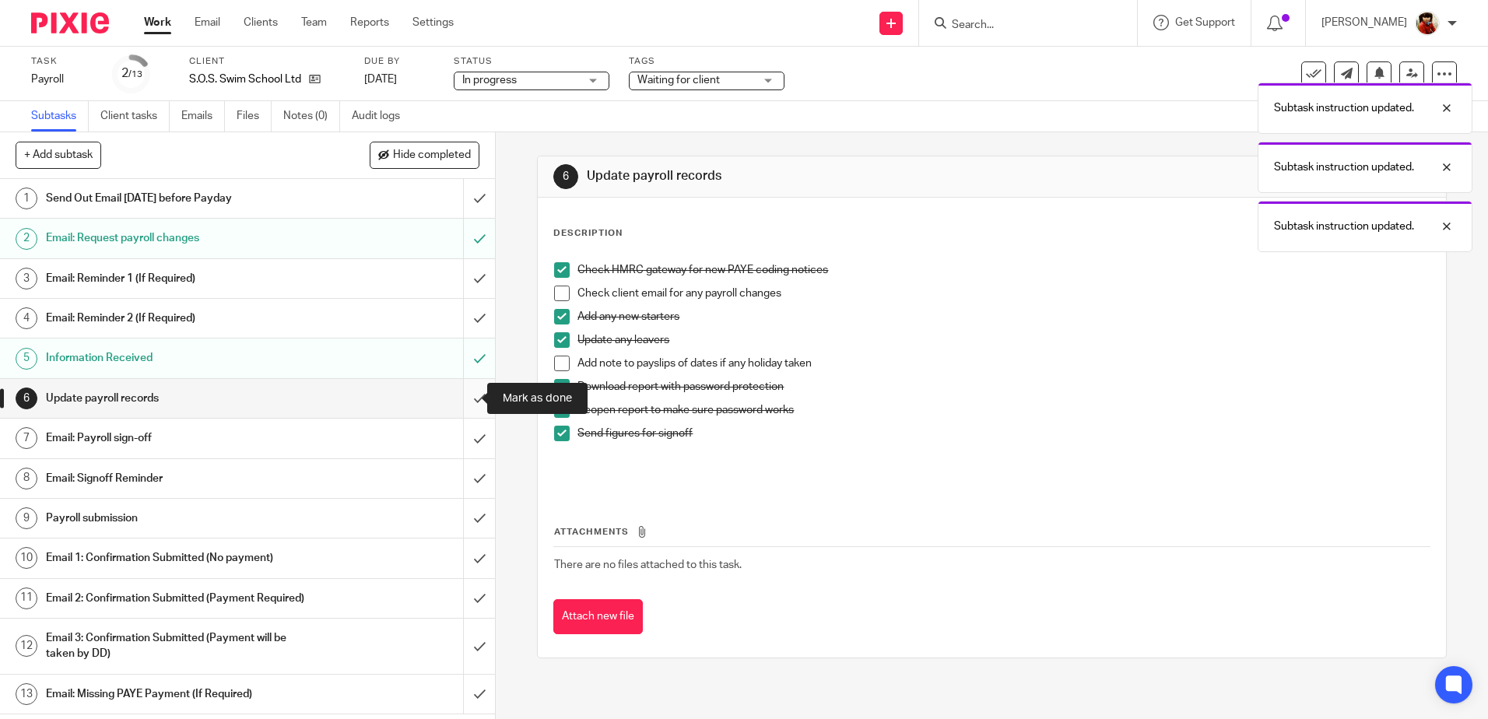
click at [466, 395] on input "submit" at bounding box center [247, 398] width 495 height 39
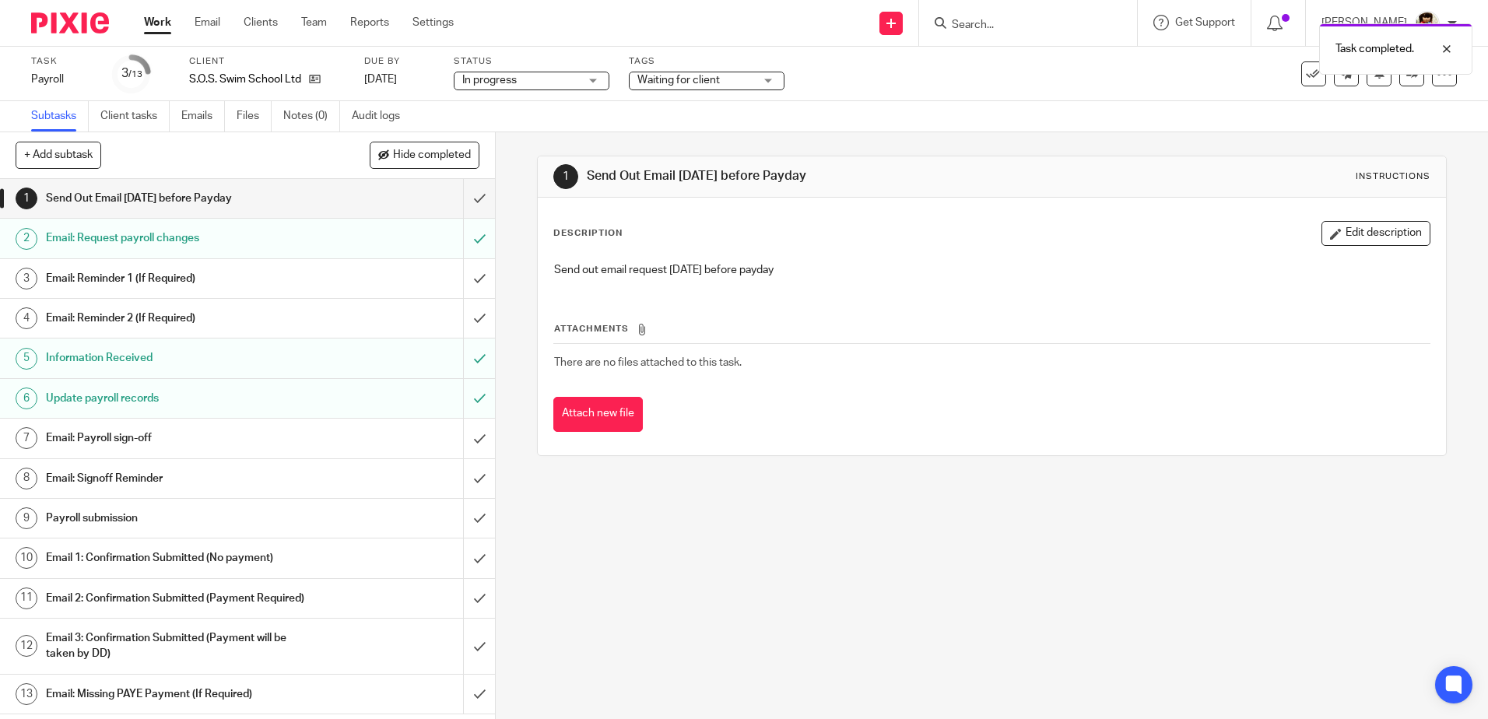
click at [129, 437] on h1 "Email: Payroll sign-off" at bounding box center [180, 438] width 268 height 23
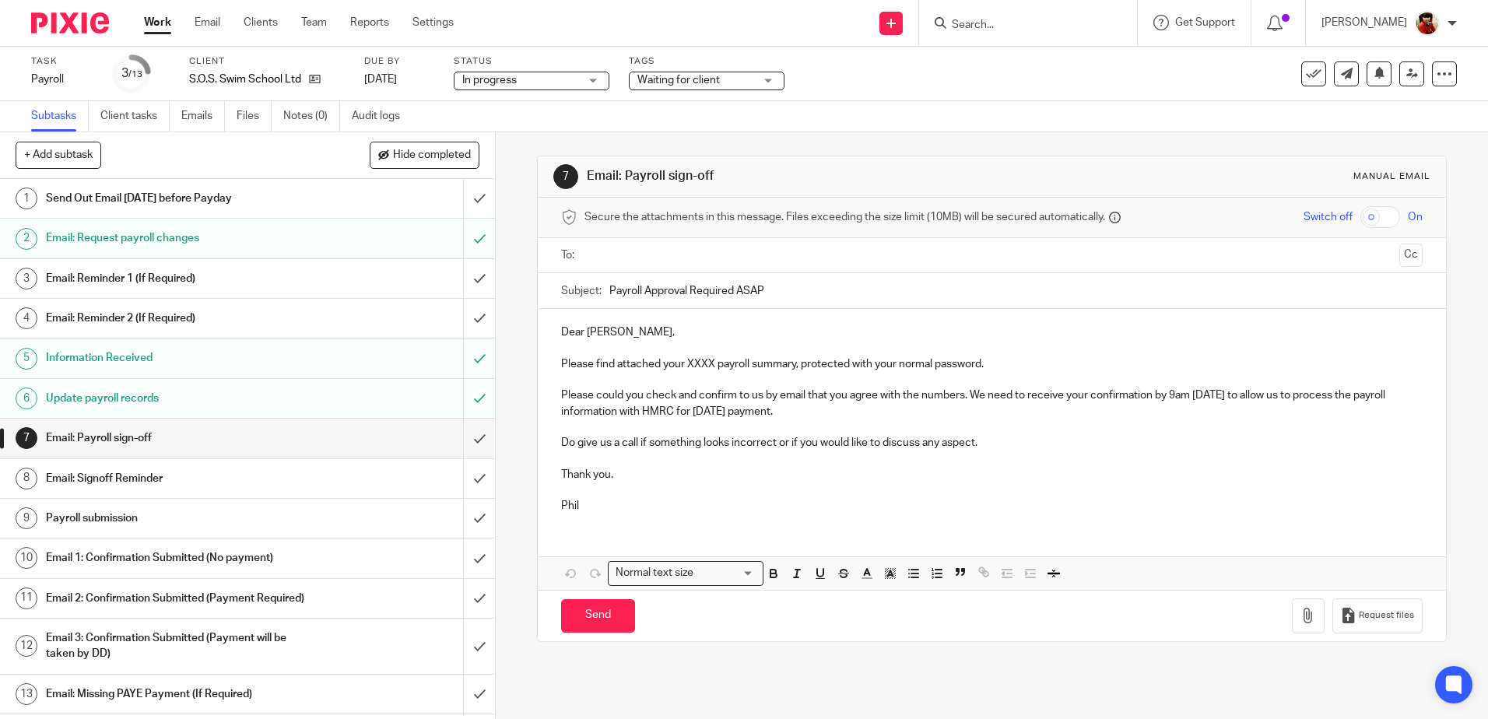
click at [712, 362] on p "Please find attached your XXXX payroll summary, protected with your normal pass…" at bounding box center [991, 365] width 861 height 16
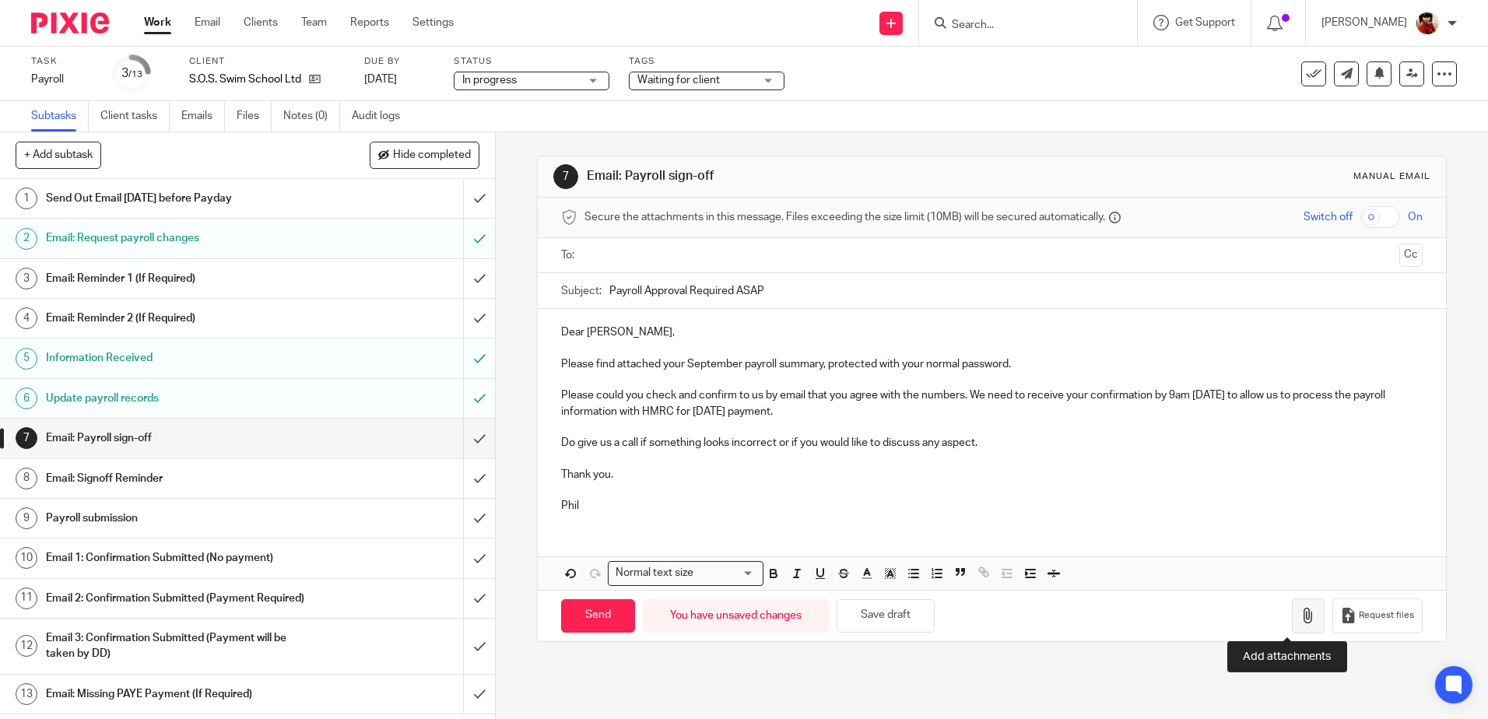
click at [1301, 617] on icon "button" at bounding box center [1309, 616] width 16 height 16
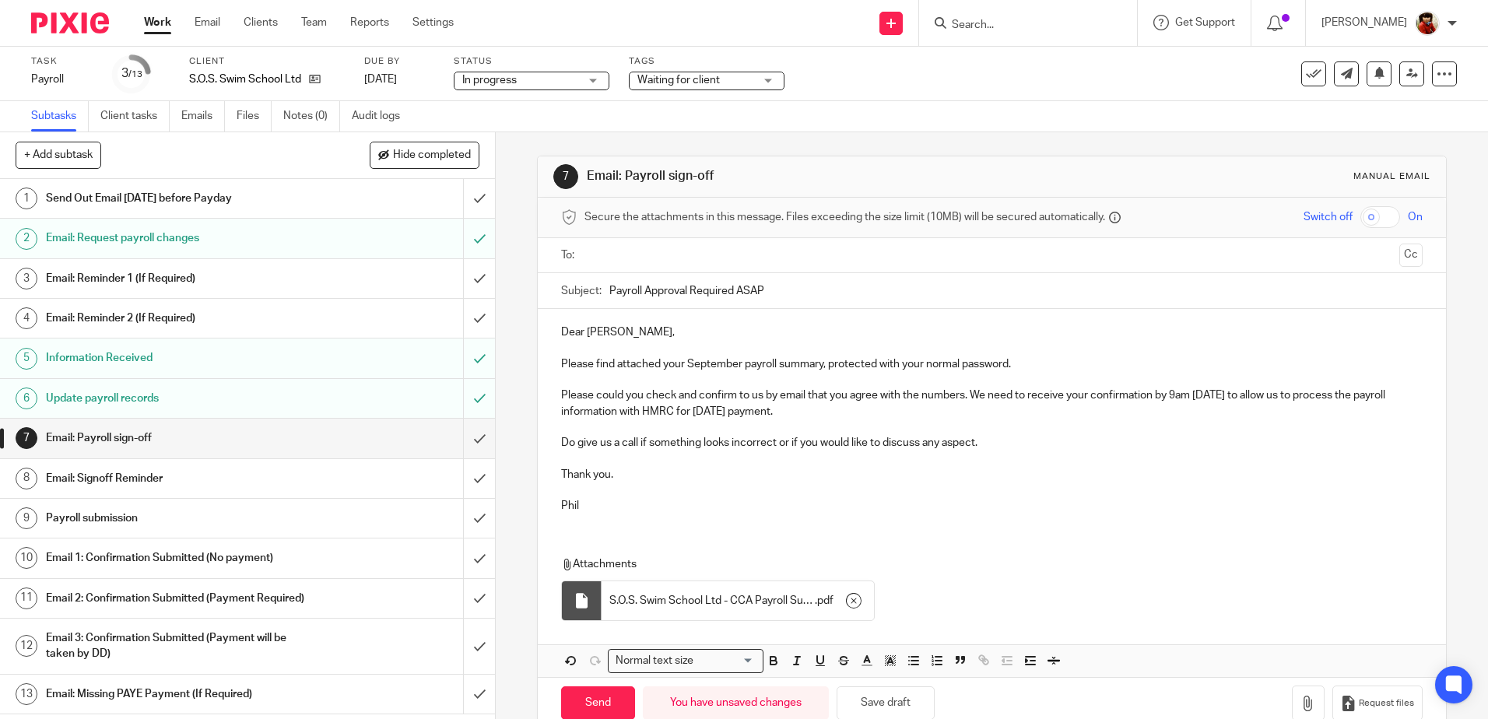
click at [599, 245] on ul at bounding box center [992, 256] width 813 height 26
click at [598, 258] on input "text" at bounding box center [991, 256] width 803 height 18
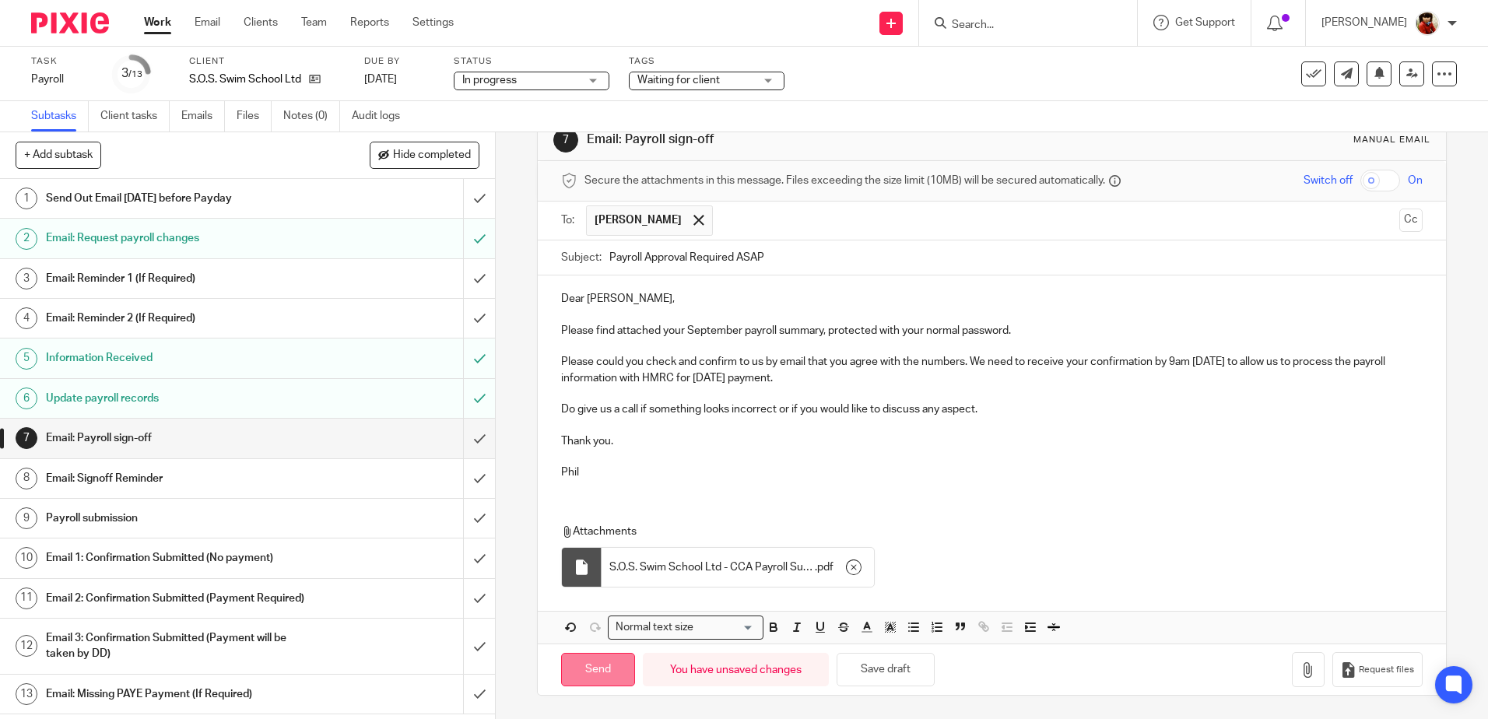
click at [595, 669] on input "Send" at bounding box center [598, 669] width 74 height 33
type input "Sent"
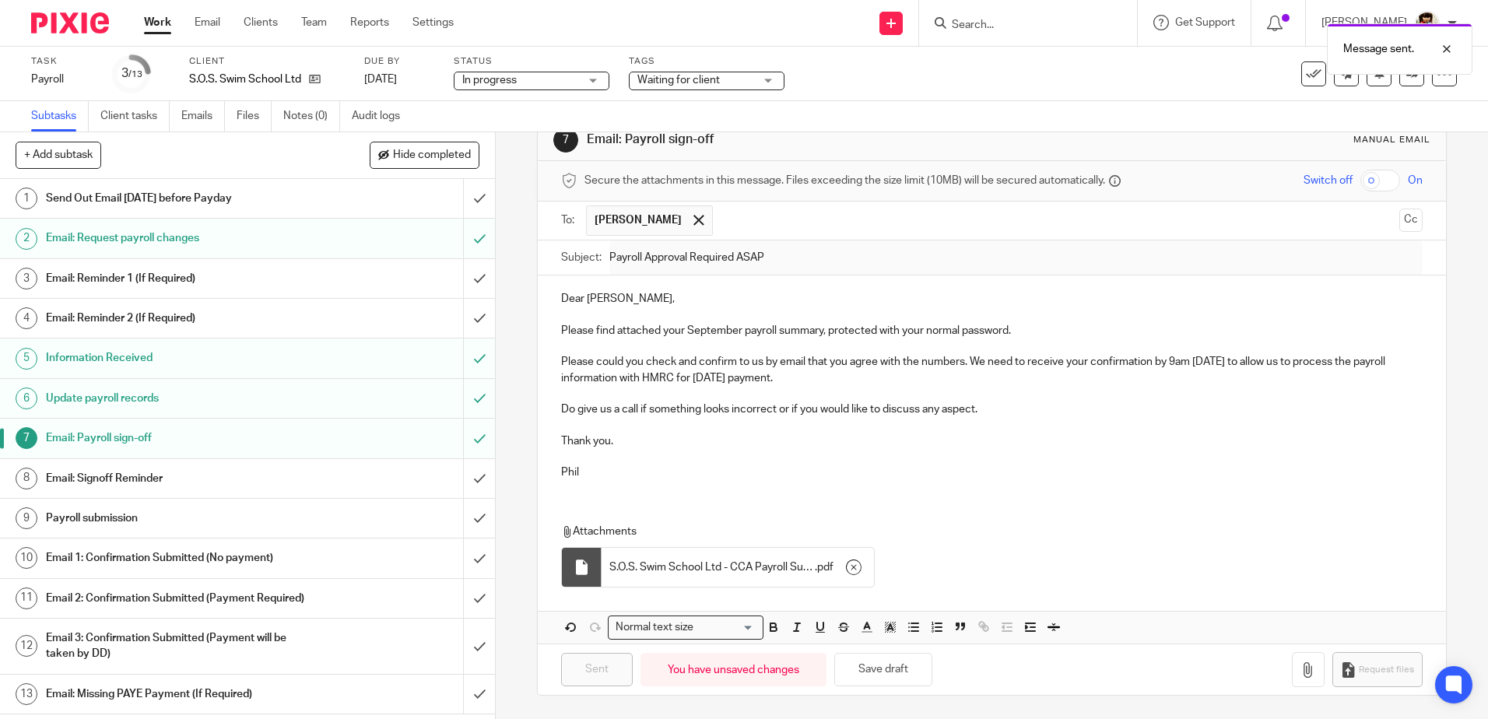
click at [768, 83] on div "Waiting for client" at bounding box center [707, 81] width 156 height 19
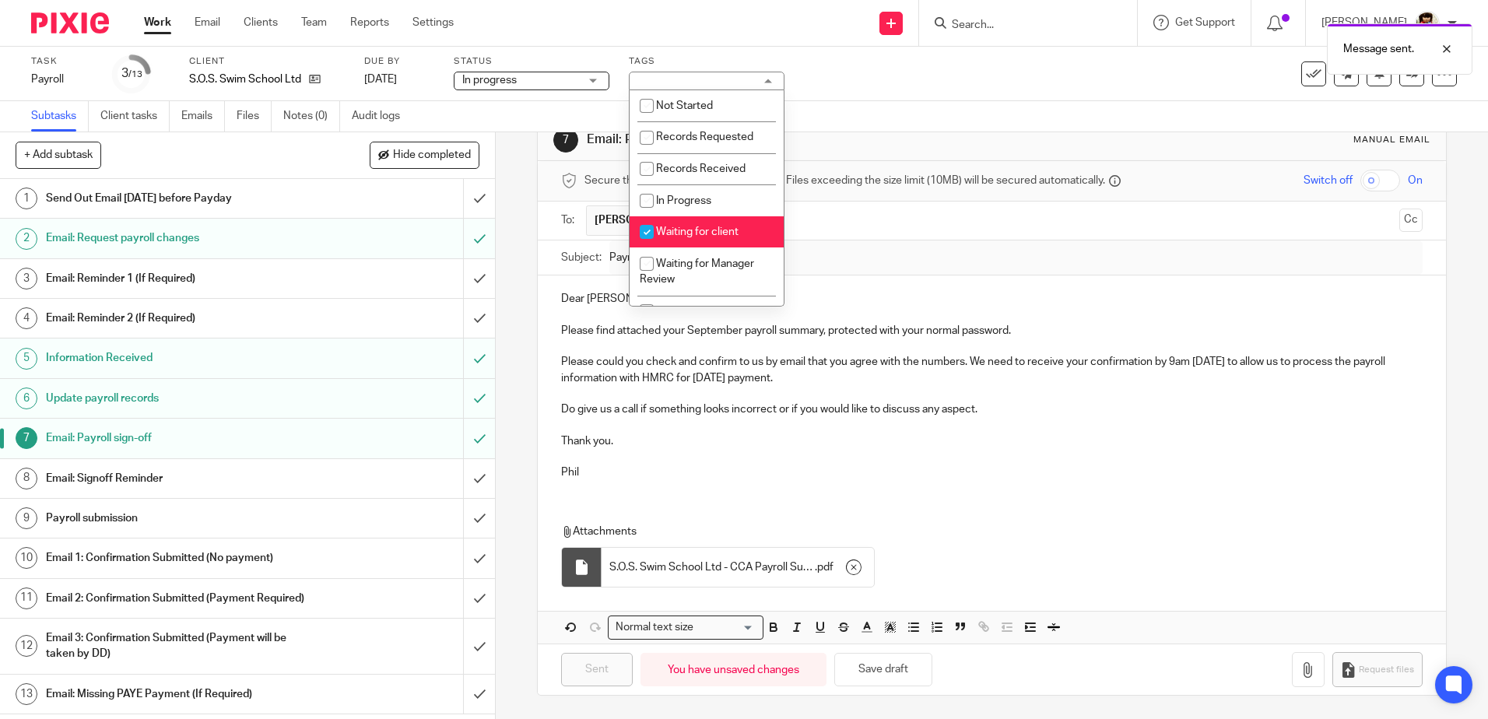
click at [655, 229] on input "checkbox" at bounding box center [647, 232] width 30 height 30
checkbox input "false"
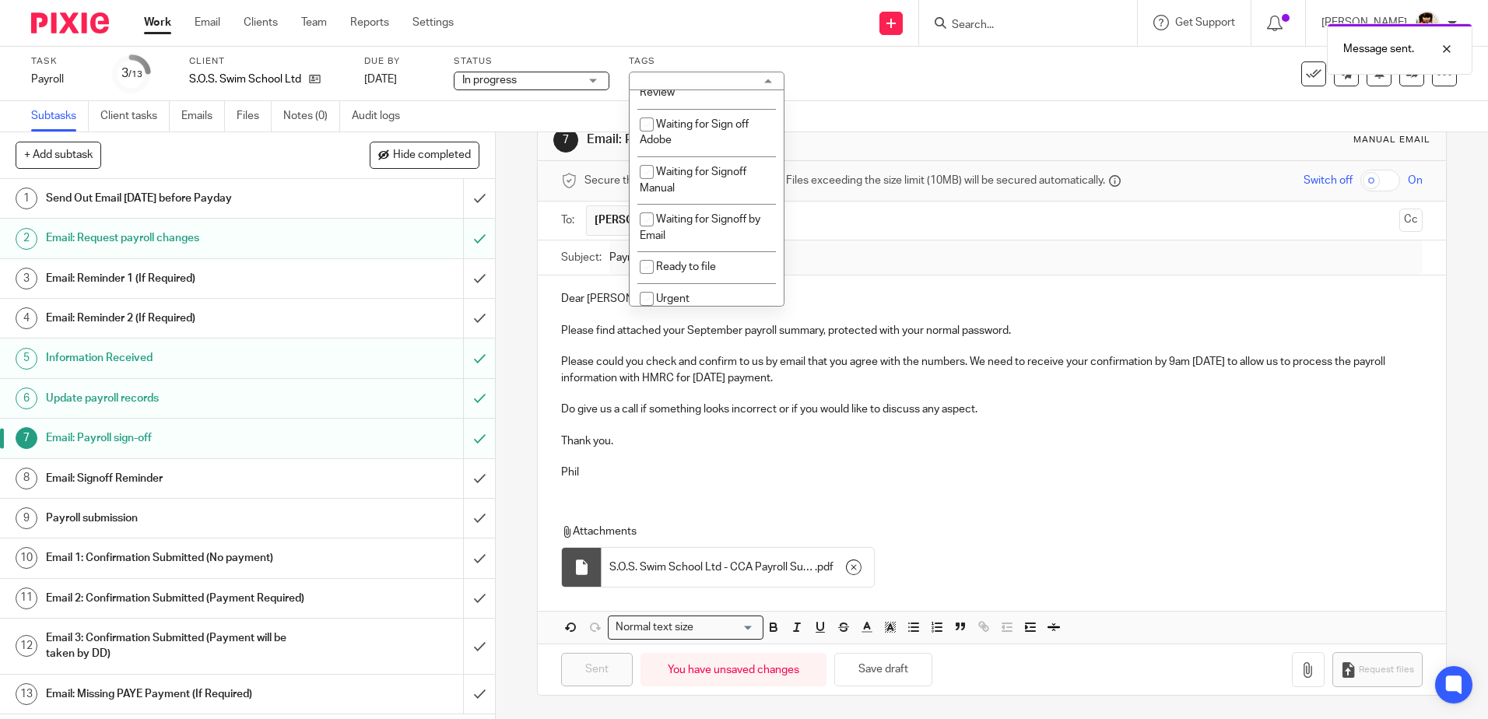
scroll to position [192, 0]
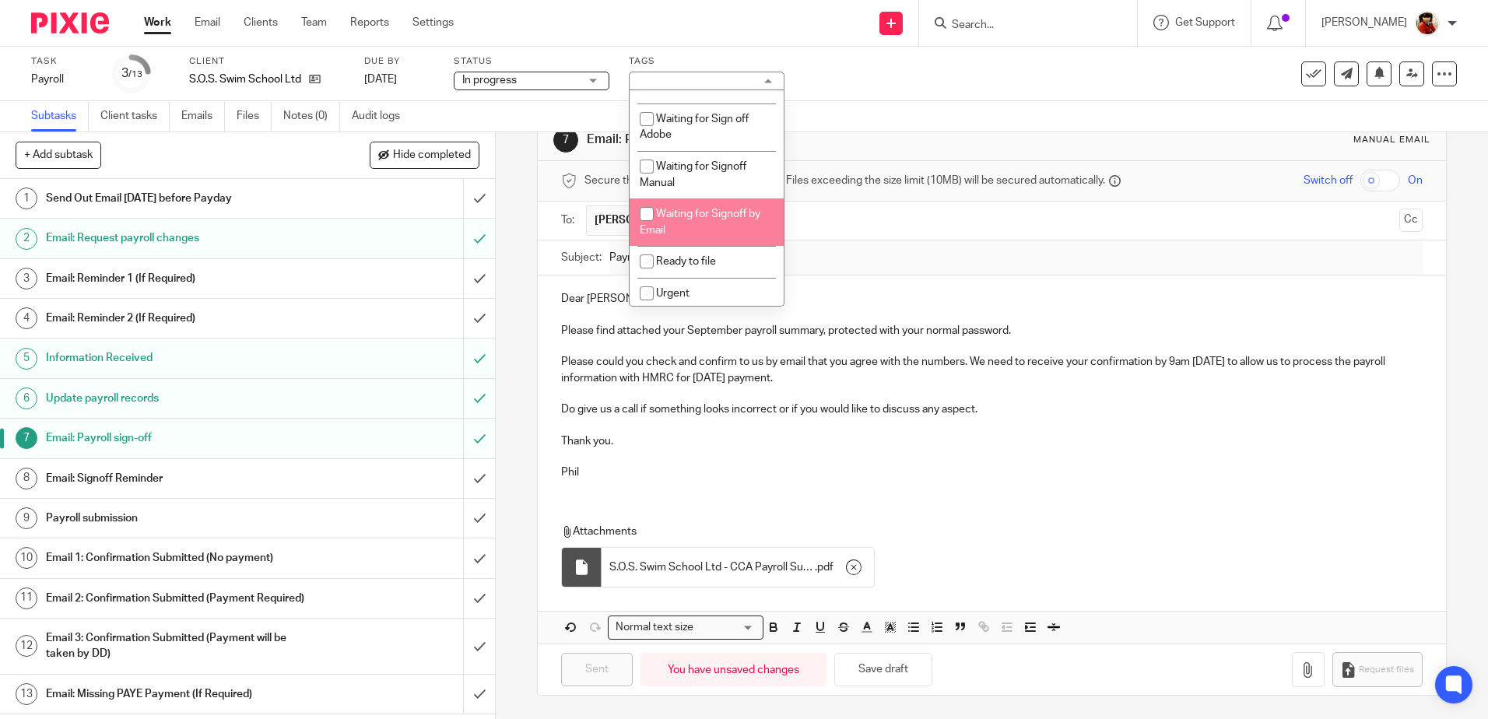
click at [641, 212] on input "checkbox" at bounding box center [647, 214] width 30 height 30
checkbox input "true"
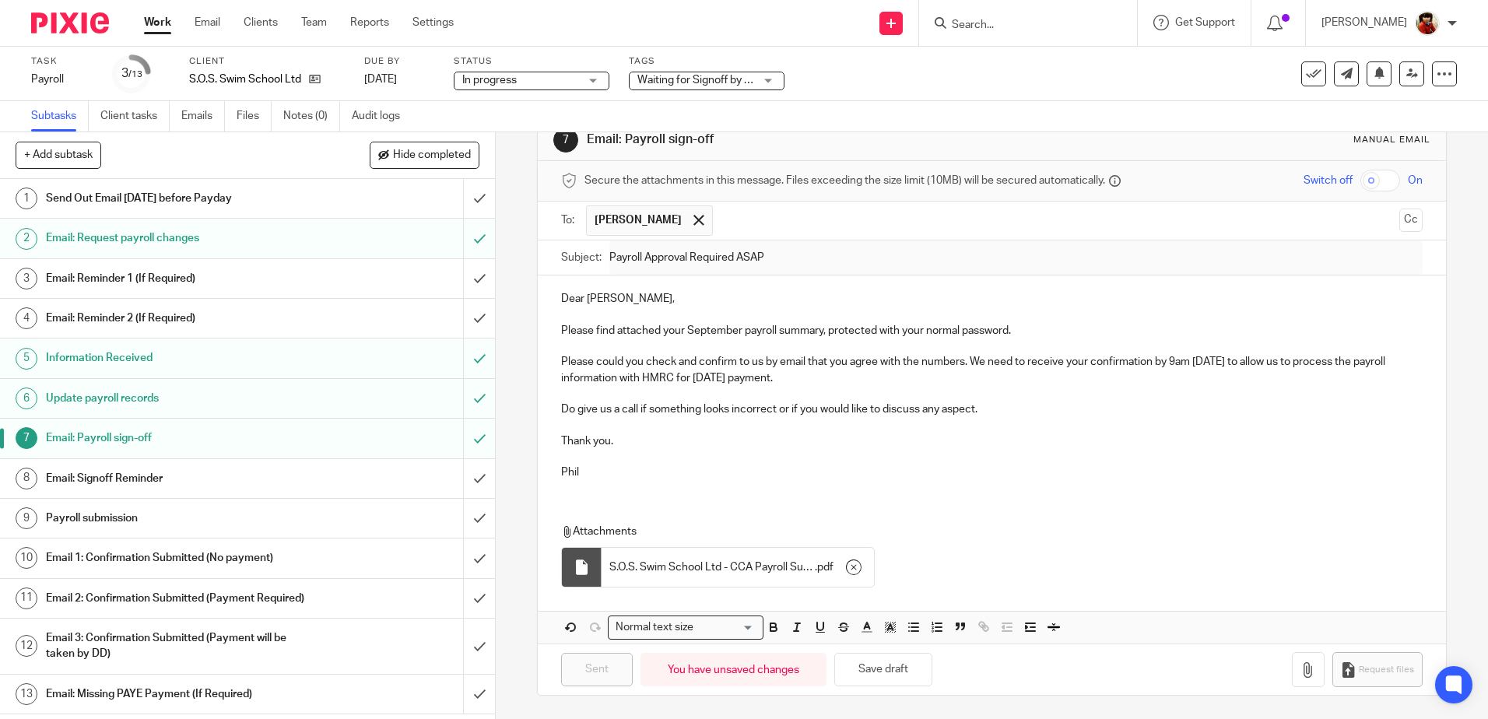
click at [503, 359] on div "7 Email: Payroll sign-off Manual email Secure the attachments in this message. …" at bounding box center [992, 425] width 993 height 587
click at [156, 29] on link "Work" at bounding box center [157, 23] width 27 height 16
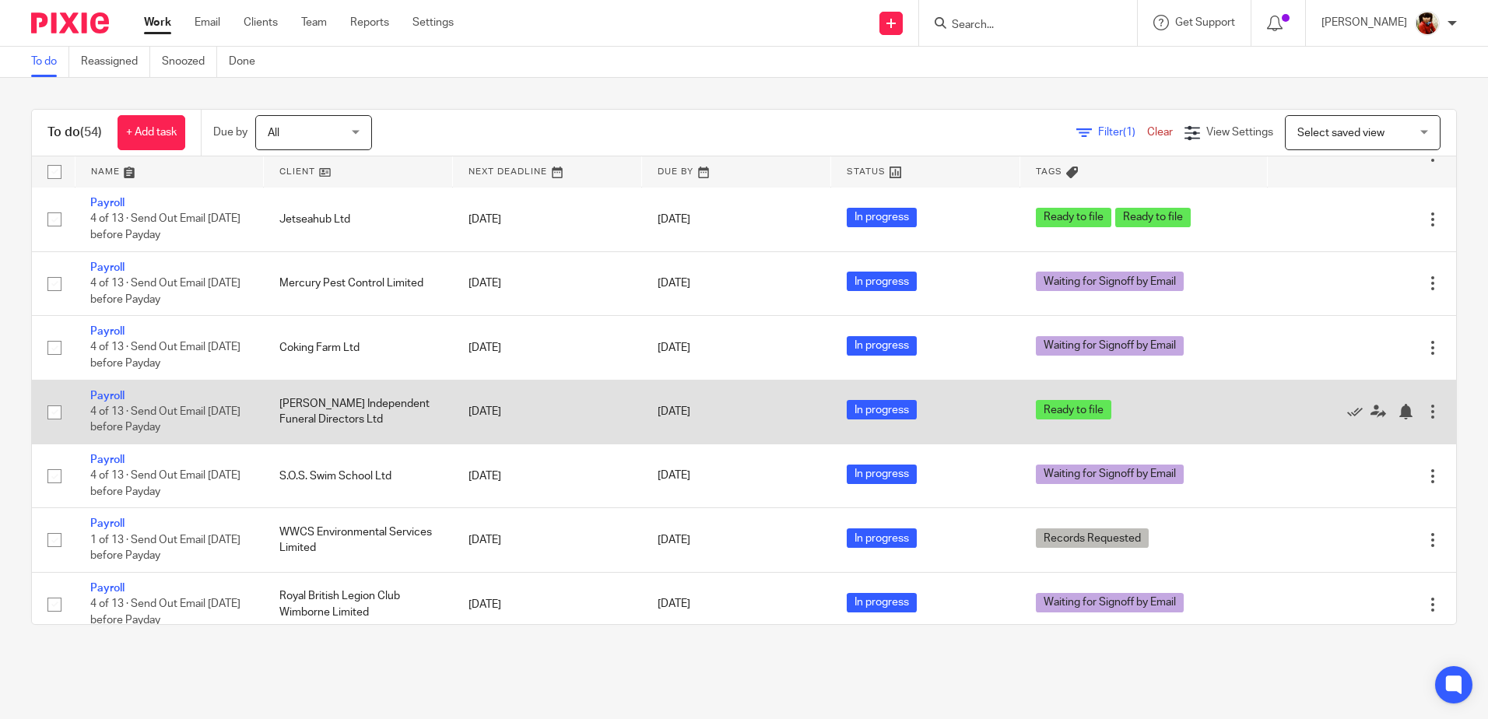
scroll to position [1484, 0]
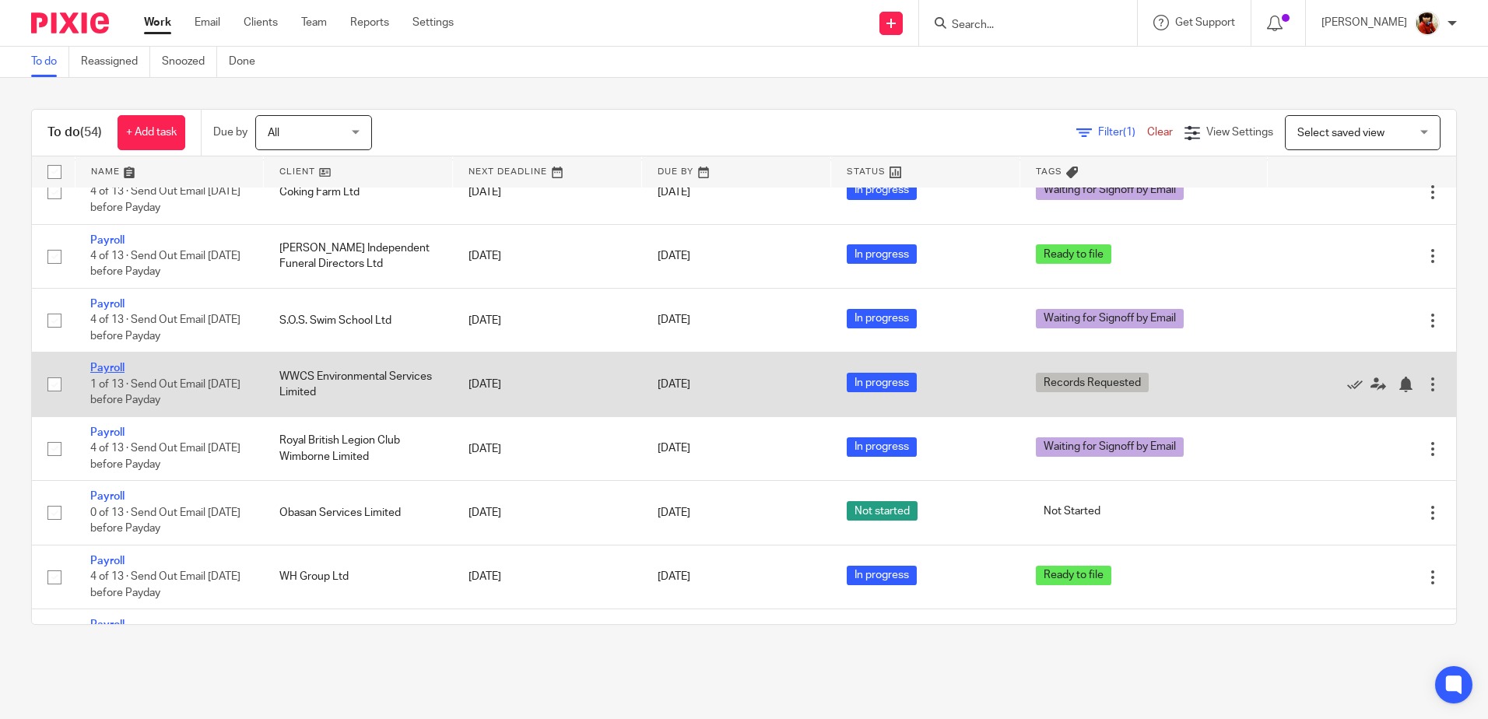
click at [118, 370] on link "Payroll" at bounding box center [107, 368] width 34 height 11
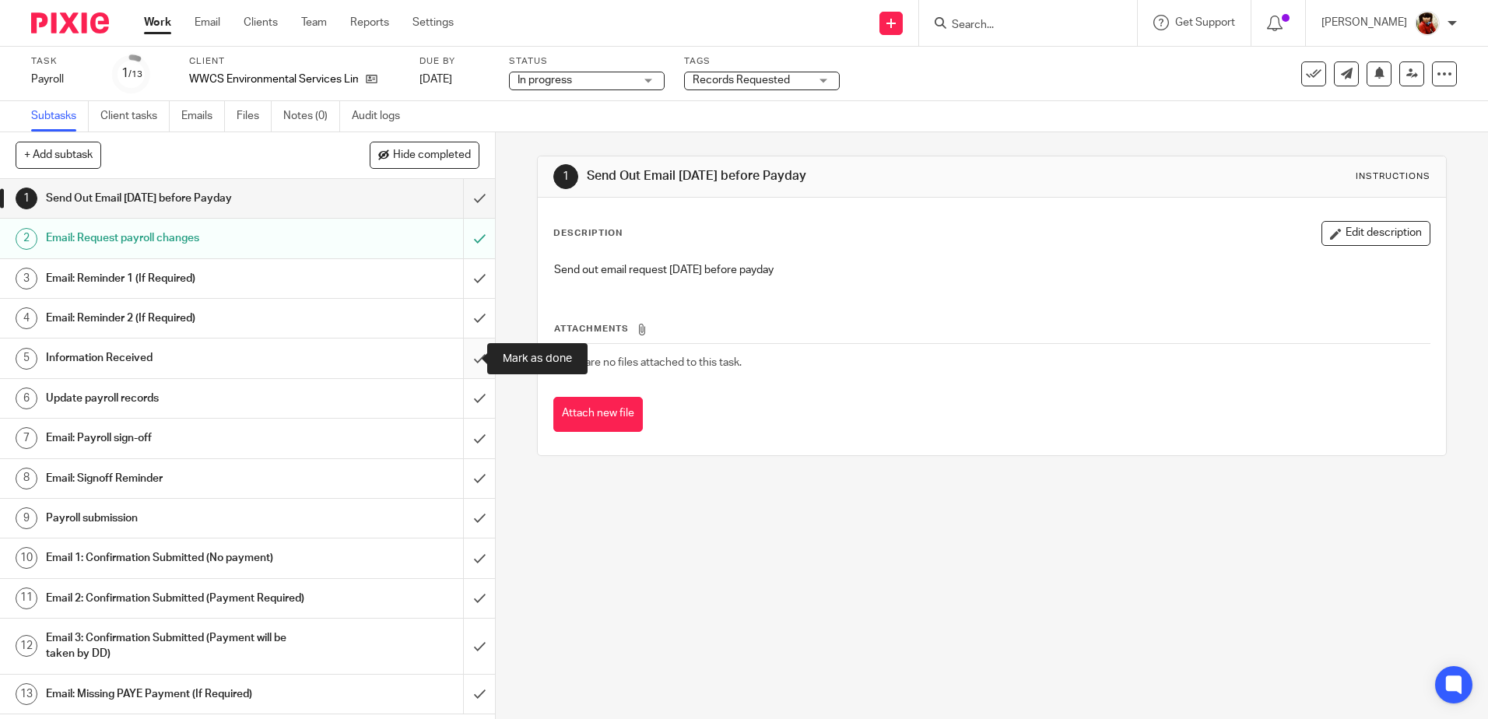
click at [459, 356] on input "submit" at bounding box center [247, 358] width 495 height 39
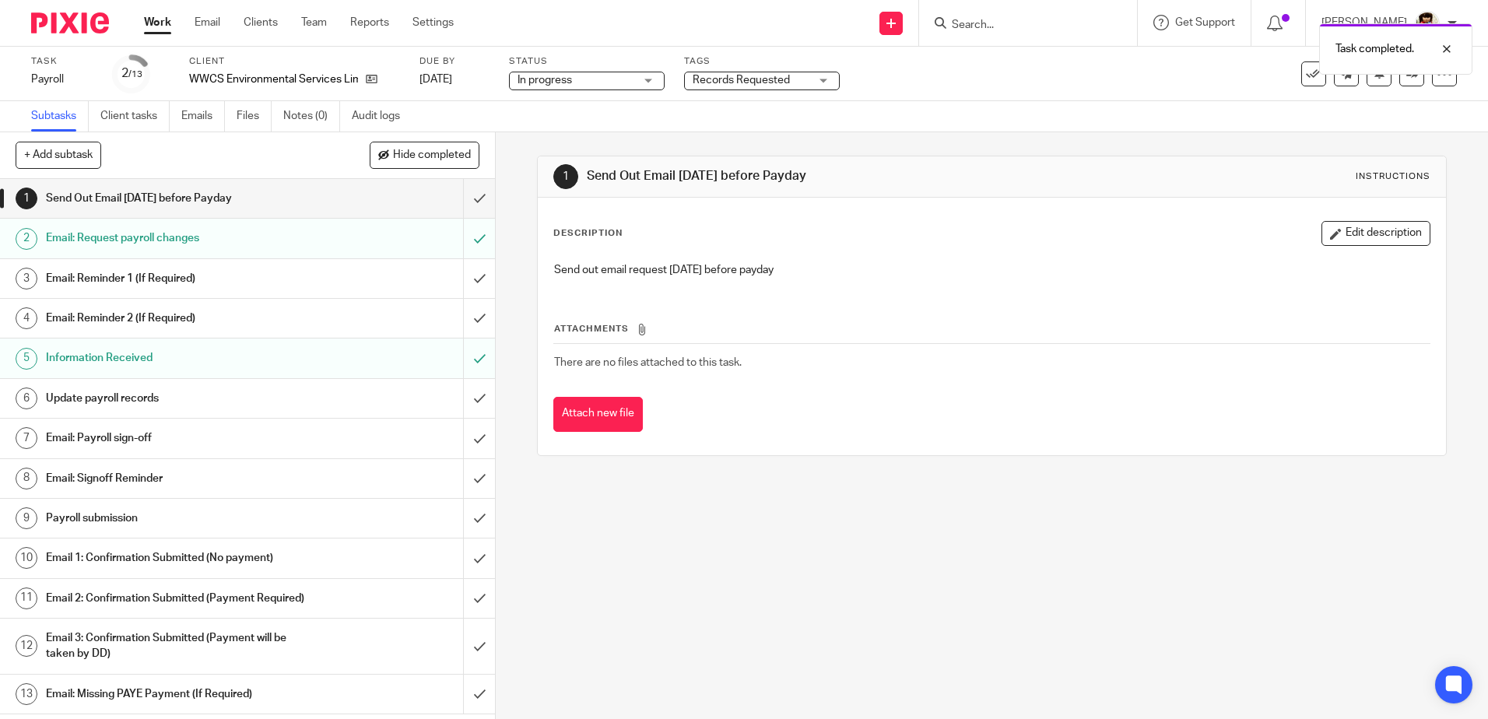
click at [76, 396] on h1 "Update payroll records" at bounding box center [180, 398] width 268 height 23
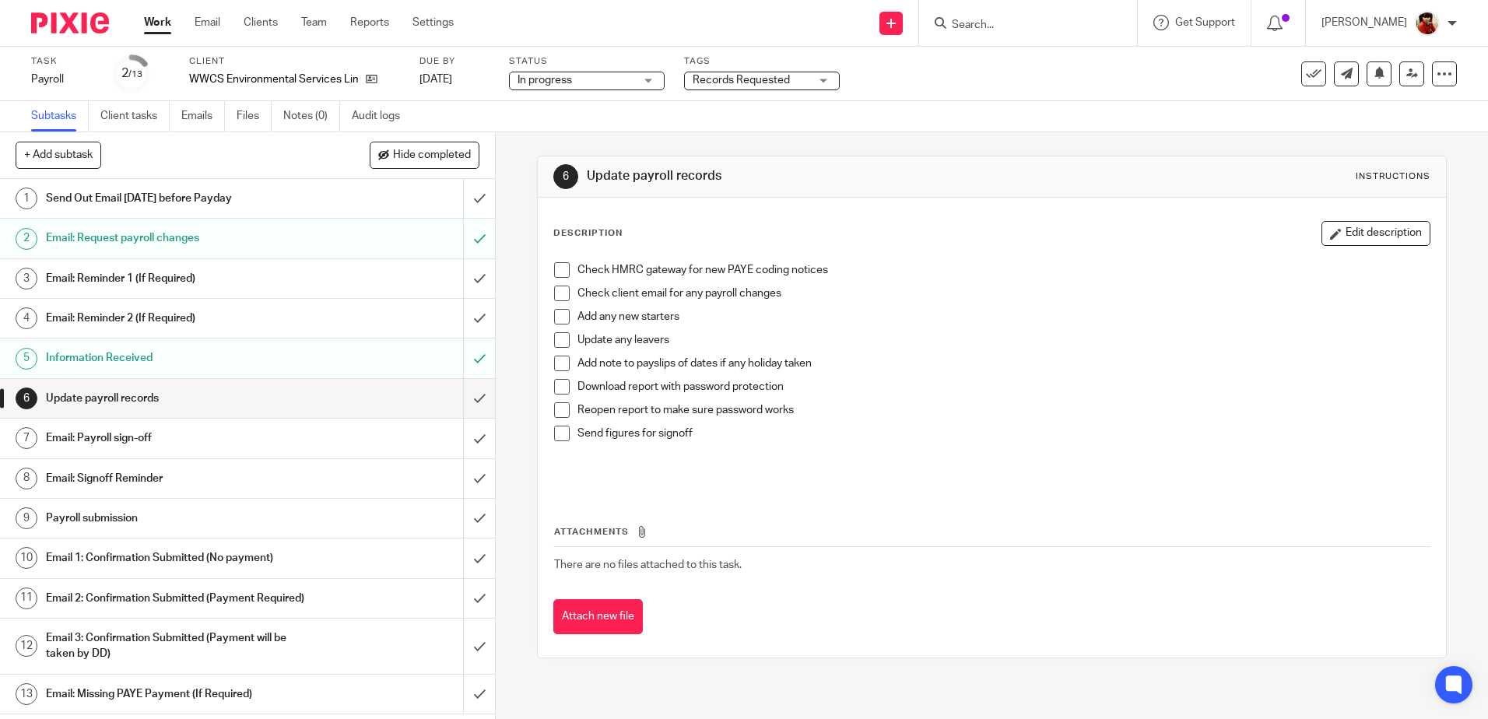
click at [554, 271] on span at bounding box center [562, 270] width 16 height 16
click at [828, 77] on div "Records Requested" at bounding box center [762, 81] width 156 height 19
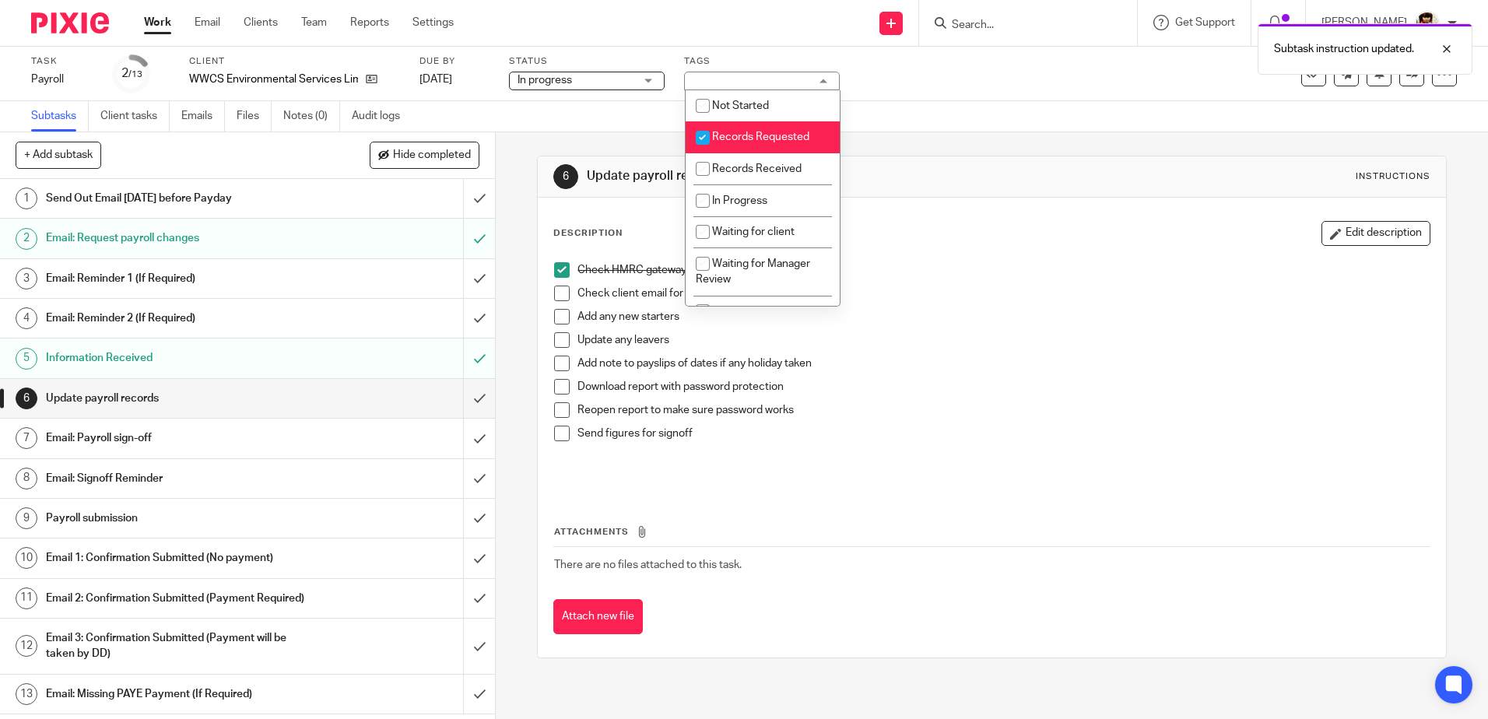
click at [697, 140] on input "checkbox" at bounding box center [703, 138] width 30 height 30
checkbox input "false"
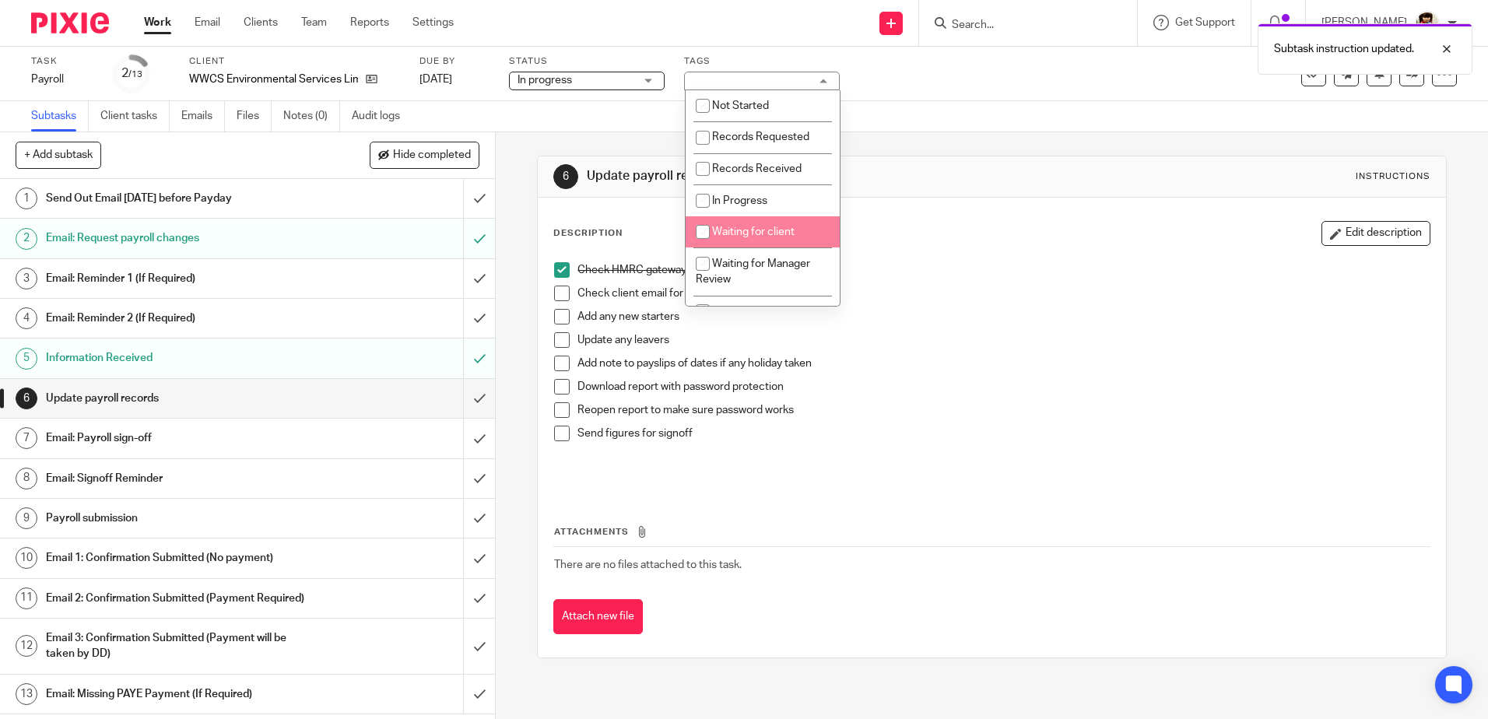
click at [701, 231] on input "checkbox" at bounding box center [703, 232] width 30 height 30
checkbox input "true"
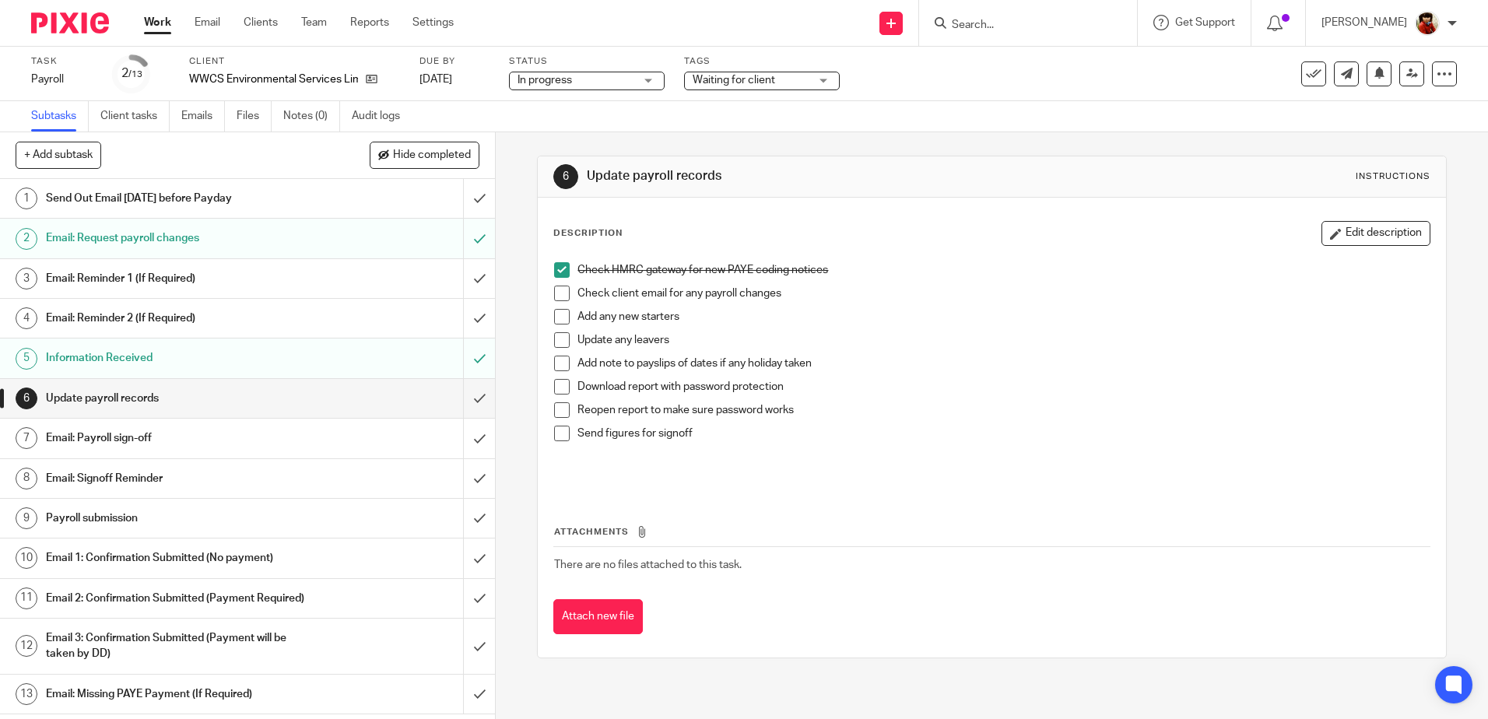
click at [1014, 202] on div "Description Edit description Check HMRC gateway for new PAYE coding notices Che…" at bounding box center [992, 428] width 908 height 460
click at [158, 27] on link "Work" at bounding box center [157, 23] width 27 height 16
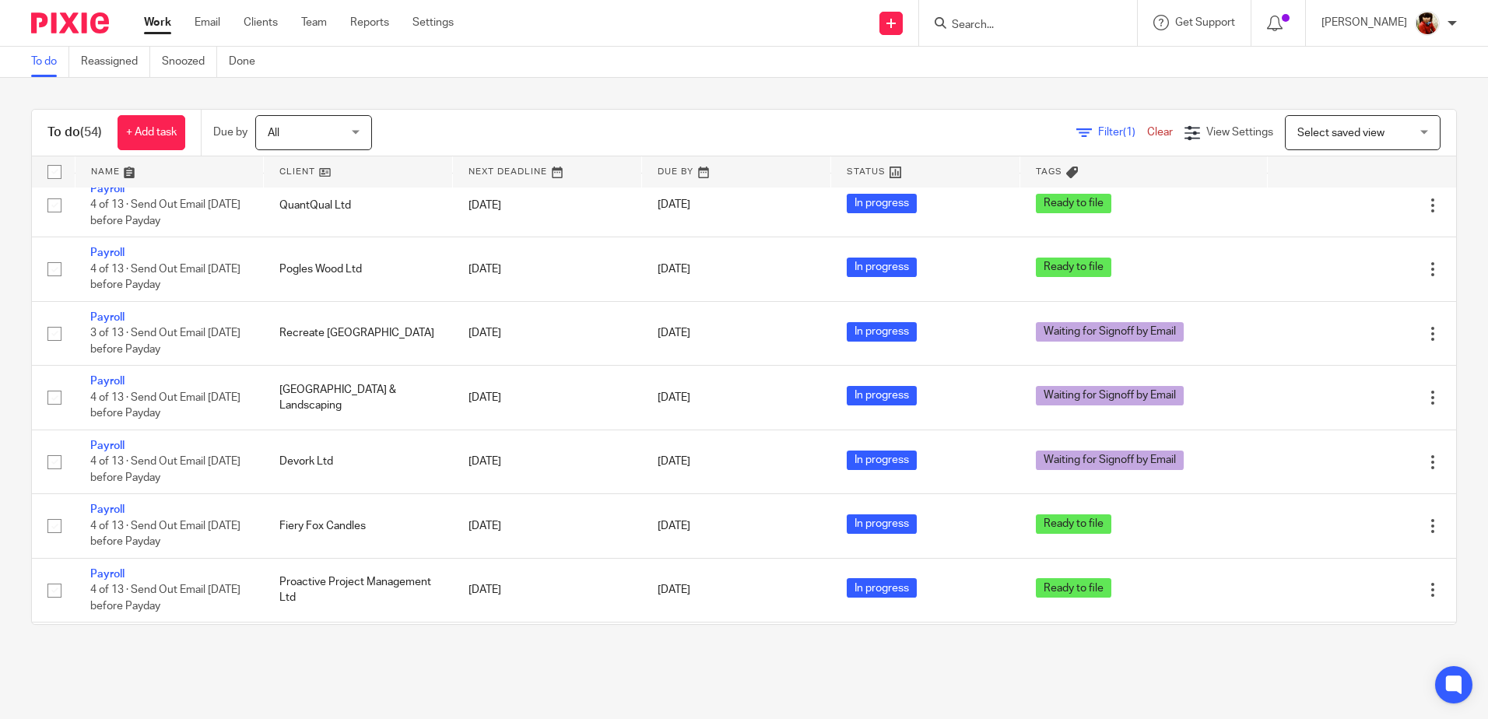
scroll to position [810, 0]
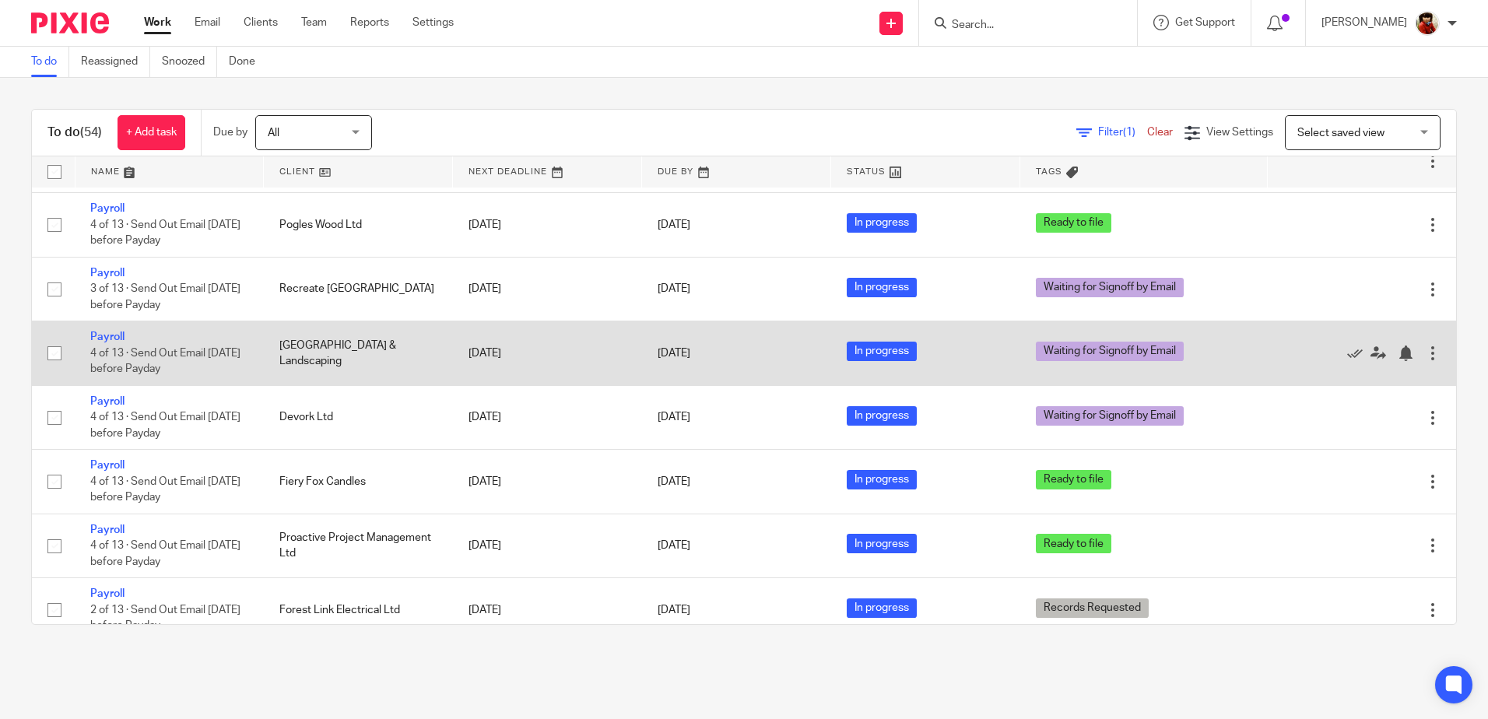
click at [118, 331] on td "Payroll 4 of 13 · Send Out Email [DATE] before Payday" at bounding box center [169, 353] width 189 height 64
click at [106, 337] on link "Payroll" at bounding box center [107, 337] width 34 height 11
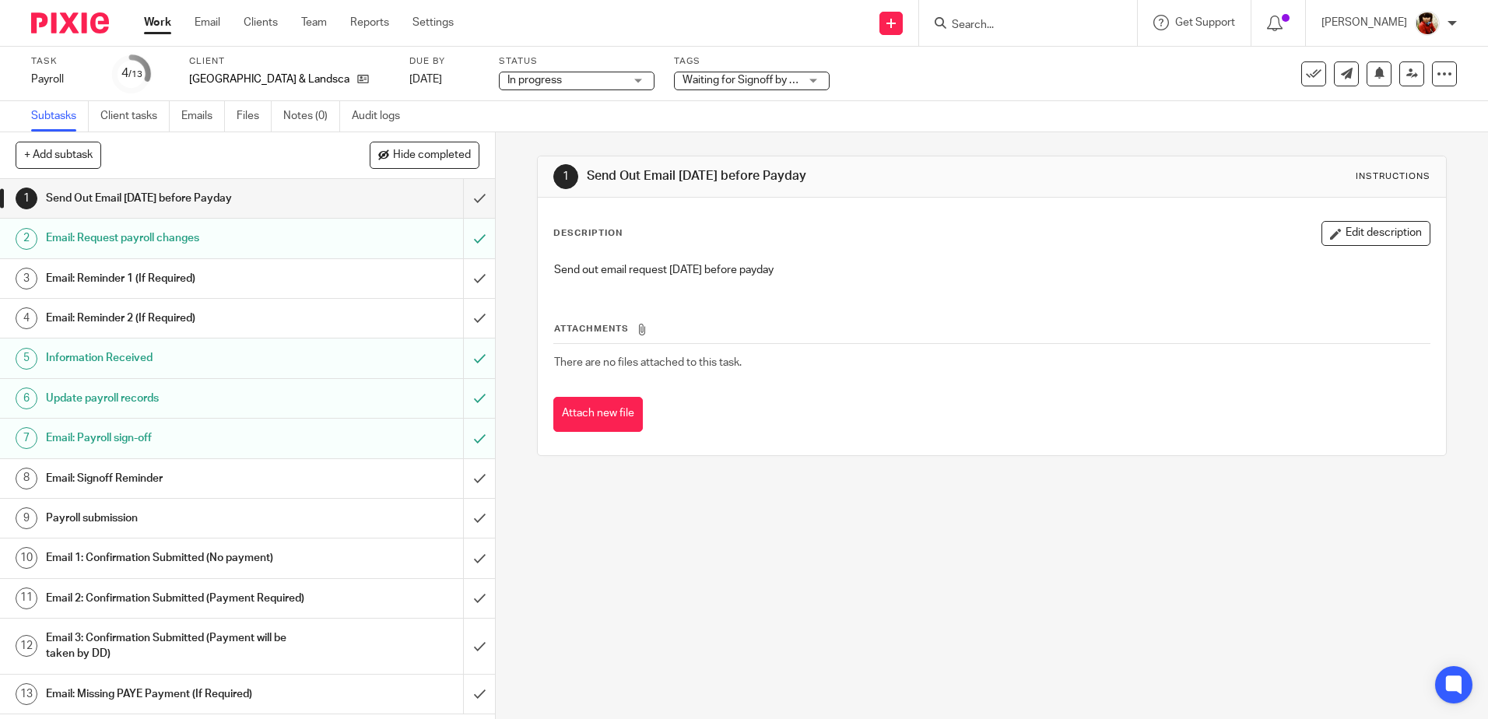
click at [784, 83] on div "Waiting for Signoff by Email" at bounding box center [752, 81] width 156 height 19
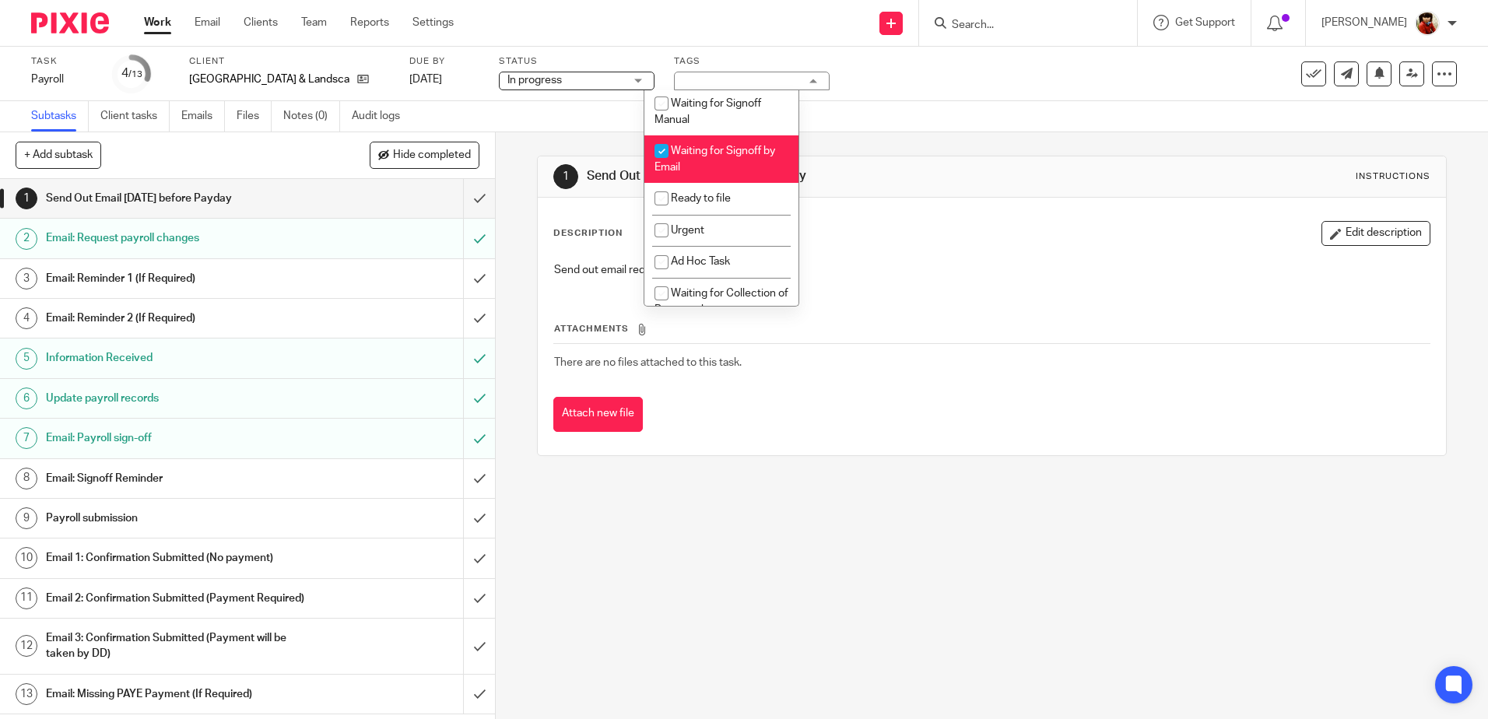
scroll to position [269, 0]
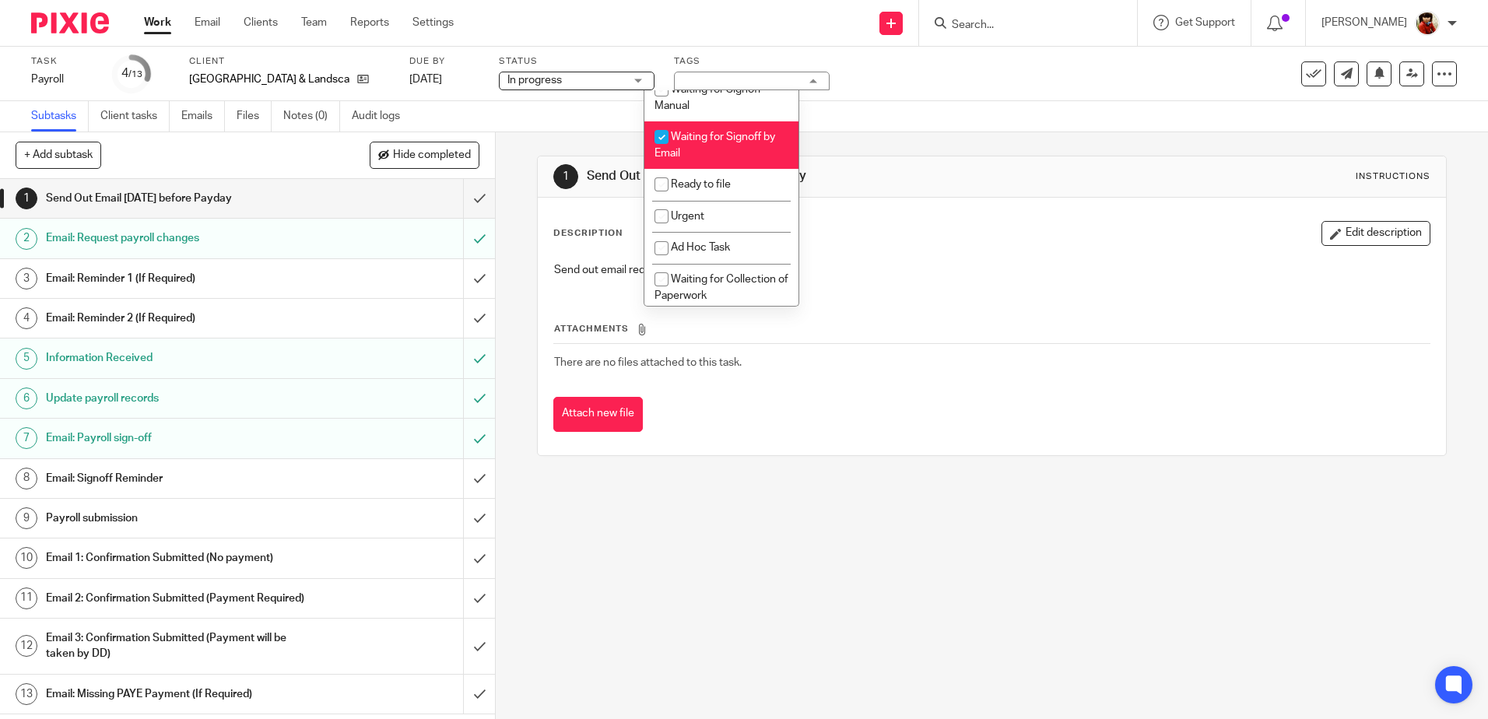
click at [659, 135] on input "checkbox" at bounding box center [662, 137] width 30 height 30
checkbox input "false"
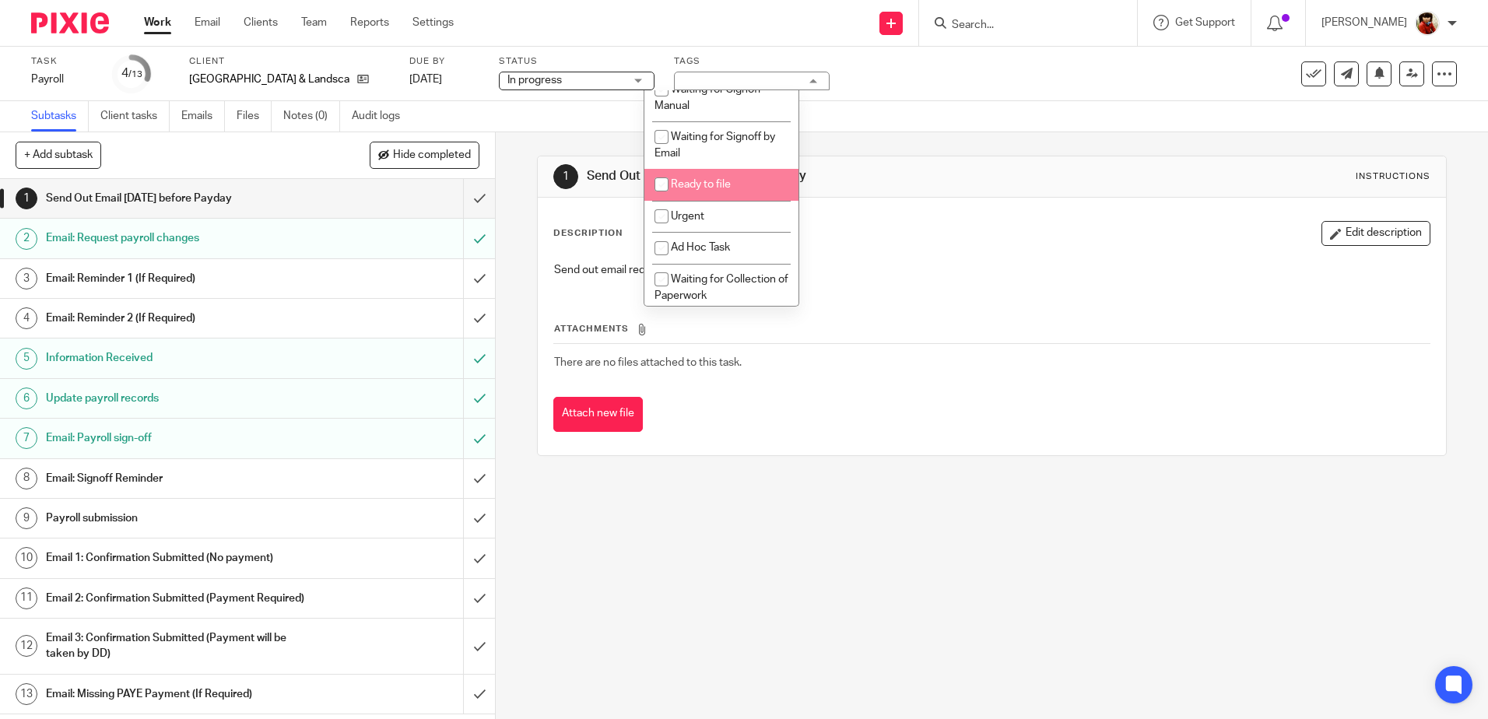
click at [660, 192] on input "checkbox" at bounding box center [662, 185] width 30 height 30
checkbox input "true"
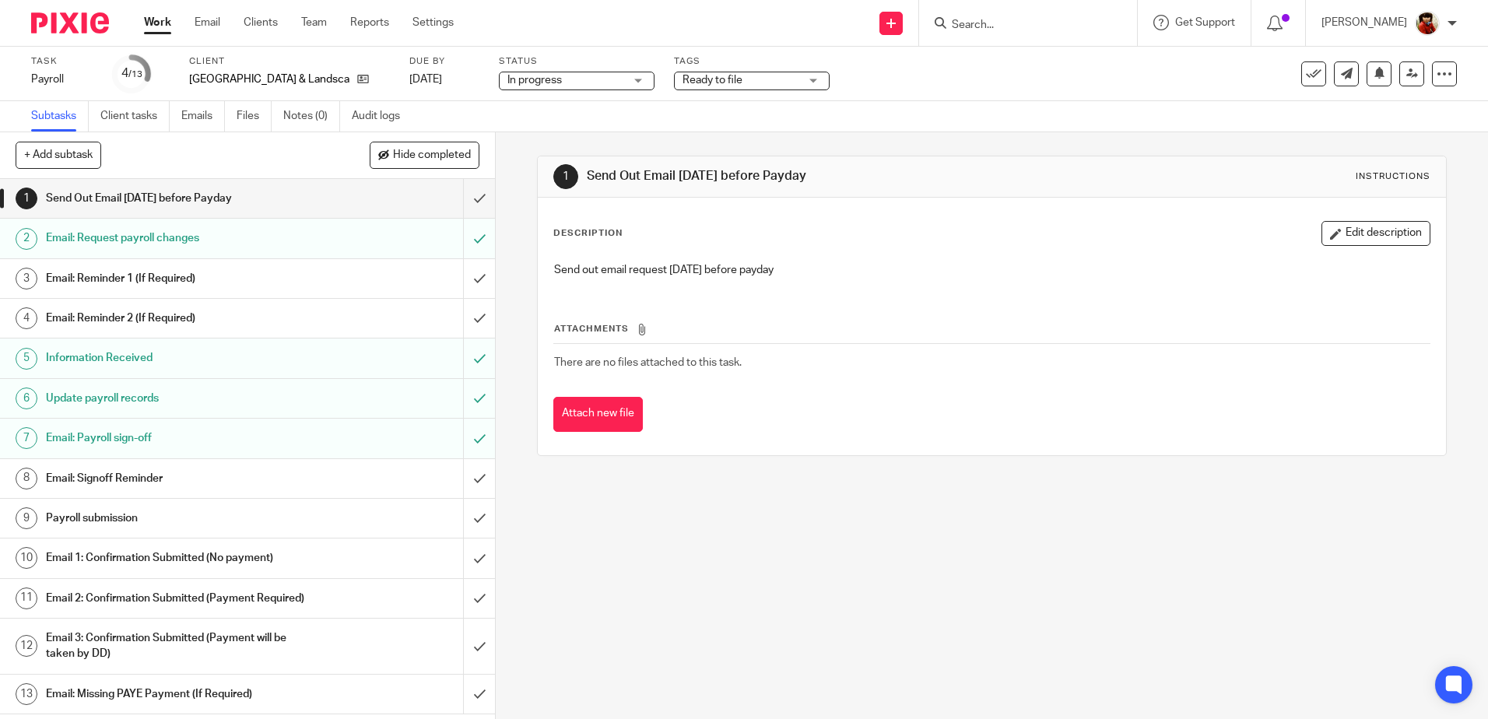
click at [980, 122] on div "Subtasks Client tasks Emails Files Notes (0) Audit logs" at bounding box center [744, 116] width 1488 height 31
click at [165, 25] on link "Work" at bounding box center [157, 23] width 27 height 16
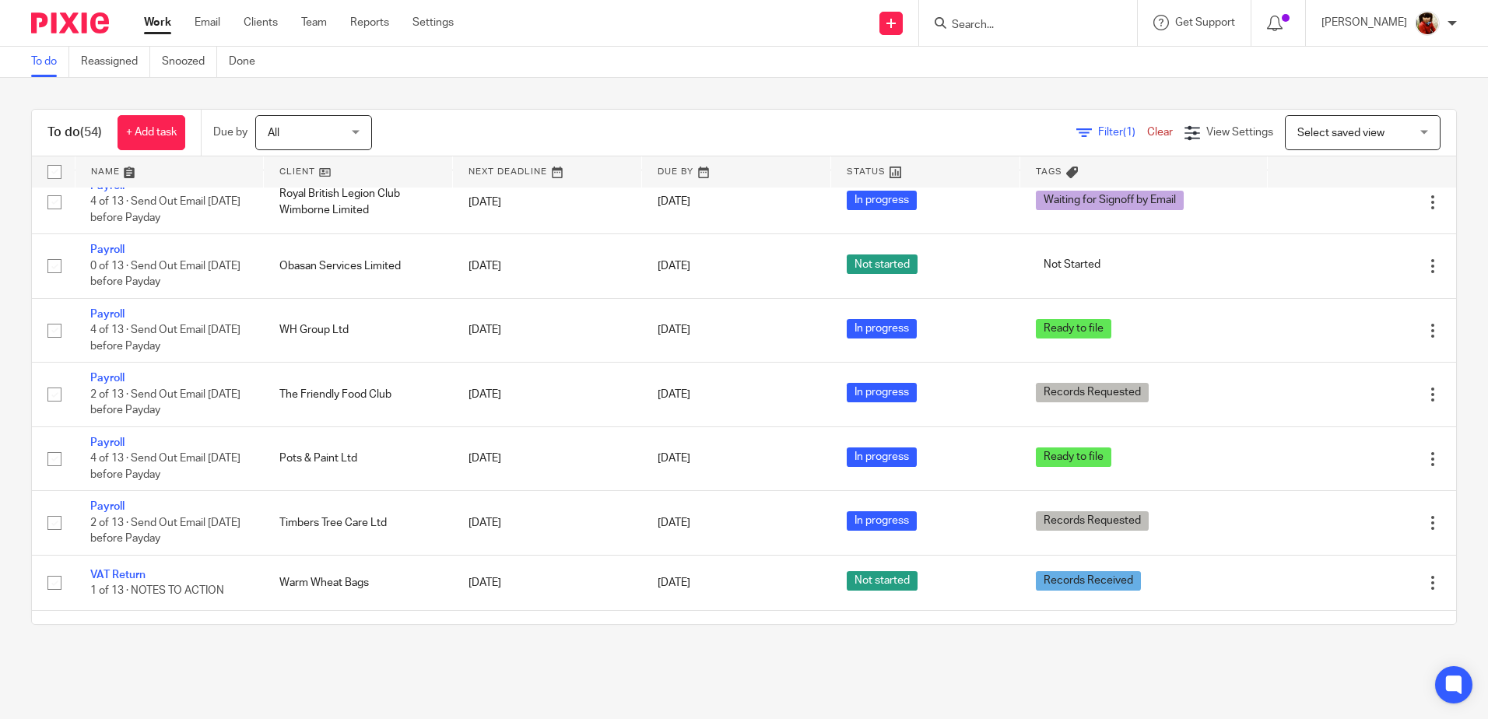
scroll to position [1809, 0]
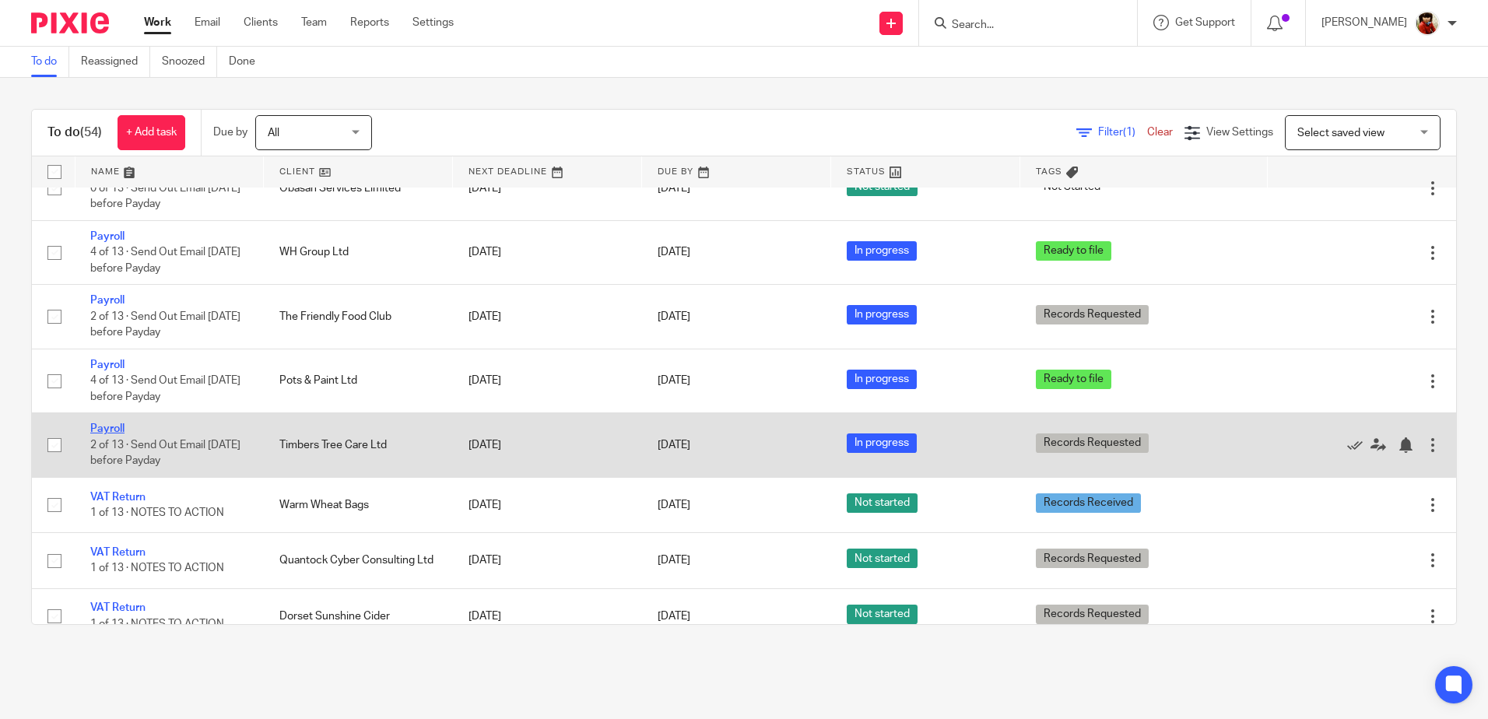
click at [107, 426] on link "Payroll" at bounding box center [107, 428] width 34 height 11
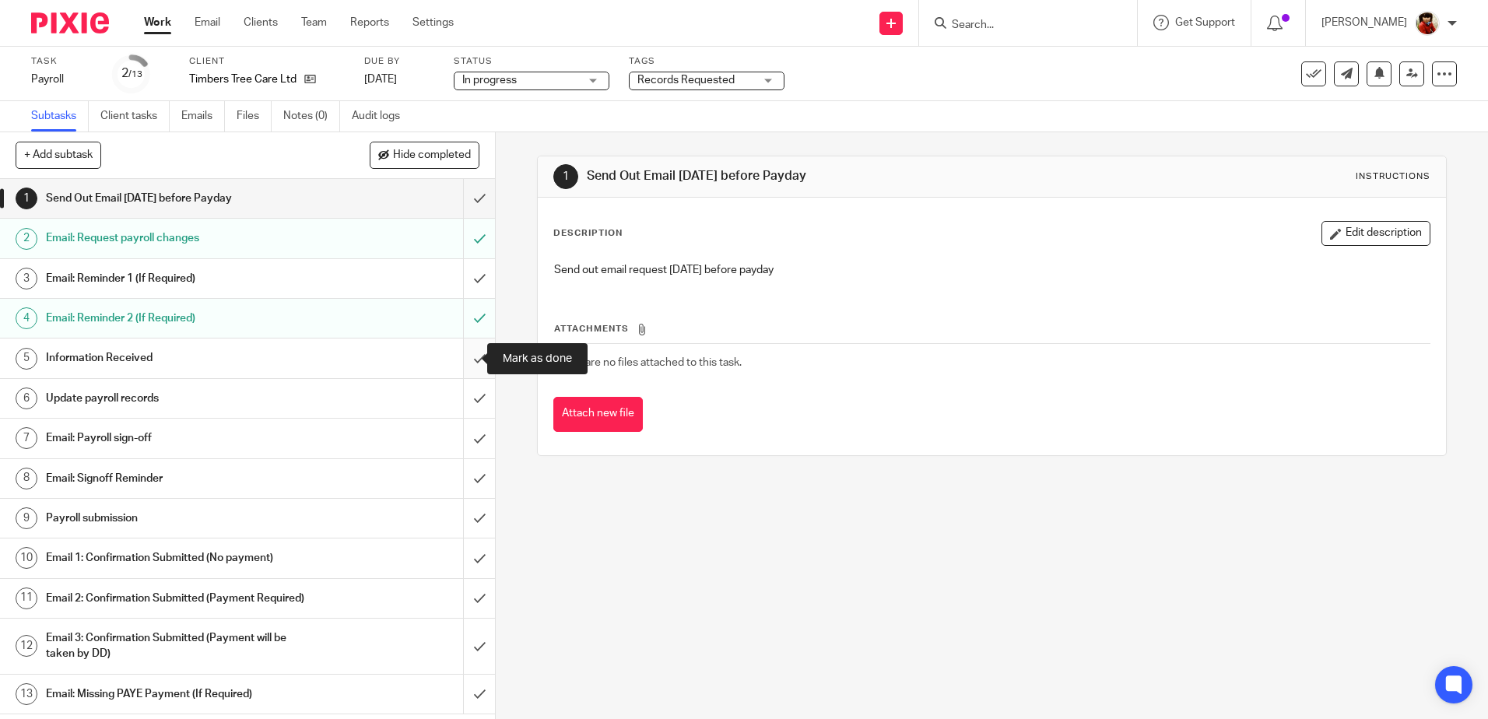
click at [468, 361] on input "submit" at bounding box center [247, 358] width 495 height 39
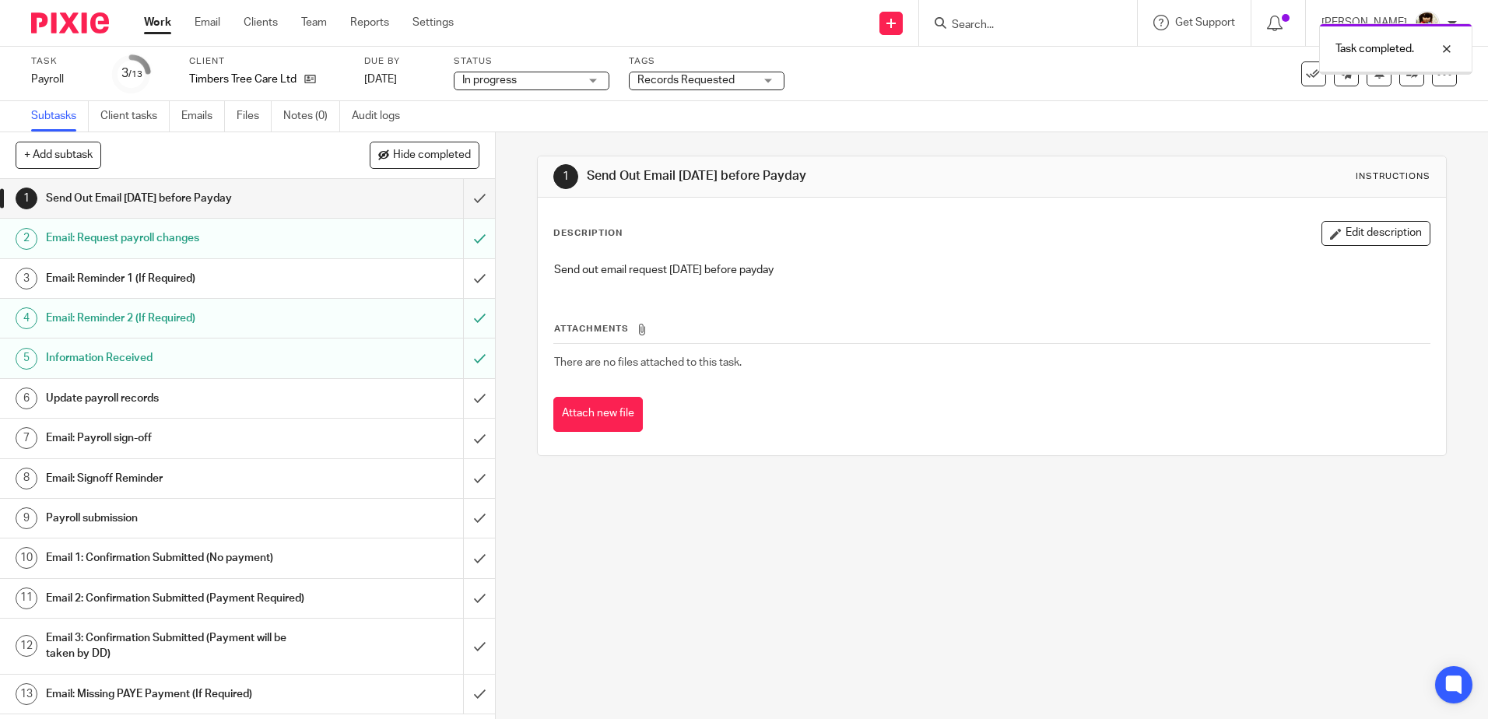
click at [112, 398] on h1 "Update payroll records" at bounding box center [180, 398] width 268 height 23
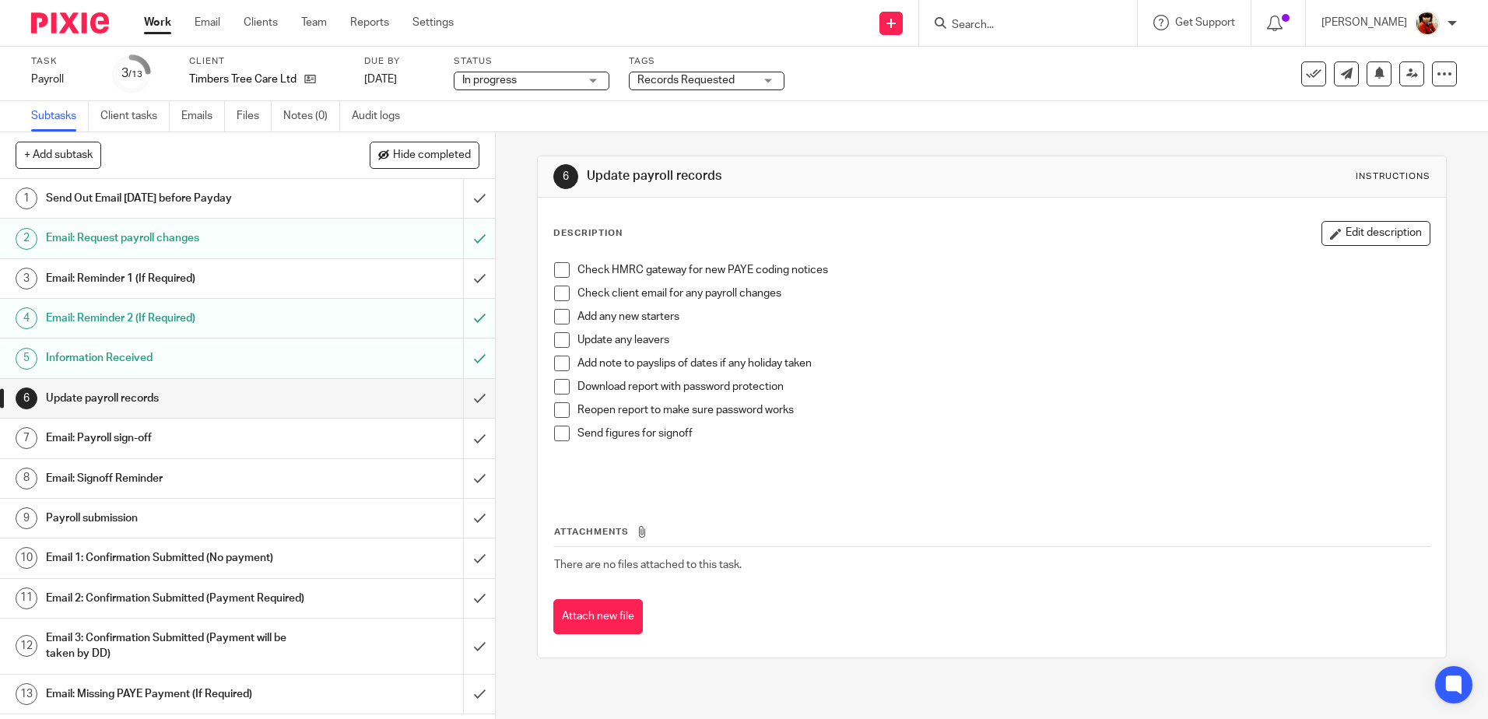
click at [557, 270] on span at bounding box center [562, 270] width 16 height 16
click at [560, 383] on span at bounding box center [562, 387] width 16 height 16
click at [561, 406] on span at bounding box center [562, 410] width 16 height 16
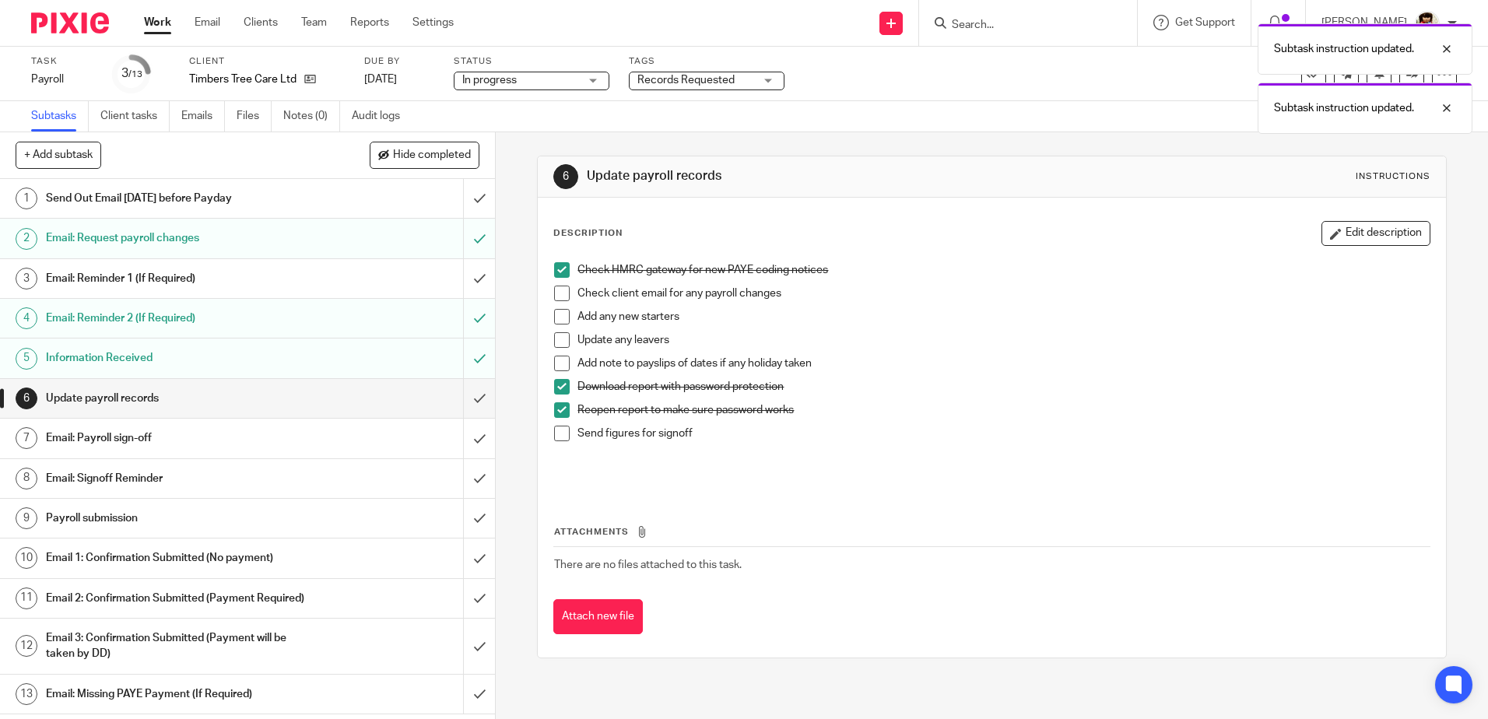
click at [558, 434] on span at bounding box center [562, 434] width 16 height 16
click at [466, 397] on input "submit" at bounding box center [247, 398] width 495 height 39
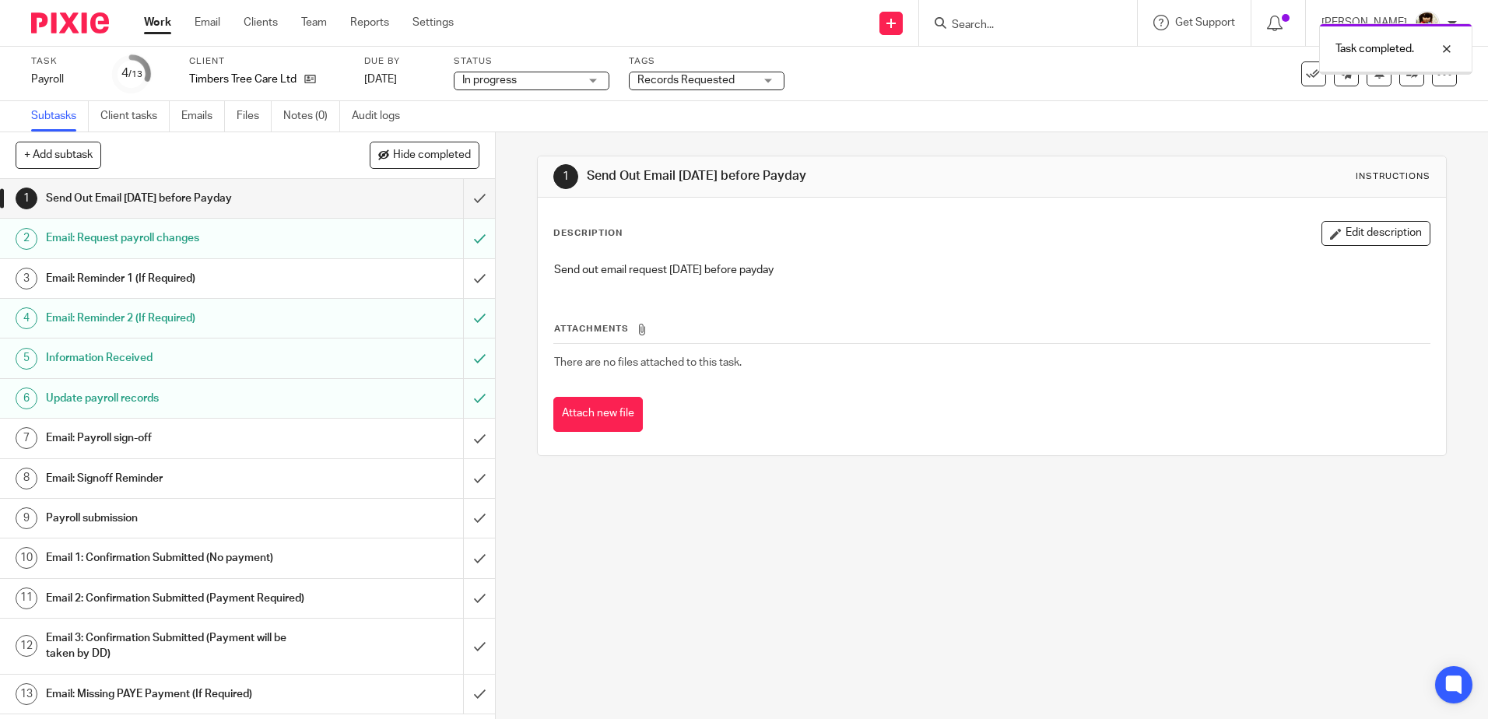
click at [115, 436] on h1 "Email: Payroll sign-off" at bounding box center [180, 438] width 268 height 23
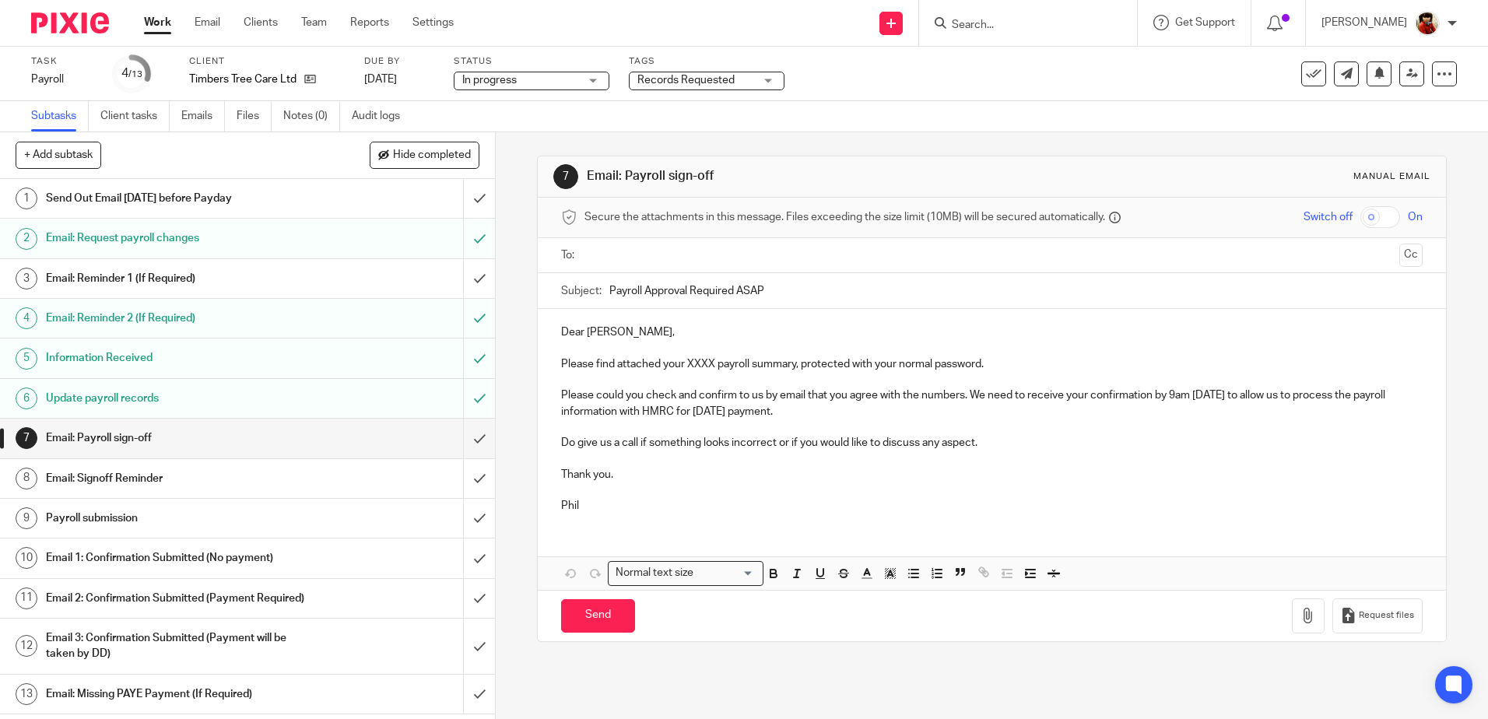
click at [711, 369] on p "Please find attached your XXXX payroll summary, protected with your normal pass…" at bounding box center [991, 365] width 861 height 16
click at [1301, 619] on icon "button" at bounding box center [1309, 616] width 16 height 16
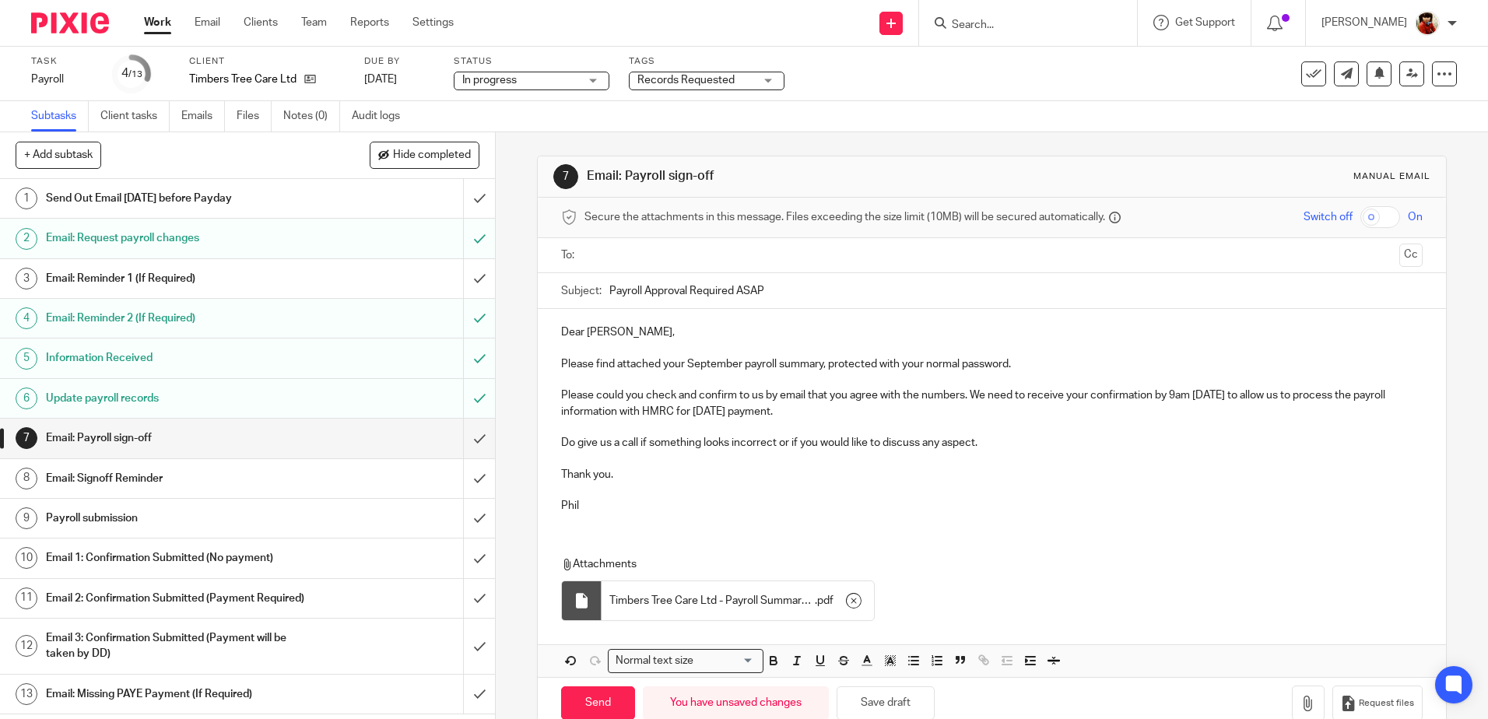
click at [620, 248] on input "text" at bounding box center [991, 256] width 803 height 18
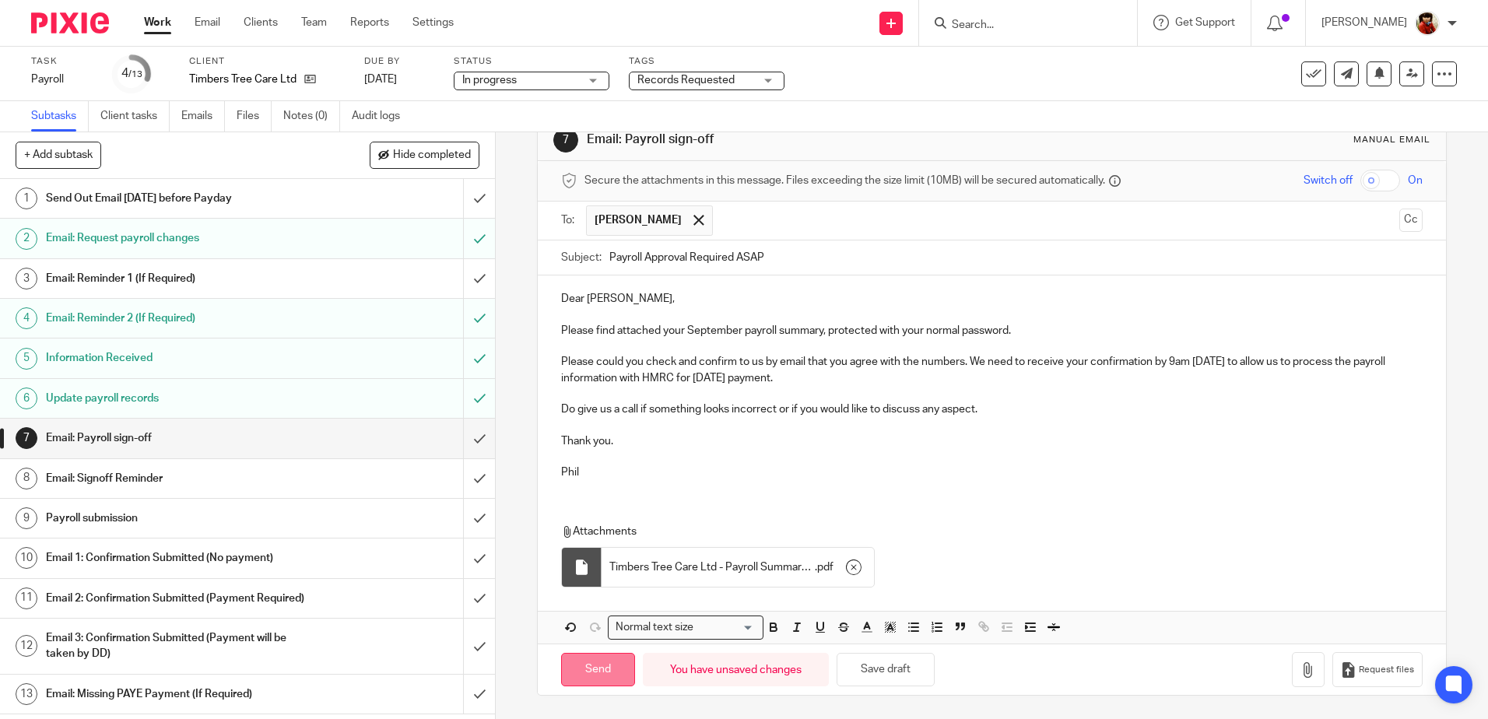
click at [603, 671] on input "Send" at bounding box center [598, 669] width 74 height 33
type input "Sent"
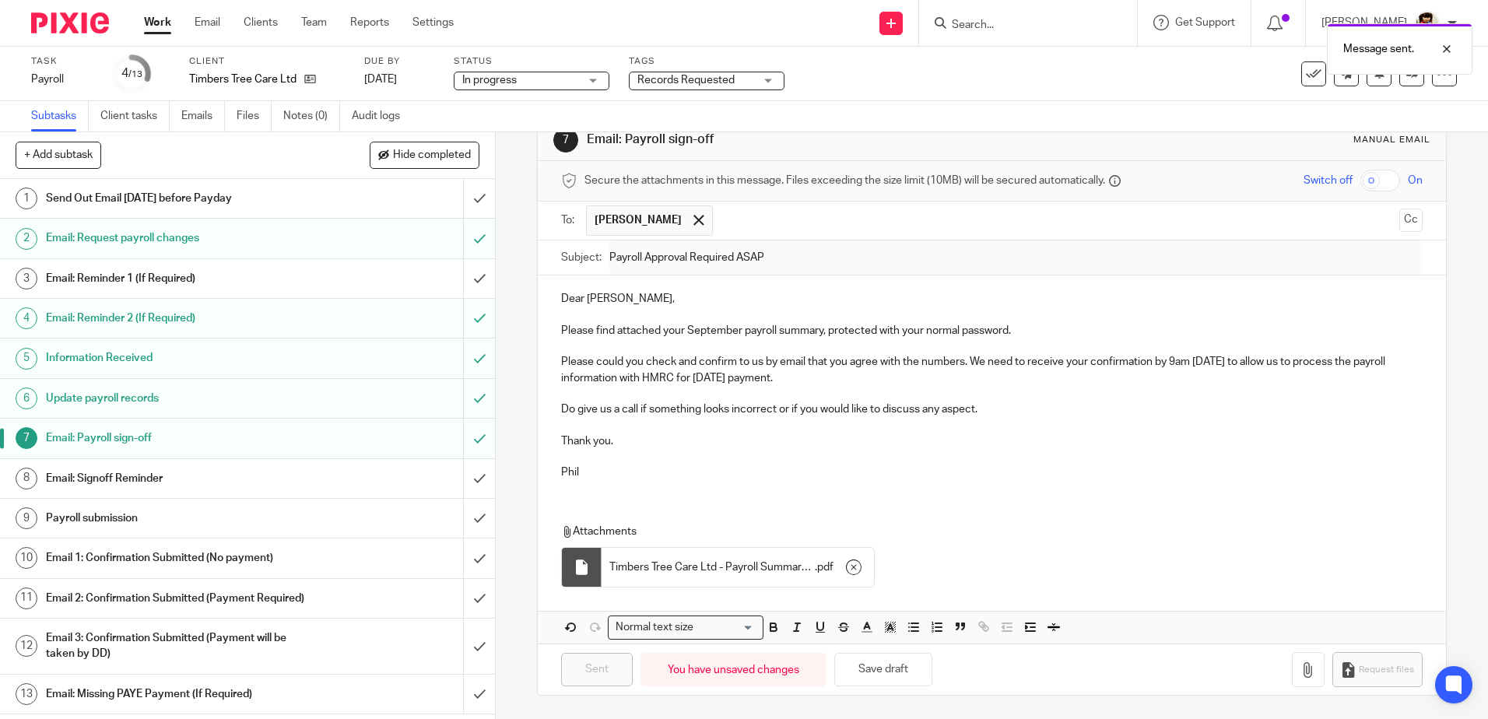
click at [768, 81] on div "Records Requested" at bounding box center [707, 81] width 156 height 19
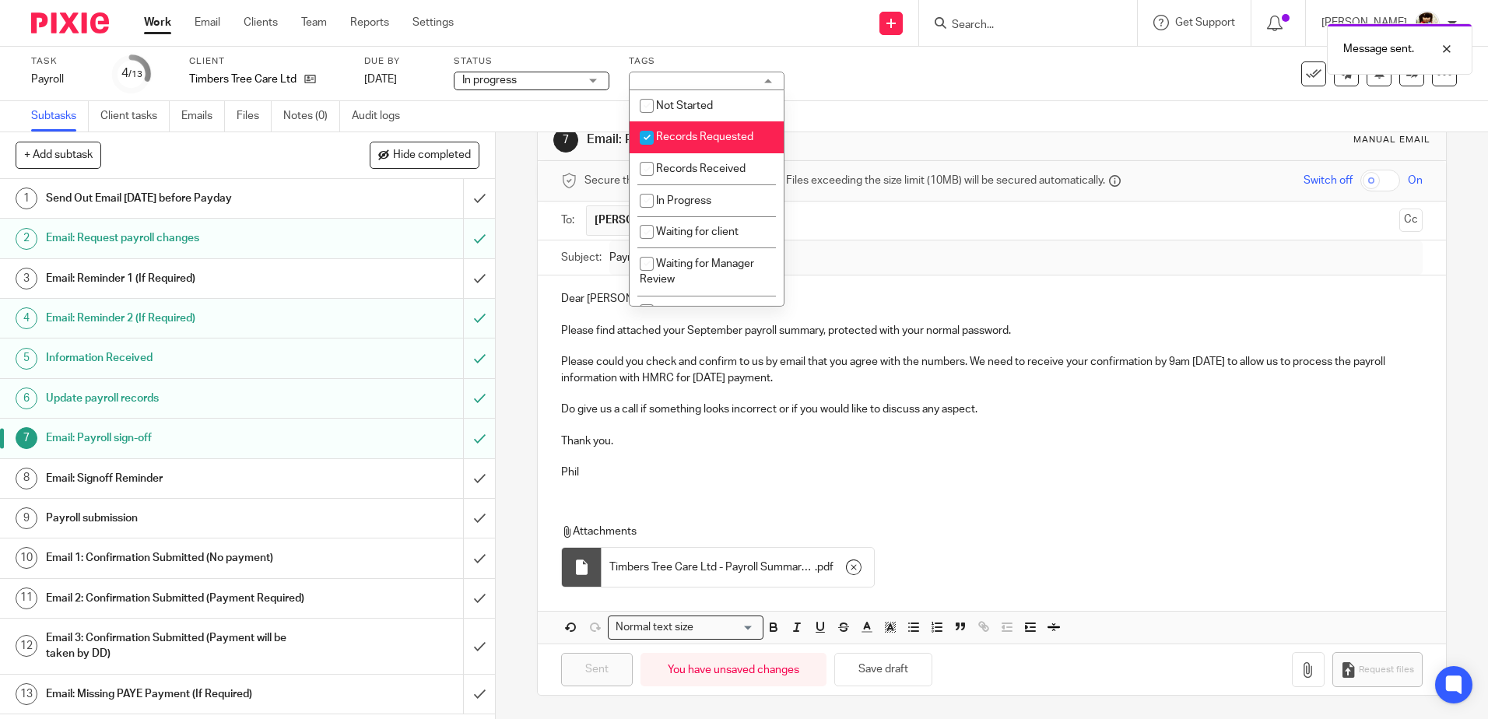
click at [651, 135] on input "checkbox" at bounding box center [647, 138] width 30 height 30
checkbox input "false"
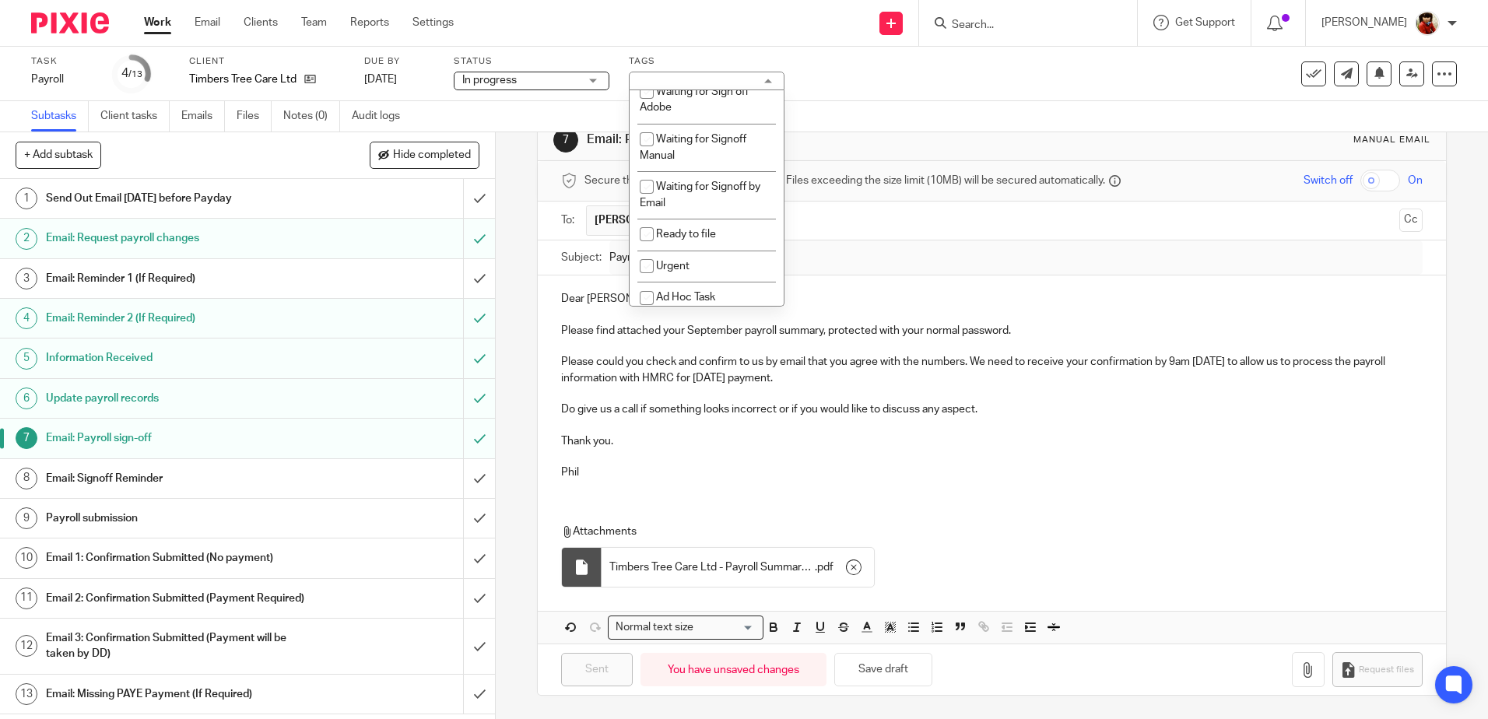
scroll to position [228, 0]
click at [644, 175] on input "checkbox" at bounding box center [647, 178] width 30 height 30
checkbox input "true"
click at [863, 110] on div "Subtasks Client tasks Emails Files Notes (0) Audit logs" at bounding box center [744, 116] width 1488 height 31
click at [160, 19] on link "Work" at bounding box center [157, 23] width 27 height 16
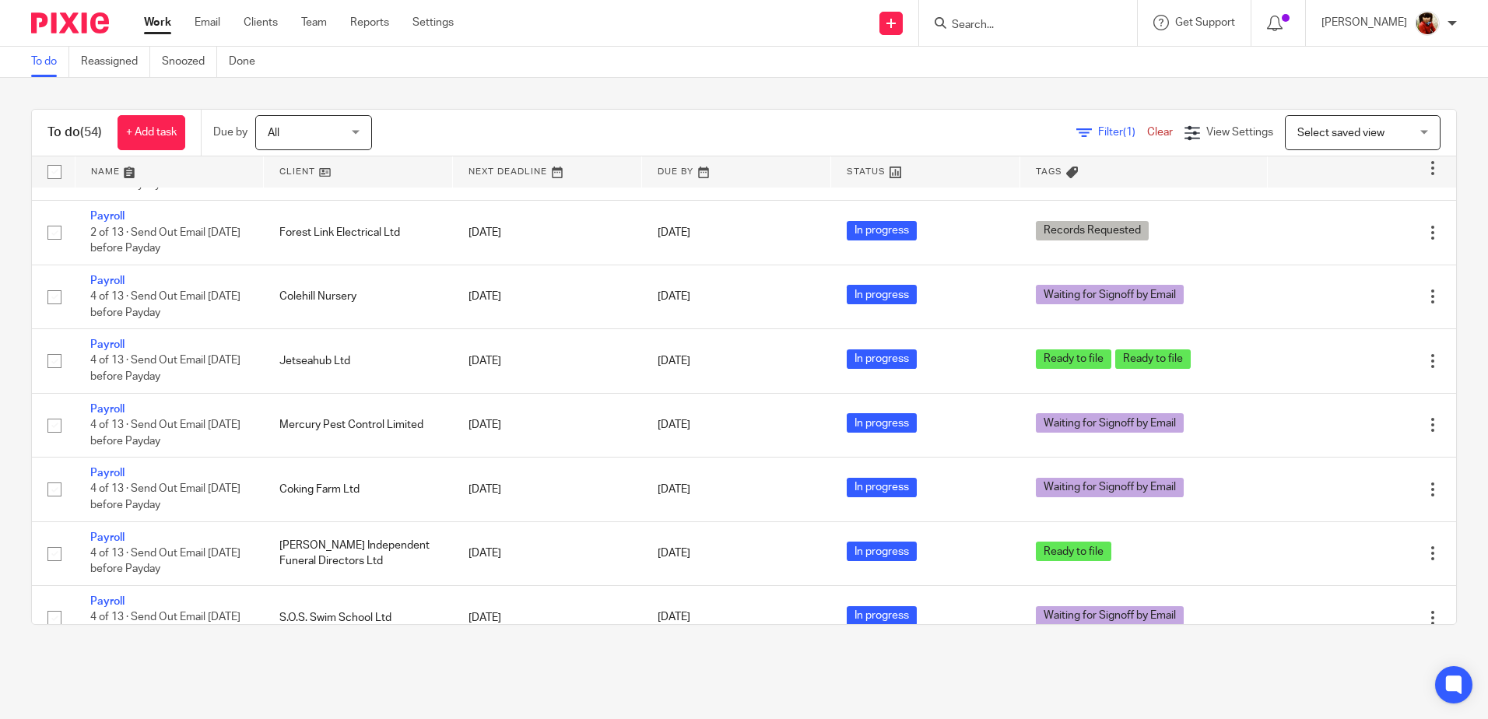
scroll to position [1232, 0]
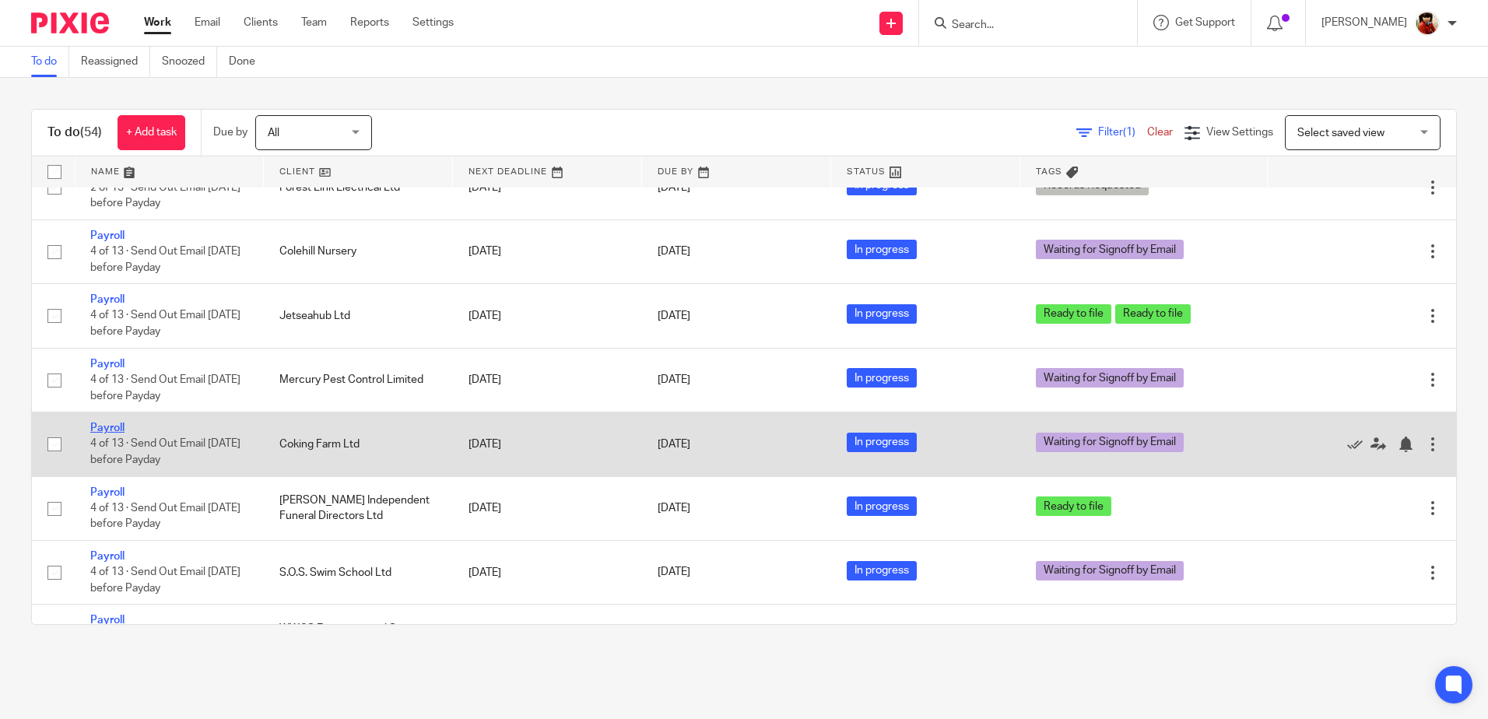
click at [107, 426] on link "Payroll" at bounding box center [107, 428] width 34 height 11
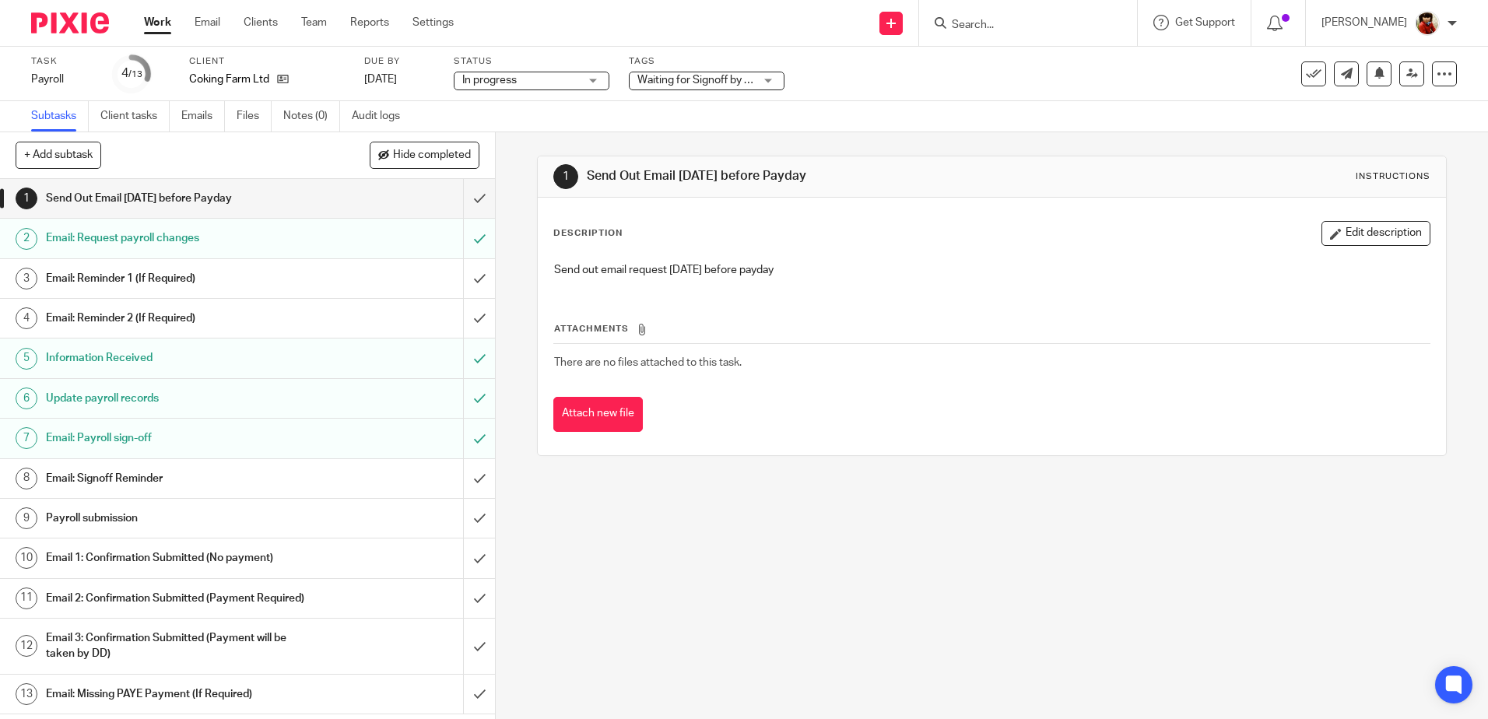
click at [771, 78] on div "Waiting for Signoff by Email" at bounding box center [707, 81] width 156 height 19
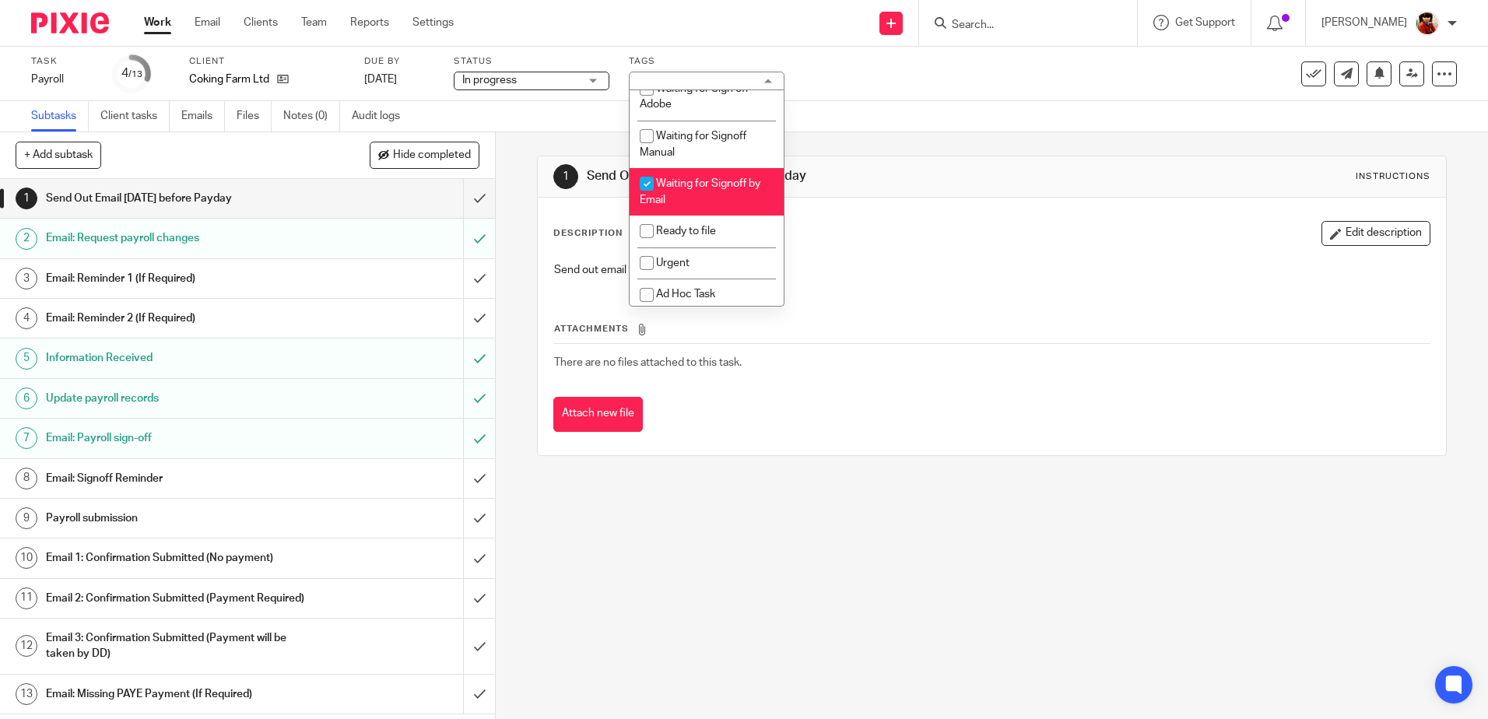
scroll to position [255, 0]
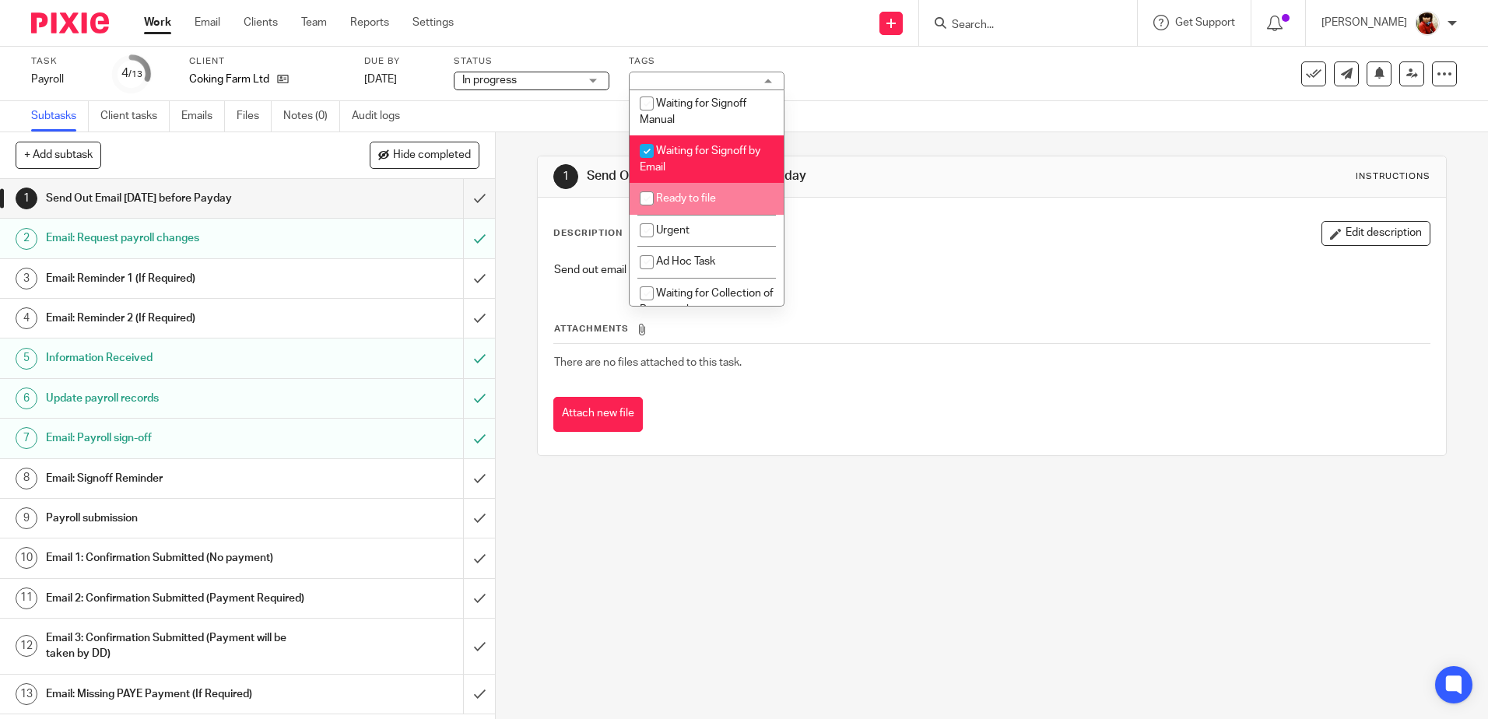
click at [651, 199] on input "checkbox" at bounding box center [647, 199] width 30 height 30
checkbox input "true"
click at [646, 149] on input "checkbox" at bounding box center [647, 151] width 30 height 30
checkbox input "false"
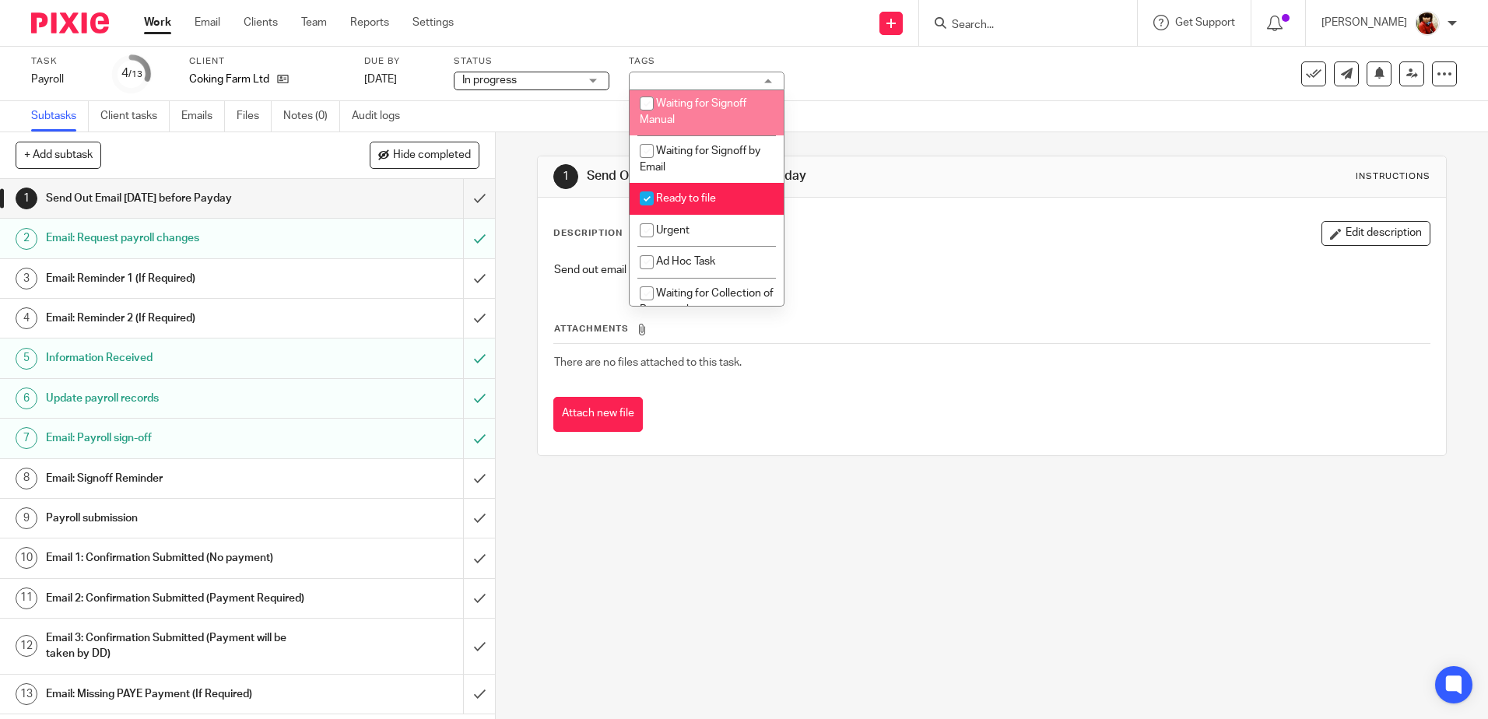
click at [882, 79] on div "Task Payroll Save Payroll 4 /13 Client Coking Farm Ltd Due by [DATE] Status In …" at bounding box center [625, 73] width 1189 height 37
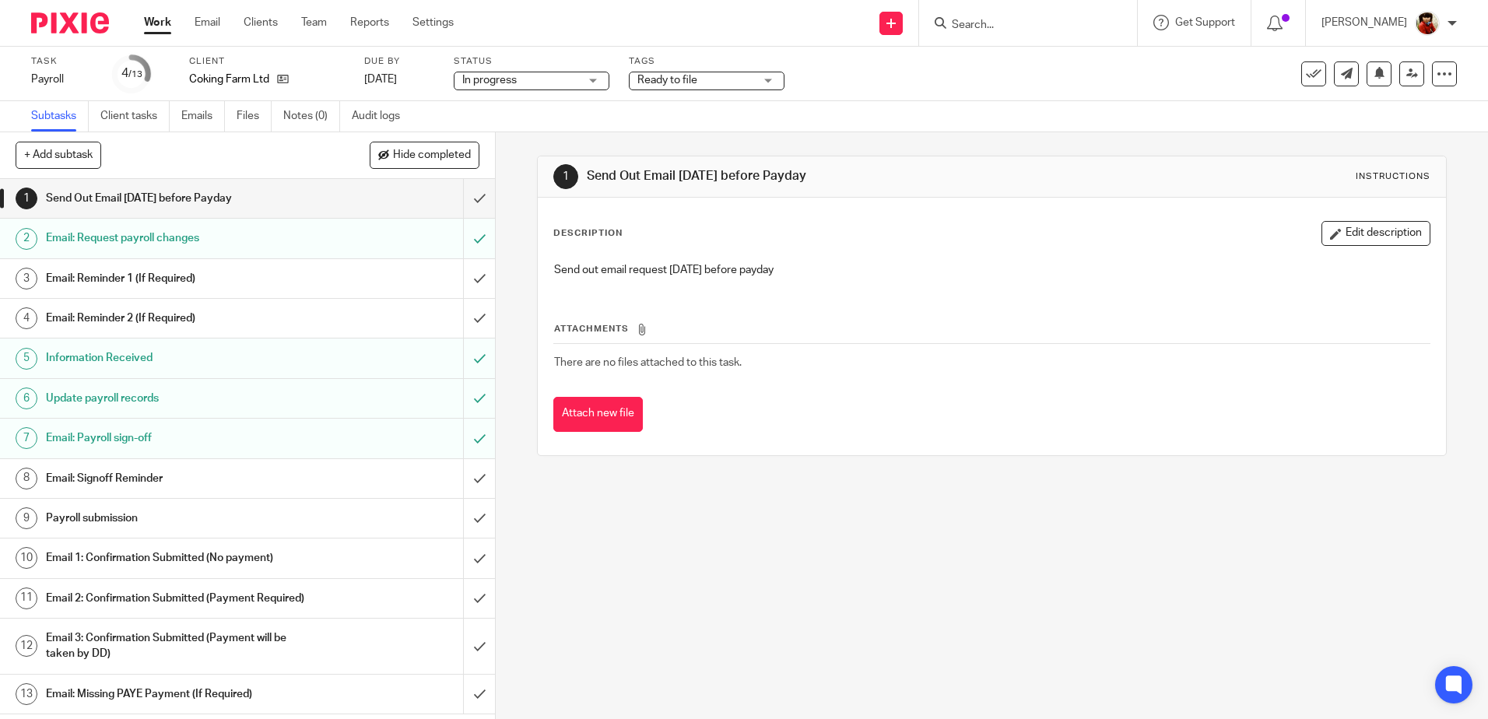
click at [156, 25] on link "Work" at bounding box center [157, 23] width 27 height 16
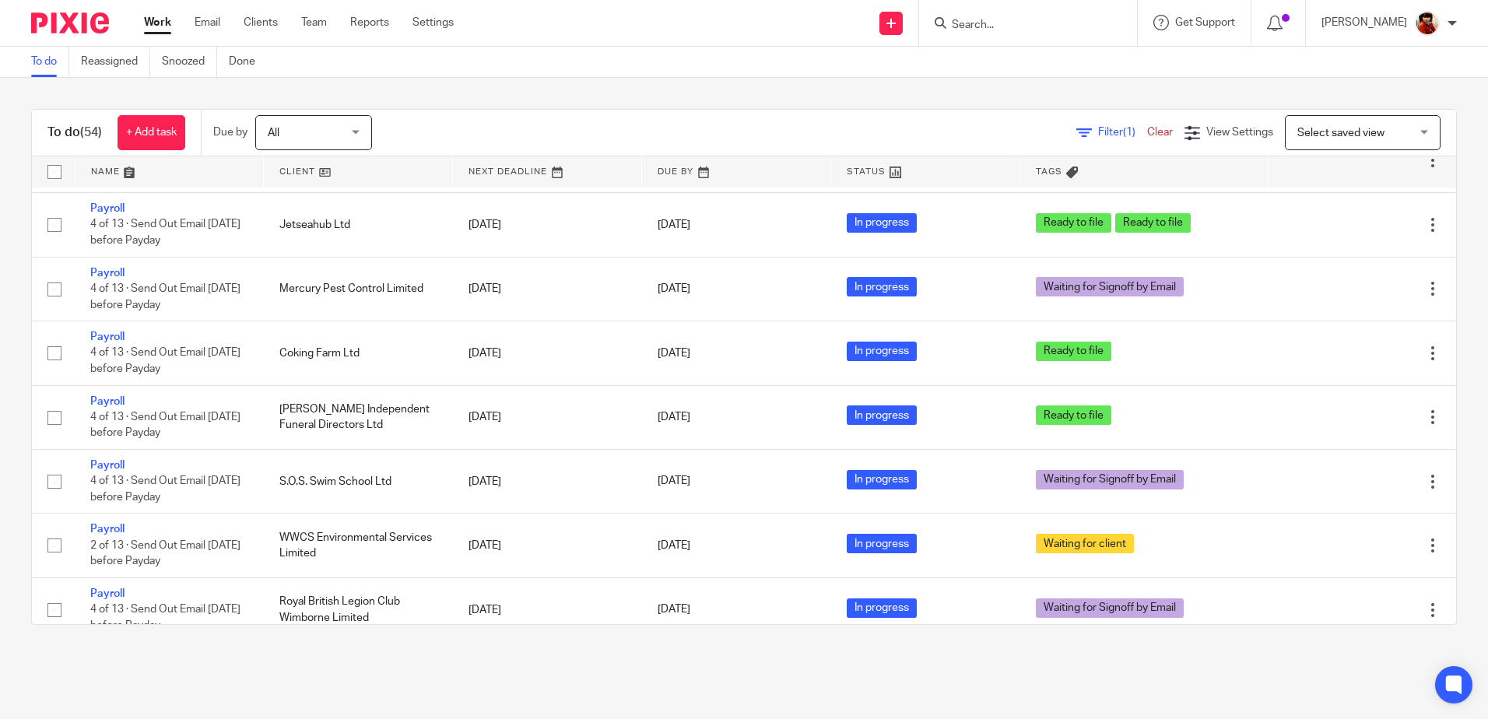
scroll to position [1401, 0]
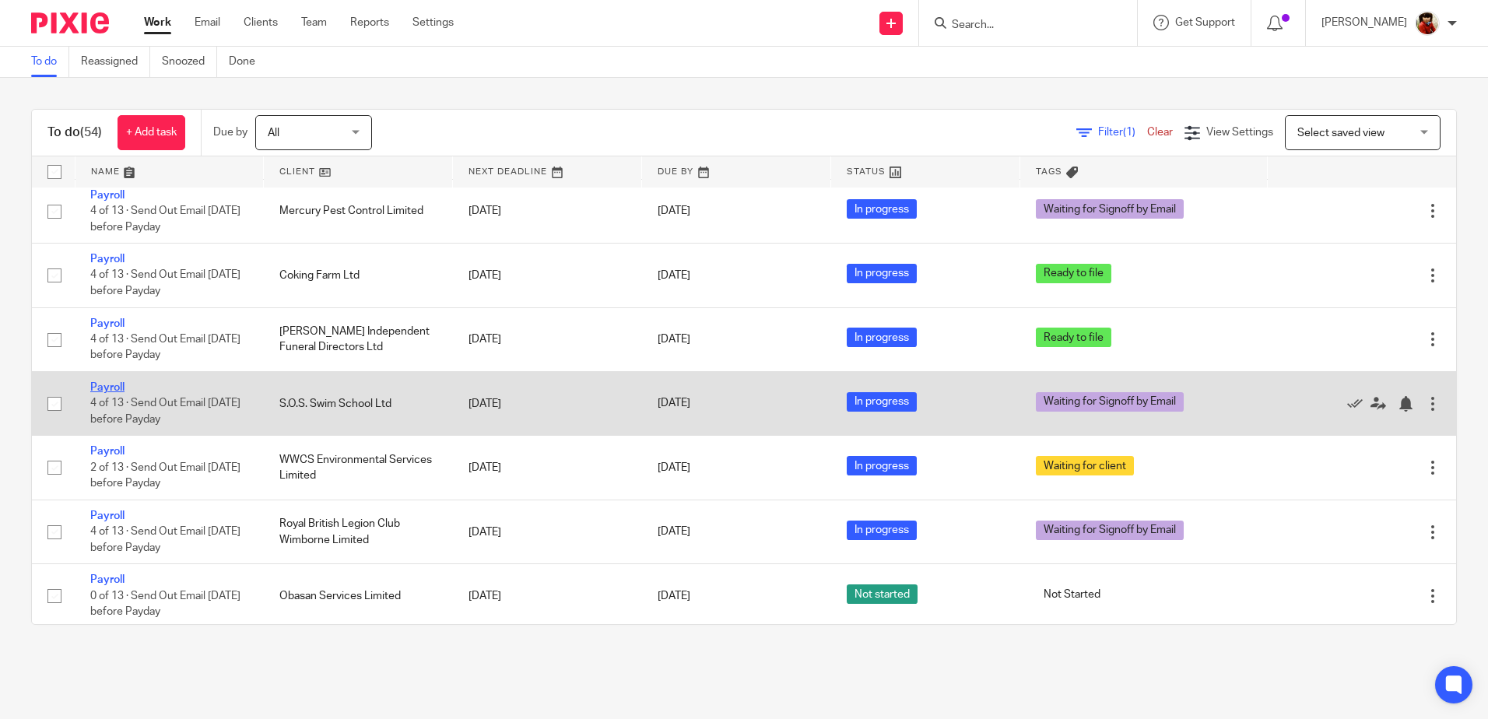
click at [98, 386] on link "Payroll" at bounding box center [107, 387] width 34 height 11
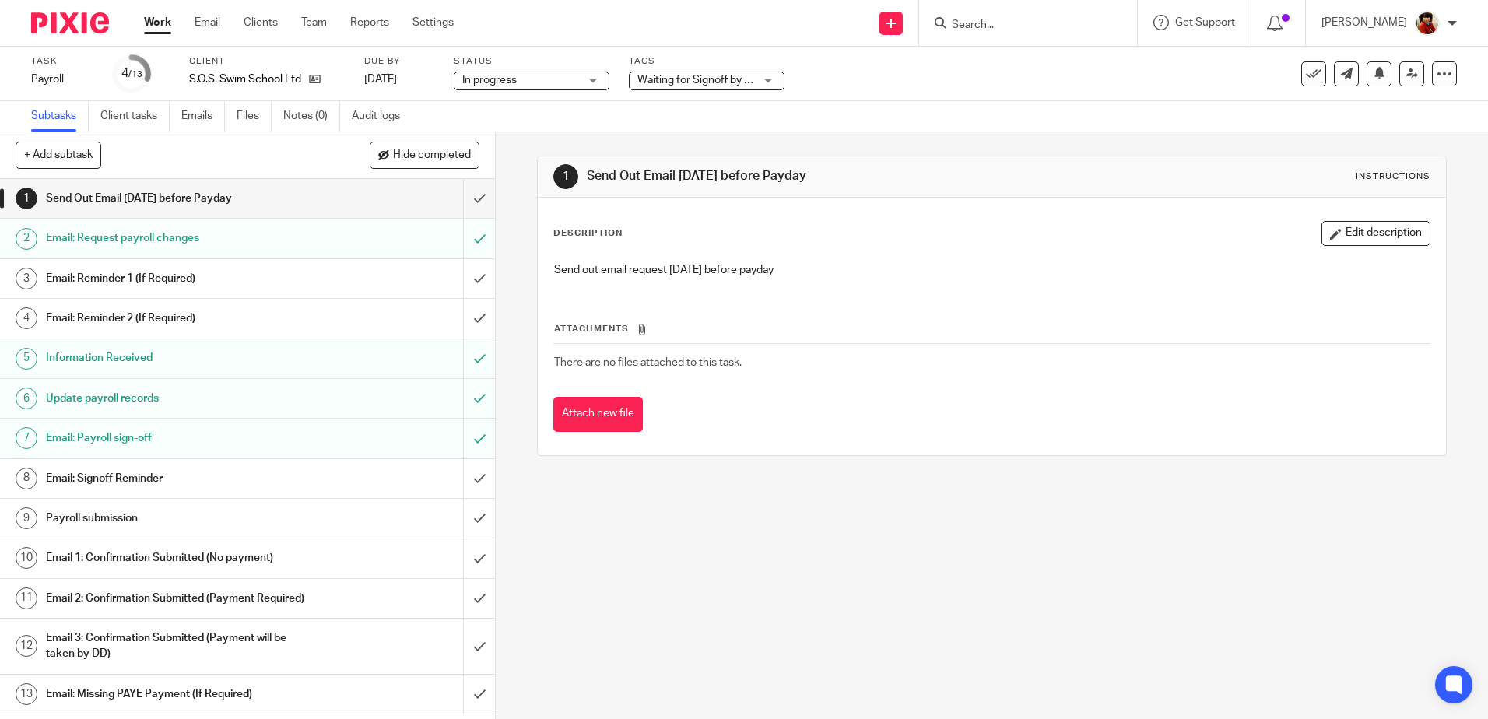
click at [704, 77] on span "Waiting for Signoff by Email" at bounding box center [704, 80] width 132 height 11
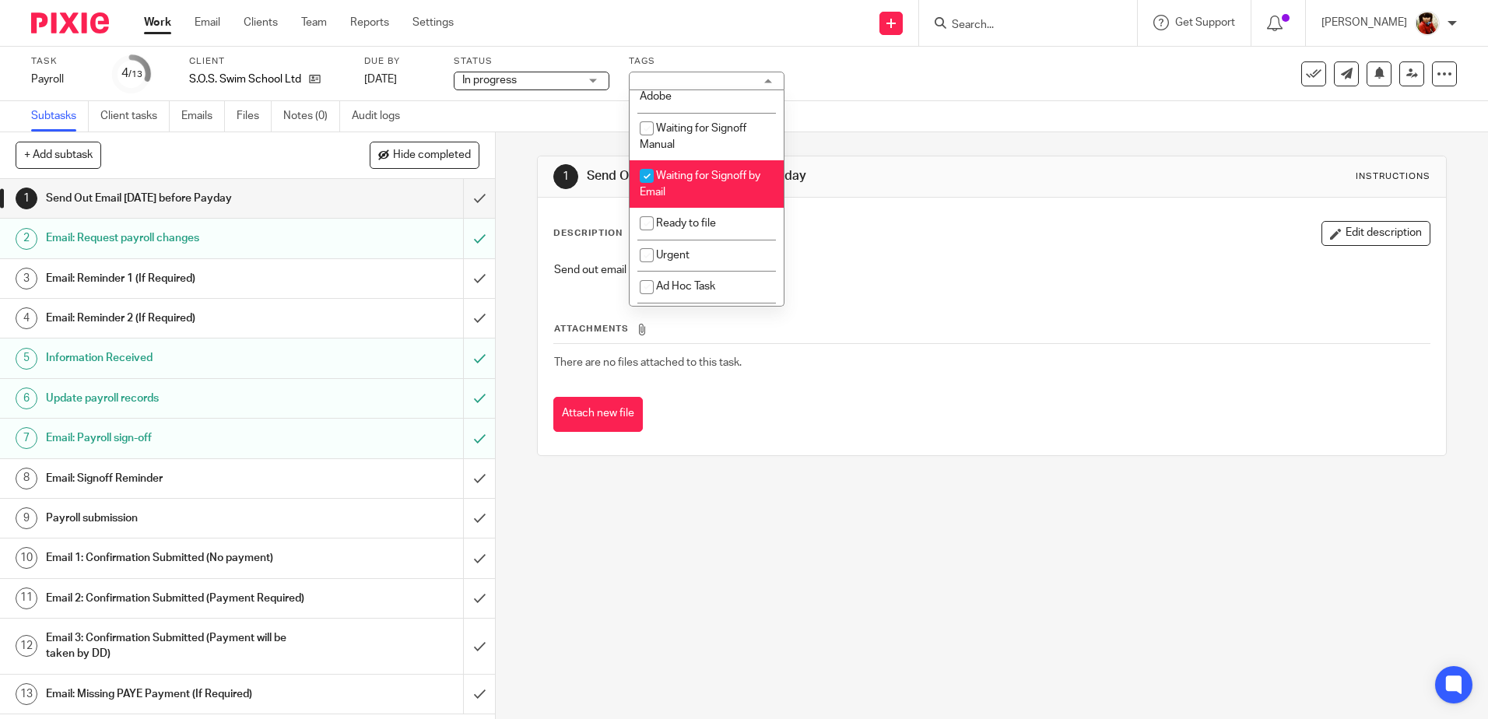
scroll to position [244, 0]
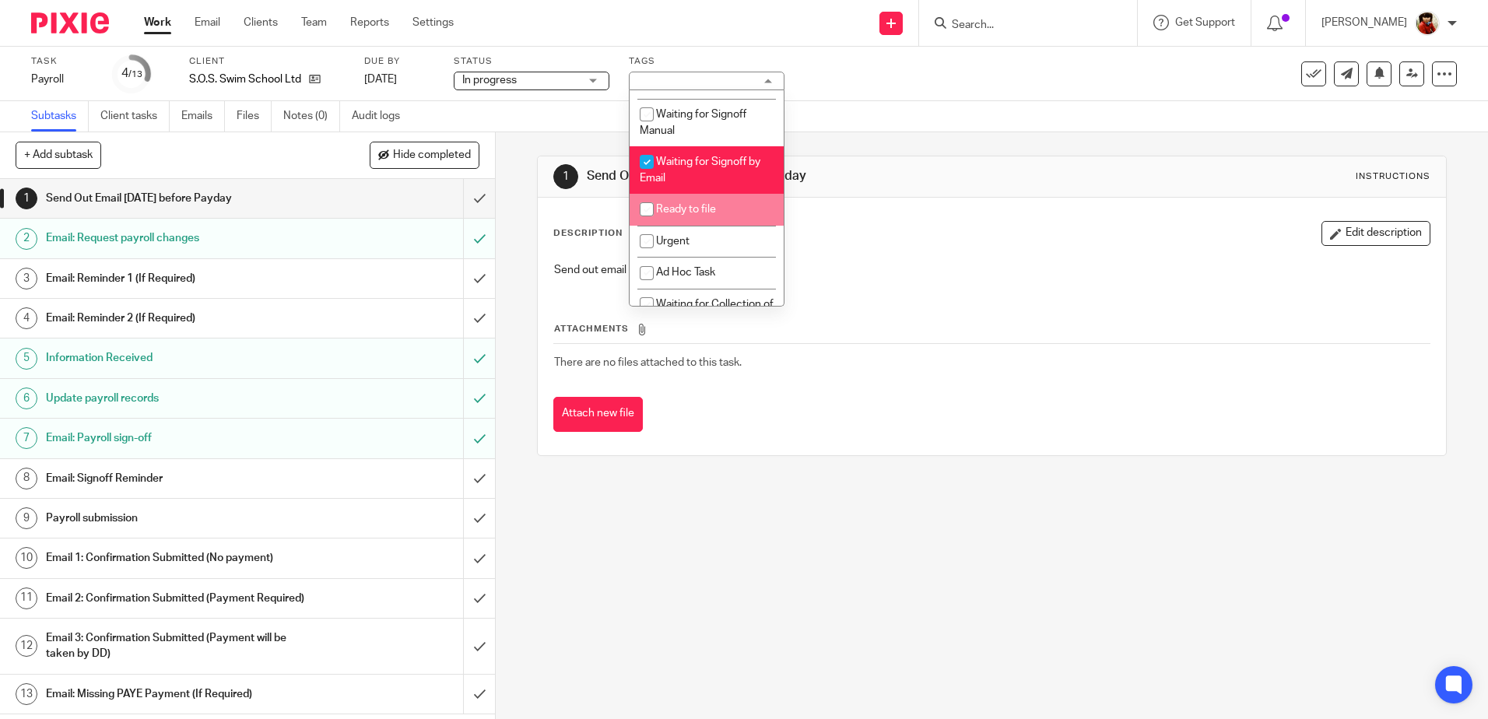
click at [644, 209] on input "checkbox" at bounding box center [647, 210] width 30 height 30
checkbox input "true"
click at [645, 161] on input "checkbox" at bounding box center [647, 162] width 30 height 30
checkbox input "false"
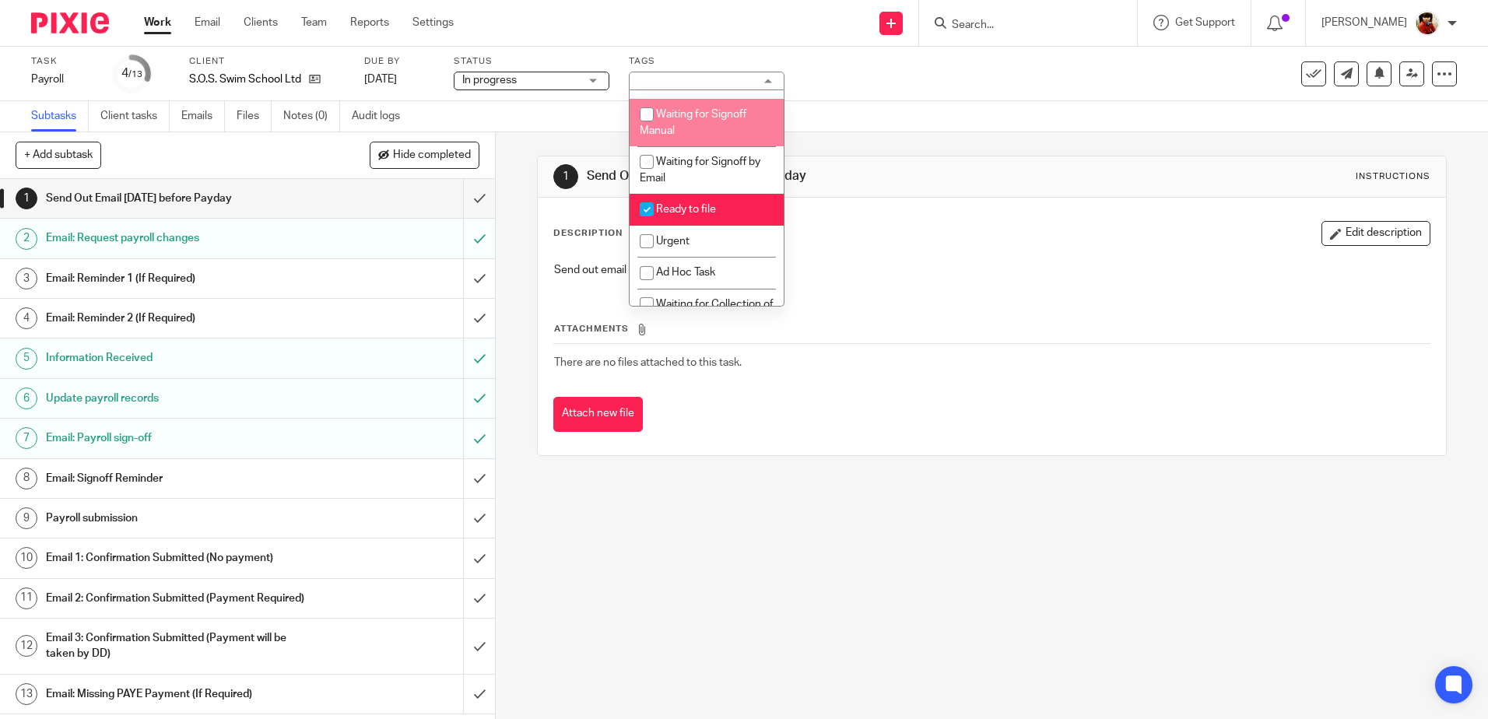
click at [887, 93] on div "Task Payroll Save Payroll 4 /13 Client S.O.S. Swim School Ltd Due by [DATE] Sta…" at bounding box center [744, 74] width 1488 height 54
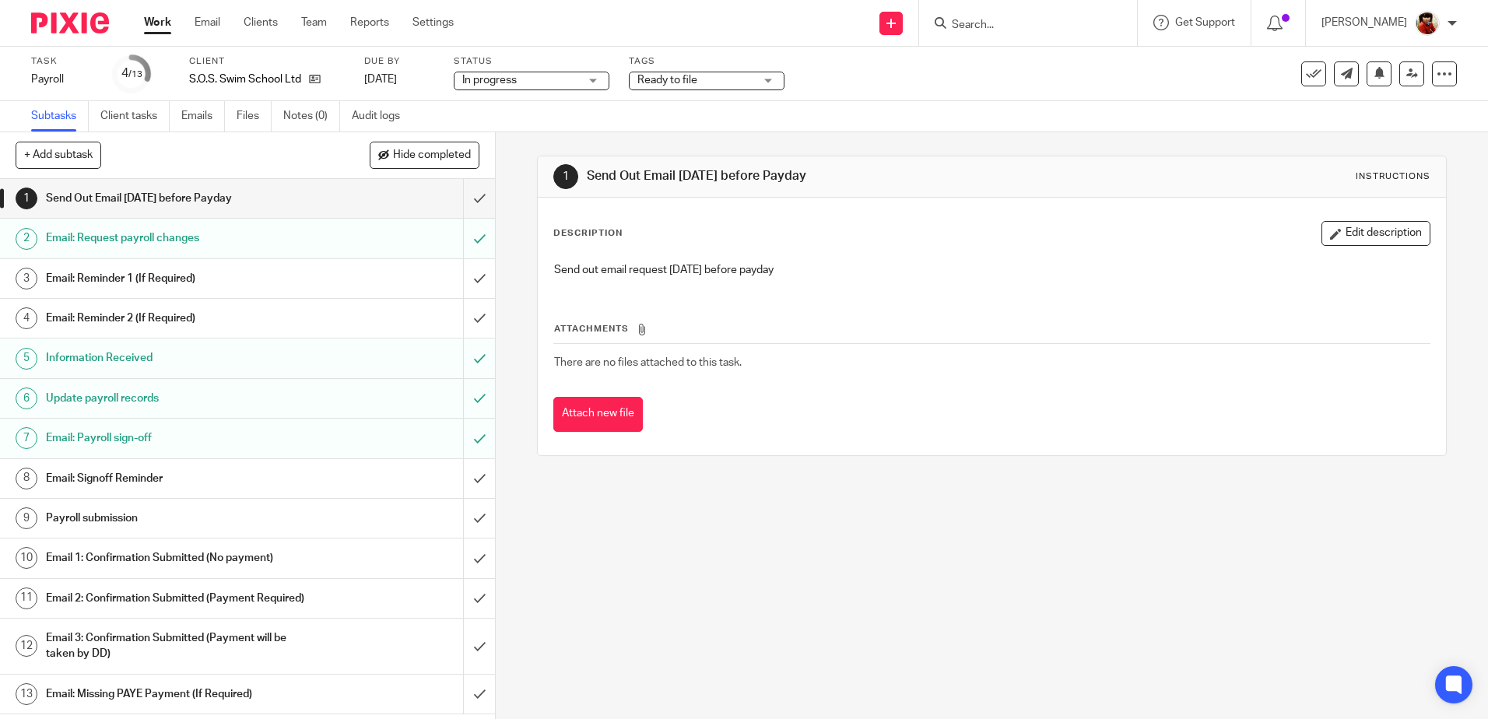
click at [156, 21] on link "Work" at bounding box center [157, 23] width 27 height 16
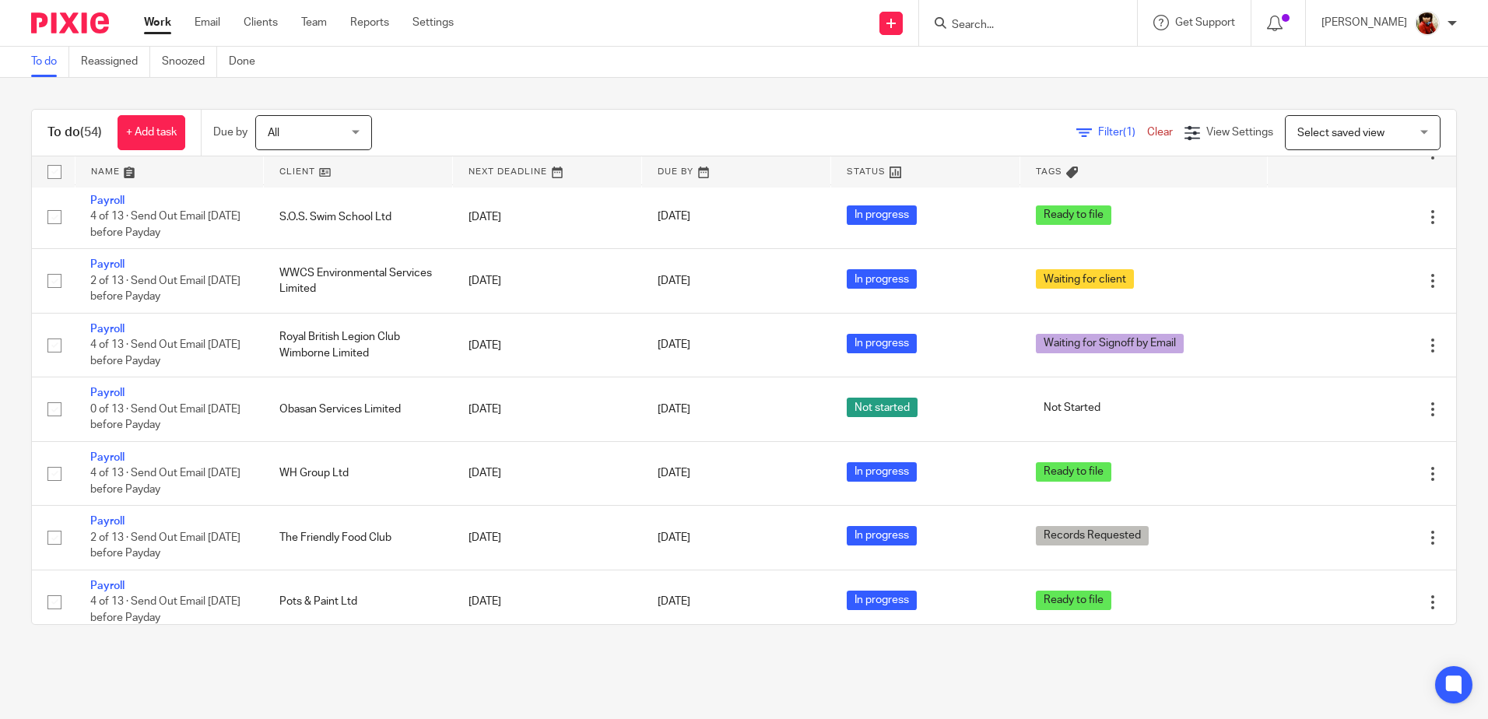
scroll to position [1600, 0]
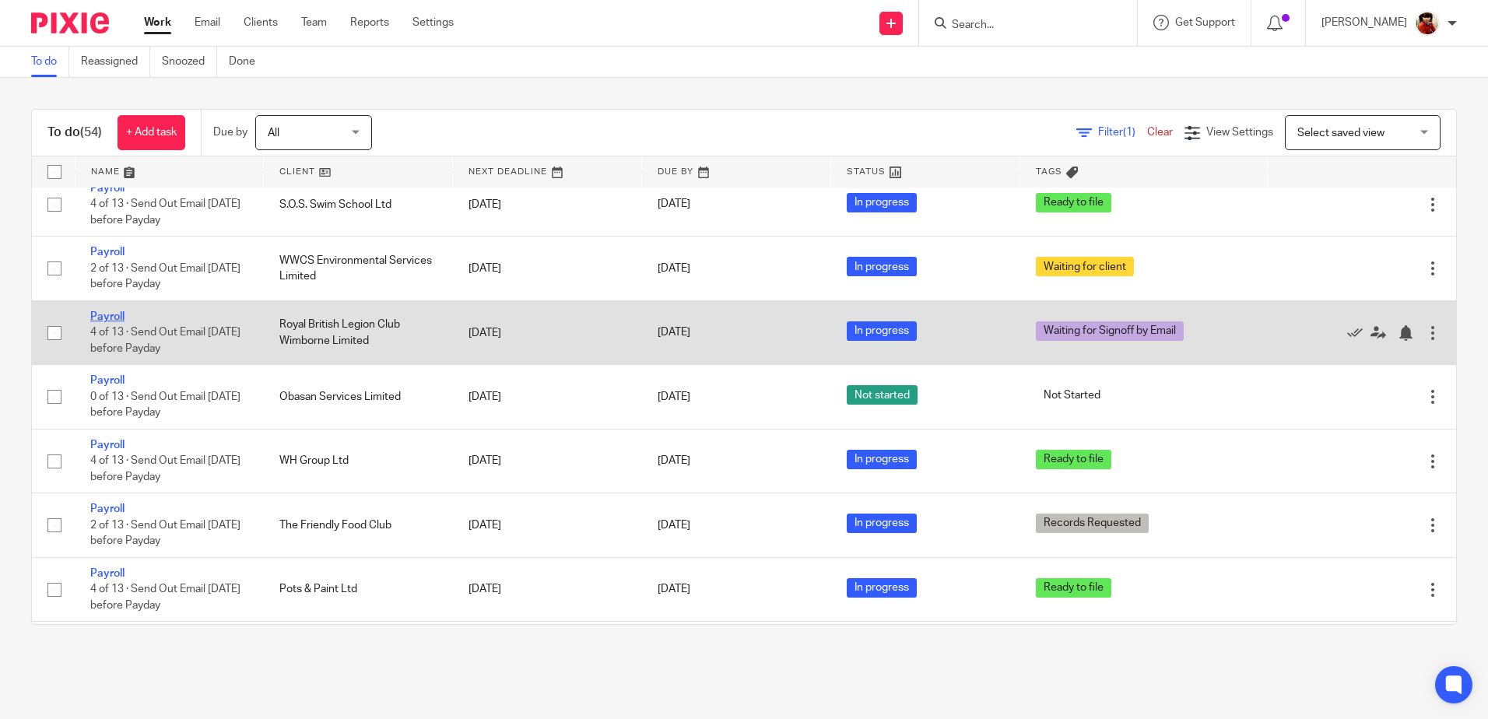
click at [108, 316] on link "Payroll" at bounding box center [107, 316] width 34 height 11
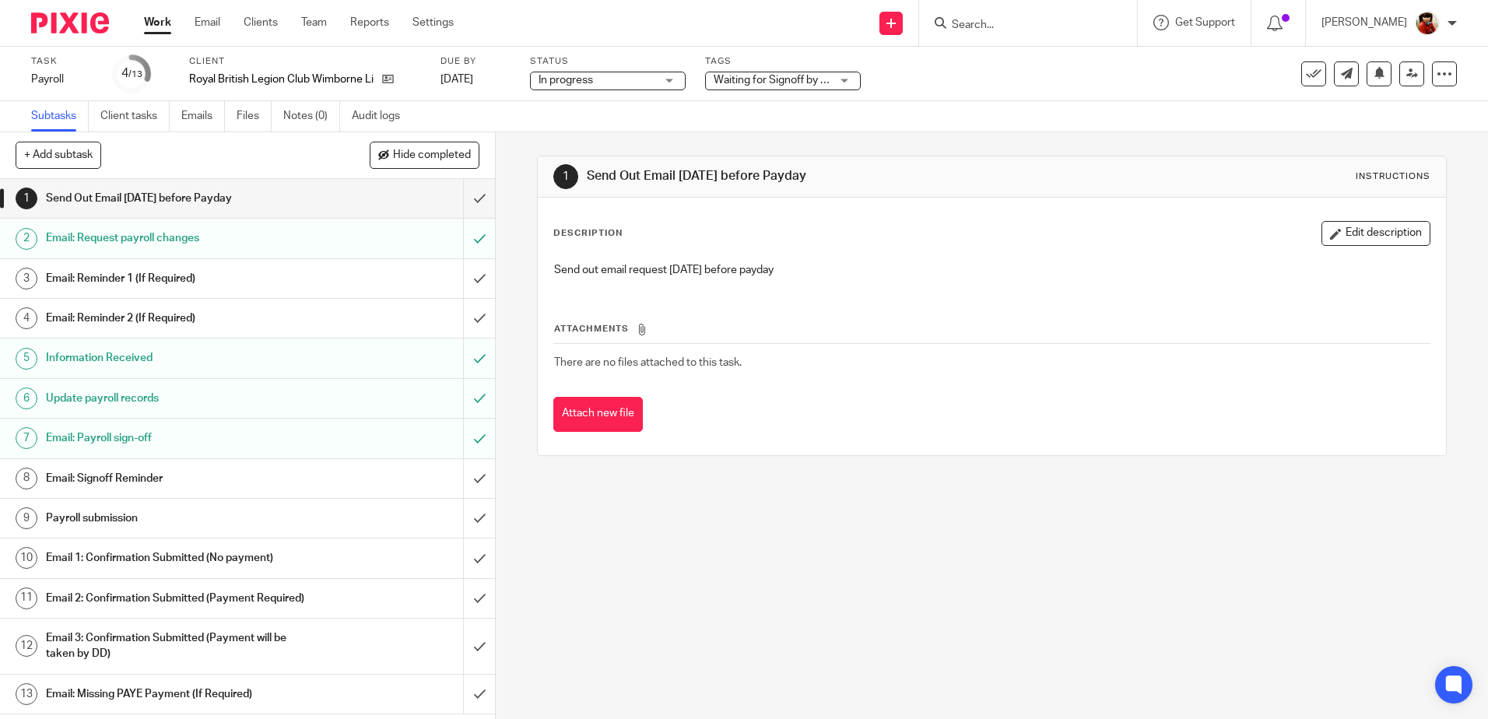
click at [789, 77] on span "Waiting for Signoff by Email" at bounding box center [780, 80] width 132 height 11
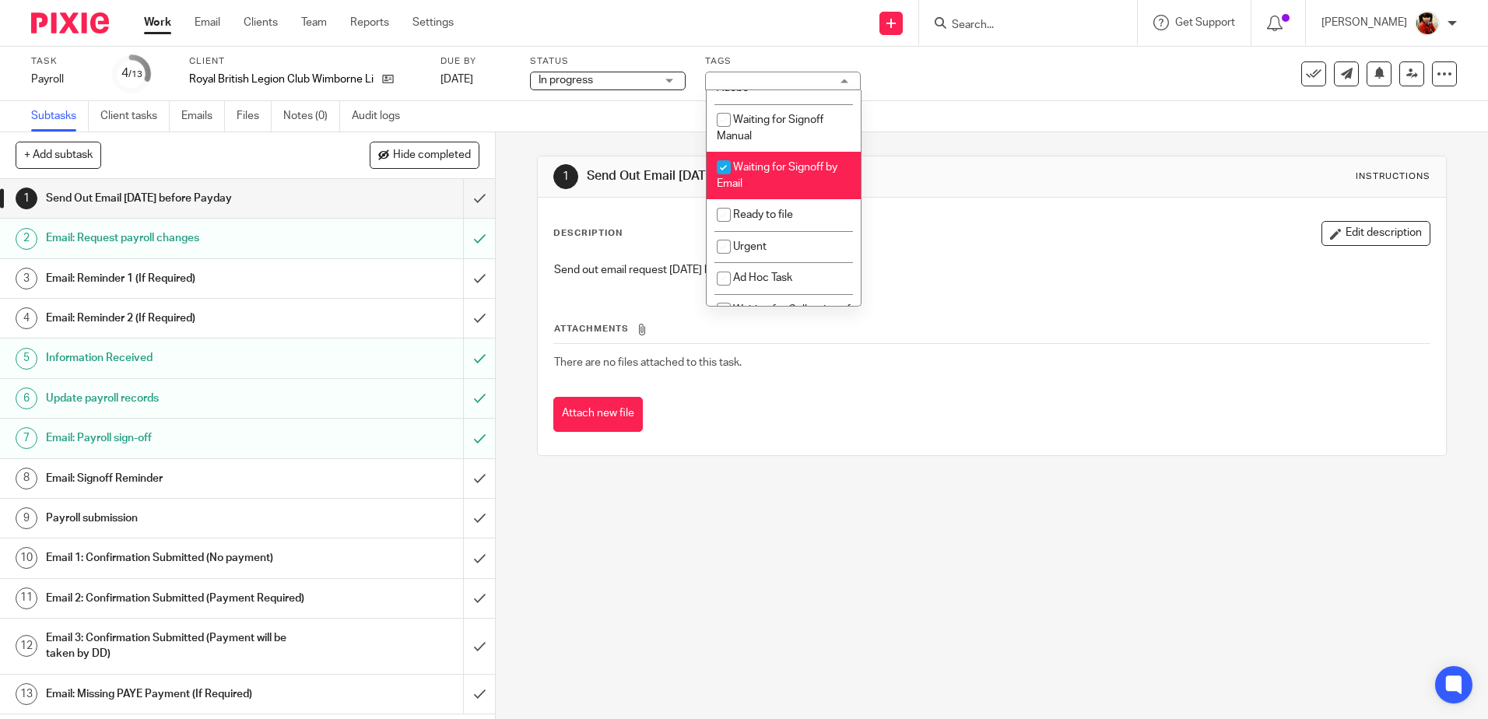
scroll to position [258, 0]
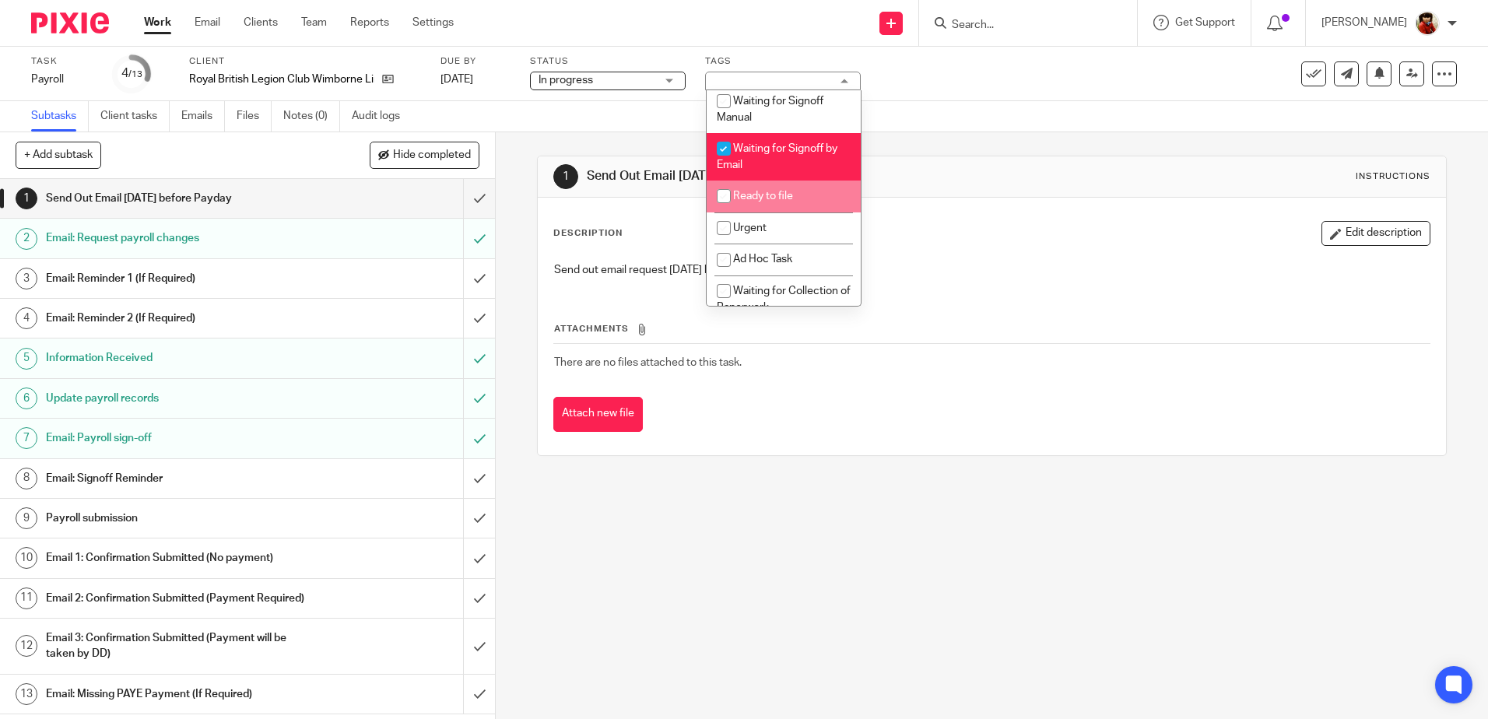
click at [725, 196] on input "checkbox" at bounding box center [724, 196] width 30 height 30
checkbox input "true"
click at [722, 149] on input "checkbox" at bounding box center [724, 149] width 30 height 30
checkbox input "false"
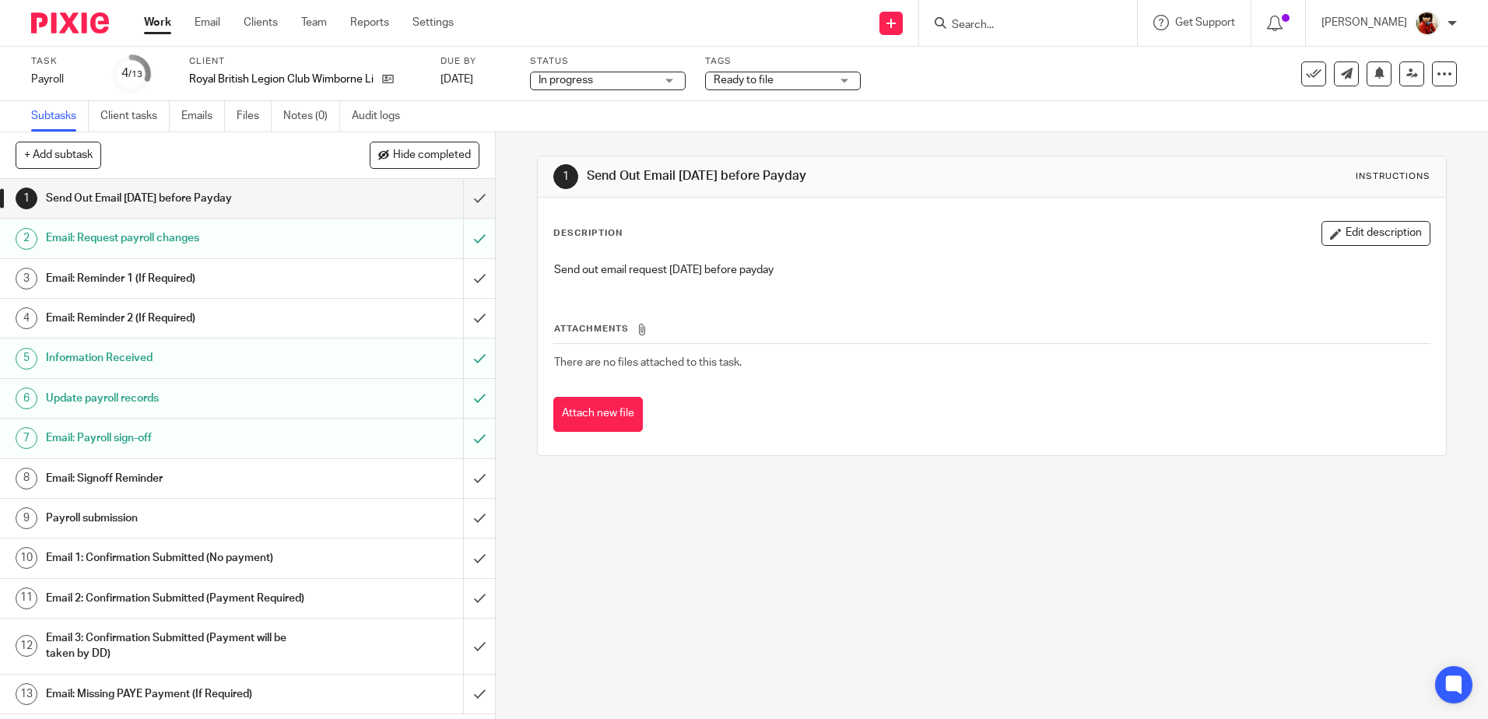
click at [944, 104] on div "Subtasks Client tasks Emails Files Notes (0) Audit logs" at bounding box center [744, 116] width 1488 height 31
click at [158, 22] on link "Work" at bounding box center [157, 23] width 27 height 16
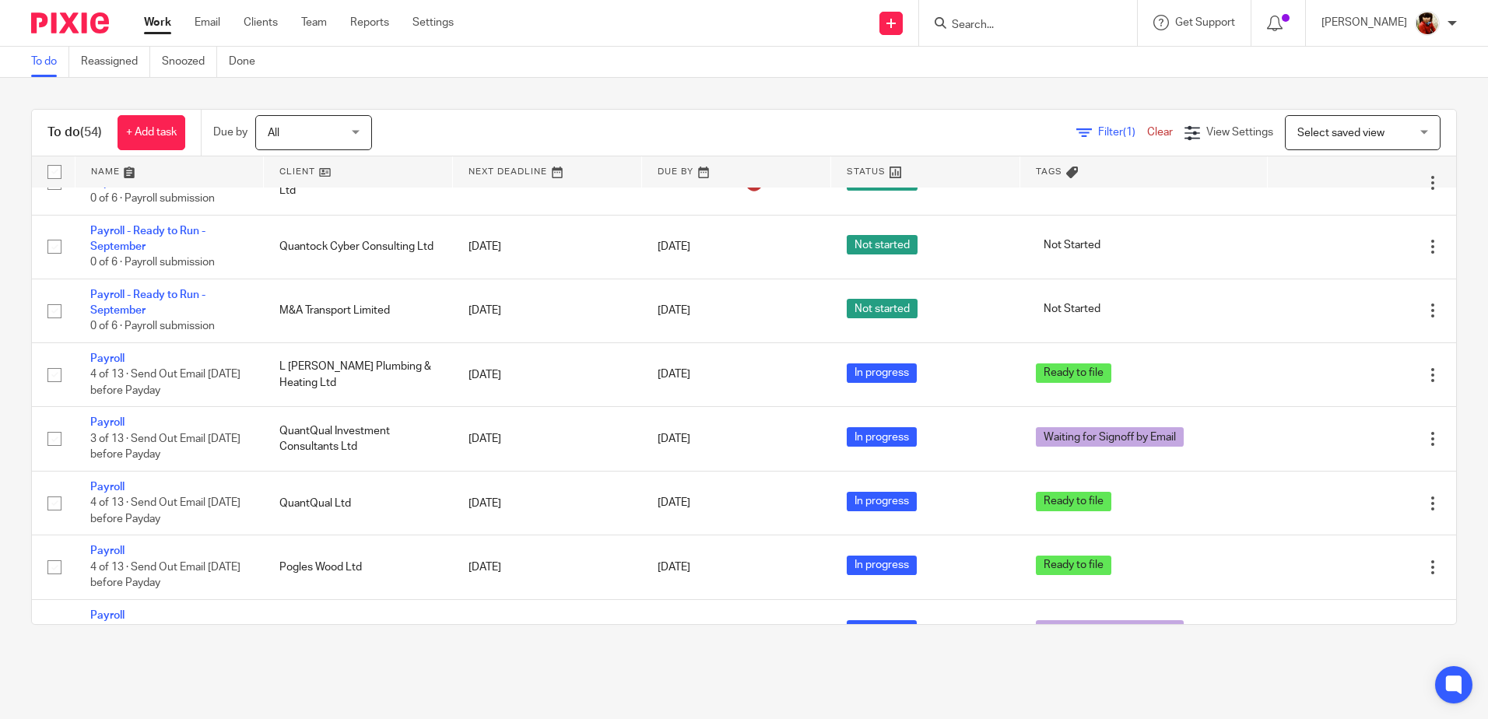
scroll to position [545, 0]
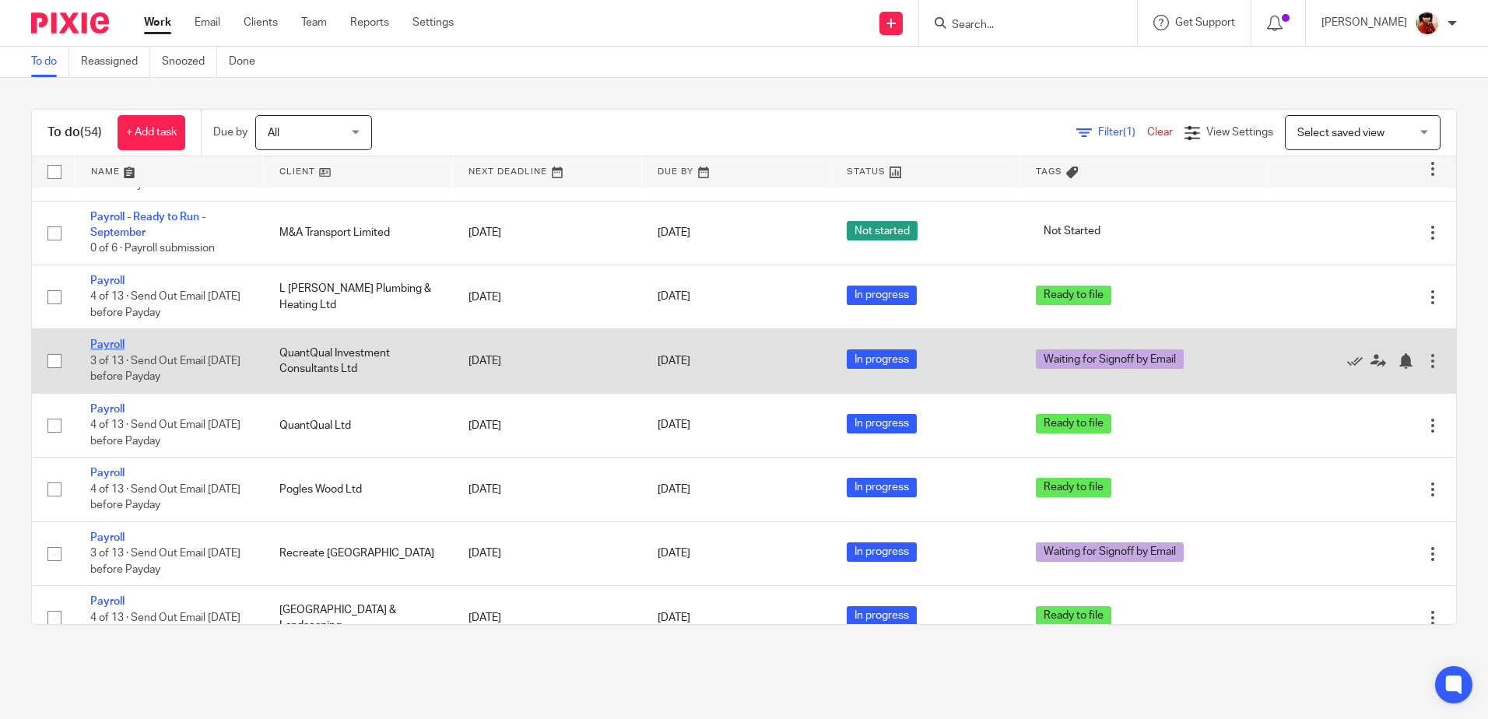
click at [99, 345] on link "Payroll" at bounding box center [107, 344] width 34 height 11
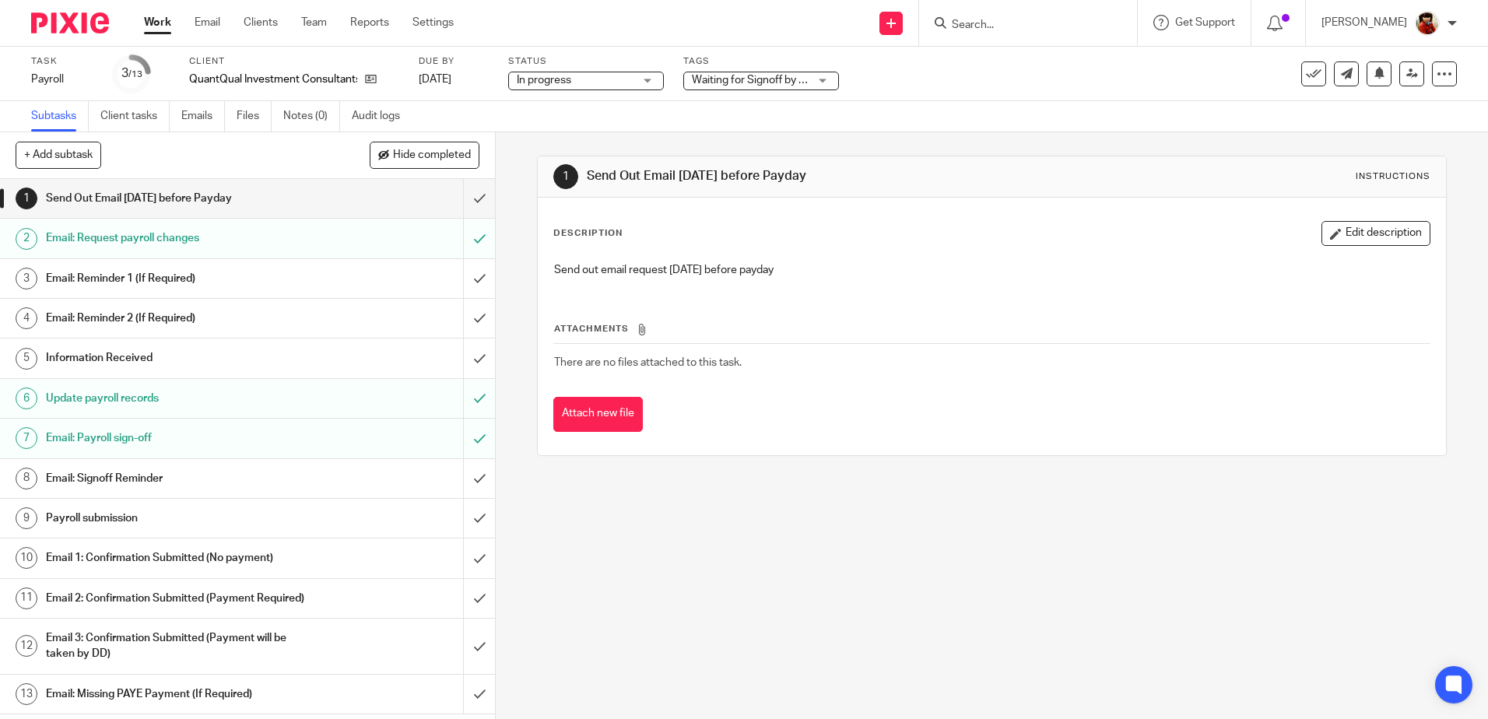
click at [820, 79] on div "Waiting for Signoff by Email" at bounding box center [761, 81] width 156 height 19
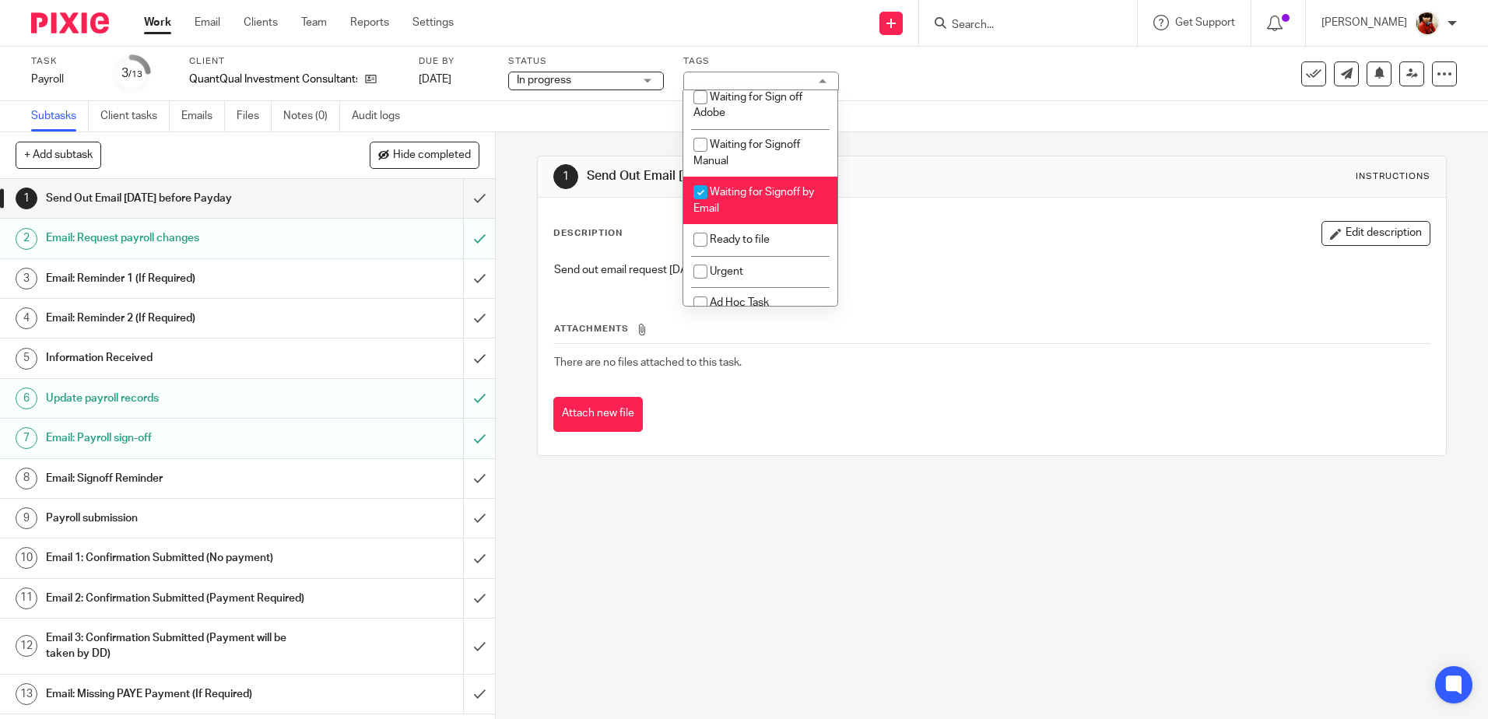
scroll to position [258, 0]
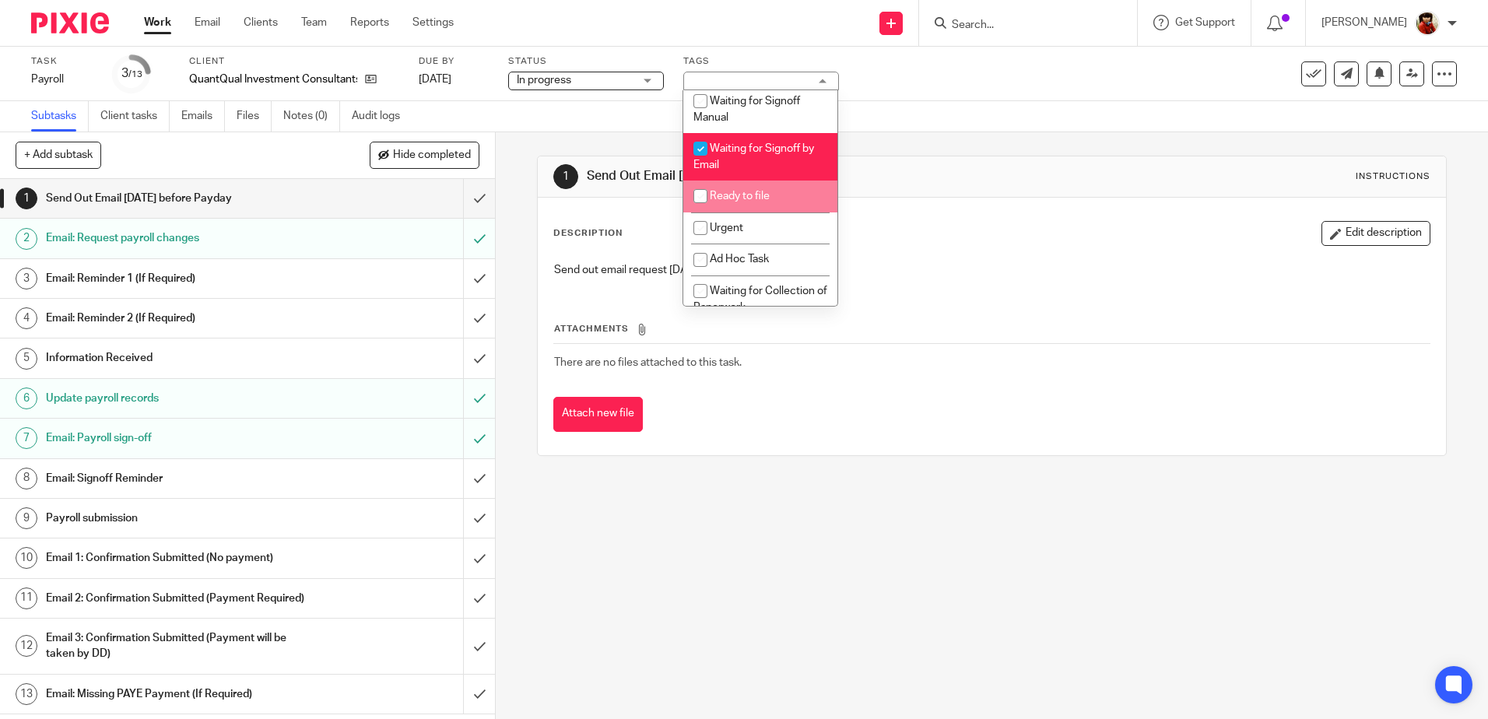
click at [704, 194] on input "checkbox" at bounding box center [701, 196] width 30 height 30
checkbox input "true"
click at [698, 149] on input "checkbox" at bounding box center [701, 149] width 30 height 30
checkbox input "false"
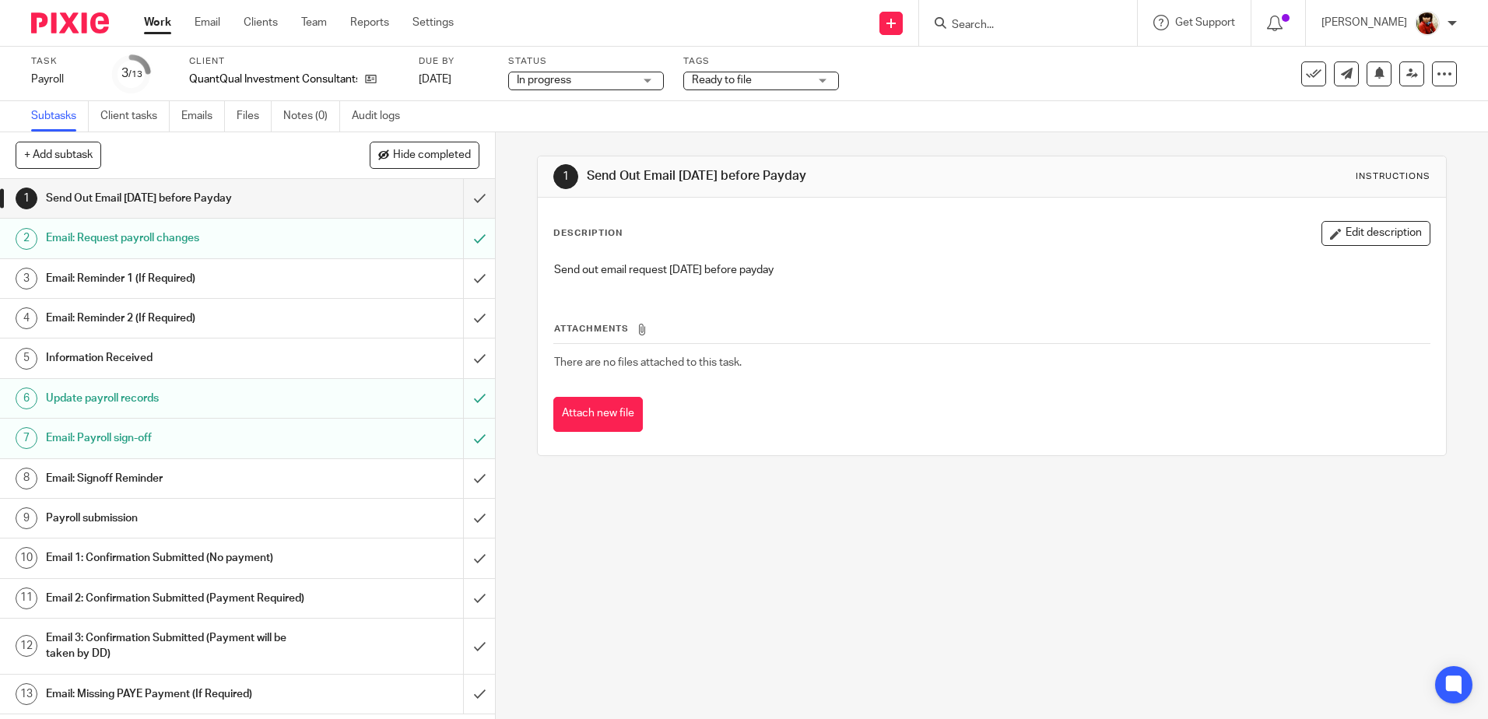
click at [872, 125] on div "Subtasks Client tasks Emails Files Notes (0) Audit logs" at bounding box center [744, 116] width 1488 height 31
click at [168, 24] on link "Work" at bounding box center [157, 23] width 27 height 16
